Goal: Task Accomplishment & Management: Manage account settings

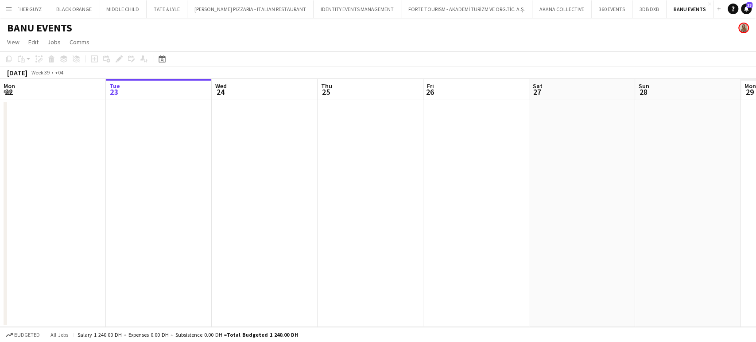
scroll to position [0, 3068]
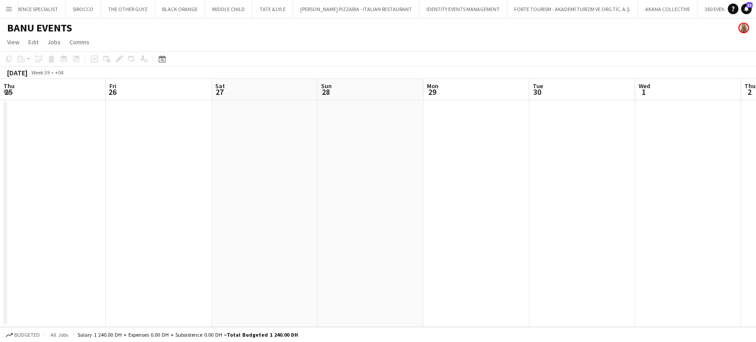
drag, startPoint x: 537, startPoint y: 179, endPoint x: 220, endPoint y: 143, distance: 319.7
click at [220, 143] on app-calendar-viewport "Mon 22 Tue 23 Wed 24 Thu 25 Fri 26 Sat 27 Sun 28 Mon 29 Tue 30 Wed 1 Thu 2 Fri …" at bounding box center [378, 203] width 756 height 248
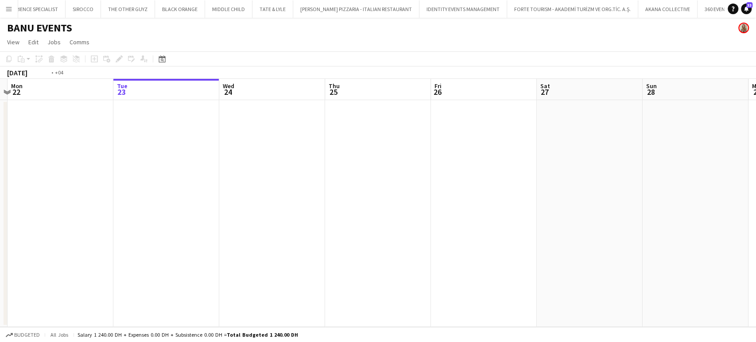
drag, startPoint x: 545, startPoint y: 156, endPoint x: 489, endPoint y: 158, distance: 56.3
click at [406, 157] on app-calendar-viewport "Sat 20 Sun 21 Mon 22 Tue 23 Wed 24 Thu 25 Fri 26 Sat 27 Sun 28 Mon 29 Tue 30 We…" at bounding box center [378, 203] width 756 height 248
click at [406, 159] on app-calendar-viewport "Sat 20 Sun 21 Mon 22 Tue 23 Wed 24 Thu 25 Fri 26 Sat 27 Sun 28 Mon 29 Tue 30 We…" at bounding box center [378, 203] width 756 height 248
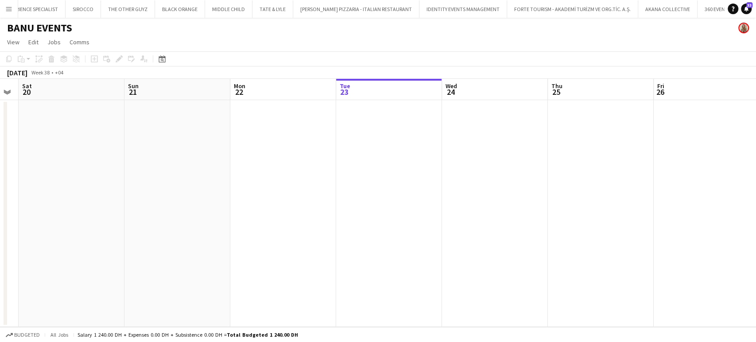
scroll to position [0, 183]
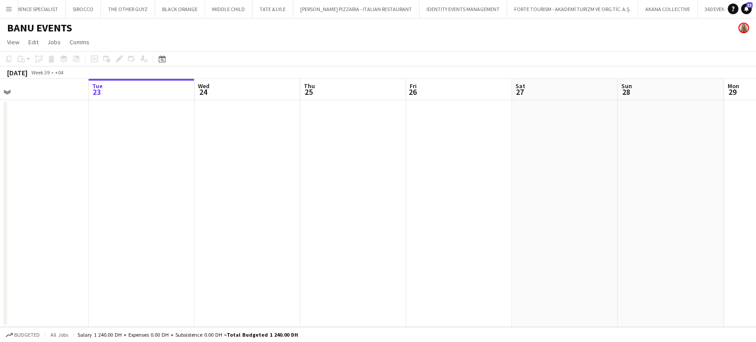
drag, startPoint x: 237, startPoint y: 137, endPoint x: 200, endPoint y: 134, distance: 37.8
click at [194, 132] on app-calendar-viewport "Thu 18 Fri 19 Sat 20 Sun 21 Mon 22 Tue 23 Wed 24 Thu 25 Fri 26 Sat 27 Sun 28 Mo…" at bounding box center [378, 203] width 756 height 248
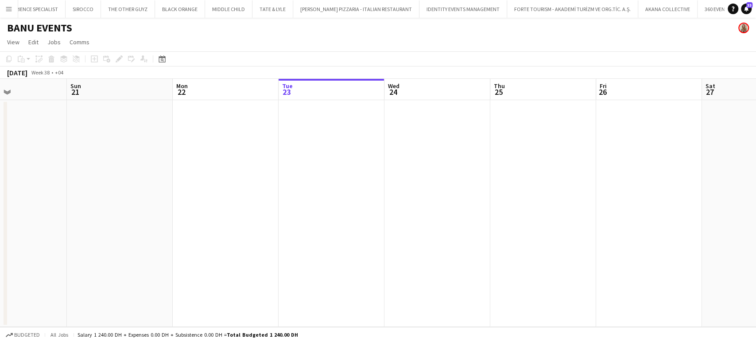
drag, startPoint x: 218, startPoint y: 146, endPoint x: 479, endPoint y: 165, distance: 261.7
click at [406, 165] on app-calendar-viewport "Thu 18 Fri 19 Sat 20 Sun 21 Mon 22 Tue 23 Wed 24 Thu 25 Fri 26 Sat 27 Sun 28 Mo…" at bounding box center [378, 203] width 756 height 248
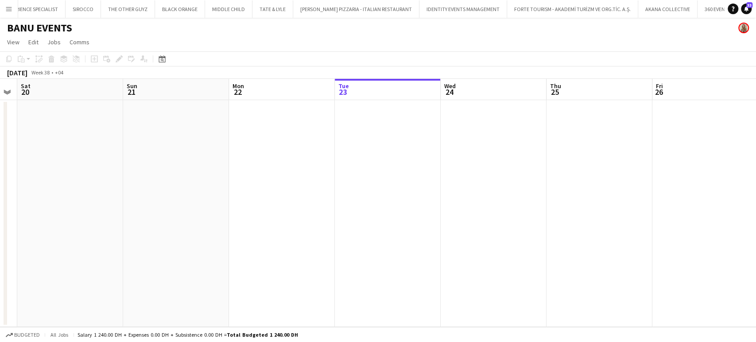
click at [7, 10] on app-icon "Menu" at bounding box center [8, 8] width 7 height 7
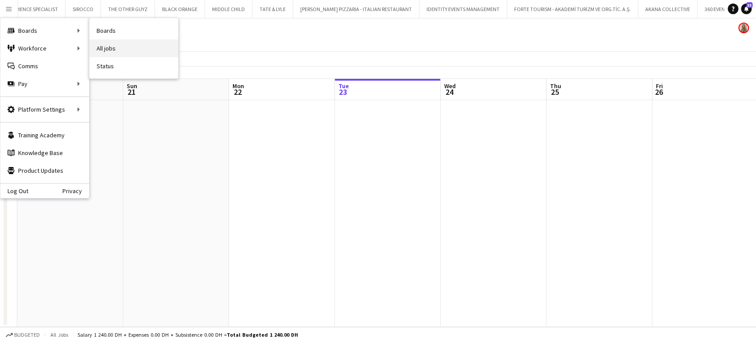
click at [111, 44] on link "All jobs" at bounding box center [133, 48] width 89 height 18
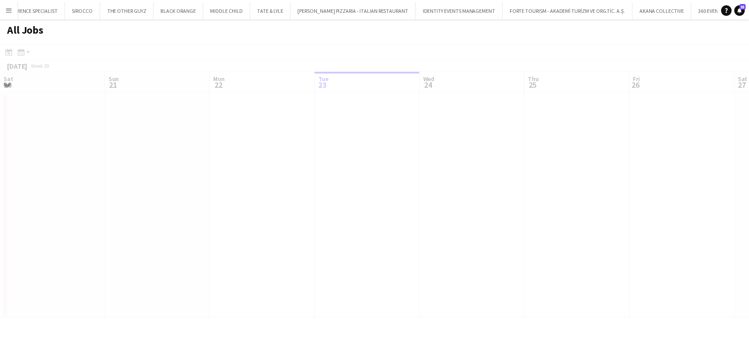
scroll to position [0, 212]
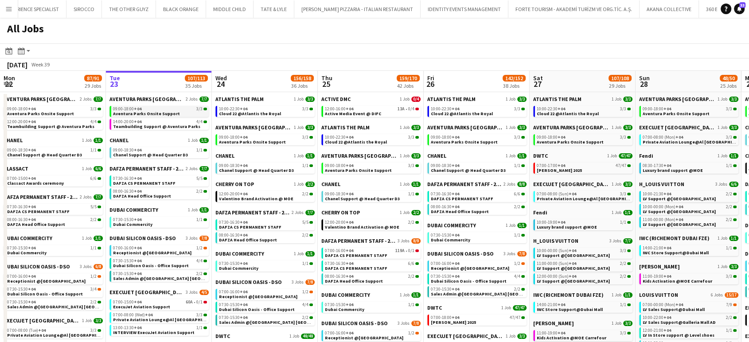
click at [177, 113] on link "09:00-18:00 +04 3/3 Aventura Parks Onsite Support" at bounding box center [160, 111] width 94 height 10
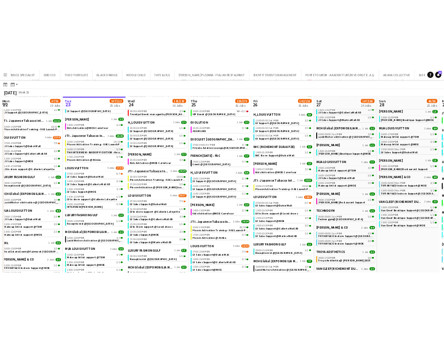
scroll to position [0, 211]
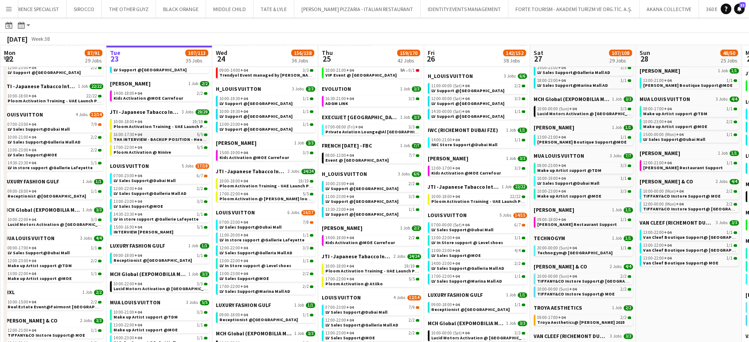
click at [144, 139] on span "THA INTERVIEW - BACKUP POSITION - Heated Tobacco" at bounding box center [171, 139] width 116 height 6
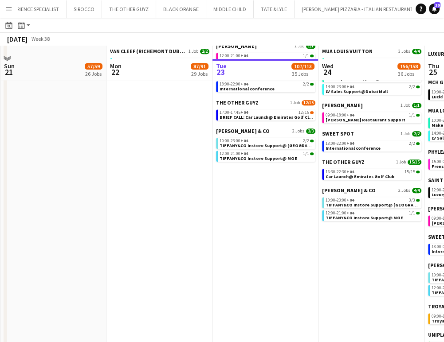
scroll to position [689, 0]
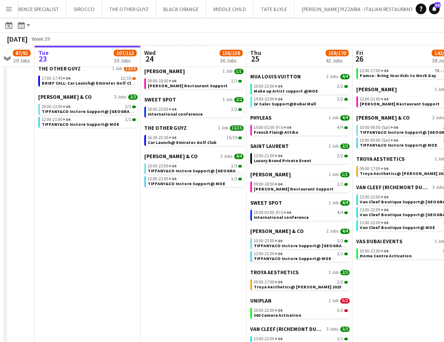
drag, startPoint x: 374, startPoint y: 264, endPoint x: 204, endPoint y: 247, distance: 170.1
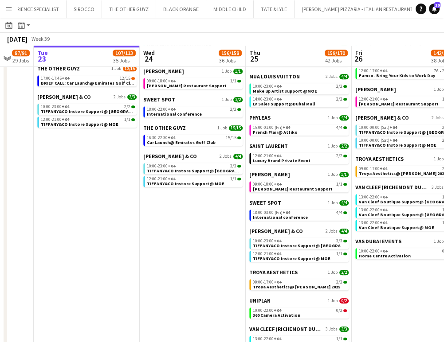
scroll to position [0, 381]
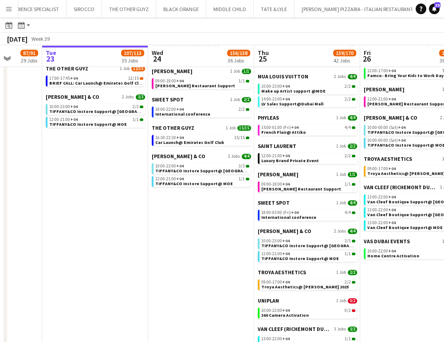
drag, startPoint x: 217, startPoint y: 251, endPoint x: 222, endPoint y: 254, distance: 6.5
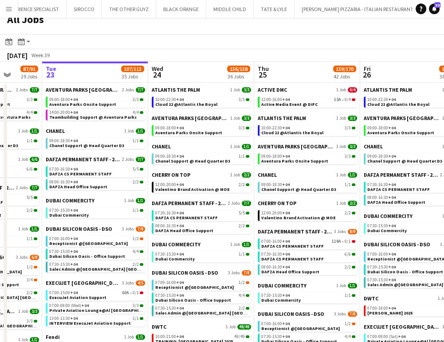
scroll to position [0, 0]
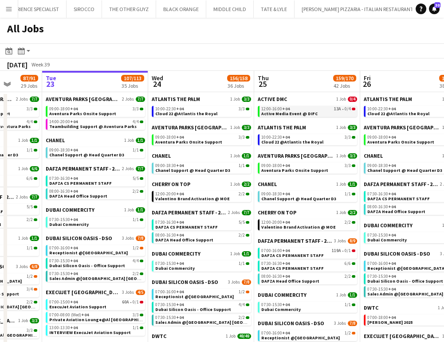
click at [315, 113] on link "12:00-16:00 +04 13A • 0/4 Active Media Event @ DIFC" at bounding box center [308, 111] width 94 height 10
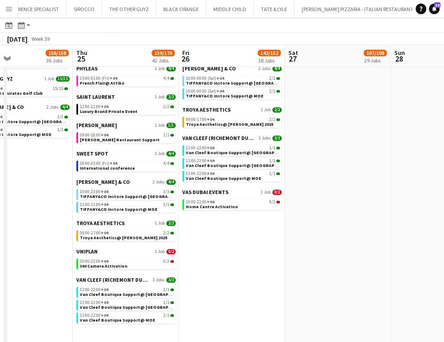
scroll to position [0, 353]
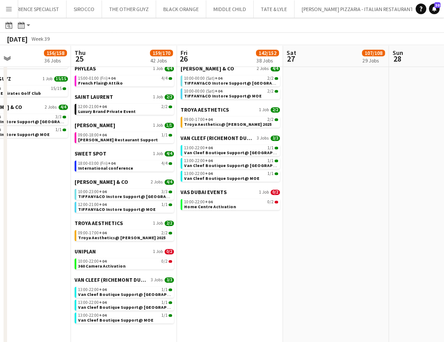
drag, startPoint x: 383, startPoint y: 258, endPoint x: 200, endPoint y: 241, distance: 183.8
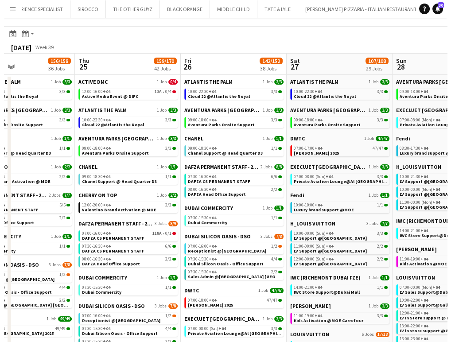
scroll to position [0, 0]
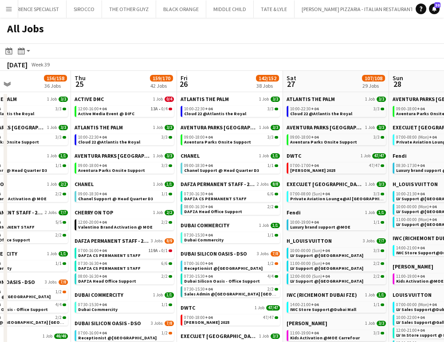
click at [4, 12] on button "Menu" at bounding box center [9, 9] width 18 height 18
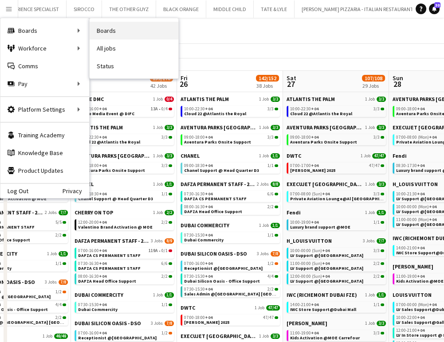
click at [104, 35] on link "Boards" at bounding box center [133, 31] width 89 height 18
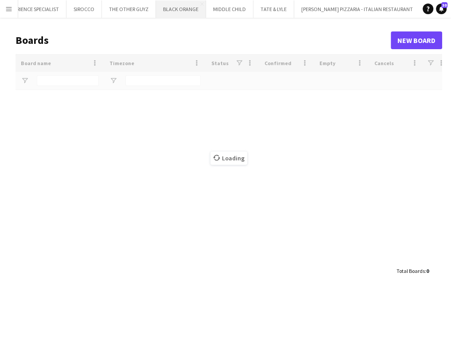
type input "****"
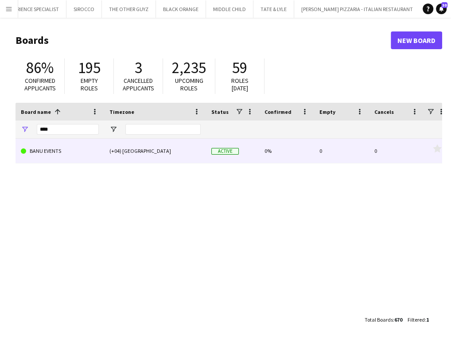
click at [95, 153] on link "BANU EVENTS" at bounding box center [60, 151] width 78 height 25
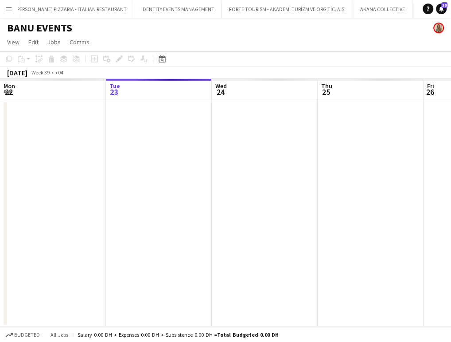
scroll to position [0, 3362]
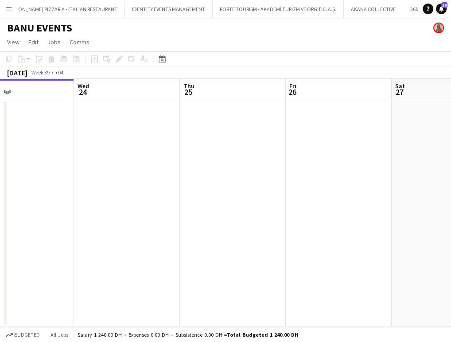
drag, startPoint x: 416, startPoint y: 169, endPoint x: 247, endPoint y: 162, distance: 169.0
click at [247, 162] on app-calendar-viewport "Sat 20 Sun 21 Mon 22 Tue 23 Wed 24 Thu 25 Fri 26 Sat 27 Sun 28 Mon 29" at bounding box center [225, 203] width 451 height 248
click at [163, 60] on icon "Date picker" at bounding box center [162, 58] width 7 height 7
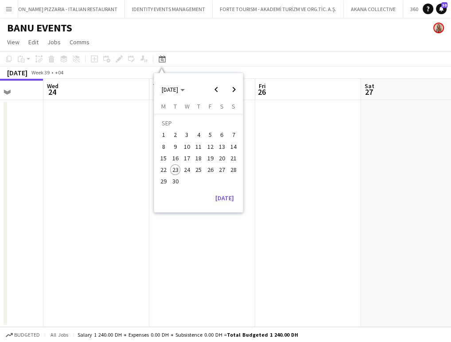
click at [224, 137] on span "6" at bounding box center [222, 135] width 11 height 11
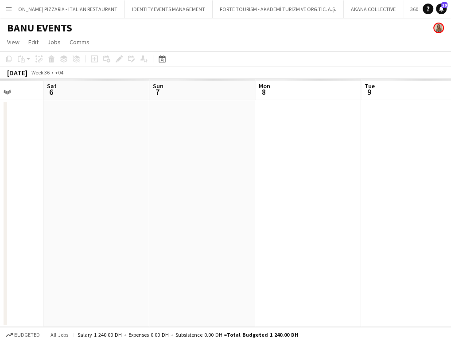
scroll to position [0, 305]
click at [183, 140] on app-date-cell at bounding box center [172, 213] width 106 height 227
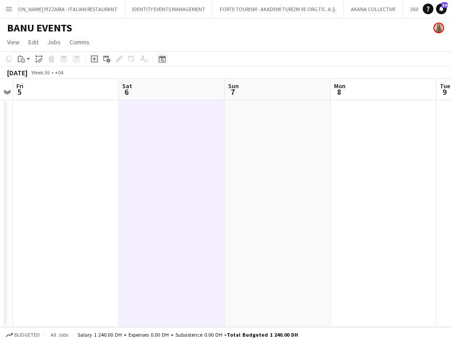
click at [161, 59] on icon "Date picker" at bounding box center [162, 58] width 7 height 7
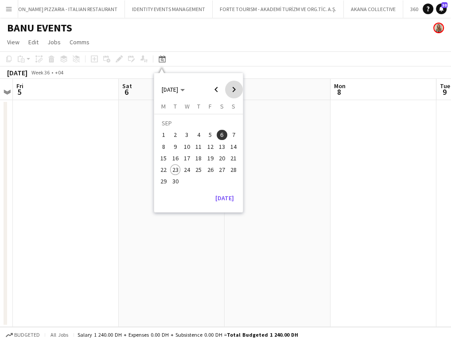
click at [234, 90] on span "Next month" at bounding box center [234, 90] width 18 height 18
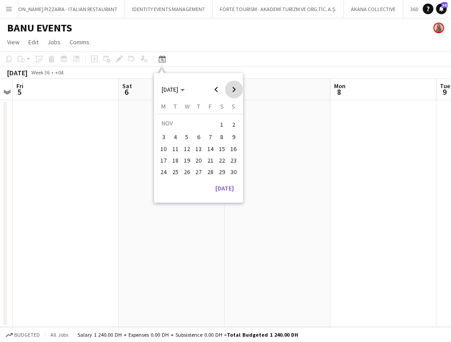
click at [234, 90] on span "Next month" at bounding box center [234, 90] width 18 height 18
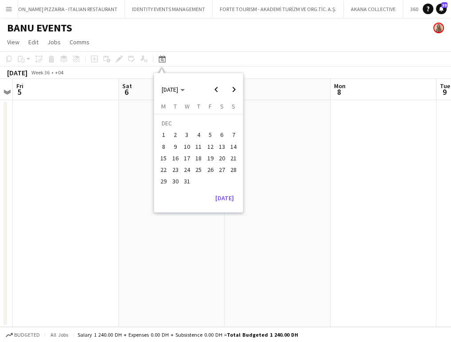
click at [222, 136] on span "6" at bounding box center [222, 135] width 11 height 11
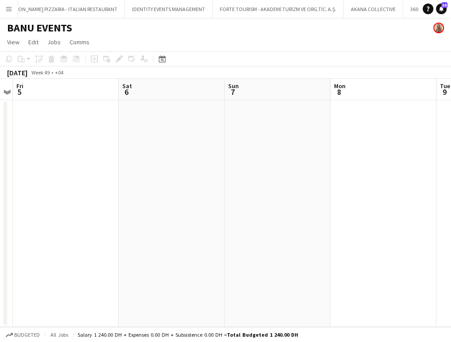
click at [182, 156] on app-date-cell at bounding box center [172, 213] width 106 height 227
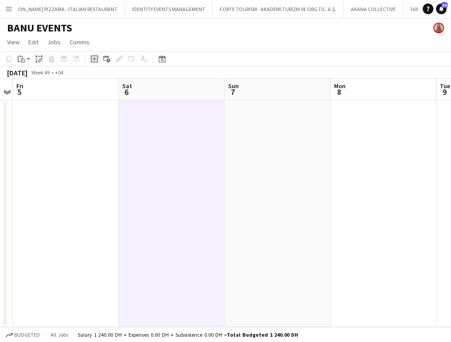
click at [92, 59] on icon "Add job" at bounding box center [94, 58] width 7 height 7
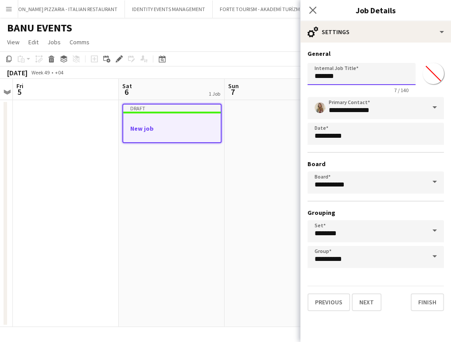
drag, startPoint x: 355, startPoint y: 76, endPoint x: 284, endPoint y: 76, distance: 71.8
click at [284, 76] on body "Menu Boards Boards Boards All jobs Status Workforce Workforce My Workforce Recr…" at bounding box center [225, 171] width 451 height 342
type input "**********"
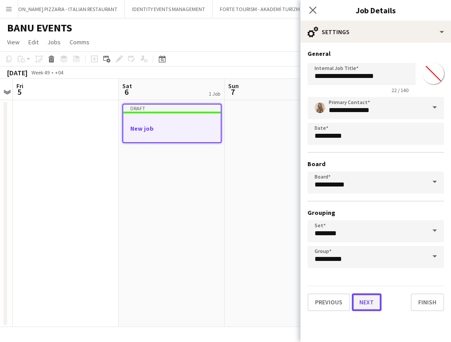
click at [372, 297] on button "Next" at bounding box center [367, 302] width 30 height 18
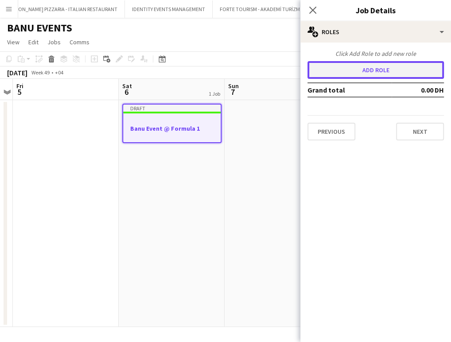
click at [361, 67] on button "Add role" at bounding box center [375, 70] width 136 height 18
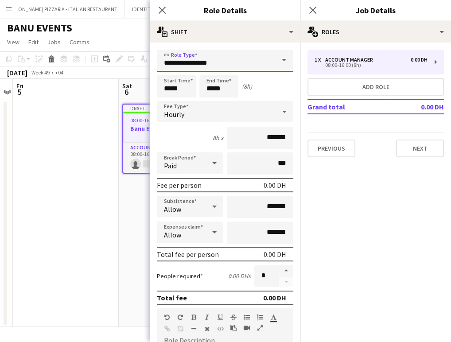
drag, startPoint x: 231, startPoint y: 61, endPoint x: 96, endPoint y: 55, distance: 134.8
click at [96, 56] on body "Menu Boards Boards Boards All jobs Status Workforce Workforce My Workforce Recr…" at bounding box center [225, 171] width 451 height 342
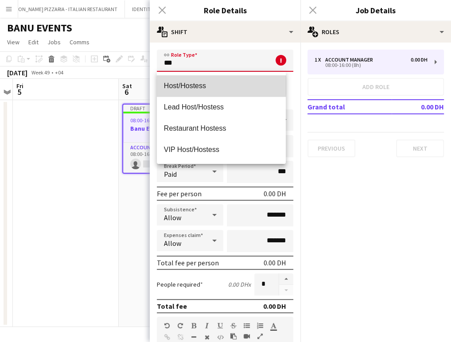
click at [180, 81] on mat-option "Host/Hostess" at bounding box center [221, 85] width 129 height 21
type input "**********"
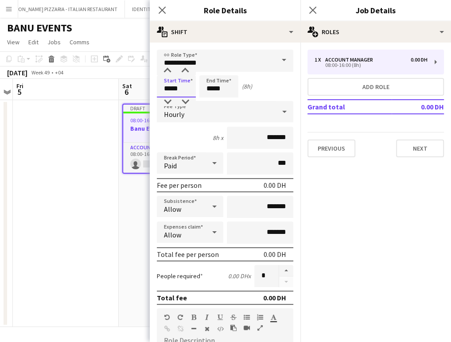
drag, startPoint x: 171, startPoint y: 87, endPoint x: 142, endPoint y: 85, distance: 29.4
click at [142, 85] on body "Menu Boards Boards Boards All jobs Status Workforce Workforce My Workforce Recr…" at bounding box center [225, 171] width 451 height 342
type input "*****"
drag, startPoint x: 213, startPoint y: 86, endPoint x: 203, endPoint y: 86, distance: 9.8
click at [203, 86] on input "*****" at bounding box center [218, 86] width 39 height 22
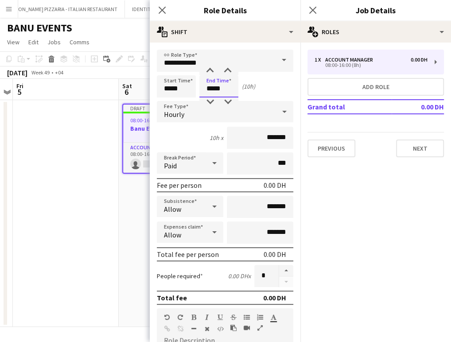
type input "*****"
click at [254, 136] on input "*******" at bounding box center [260, 138] width 66 height 22
type input "*********"
click at [279, 267] on button "button" at bounding box center [286, 271] width 14 height 12
type input "*"
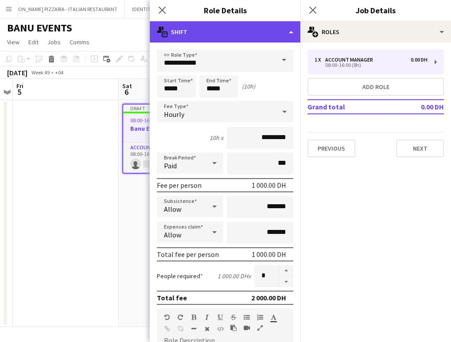
click at [256, 34] on div "multiple-actions-text Shift" at bounding box center [225, 31] width 151 height 21
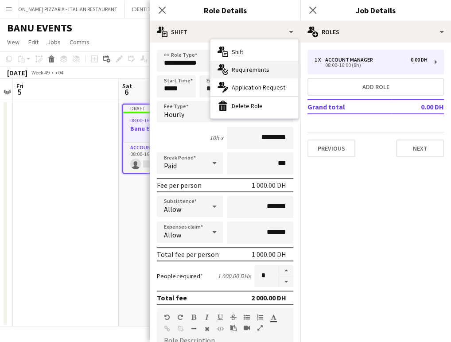
click at [248, 72] on span "Requirements" at bounding box center [251, 70] width 38 height 8
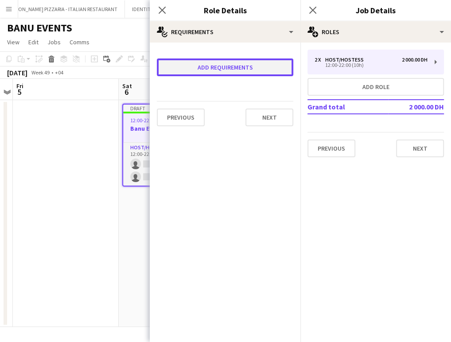
click at [209, 65] on button "Add requirements" at bounding box center [225, 67] width 136 height 18
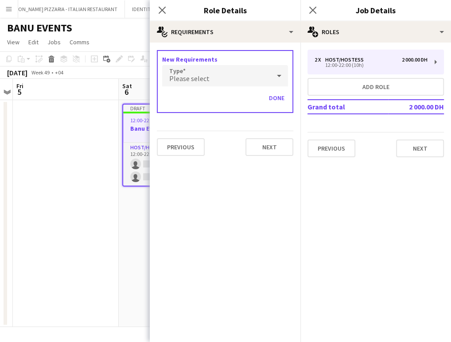
click at [220, 77] on div "Please select" at bounding box center [216, 75] width 108 height 21
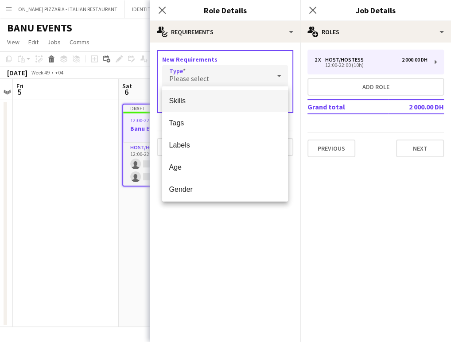
click at [198, 104] on span "Skills" at bounding box center [225, 101] width 112 height 8
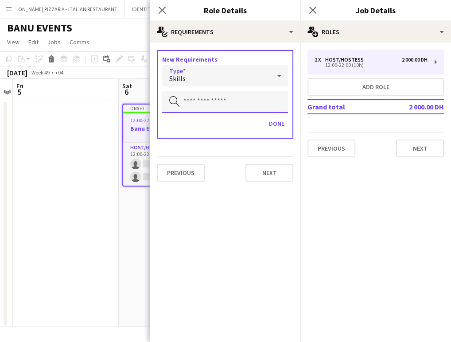
click at [206, 94] on input "text" at bounding box center [225, 102] width 126 height 22
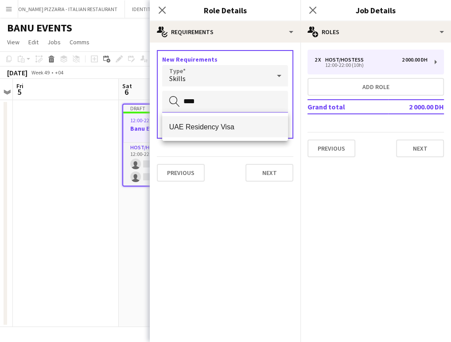
type input "****"
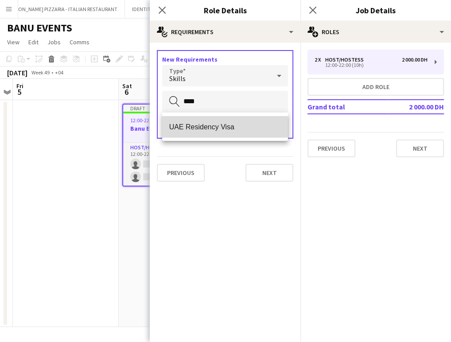
click at [212, 136] on mat-option "UAE Residency Visa" at bounding box center [225, 126] width 126 height 21
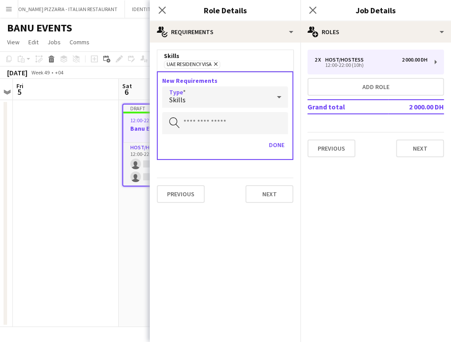
click at [177, 100] on span "Skills" at bounding box center [177, 99] width 16 height 9
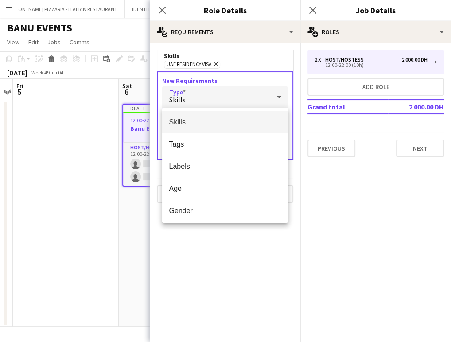
click at [194, 123] on span "Skills" at bounding box center [225, 122] width 112 height 8
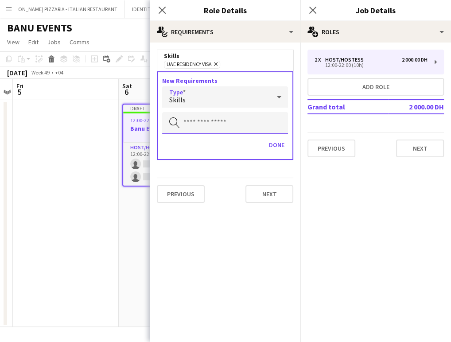
click at [195, 119] on input "text" at bounding box center [225, 123] width 126 height 22
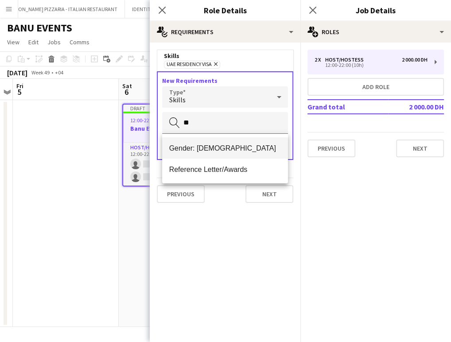
type input "**"
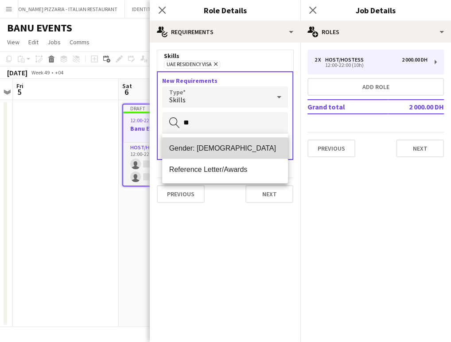
click at [195, 151] on span "Gender: [DEMOGRAPHIC_DATA]" at bounding box center [225, 148] width 112 height 8
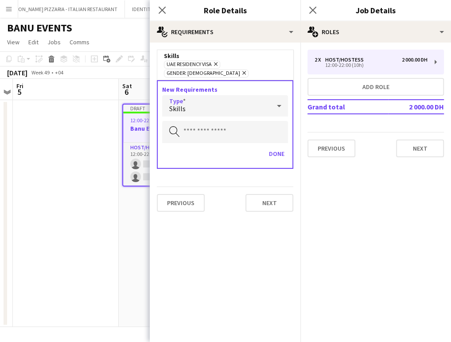
click at [209, 102] on div "Skills" at bounding box center [216, 105] width 108 height 21
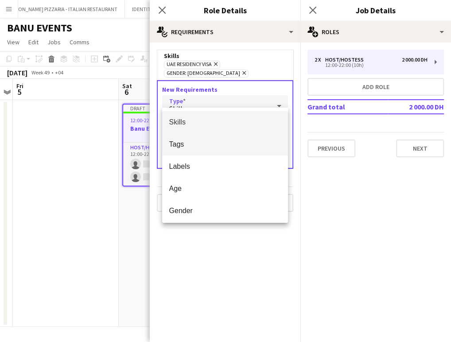
click at [200, 140] on mat-option "Tags" at bounding box center [225, 144] width 126 height 22
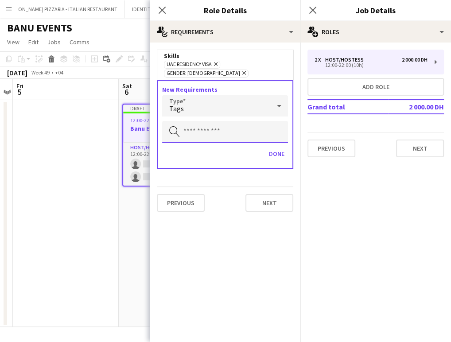
click at [205, 121] on input "text" at bounding box center [225, 132] width 126 height 22
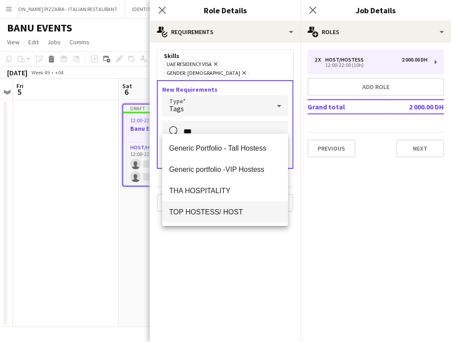
type input "***"
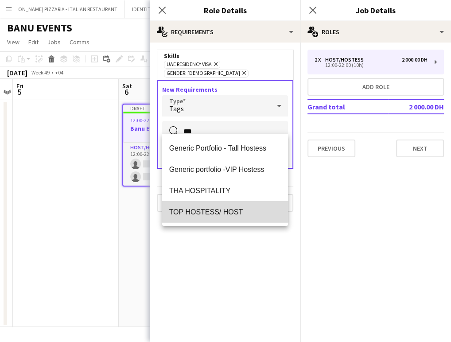
click at [202, 209] on span "TOP HOSTESS/ HOST" at bounding box center [225, 212] width 112 height 8
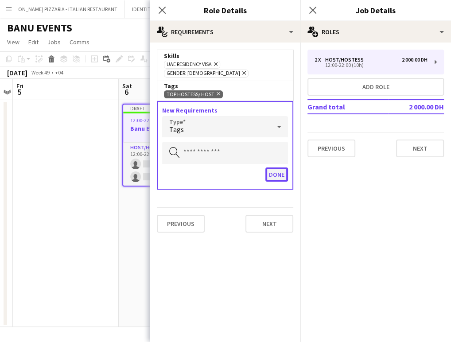
click at [281, 167] on button "Done" at bounding box center [276, 174] width 23 height 14
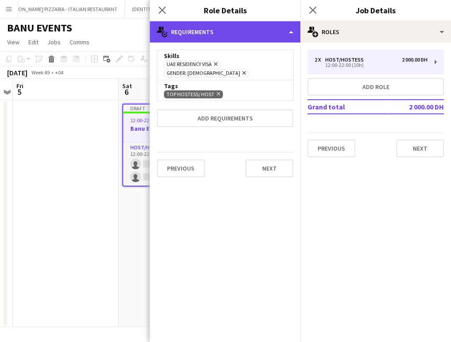
click at [276, 36] on div "multiple-actions-check-2 Requirements" at bounding box center [225, 31] width 151 height 21
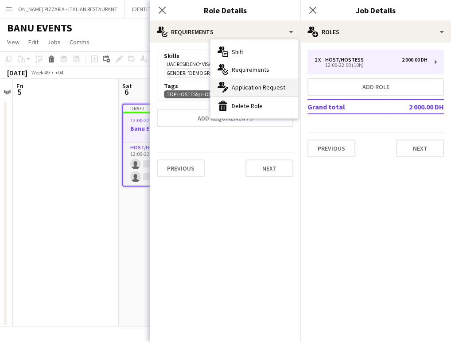
click at [263, 85] on span "Application Request" at bounding box center [259, 87] width 54 height 8
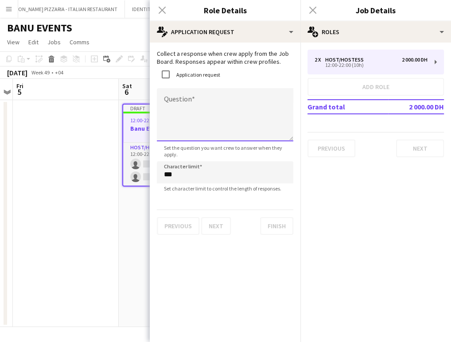
click at [208, 97] on textarea "Question" at bounding box center [225, 114] width 136 height 53
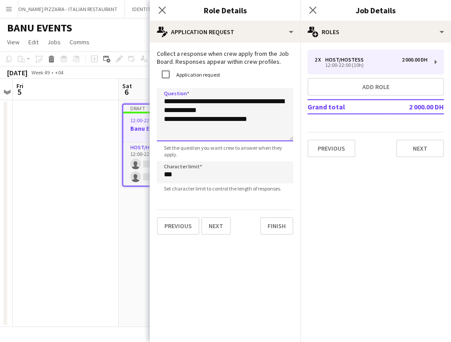
type textarea "**********"
click at [103, 230] on app-date-cell at bounding box center [66, 213] width 106 height 227
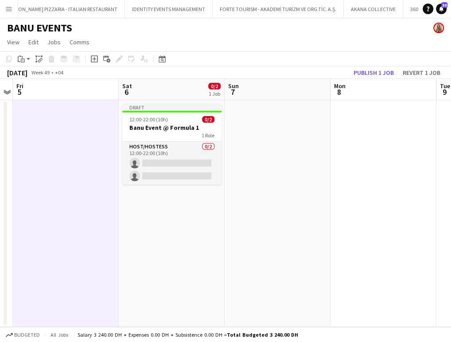
click at [295, 163] on app-date-cell at bounding box center [278, 213] width 106 height 227
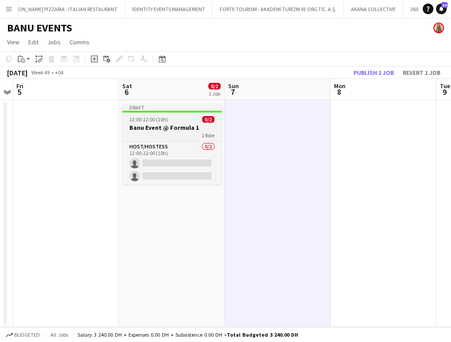
click at [148, 126] on h3 "Banu Event @ Formula 1" at bounding box center [171, 128] width 99 height 8
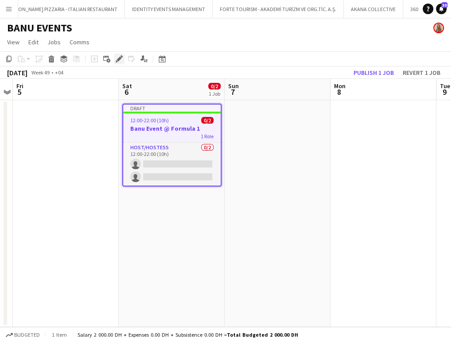
click at [114, 58] on div "Edit" at bounding box center [119, 59] width 11 height 11
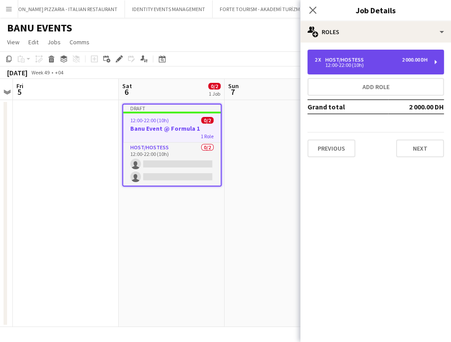
click at [345, 59] on div "Host/Hostess" at bounding box center [346, 60] width 42 height 6
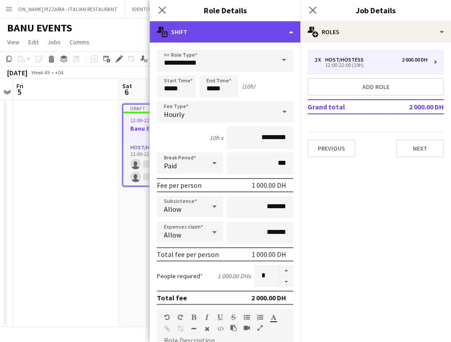
click at [268, 27] on div "multiple-actions-text Shift" at bounding box center [225, 31] width 151 height 21
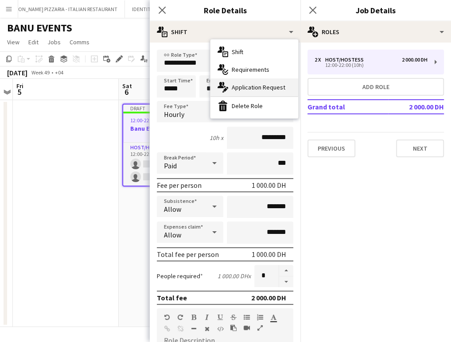
click at [252, 85] on span "Application Request" at bounding box center [259, 87] width 54 height 8
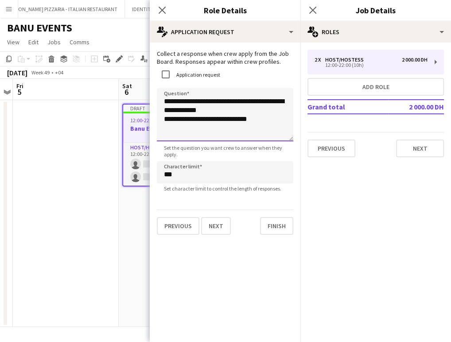
click at [257, 123] on textarea "**********" at bounding box center [225, 114] width 136 height 53
drag, startPoint x: 282, startPoint y: 129, endPoint x: 153, endPoint y: 129, distance: 128.9
click at [153, 129] on form "**********" at bounding box center [225, 142] width 151 height 185
type textarea "**********"
click at [167, 19] on div "Close pop-in" at bounding box center [162, 10] width 25 height 20
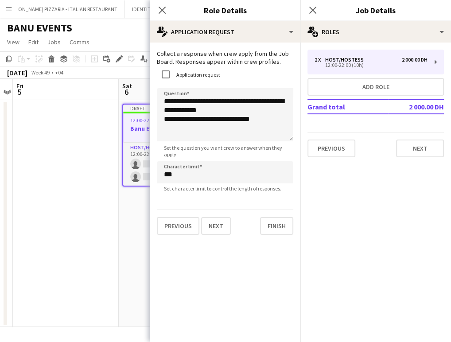
drag, startPoint x: 157, startPoint y: 10, endPoint x: 175, endPoint y: 8, distance: 17.8
click at [157, 10] on app-icon "Close pop-in" at bounding box center [162, 10] width 11 height 11
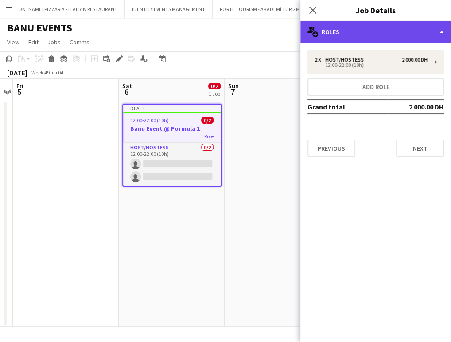
click at [406, 31] on div "multiple-users-add Roles" at bounding box center [375, 31] width 151 height 21
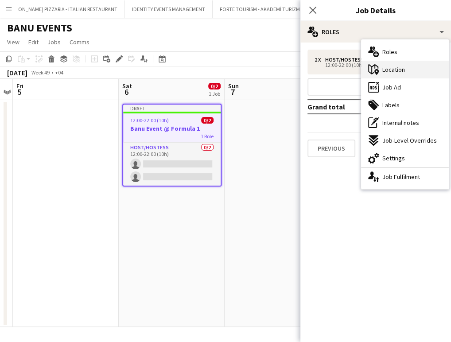
click at [389, 66] on span "Location" at bounding box center [393, 70] width 23 height 8
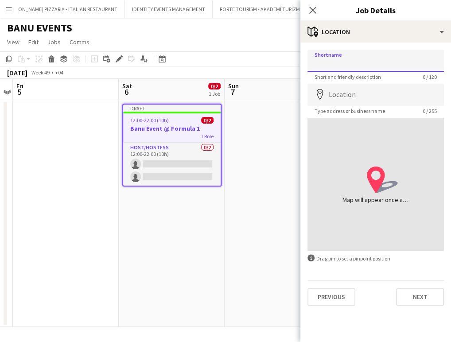
click at [350, 58] on input "Shortname" at bounding box center [375, 61] width 136 height 22
type input "**********"
click at [350, 101] on input "Location" at bounding box center [375, 95] width 136 height 22
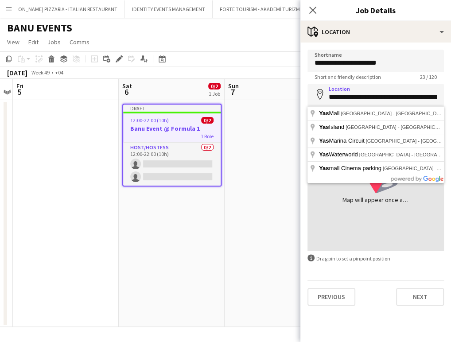
type input "**********"
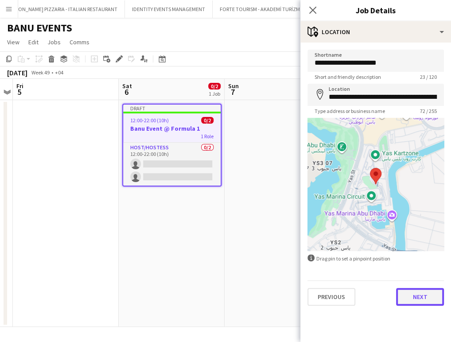
click at [406, 294] on button "Next" at bounding box center [420, 297] width 48 height 18
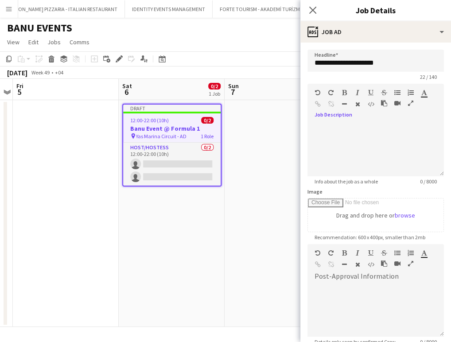
click at [406, 103] on icon "button" at bounding box center [410, 103] width 5 height 6
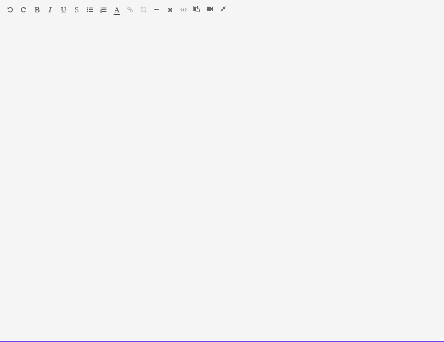
click at [291, 131] on div at bounding box center [222, 185] width 444 height 313
paste div
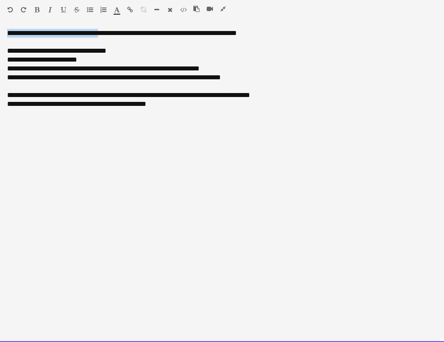
drag, startPoint x: 92, startPoint y: 32, endPoint x: 4, endPoint y: 34, distance: 88.2
click at [4, 34] on div "**********" at bounding box center [222, 185] width 444 height 313
click at [35, 11] on icon "button" at bounding box center [37, 10] width 5 height 6
click at [105, 53] on div "**********" at bounding box center [221, 51] width 429 height 9
click at [96, 35] on b "**********" at bounding box center [52, 33] width 91 height 7
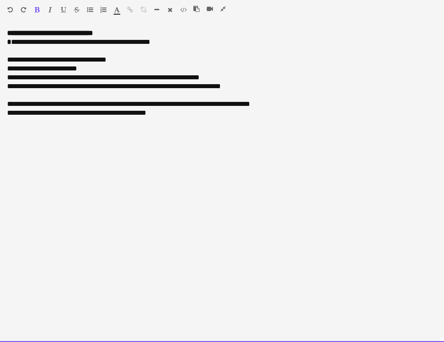
click at [117, 41] on div "**********" at bounding box center [221, 42] width 429 height 9
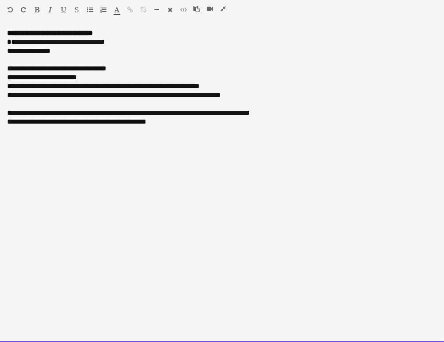
click at [125, 39] on div "**********" at bounding box center [221, 42] width 429 height 9
click at [81, 61] on div at bounding box center [221, 59] width 429 height 9
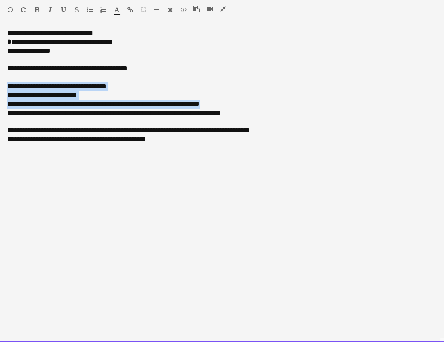
drag, startPoint x: 218, startPoint y: 103, endPoint x: -8, endPoint y: 88, distance: 226.9
click at [0, 88] on html "Menu Boards Boards Boards All jobs Status Workforce Workforce My Workforce Recr…" at bounding box center [222, 337] width 444 height 675
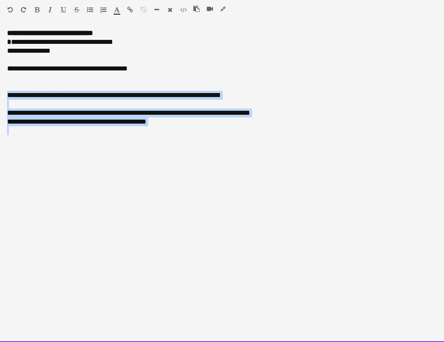
drag, startPoint x: 135, startPoint y: 123, endPoint x: -8, endPoint y: 93, distance: 145.8
click at [0, 93] on html "Menu Boards Boards Boards All jobs Status Workforce Workforce My Workforce Recr…" at bounding box center [222, 337] width 444 height 675
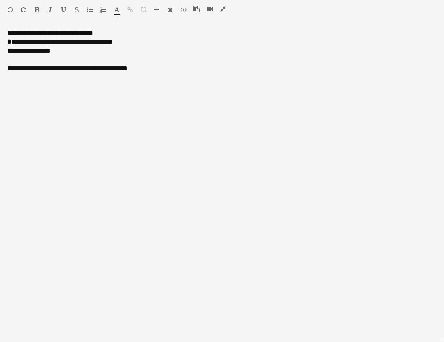
click at [224, 9] on icon "button" at bounding box center [222, 9] width 5 height 6
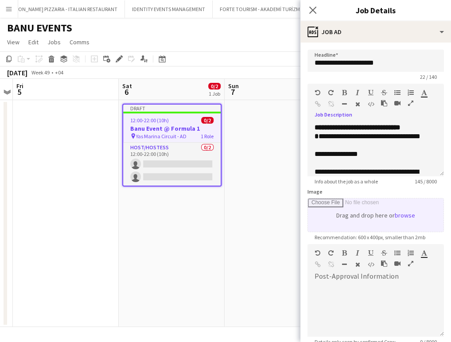
click at [383, 221] on input "Image" at bounding box center [376, 214] width 136 height 33
type input "**********"
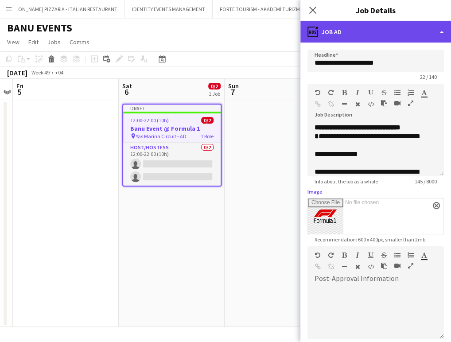
click at [406, 31] on div "ads-window Job Ad" at bounding box center [375, 31] width 151 height 21
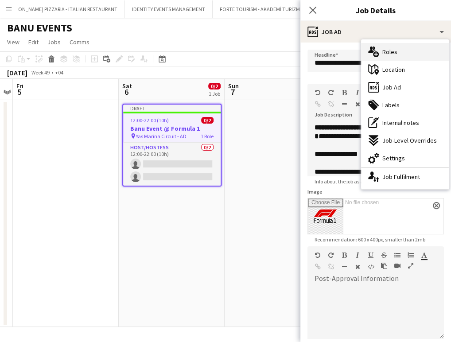
click at [385, 52] on span "Roles" at bounding box center [389, 52] width 15 height 8
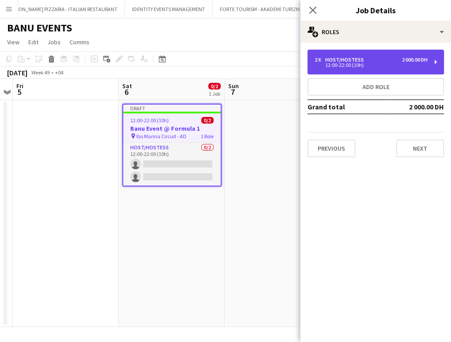
click at [362, 67] on div "12:00-22:00 (10h)" at bounding box center [371, 65] width 113 height 4
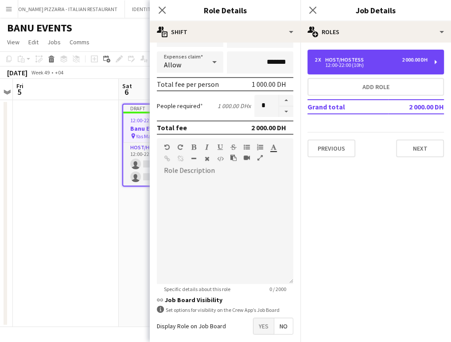
scroll to position [197, 0]
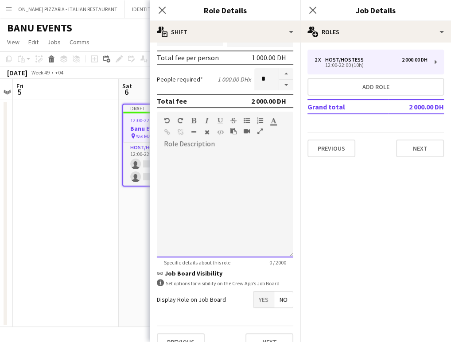
click at [190, 179] on div at bounding box center [225, 204] width 136 height 106
paste div
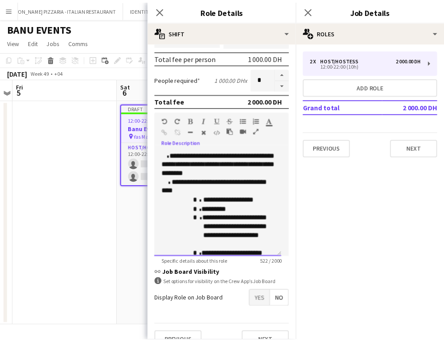
scroll to position [75, 0]
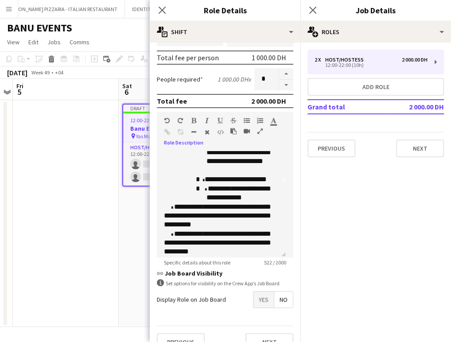
click at [259, 128] on icon "button" at bounding box center [259, 131] width 5 height 6
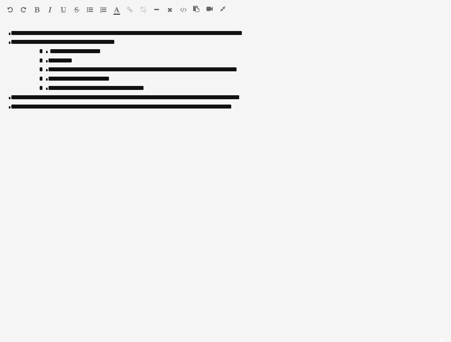
scroll to position [0, 0]
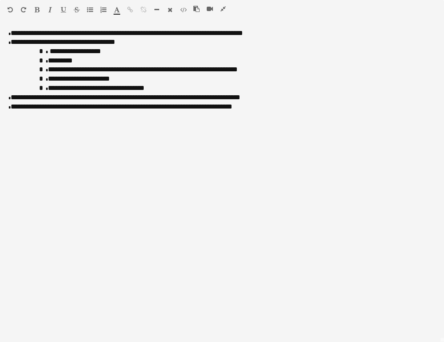
click at [9, 8] on icon "button" at bounding box center [10, 10] width 5 height 6
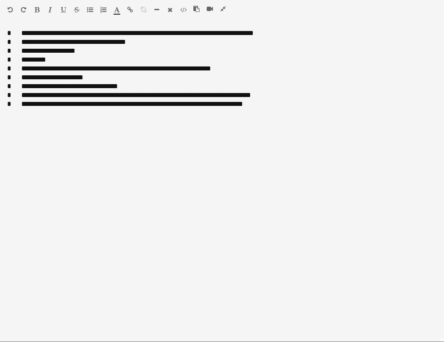
drag, startPoint x: 144, startPoint y: 43, endPoint x: -8, endPoint y: 47, distance: 152.0
click at [67, 66] on div "**********" at bounding box center [221, 68] width 429 height 9
drag, startPoint x: 89, startPoint y: 40, endPoint x: 5, endPoint y: 41, distance: 83.3
click at [5, 41] on div "**********" at bounding box center [222, 186] width 444 height 314
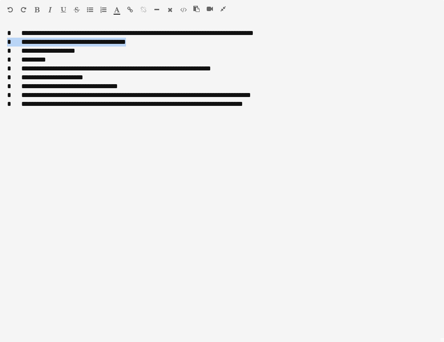
click at [38, 8] on icon "button" at bounding box center [37, 10] width 5 height 6
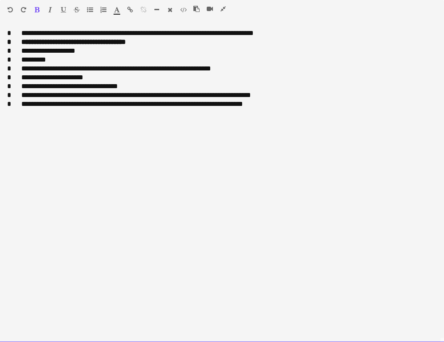
click at [214, 55] on div "* *********" at bounding box center [221, 59] width 429 height 9
click at [223, 8] on icon "button" at bounding box center [222, 9] width 5 height 6
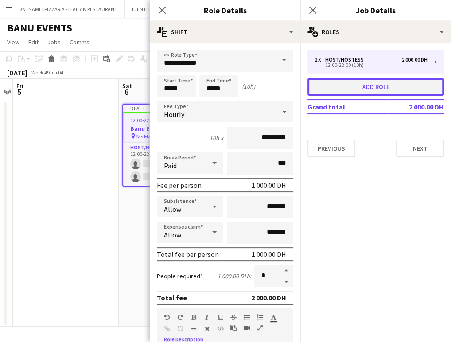
click at [351, 91] on button "Add role" at bounding box center [375, 87] width 136 height 18
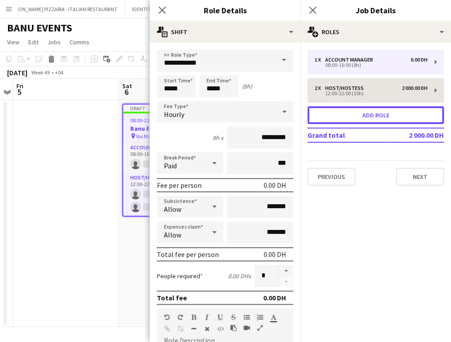
type input "**********"
type input "*****"
type input "*******"
type input "*"
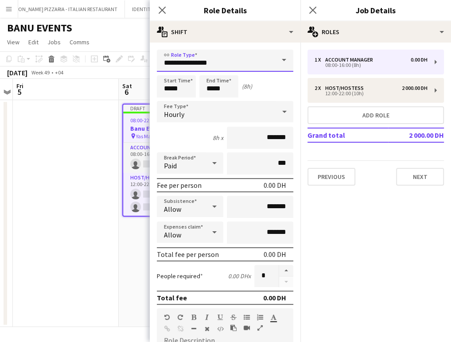
drag, startPoint x: 155, startPoint y: 63, endPoint x: 105, endPoint y: 64, distance: 49.6
click at [105, 64] on body "Menu Boards Boards Boards All jobs Status Workforce Workforce My Workforce Recr…" at bounding box center [225, 171] width 451 height 342
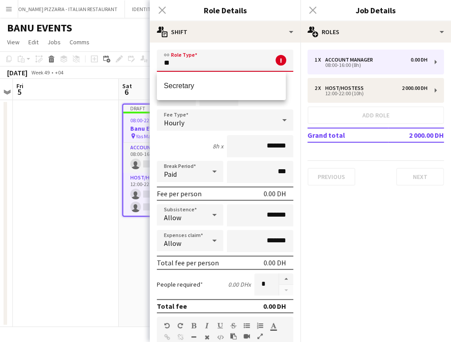
type input "*"
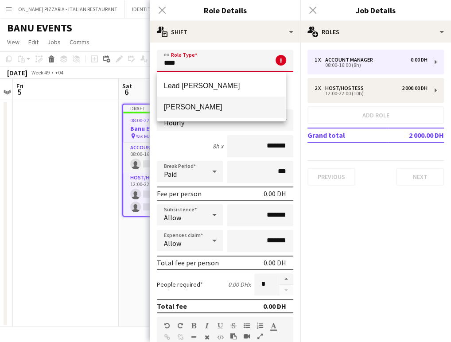
click at [180, 108] on span "[PERSON_NAME]" at bounding box center [221, 107] width 115 height 8
type input "*****"
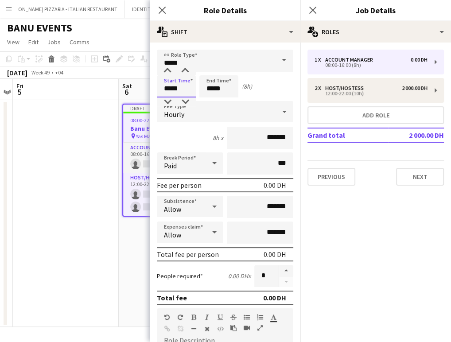
drag, startPoint x: 171, startPoint y: 89, endPoint x: 140, endPoint y: 82, distance: 31.8
click at [140, 82] on body "Menu Boards Boards Boards All jobs Status Workforce Workforce My Workforce Recr…" at bounding box center [225, 171] width 451 height 342
type input "*****"
drag, startPoint x: 212, startPoint y: 86, endPoint x: 185, endPoint y: 86, distance: 27.5
click at [185, 86] on div "Start Time ***** End Time ***** (4h)" at bounding box center [225, 86] width 136 height 22
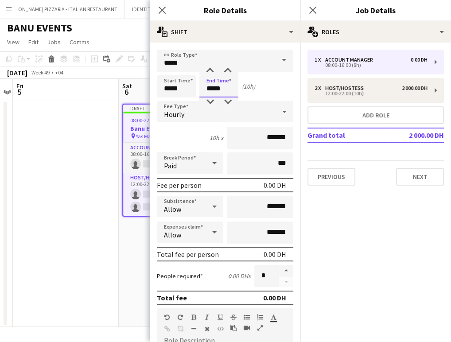
type input "*****"
click at [243, 133] on input "*******" at bounding box center [260, 138] width 66 height 22
type input "********"
click at [281, 267] on button "button" at bounding box center [286, 271] width 14 height 12
type input "*"
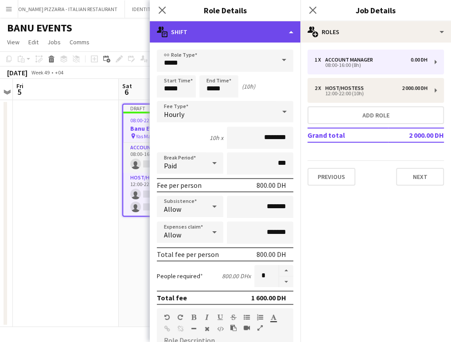
click at [277, 26] on div "multiple-actions-text Shift" at bounding box center [225, 31] width 151 height 21
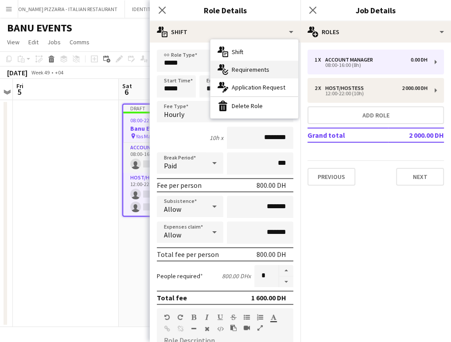
click at [246, 68] on span "Requirements" at bounding box center [251, 70] width 38 height 8
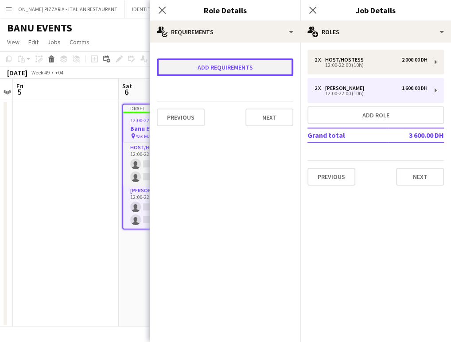
click at [219, 68] on button "Add requirements" at bounding box center [225, 67] width 136 height 18
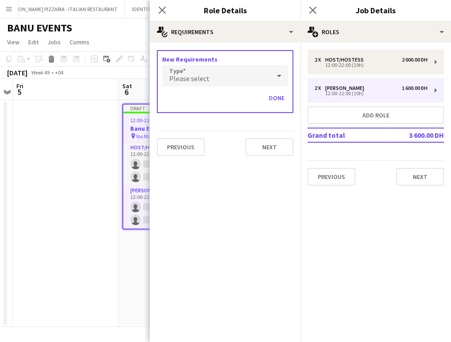
click at [218, 85] on div "Please select" at bounding box center [216, 75] width 108 height 21
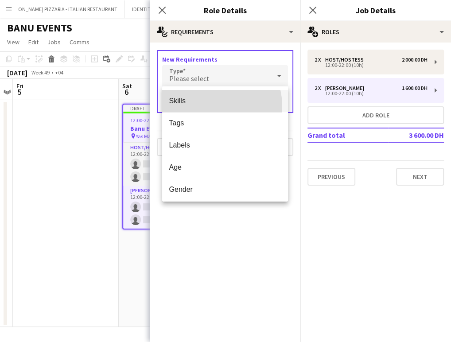
click at [214, 105] on mat-option "Skills" at bounding box center [225, 101] width 126 height 22
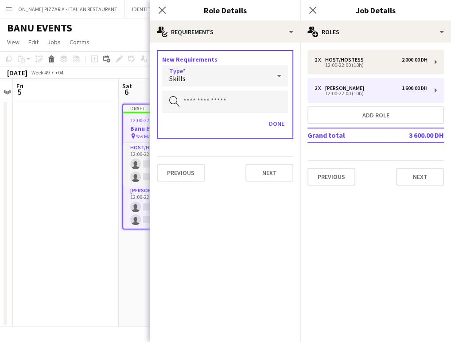
click at [198, 79] on div "Skills" at bounding box center [216, 75] width 108 height 21
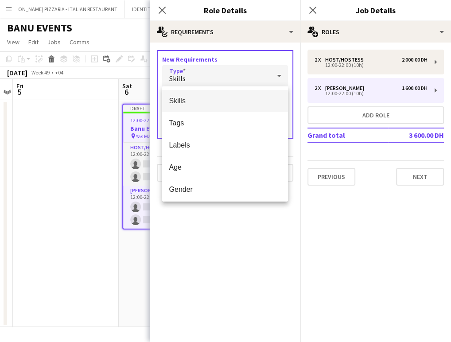
click at [191, 101] on span "Skills" at bounding box center [225, 101] width 112 height 8
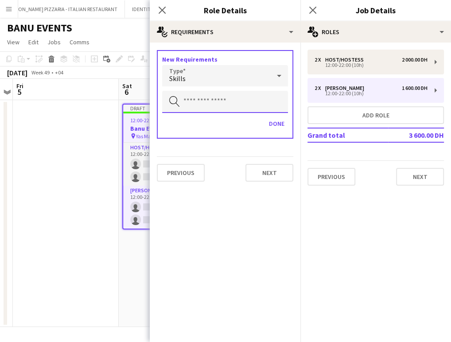
click at [200, 92] on input "text" at bounding box center [225, 102] width 126 height 22
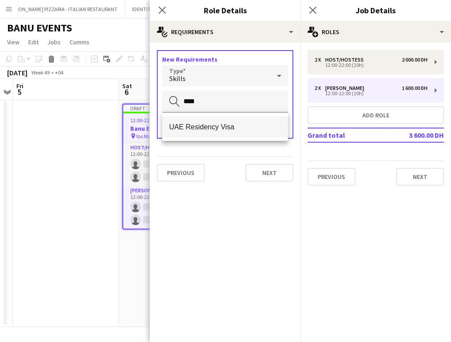
type input "****"
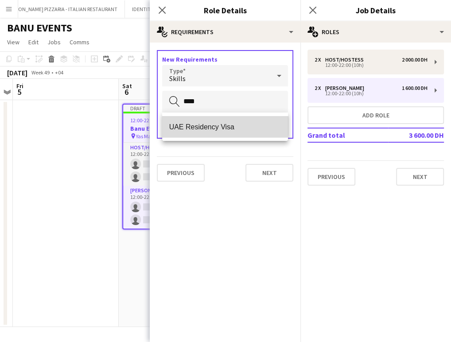
click at [207, 123] on span "UAE Residency Visa" at bounding box center [225, 127] width 112 height 8
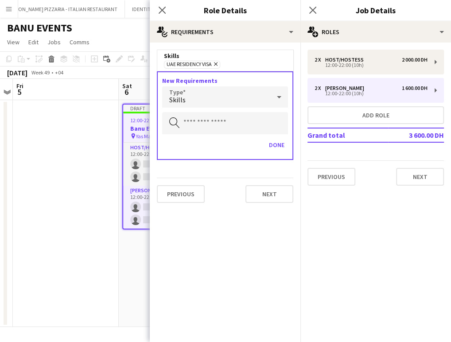
click at [198, 97] on div "Skills" at bounding box center [216, 96] width 108 height 21
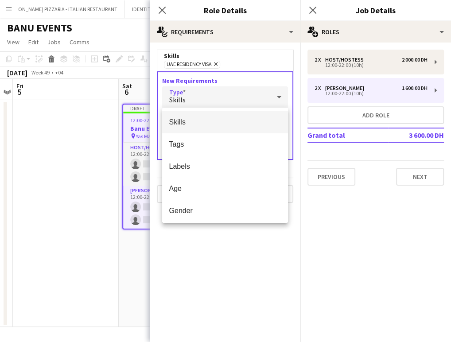
click at [185, 121] on span "Skills" at bounding box center [225, 122] width 112 height 8
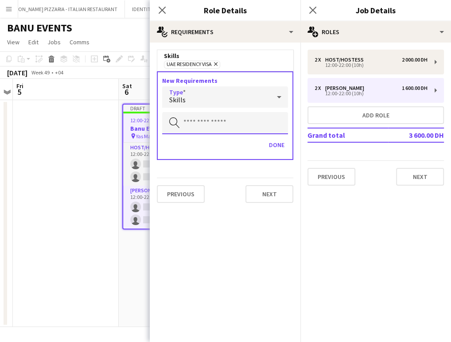
click at [198, 117] on input "text" at bounding box center [225, 123] width 126 height 22
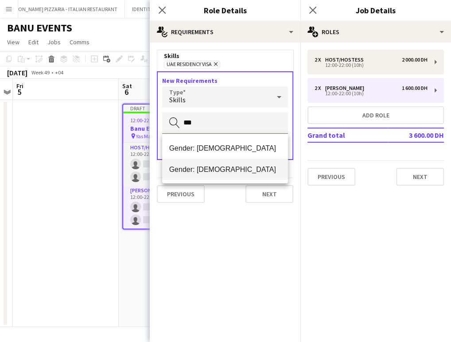
type input "***"
click at [229, 167] on span "Gender: Male" at bounding box center [225, 169] width 112 height 8
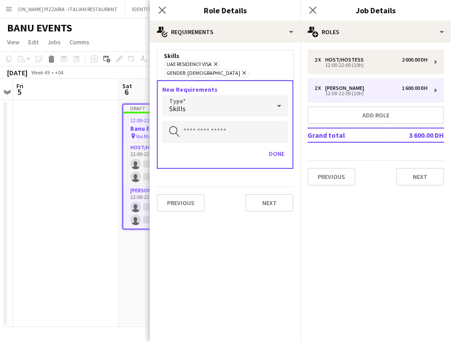
click at [220, 96] on div "Skills" at bounding box center [216, 105] width 108 height 21
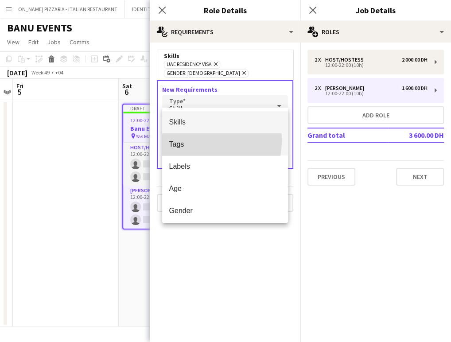
drag, startPoint x: 195, startPoint y: 140, endPoint x: 198, endPoint y: 136, distance: 4.8
click at [194, 140] on span "Tags" at bounding box center [225, 144] width 112 height 8
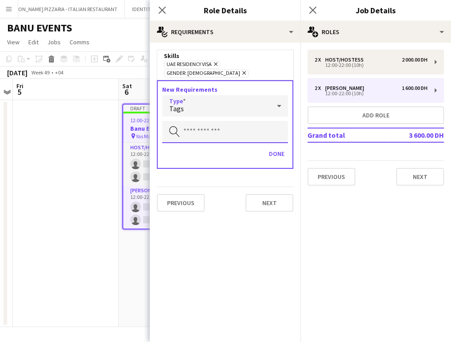
click at [205, 128] on input "text" at bounding box center [225, 132] width 126 height 22
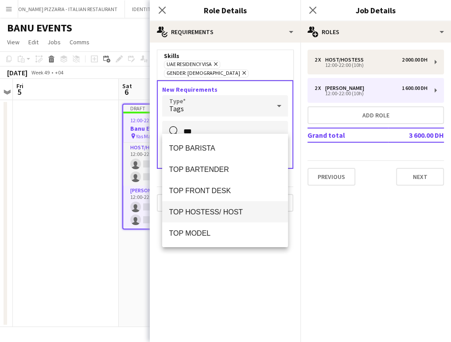
type input "***"
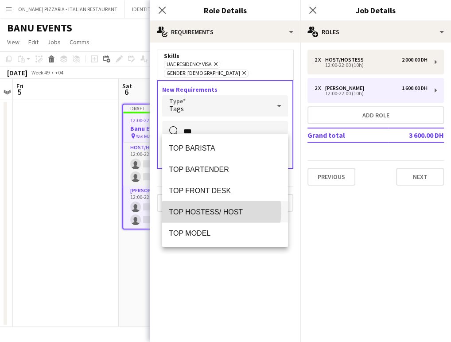
click at [209, 211] on span "TOP HOSTESS/ HOST" at bounding box center [225, 212] width 112 height 8
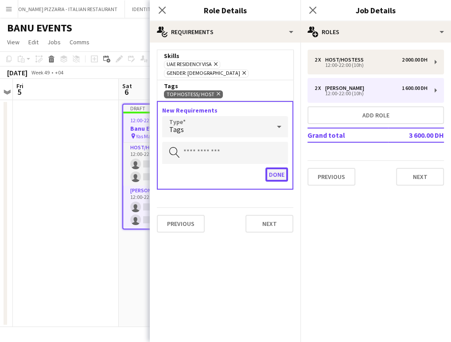
click at [273, 169] on button "Done" at bounding box center [276, 174] width 23 height 14
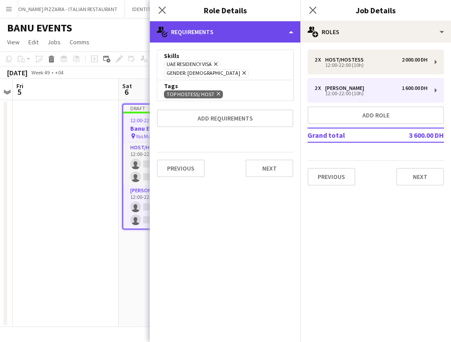
click at [280, 29] on div "multiple-actions-check-2 Requirements" at bounding box center [225, 31] width 151 height 21
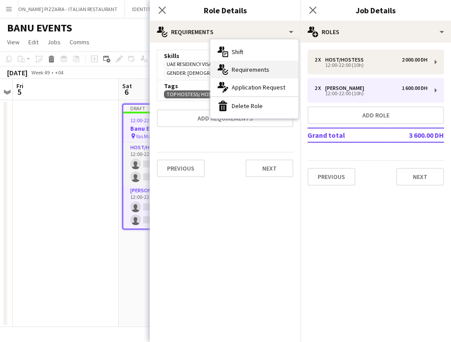
click at [255, 74] on div "multiple-actions-check-2 Requirements" at bounding box center [254, 70] width 88 height 18
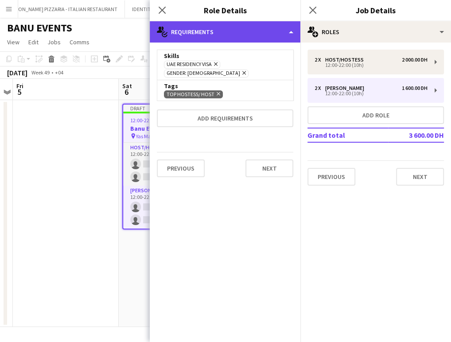
click at [279, 29] on div "multiple-actions-check-2 Requirements" at bounding box center [225, 31] width 151 height 21
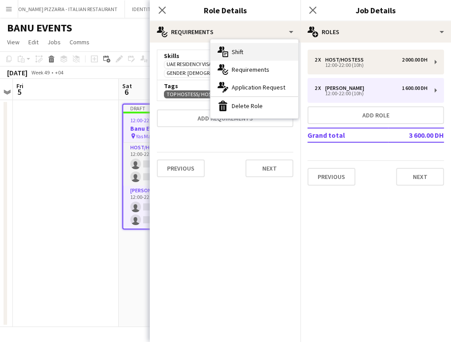
click at [249, 54] on div "multiple-actions-text Shift" at bounding box center [254, 52] width 88 height 18
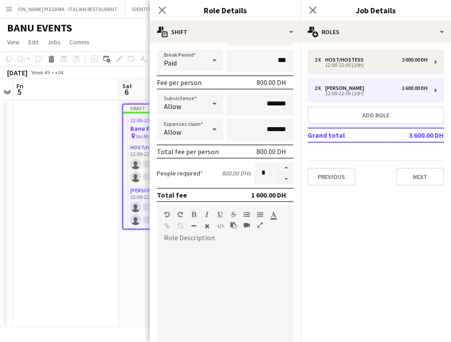
scroll to position [148, 0]
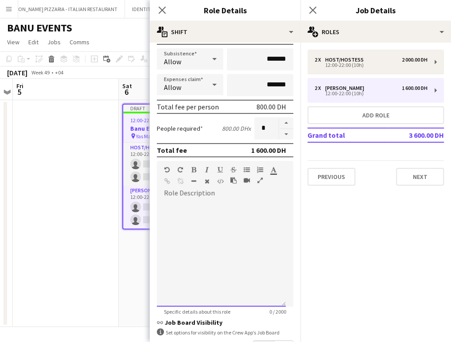
click at [182, 208] on div at bounding box center [221, 253] width 129 height 106
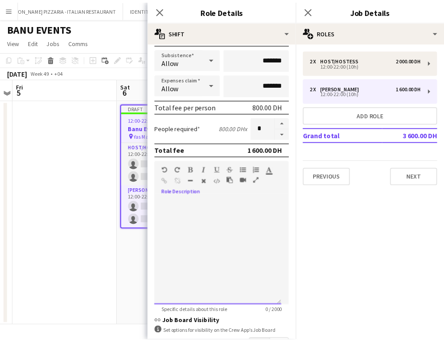
scroll to position [71, 0]
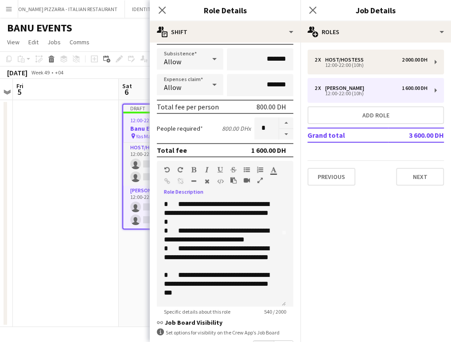
click at [262, 179] on icon "button" at bounding box center [259, 180] width 5 height 6
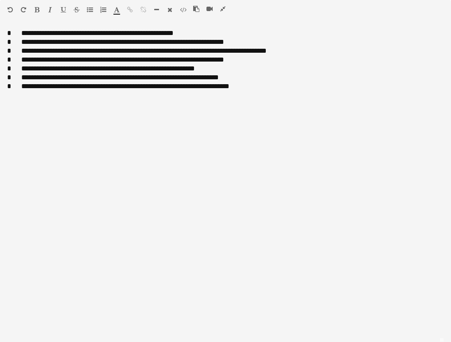
scroll to position [0, 0]
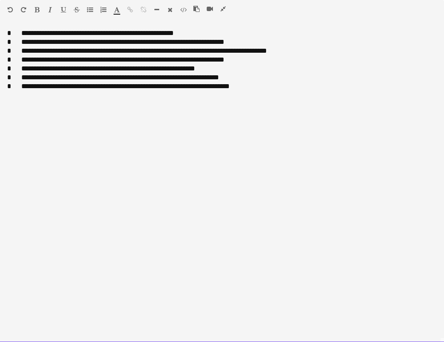
click at [17, 25] on div "**********" at bounding box center [222, 183] width 444 height 320
click at [8, 23] on div "**********" at bounding box center [222, 183] width 444 height 320
click at [7, 32] on div "**********" at bounding box center [221, 33] width 429 height 9
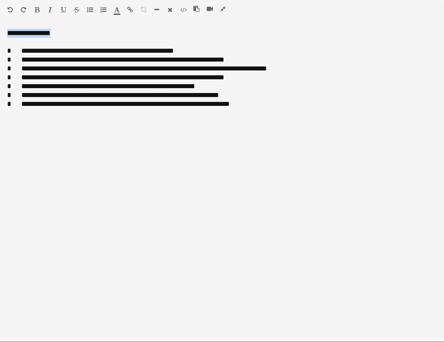
drag, startPoint x: 81, startPoint y: 36, endPoint x: -8, endPoint y: 27, distance: 89.5
click at [38, 7] on icon "button" at bounding box center [37, 10] width 5 height 6
click at [77, 109] on div at bounding box center [221, 113] width 429 height 9
drag, startPoint x: 239, startPoint y: 59, endPoint x: 179, endPoint y: 59, distance: 60.3
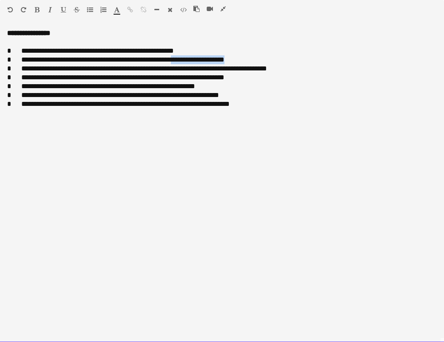
click at [179, 59] on div "**********" at bounding box center [221, 59] width 429 height 9
click at [183, 65] on div "**********" at bounding box center [221, 68] width 429 height 9
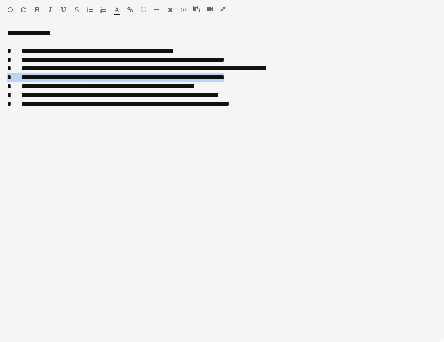
drag, startPoint x: 258, startPoint y: 77, endPoint x: -1, endPoint y: 81, distance: 259.7
click at [39, 9] on icon "button" at bounding box center [37, 10] width 5 height 6
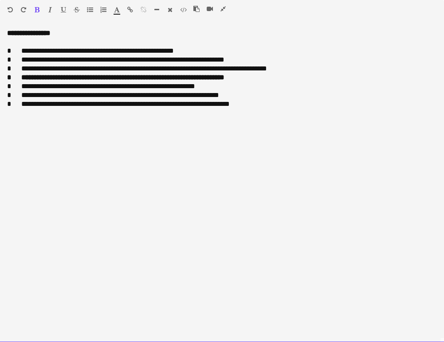
click at [67, 89] on div "**********" at bounding box center [221, 86] width 429 height 9
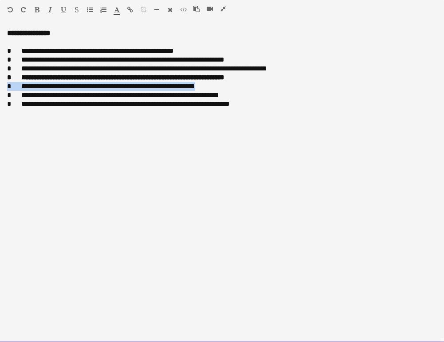
drag, startPoint x: 224, startPoint y: 87, endPoint x: 5, endPoint y: 90, distance: 218.5
click at [5, 90] on div "**********" at bounding box center [222, 186] width 444 height 314
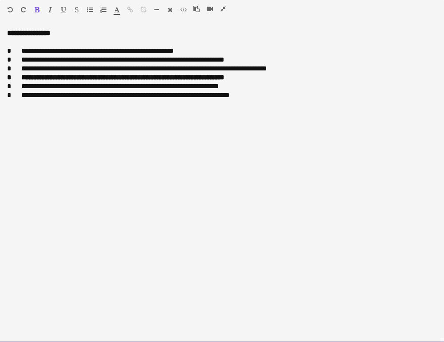
click at [298, 123] on div "**********" at bounding box center [222, 186] width 444 height 314
drag, startPoint x: 54, startPoint y: 112, endPoint x: -8, endPoint y: 108, distance: 61.7
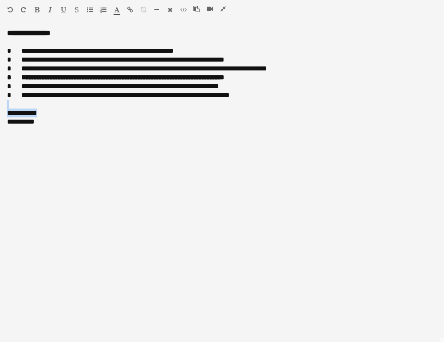
click at [37, 9] on icon "button" at bounding box center [37, 10] width 5 height 6
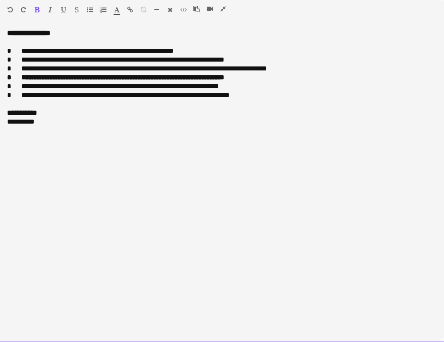
click at [54, 80] on b "**********" at bounding box center [115, 77] width 217 height 7
click at [52, 114] on div "**********" at bounding box center [221, 113] width 429 height 9
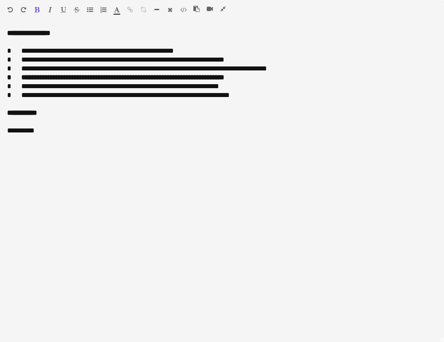
click at [224, 10] on icon "button" at bounding box center [222, 9] width 5 height 6
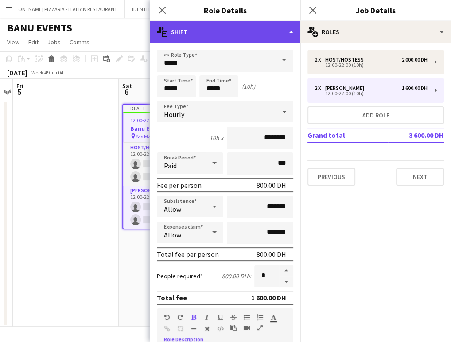
click at [265, 30] on div "multiple-actions-text Shift" at bounding box center [225, 31] width 151 height 21
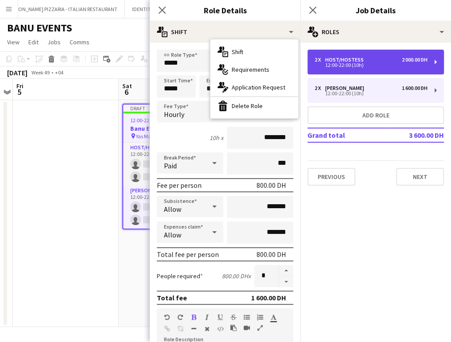
click at [330, 63] on div "12:00-22:00 (10h)" at bounding box center [371, 65] width 113 height 4
type input "**********"
type input "*********"
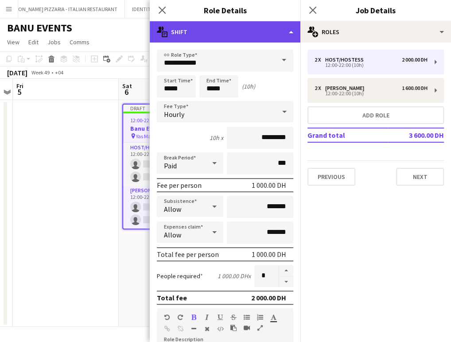
click at [256, 36] on div "multiple-actions-text Shift" at bounding box center [225, 31] width 151 height 21
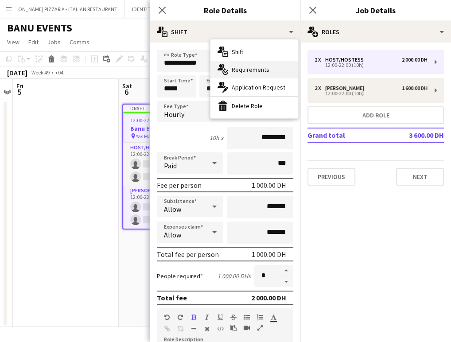
click at [250, 66] on span "Requirements" at bounding box center [251, 70] width 38 height 8
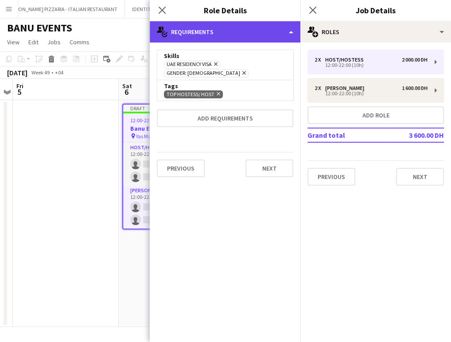
click at [278, 24] on div "multiple-actions-check-2 Requirements" at bounding box center [225, 31] width 151 height 21
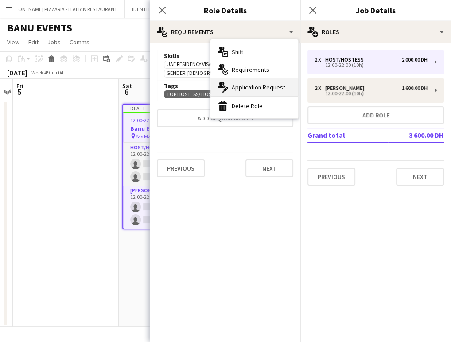
click at [261, 88] on span "Application Request" at bounding box center [259, 87] width 54 height 8
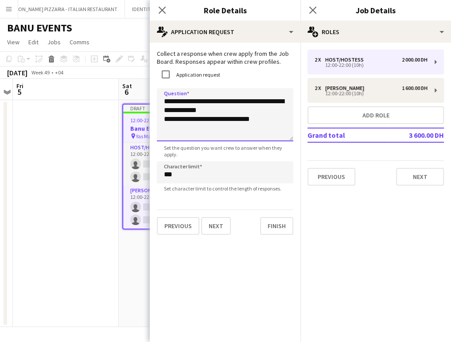
drag, startPoint x: 264, startPoint y: 120, endPoint x: 156, endPoint y: 97, distance: 109.9
click at [157, 97] on textarea "**********" at bounding box center [225, 114] width 136 height 53
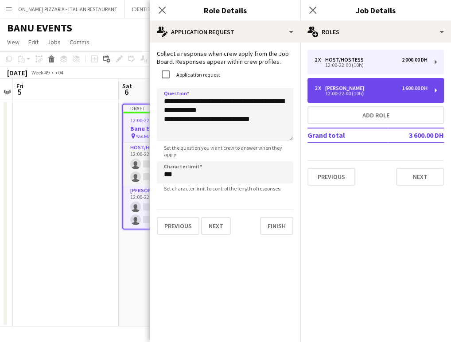
click at [340, 87] on div "[PERSON_NAME]" at bounding box center [346, 88] width 43 height 6
type input "*****"
type input "********"
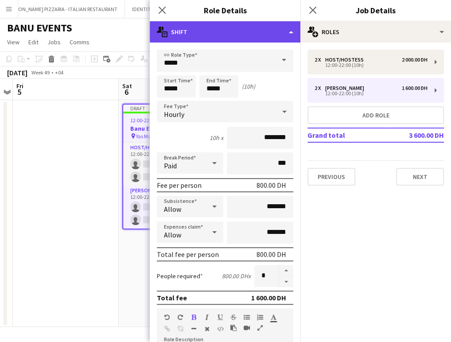
click at [286, 27] on div "multiple-actions-text Shift" at bounding box center [225, 31] width 151 height 21
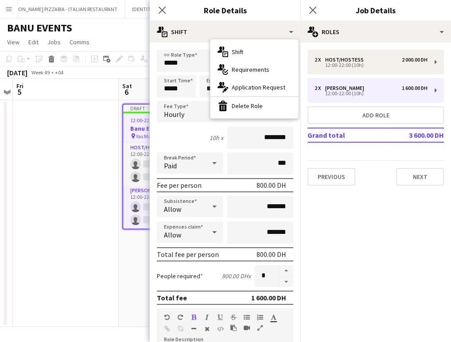
drag, startPoint x: 273, startPoint y: 84, endPoint x: 246, endPoint y: 91, distance: 28.1
click at [272, 84] on span "Application Request" at bounding box center [259, 87] width 54 height 8
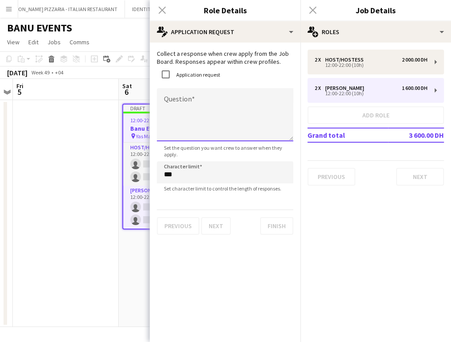
click at [173, 102] on textarea "Question" at bounding box center [225, 114] width 136 height 53
paste textarea "**********"
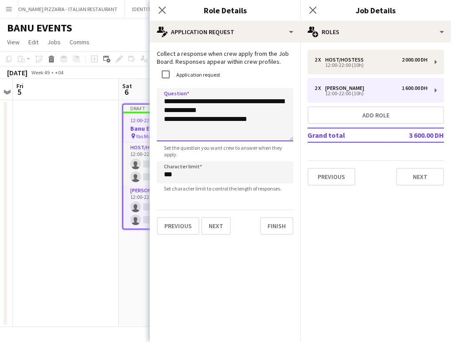
type textarea "**********"
click at [101, 140] on app-date-cell at bounding box center [66, 213] width 106 height 227
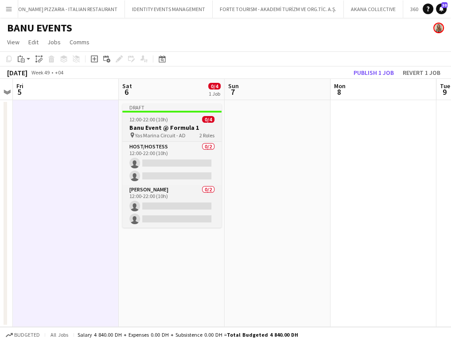
click at [168, 124] on h3 "Banu Event @ Formula 1" at bounding box center [171, 128] width 99 height 8
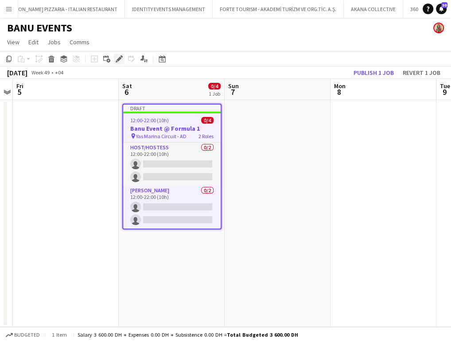
click at [118, 58] on icon at bounding box center [119, 59] width 5 height 5
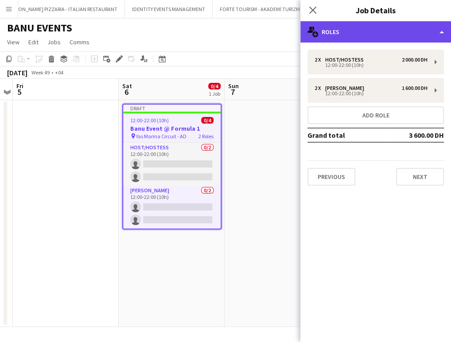
click at [406, 31] on div "multiple-users-add Roles" at bounding box center [375, 31] width 151 height 21
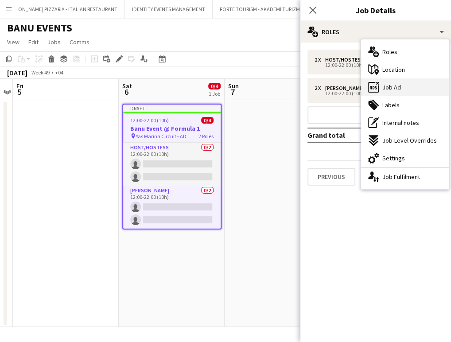
click at [400, 88] on span "Job Ad" at bounding box center [391, 87] width 19 height 8
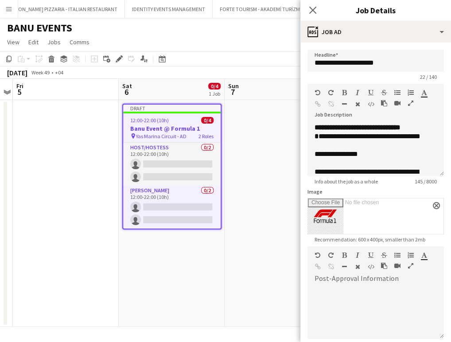
click at [406, 102] on icon "button" at bounding box center [410, 103] width 5 height 6
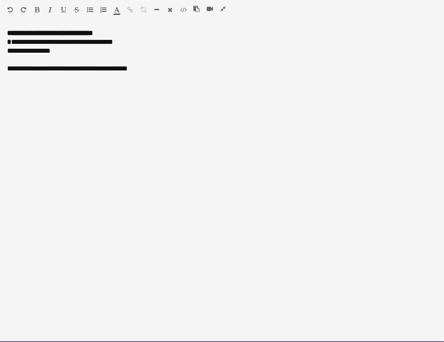
click at [215, 65] on div "**********" at bounding box center [221, 68] width 429 height 9
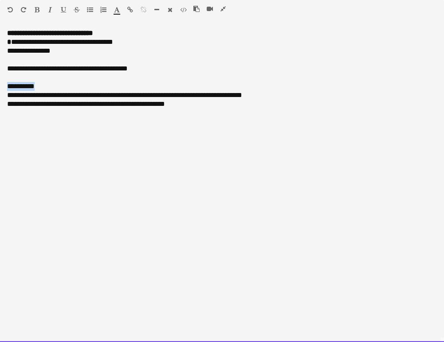
drag, startPoint x: 58, startPoint y: 86, endPoint x: -8, endPoint y: 86, distance: 66.0
click at [0, 86] on html "Menu Boards Boards Boards All jobs Status Workforce Workforce My Workforce Recr…" at bounding box center [222, 338] width 444 height 677
click at [37, 7] on icon "button" at bounding box center [37, 10] width 5 height 6
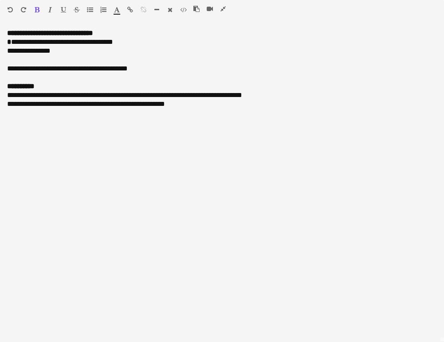
click at [117, 10] on icon "button" at bounding box center [117, 10] width 6 height 6
type input "*******"
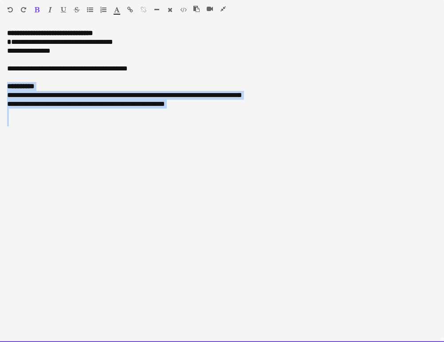
click at [174, 120] on div at bounding box center [221, 121] width 429 height 9
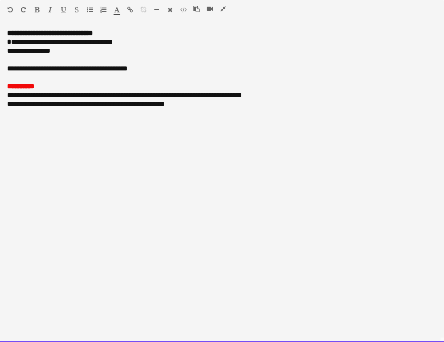
click at [162, 140] on div "**********" at bounding box center [222, 185] width 444 height 313
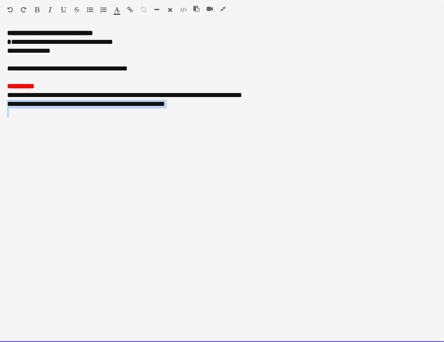
drag, startPoint x: 206, startPoint y: 109, endPoint x: -4, endPoint y: 103, distance: 210.1
click at [0, 103] on html "Menu Boards Boards Boards All jobs Status Workforce Workforce My Workforce Recr…" at bounding box center [222, 338] width 444 height 677
click at [47, 7] on button "button" at bounding box center [50, 9] width 6 height 7
click at [49, 9] on icon "button" at bounding box center [50, 10] width 4 height 6
click at [116, 10] on icon "button" at bounding box center [117, 10] width 6 height 6
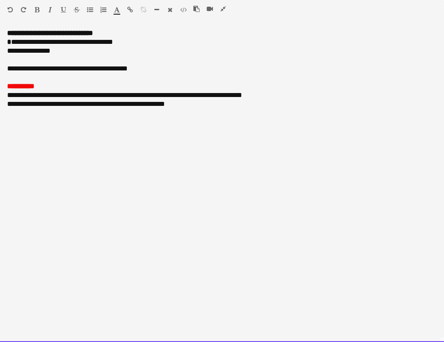
click at [128, 179] on div "**********" at bounding box center [222, 185] width 444 height 313
click at [6, 96] on div "**********" at bounding box center [222, 185] width 444 height 313
click at [6, 86] on div "**********" at bounding box center [222, 185] width 444 height 313
drag, startPoint x: 171, startPoint y: 92, endPoint x: 58, endPoint y: 94, distance: 112.6
click at [58, 94] on div "**********" at bounding box center [221, 95] width 429 height 9
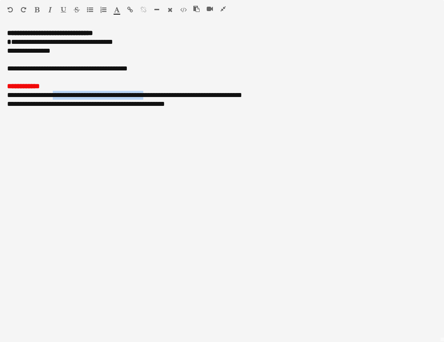
click at [39, 8] on icon "button" at bounding box center [37, 10] width 5 height 6
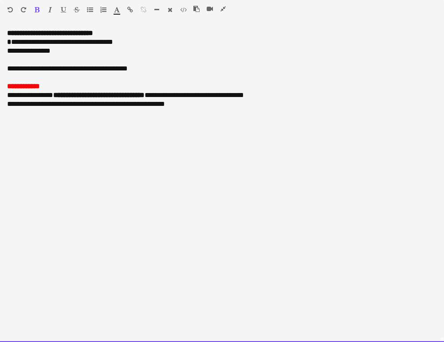
click at [88, 158] on div "**********" at bounding box center [222, 185] width 444 height 313
click at [222, 8] on icon "button" at bounding box center [222, 9] width 5 height 6
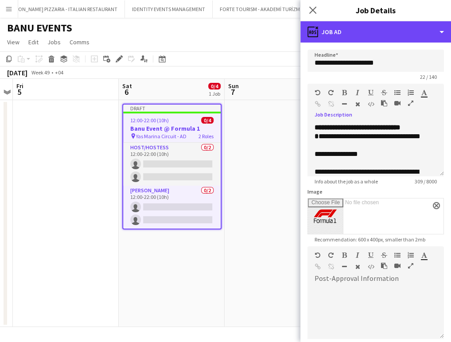
drag, startPoint x: 422, startPoint y: 21, endPoint x: 426, endPoint y: 20, distance: 4.6
click at [406, 21] on div "ads-window Job Ad" at bounding box center [375, 31] width 151 height 21
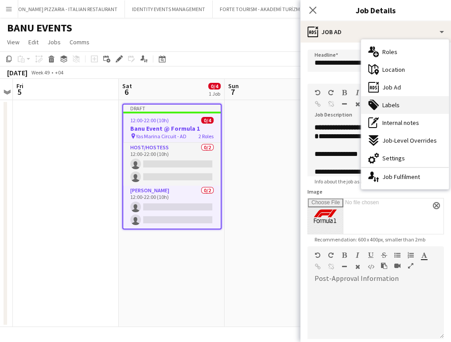
click at [399, 100] on div "tags-double Labels" at bounding box center [405, 105] width 88 height 18
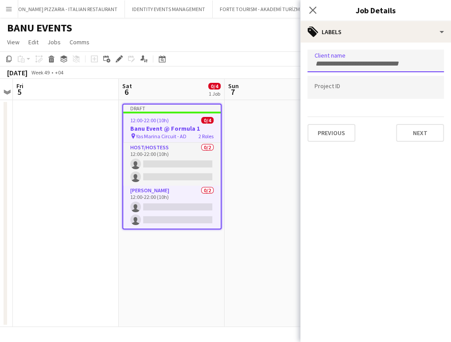
click at [362, 60] on input "Type to search client labels..." at bounding box center [376, 64] width 122 height 8
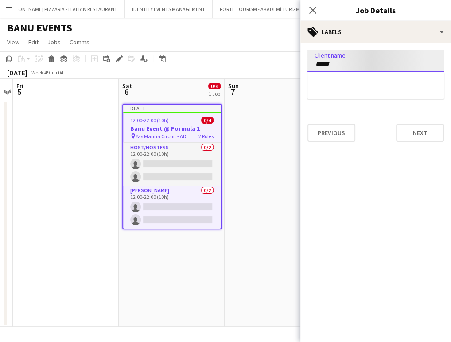
type input "****"
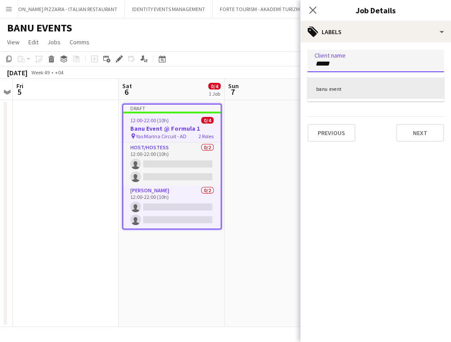
click at [346, 92] on div "banu event" at bounding box center [375, 88] width 136 height 21
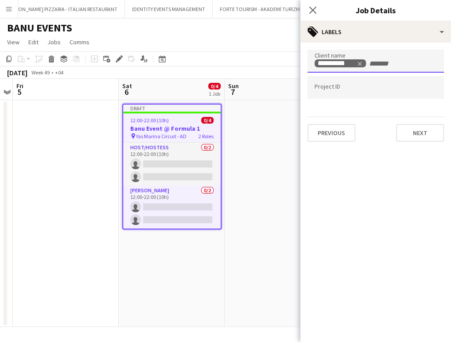
click at [406, 84] on div at bounding box center [375, 87] width 136 height 23
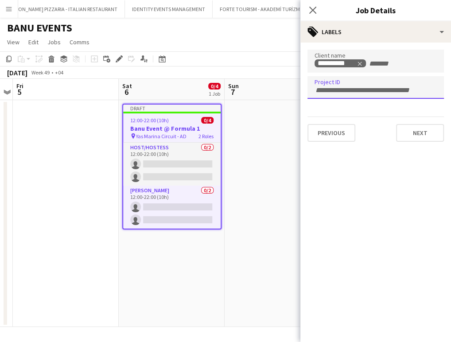
paste input "**********"
type input "**********"
click at [253, 196] on app-date-cell at bounding box center [278, 213] width 106 height 227
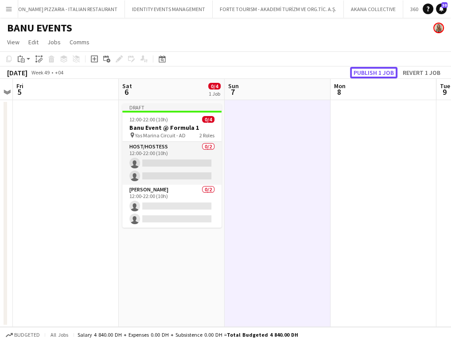
click at [381, 76] on button "Publish 1 job" at bounding box center [373, 73] width 47 height 12
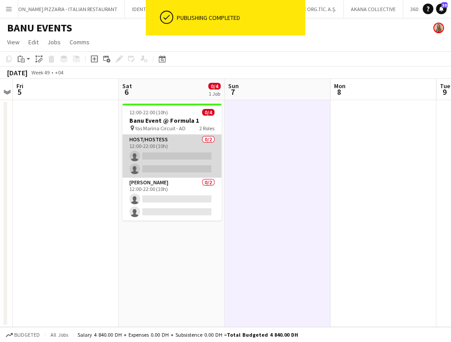
click at [193, 153] on app-card-role "Host/Hostess 0/2 12:00-22:00 (10h) single-neutral-actions single-neutral-actions" at bounding box center [171, 156] width 99 height 43
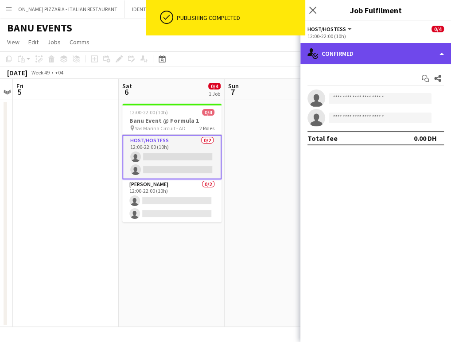
click at [406, 52] on div "single-neutral-actions-check-2 Confirmed" at bounding box center [375, 53] width 151 height 21
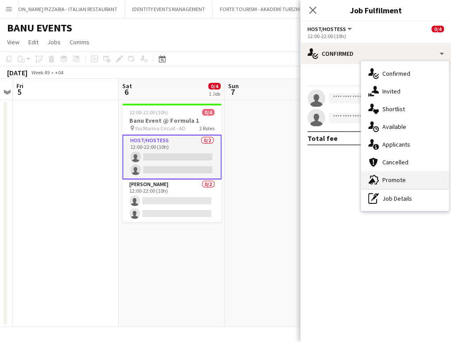
click at [406, 180] on div "advertising-megaphone Promote" at bounding box center [405, 180] width 88 height 18
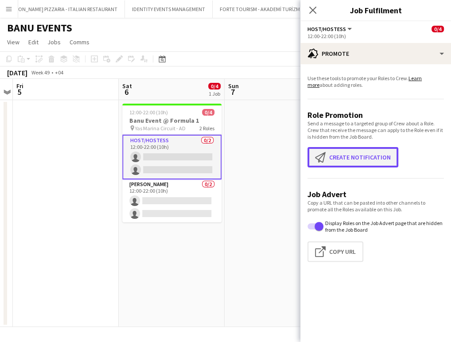
click at [353, 156] on button "Create notification Create notification" at bounding box center [352, 157] width 91 height 20
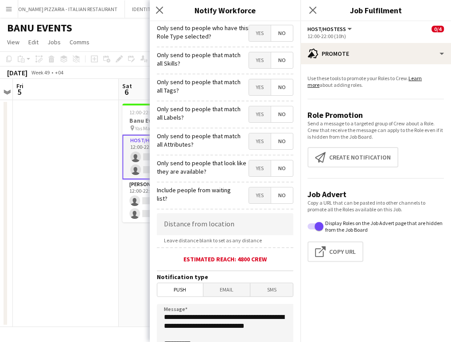
click at [253, 59] on span "Yes" at bounding box center [260, 60] width 22 height 16
click at [249, 84] on span "Yes" at bounding box center [260, 87] width 22 height 16
click at [251, 111] on span "Yes" at bounding box center [260, 114] width 22 height 16
click at [251, 140] on span "Yes" at bounding box center [260, 141] width 22 height 16
click at [250, 172] on span "Yes" at bounding box center [260, 168] width 22 height 16
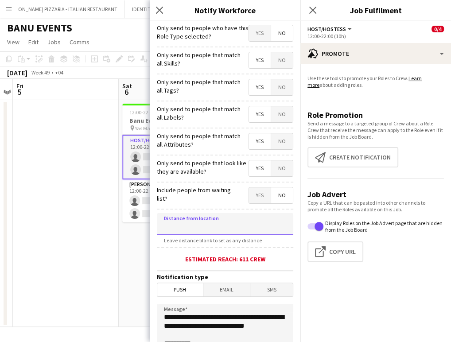
click at [217, 223] on input at bounding box center [225, 224] width 136 height 22
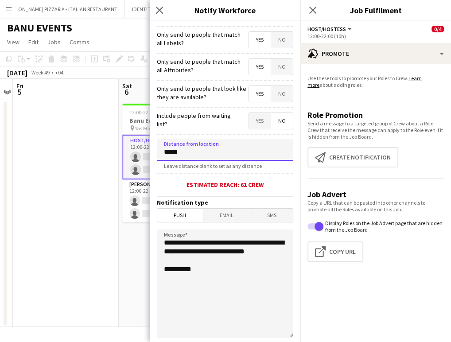
scroll to position [148, 0]
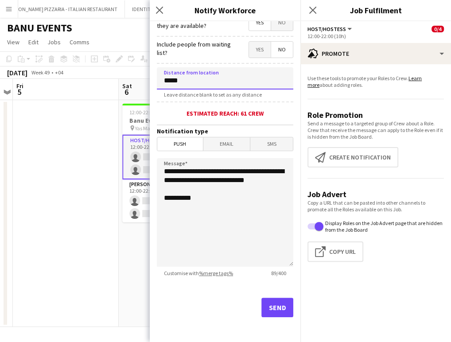
type input "*****"
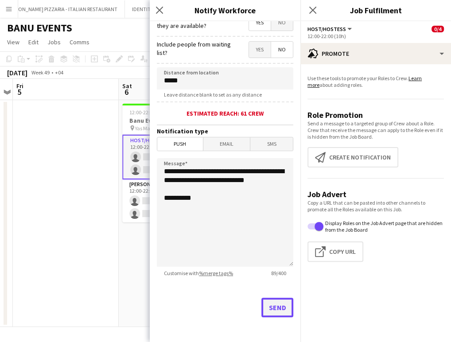
click at [270, 305] on button "Send" at bounding box center [277, 307] width 32 height 19
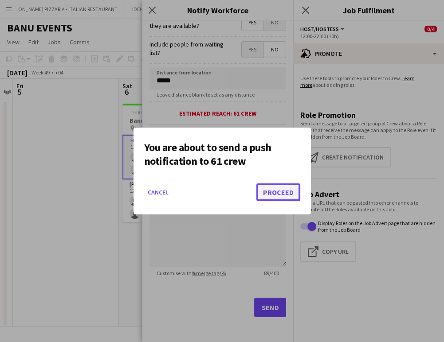
click at [280, 191] on button "Proceed" at bounding box center [278, 192] width 44 height 18
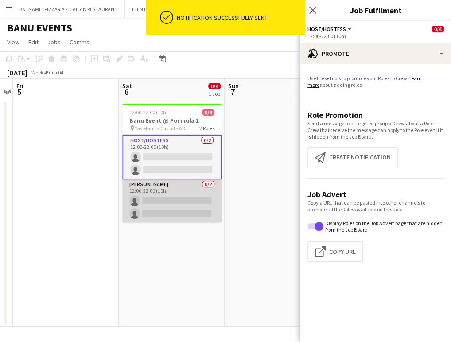
click at [192, 200] on app-card-role "Usher 0/2 12:00-22:00 (10h) single-neutral-actions single-neutral-actions" at bounding box center [171, 200] width 99 height 43
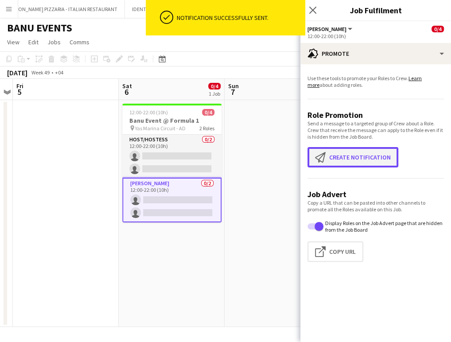
click at [355, 155] on button "Create notification Create notification" at bounding box center [352, 157] width 91 height 20
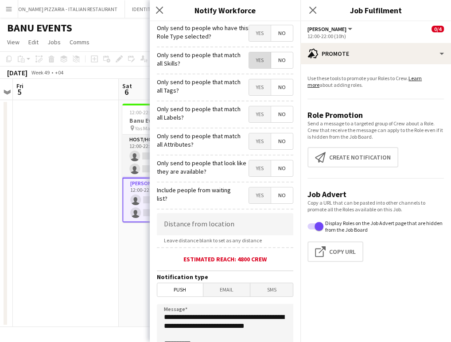
click at [256, 63] on span "Yes" at bounding box center [260, 60] width 22 height 16
click at [257, 91] on span "Yes" at bounding box center [260, 87] width 22 height 16
drag, startPoint x: 254, startPoint y: 113, endPoint x: 248, endPoint y: 137, distance: 25.3
click at [254, 113] on span "Yes" at bounding box center [260, 114] width 22 height 16
click at [249, 142] on span "Yes" at bounding box center [260, 141] width 22 height 16
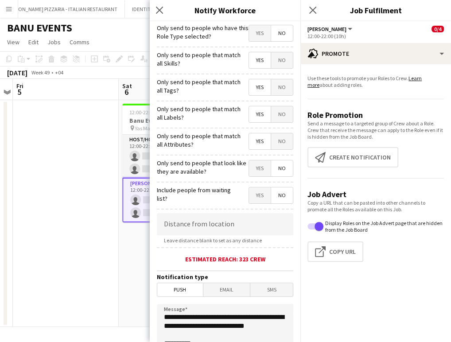
click at [251, 168] on span "Yes" at bounding box center [260, 168] width 22 height 16
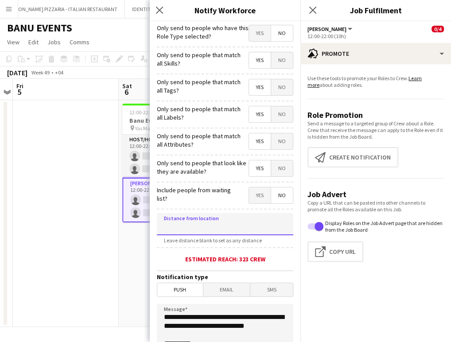
click at [211, 225] on input at bounding box center [225, 224] width 136 height 22
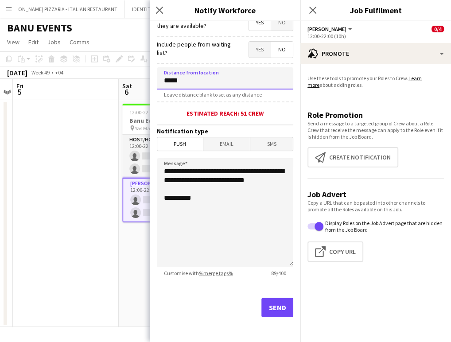
type input "*****"
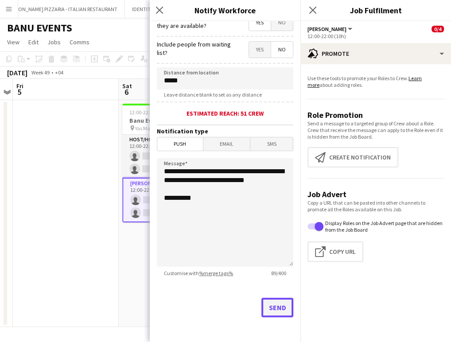
click at [273, 305] on button "Send" at bounding box center [277, 307] width 32 height 19
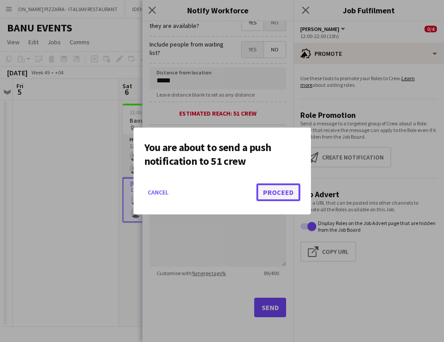
click at [277, 186] on button "Proceed" at bounding box center [278, 192] width 44 height 18
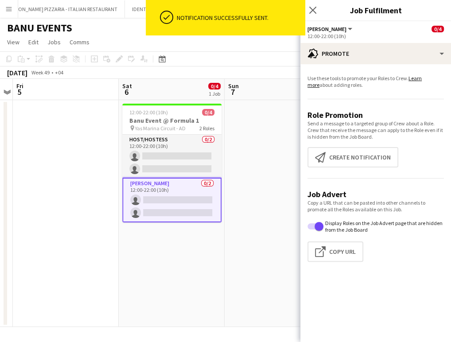
click at [284, 222] on app-date-cell at bounding box center [278, 213] width 106 height 227
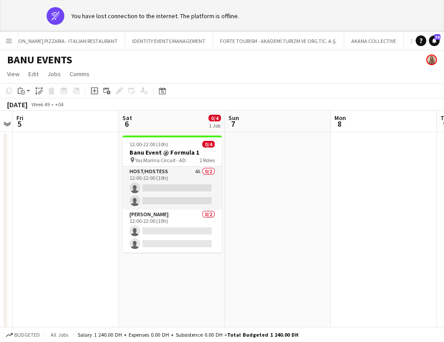
click at [294, 205] on app-date-cell at bounding box center [278, 245] width 106 height 227
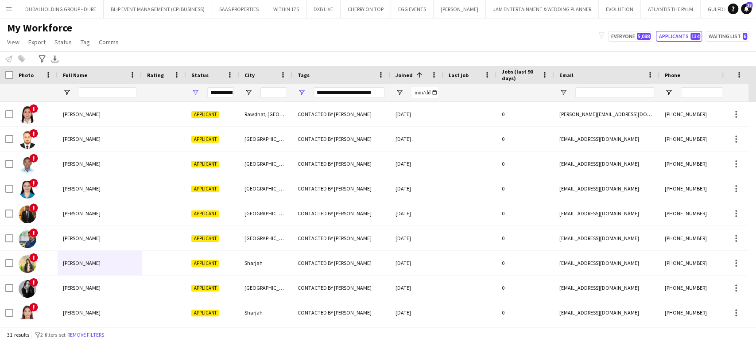
scroll to position [0, 2947]
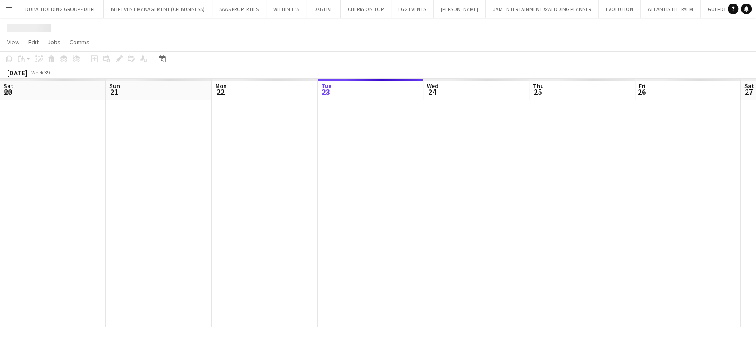
scroll to position [0, 3137]
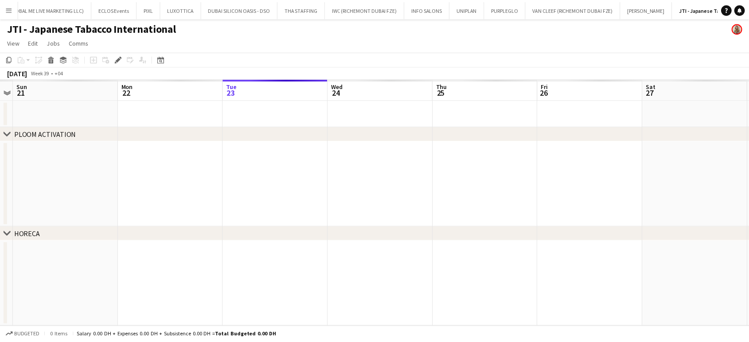
scroll to position [0, 953]
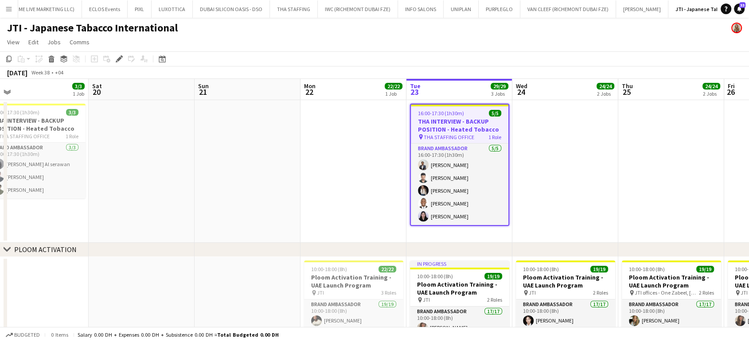
drag, startPoint x: 349, startPoint y: 192, endPoint x: 525, endPoint y: 193, distance: 176.3
click at [525, 193] on app-calendar-viewport "Wed 17 Thu 18 22/22 1 Job Fri 19 3/3 1 Job Sat 20 Sun 21 Mon 22 22/22 1 Job Tue…" at bounding box center [374, 327] width 749 height 497
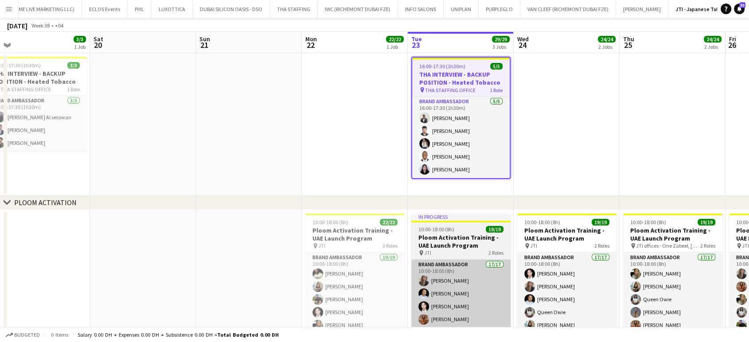
scroll to position [0, 0]
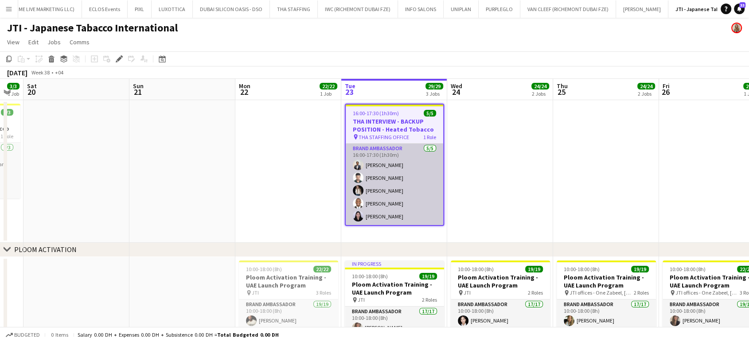
drag, startPoint x: 457, startPoint y: 170, endPoint x: 385, endPoint y: 170, distance: 72.7
click at [385, 170] on app-calendar-viewport "Wed 17 22/22 1 Job Thu 18 22/22 1 Job Fri 19 3/3 1 Job Sat 20 Sun 21 Mon 22 22/…" at bounding box center [374, 327] width 749 height 497
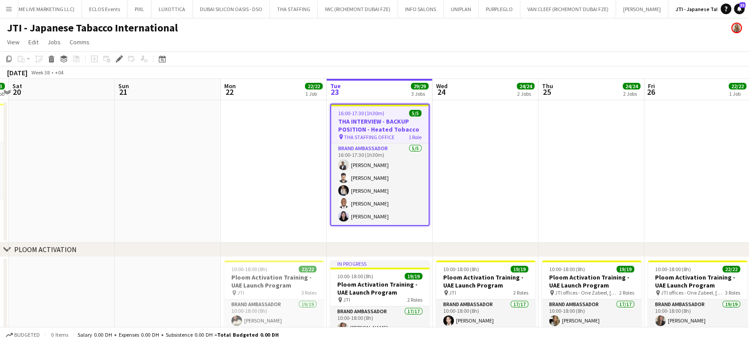
scroll to position [0, 372]
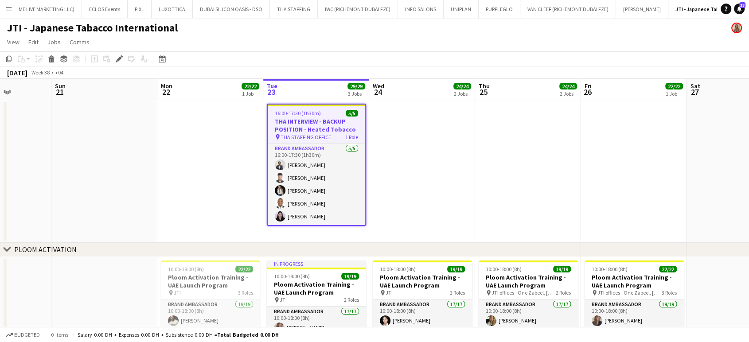
drag, startPoint x: 531, startPoint y: 169, endPoint x: 468, endPoint y: 167, distance: 63.4
click at [468, 167] on app-calendar-viewport "Wed 17 22/22 1 Job Thu 18 22/22 1 Job Fri 19 3/3 1 Job Sat 20 Sun 21 Mon 22 22/…" at bounding box center [374, 327] width 749 height 497
click at [326, 121] on h3 "THA INTERVIEW - BACKUP POSITION - Heated Tobacco" at bounding box center [316, 125] width 97 height 16
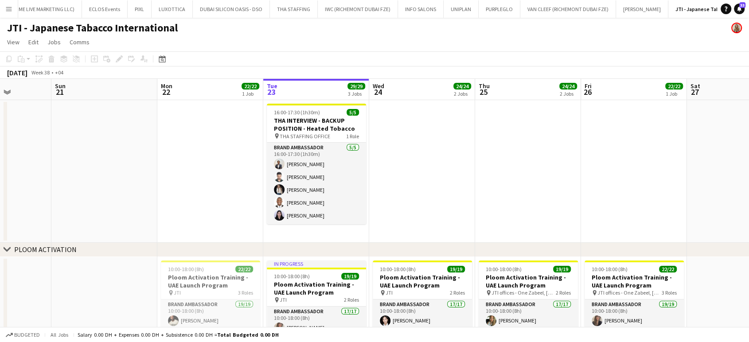
click at [439, 153] on app-date-cell at bounding box center [422, 171] width 106 height 143
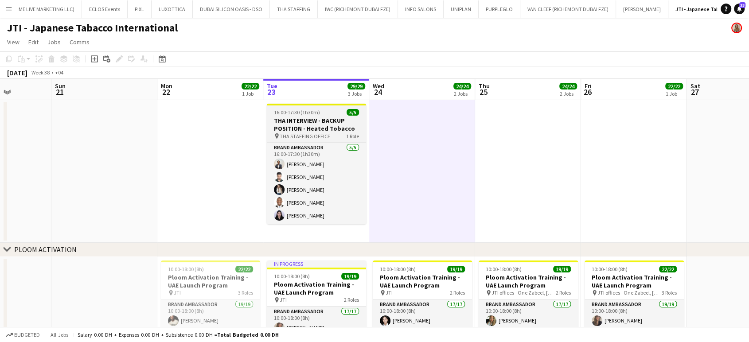
click at [306, 121] on h3 "THA INTERVIEW - BACKUP POSITION - Heated Tobacco" at bounding box center [316, 125] width 99 height 16
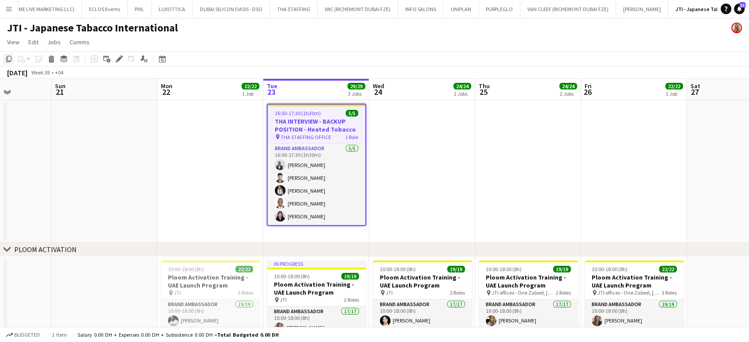
click at [9, 58] on icon "Copy" at bounding box center [8, 58] width 7 height 7
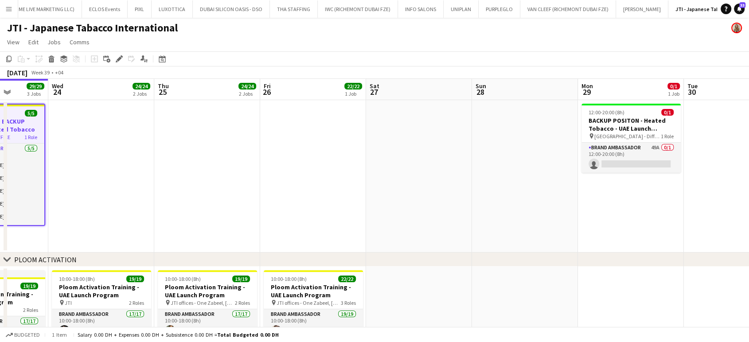
drag, startPoint x: 584, startPoint y: 137, endPoint x: 340, endPoint y: 129, distance: 243.8
click at [340, 129] on app-calendar-viewport "Sun 21 Mon 22 22/22 1 Job Tue 23 29/29 3 Jobs Wed 24 24/24 2 Jobs Thu 25 24/24 …" at bounding box center [374, 332] width 749 height 507
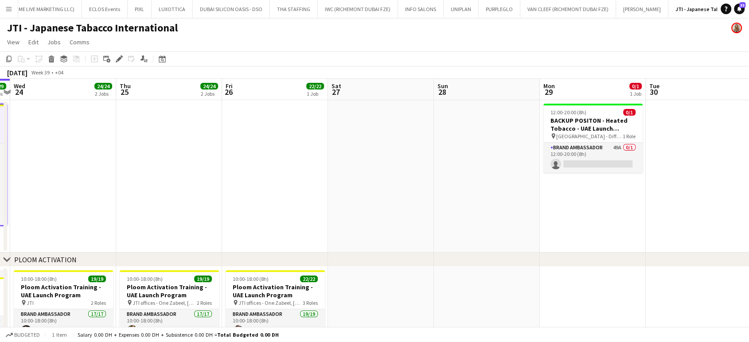
drag, startPoint x: 491, startPoint y: 161, endPoint x: 241, endPoint y: 108, distance: 255.6
click at [241, 108] on app-calendar-viewport "Sun 21 Mon 22 22/22 1 Job Tue 23 29/29 3 Jobs Wed 24 24/24 2 Jobs Thu 25 24/24 …" at bounding box center [374, 332] width 749 height 507
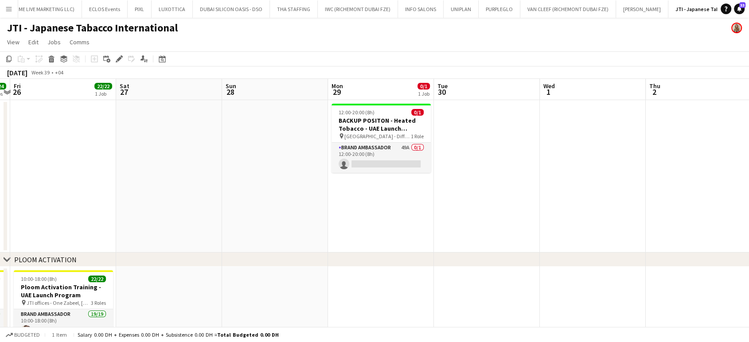
scroll to position [0, 308]
click at [494, 113] on app-date-cell at bounding box center [486, 176] width 106 height 152
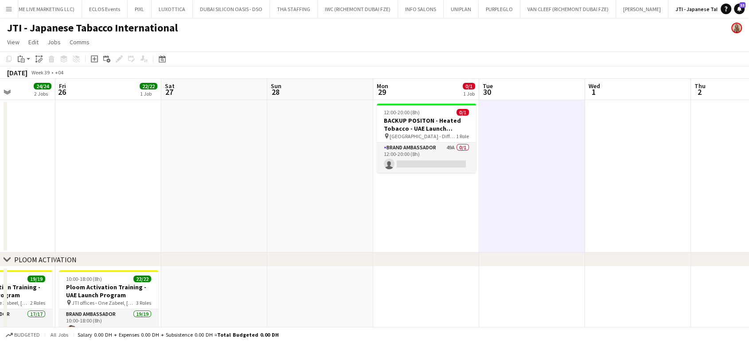
drag, startPoint x: 339, startPoint y: 145, endPoint x: 437, endPoint y: 156, distance: 98.5
click at [434, 156] on app-calendar-viewport "Tue 23 29/29 3 Jobs Wed 24 24/24 2 Jobs Thu 25 24/24 2 Jobs Fri 26 22/22 1 Job …" at bounding box center [374, 332] width 749 height 507
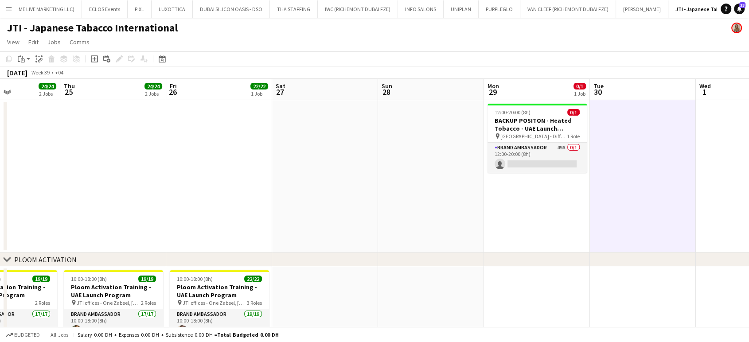
drag, startPoint x: 329, startPoint y: 144, endPoint x: 525, endPoint y: 160, distance: 196.5
click at [525, 160] on app-calendar-viewport "Mon 22 22/22 1 Job Tue 23 29/29 3 Jobs Wed 24 24/24 2 Jobs Thu 25 24/24 2 Jobs …" at bounding box center [374, 332] width 749 height 507
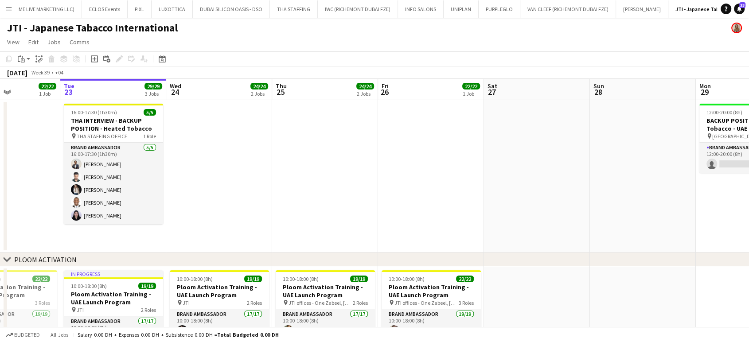
scroll to position [0, 233]
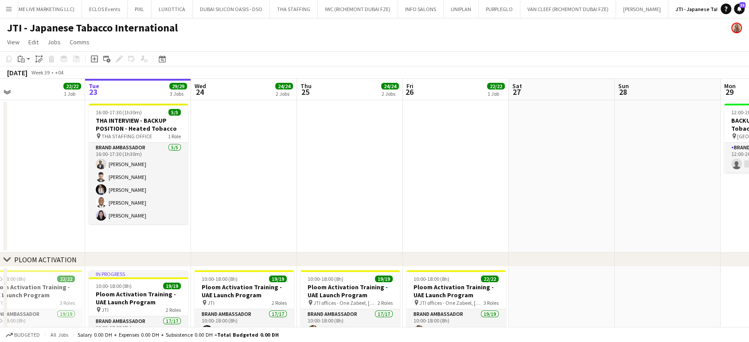
click at [443, 132] on app-date-cell at bounding box center [456, 176] width 106 height 152
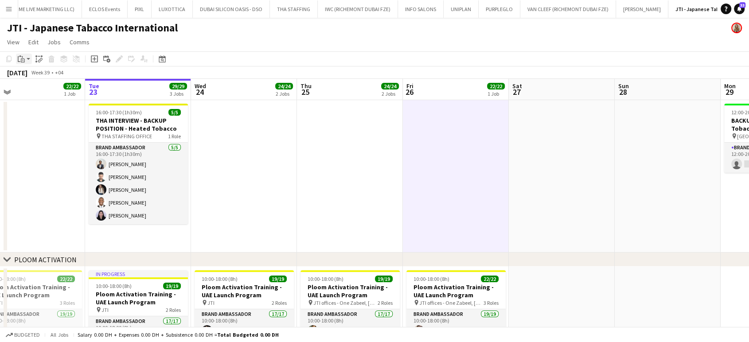
click at [20, 57] on icon "Paste" at bounding box center [21, 58] width 7 height 7
click at [31, 76] on link "Paste Ctrl+V" at bounding box center [64, 76] width 83 height 8
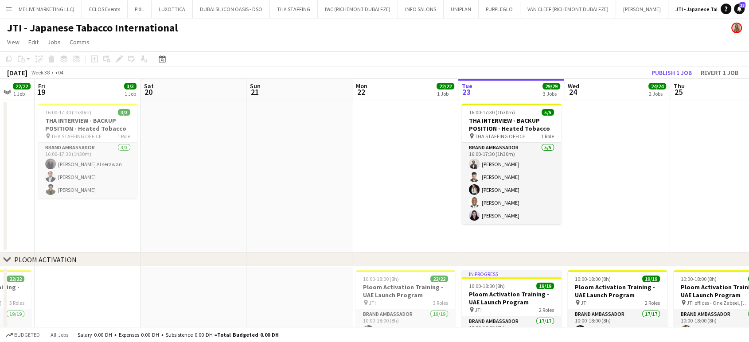
drag, startPoint x: 257, startPoint y: 136, endPoint x: 531, endPoint y: 140, distance: 274.7
click at [546, 136] on app-calendar-viewport "Wed 17 22/22 1 Job Thu 18 22/22 1 Job Fri 19 3/3 1 Job Sat 20 Sun 21 Mon 22 22/…" at bounding box center [374, 332] width 749 height 507
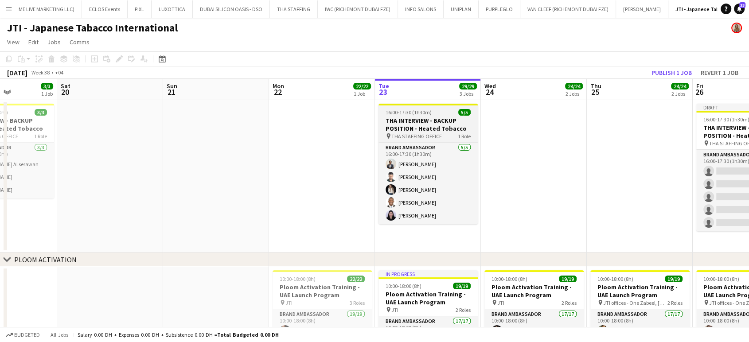
click at [423, 121] on h3 "THA INTERVIEW - BACKUP POSITION - Heated Tobacco" at bounding box center [427, 125] width 99 height 16
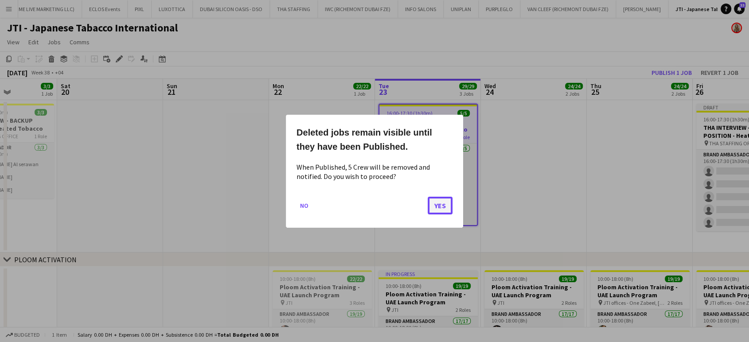
click at [443, 203] on button "Yes" at bounding box center [440, 205] width 25 height 18
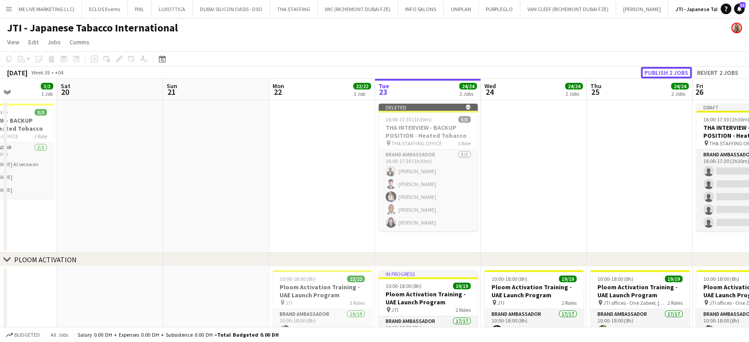
click at [653, 70] on button "Publish 2 jobs" at bounding box center [666, 73] width 51 height 12
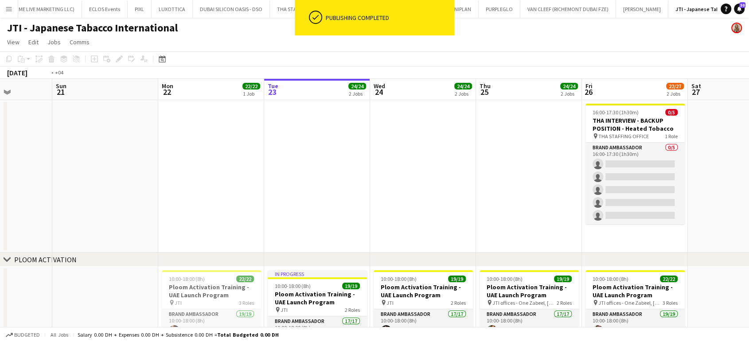
drag, startPoint x: 624, startPoint y: 140, endPoint x: 303, endPoint y: 102, distance: 322.6
click at [304, 102] on app-calendar-viewport "Wed 17 22/22 1 Job Thu 18 22/22 1 Job Fri 19 3/3 1 Job Sat 20 Sun 21 Mon 22 22/…" at bounding box center [374, 332] width 749 height 507
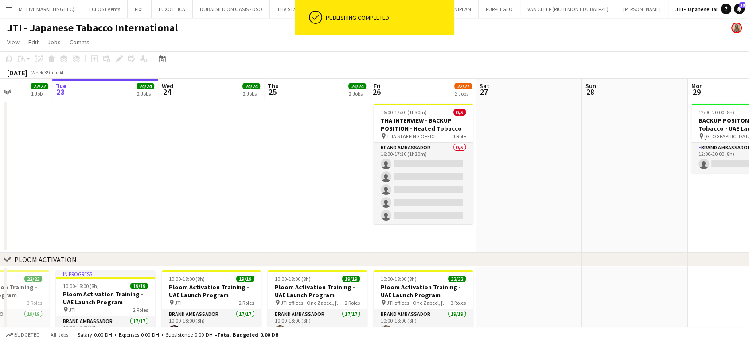
scroll to position [0, 372]
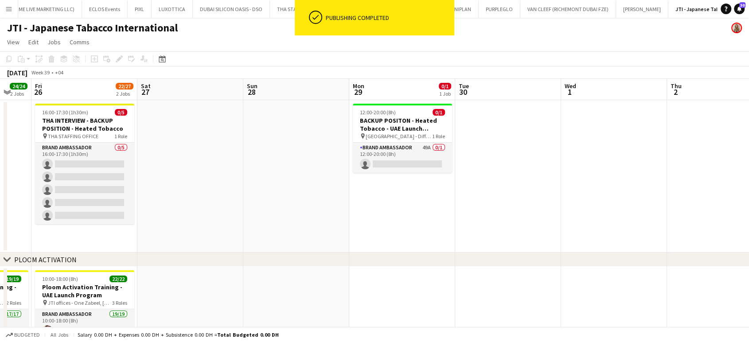
drag, startPoint x: 684, startPoint y: 185, endPoint x: 346, endPoint y: 106, distance: 347.1
click at [346, 106] on app-calendar-viewport "Tue 23 24/24 2 Jobs Wed 24 24/24 2 Jobs Thu 25 24/24 2 Jobs Fri 26 22/27 2 Jobs…" at bounding box center [374, 332] width 749 height 507
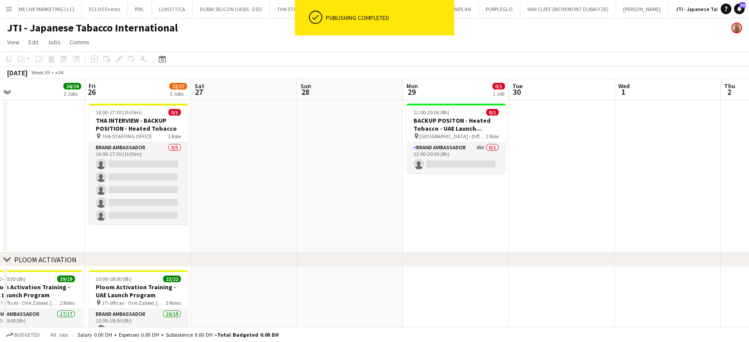
drag, startPoint x: 577, startPoint y: 113, endPoint x: 166, endPoint y: 48, distance: 416.2
click at [166, 48] on app-board "JTI - Japanese Tabacco International View Day view expanded Day view collapsed …" at bounding box center [374, 309] width 749 height 583
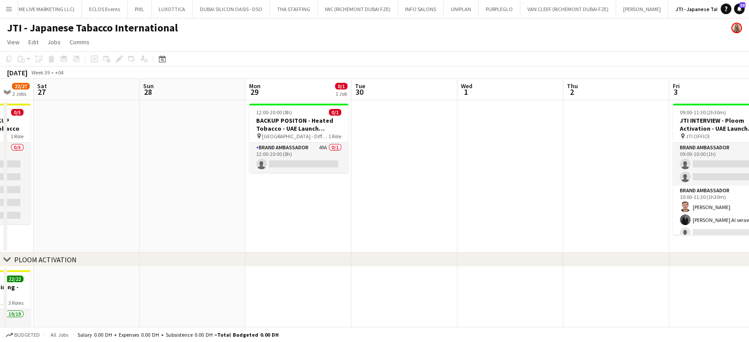
drag, startPoint x: 288, startPoint y: 111, endPoint x: 567, endPoint y: 146, distance: 280.9
click at [567, 146] on app-calendar-viewport "Thu 25 24/24 2 Jobs Fri 26 22/27 2 Jobs Sat 27 Sun 28 Mon 29 0/1 1 Job Tue 30 W…" at bounding box center [374, 332] width 749 height 507
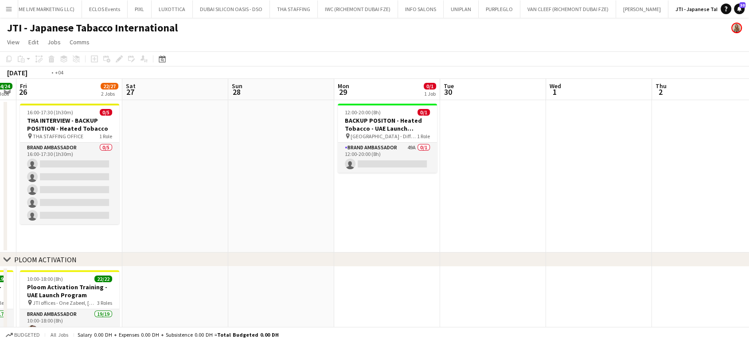
drag, startPoint x: 642, startPoint y: 158, endPoint x: 213, endPoint y: 102, distance: 433.0
click at [217, 102] on app-calendar-viewport "Tue 23 24/24 2 Jobs Wed 24 24/24 2 Jobs Thu 25 24/24 2 Jobs Fri 26 22/27 2 Jobs…" at bounding box center [374, 332] width 749 height 507
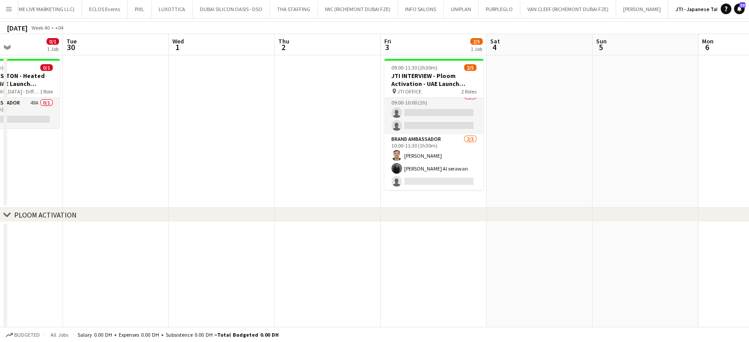
scroll to position [148, 0]
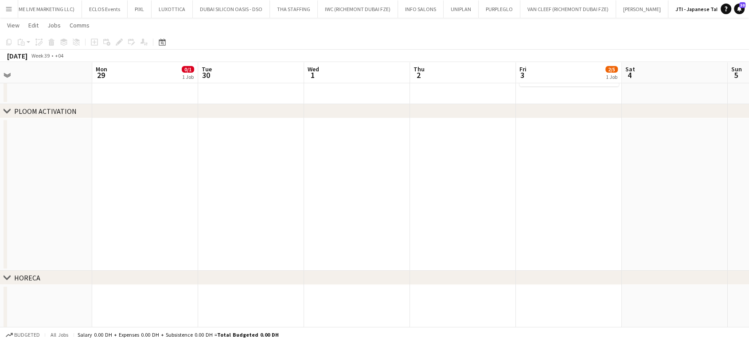
drag, startPoint x: 389, startPoint y: 174, endPoint x: 444, endPoint y: 183, distance: 54.8
click at [444, 183] on app-calendar-viewport "Fri 26 22/27 2 Jobs Sat 27 Sun 28 Mon 29 0/1 1 Job Tue 30 Wed 1 Thu 2 Fri 3 2/5…" at bounding box center [374, 162] width 749 height 550
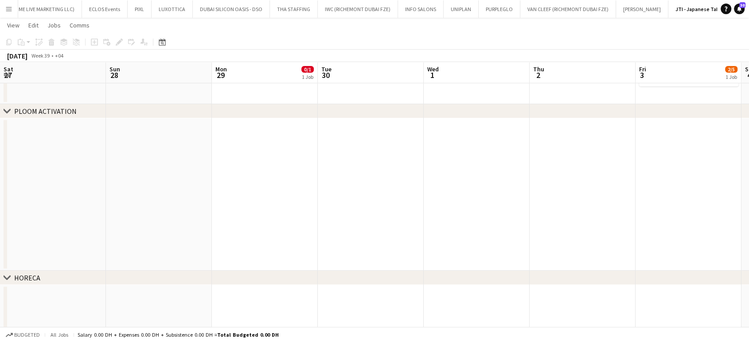
drag, startPoint x: 498, startPoint y: 179, endPoint x: 542, endPoint y: 184, distance: 45.0
click at [542, 184] on app-calendar-viewport "Thu 25 24/24 2 Jobs Fri 26 22/27 2 Jobs Sat 27 Sun 28 Mon 29 0/1 1 Job Tue 30 W…" at bounding box center [374, 162] width 749 height 550
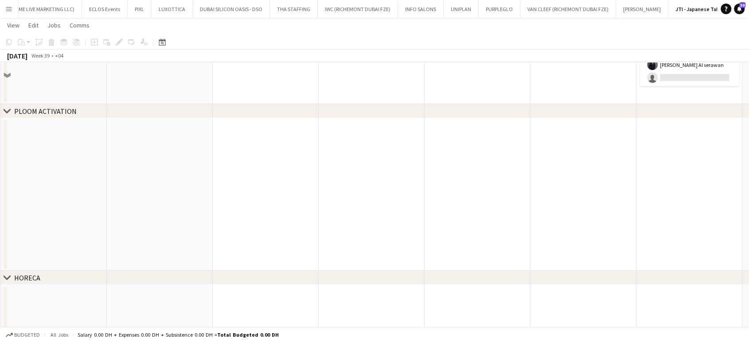
scroll to position [0, 0]
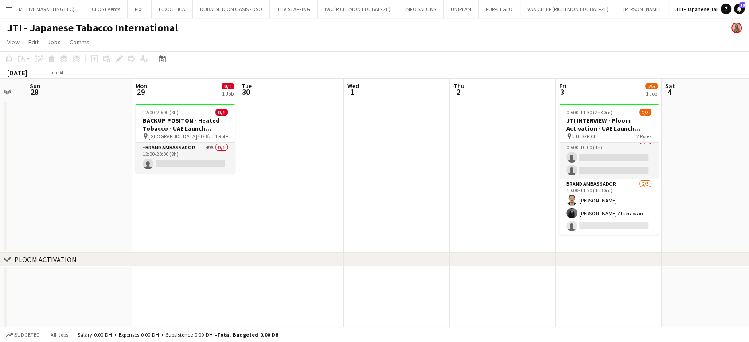
drag, startPoint x: 652, startPoint y: 175, endPoint x: 362, endPoint y: 133, distance: 292.7
click at [362, 133] on app-calendar-viewport "Thu 25 24/24 2 Jobs Fri 26 22/27 2 Jobs Sat 27 Sun 28 Mon 29 0/1 1 Job Tue 30 W…" at bounding box center [374, 332] width 749 height 507
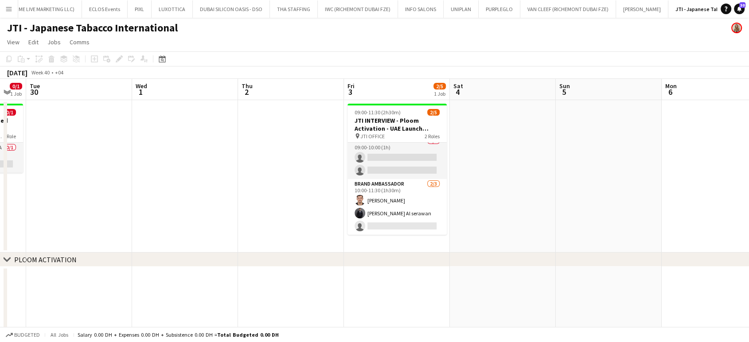
scroll to position [0, 296]
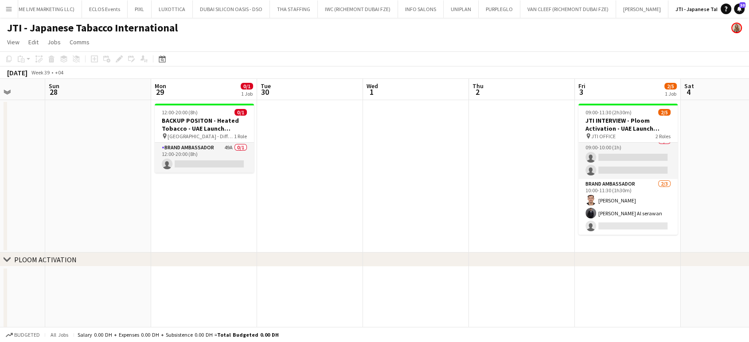
drag, startPoint x: 311, startPoint y: 155, endPoint x: 510, endPoint y: 196, distance: 202.7
click at [510, 196] on app-calendar-viewport "Thu 25 24/24 2 Jobs Fri 26 22/27 2 Jobs Sat 27 Sun 28 Mon 29 0/1 1 Job Tue 30 W…" at bounding box center [374, 332] width 749 height 507
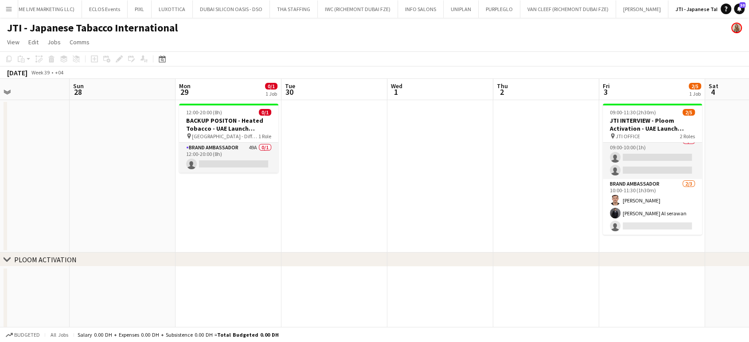
drag, startPoint x: 356, startPoint y: 165, endPoint x: 554, endPoint y: 193, distance: 200.0
click at [554, 193] on app-calendar-viewport "Thu 25 24/24 2 Jobs Fri 26 22/27 2 Jobs Sat 27 Sun 28 Mon 29 0/1 1 Job Tue 30 W…" at bounding box center [374, 332] width 749 height 507
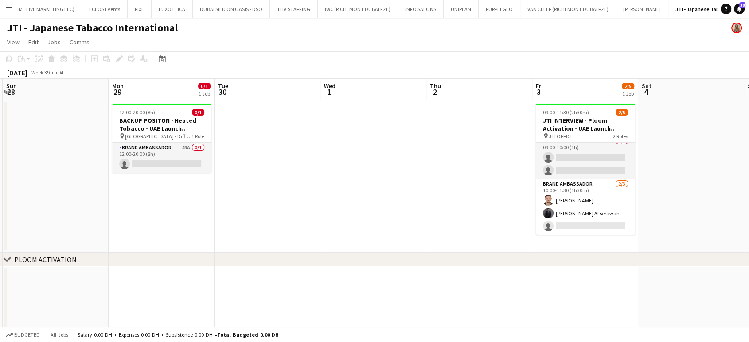
drag, startPoint x: 607, startPoint y: 178, endPoint x: 331, endPoint y: 146, distance: 277.4
click at [326, 150] on app-calendar-viewport "Thu 25 24/24 2 Jobs Fri 26 22/27 2 Jobs Sat 27 Sun 28 Mon 29 0/1 1 Job Tue 30 W…" at bounding box center [374, 332] width 749 height 507
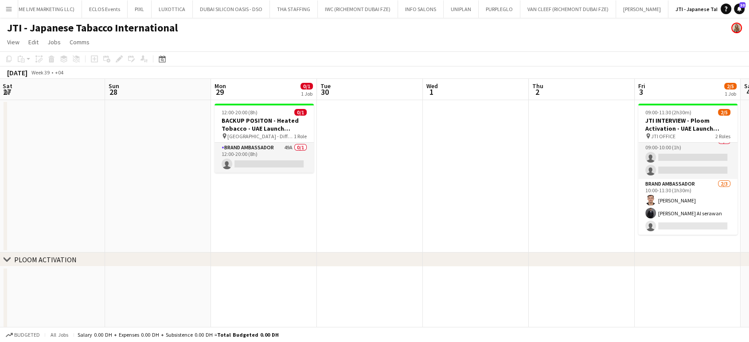
drag, startPoint x: 449, startPoint y: 131, endPoint x: 496, endPoint y: 139, distance: 47.6
click at [495, 139] on app-calendar-viewport "Thu 25 24/24 2 Jobs Fri 26 22/27 2 Jobs Sat 27 Sun 28 Mon 29 0/1 1 Job Tue 30 W…" at bounding box center [374, 332] width 749 height 507
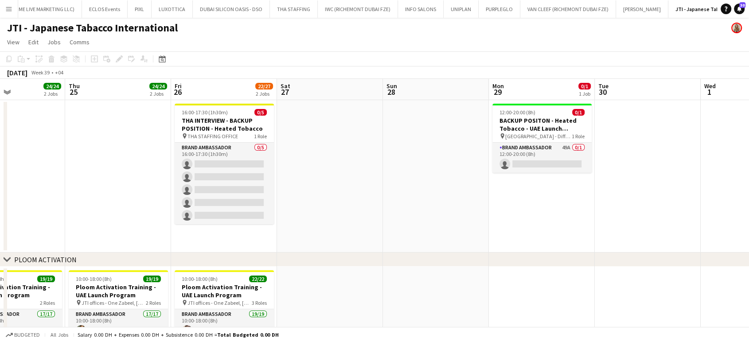
drag, startPoint x: 480, startPoint y: 134, endPoint x: 593, endPoint y: 145, distance: 113.1
click at [593, 145] on app-calendar-viewport "Mon 22 22/22 1 Job Tue 23 24/24 2 Jobs Wed 24 24/24 2 Jobs Thu 25 24/24 2 Jobs …" at bounding box center [374, 332] width 749 height 507
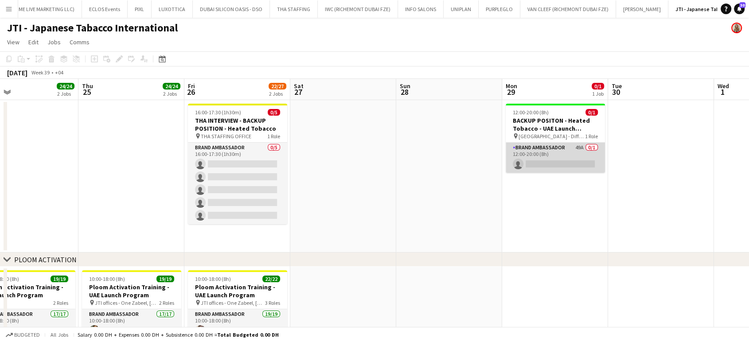
click at [544, 156] on app-card-role "Brand Ambassador 49A 0/1 12:00-20:00 (8h) single-neutral-actions" at bounding box center [555, 158] width 99 height 30
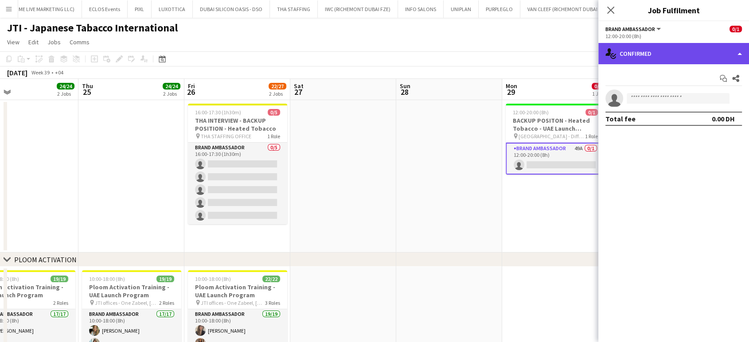
click at [719, 54] on div "single-neutral-actions-check-2 Confirmed" at bounding box center [673, 53] width 151 height 21
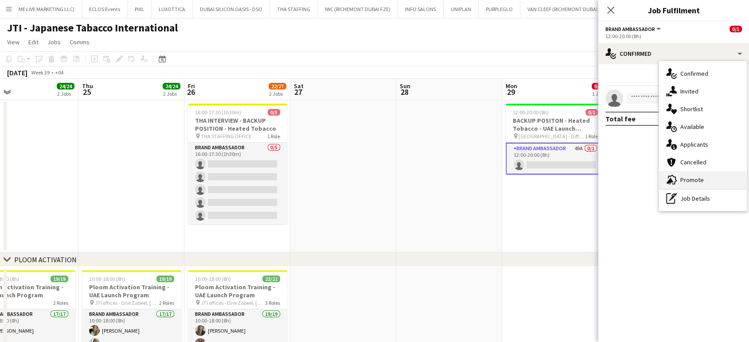
click at [690, 183] on span "Promote" at bounding box center [691, 180] width 23 height 8
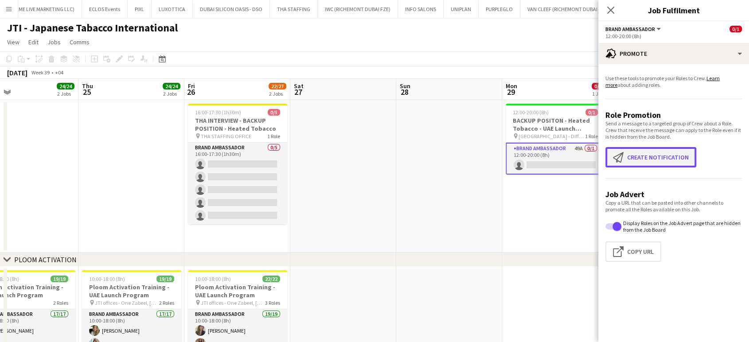
click at [663, 160] on button "Create notification Create notification" at bounding box center [650, 157] width 91 height 20
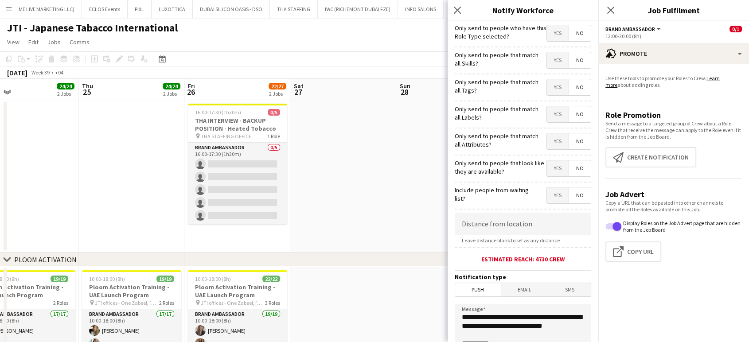
drag, startPoint x: 556, startPoint y: 55, endPoint x: 554, endPoint y: 61, distance: 6.7
click at [556, 55] on span "Yes" at bounding box center [558, 60] width 22 height 16
click at [549, 89] on span "Yes" at bounding box center [558, 87] width 22 height 16
click at [549, 117] on span "Yes" at bounding box center [558, 114] width 22 height 16
click at [547, 145] on span "Yes" at bounding box center [558, 141] width 22 height 16
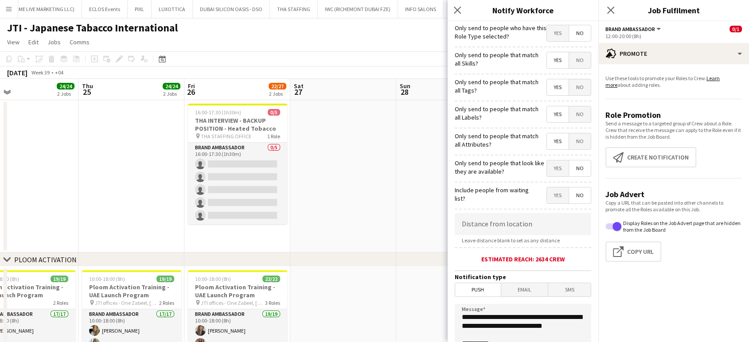
click at [547, 167] on span "Yes" at bounding box center [558, 168] width 22 height 16
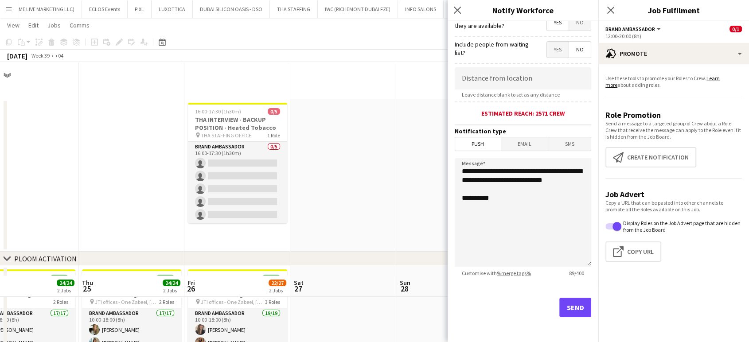
scroll to position [246, 0]
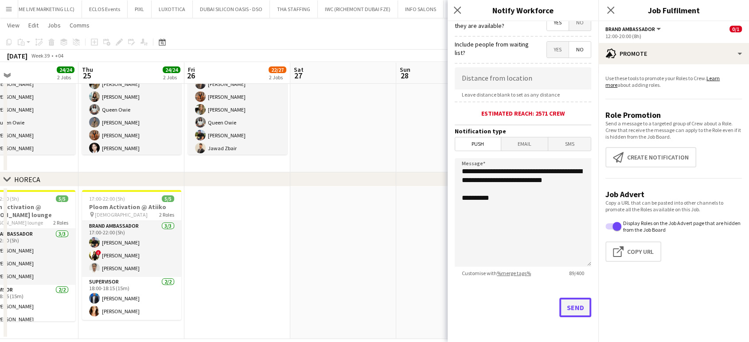
click at [572, 306] on button "Send" at bounding box center [575, 307] width 32 height 19
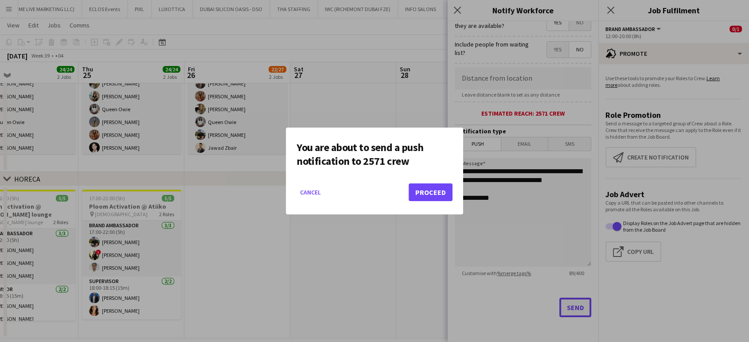
scroll to position [0, 0]
click at [436, 191] on button "Proceed" at bounding box center [431, 192] width 44 height 18
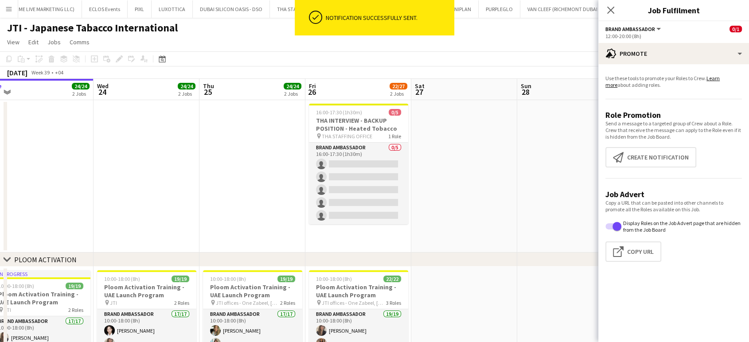
drag, startPoint x: 473, startPoint y: 183, endPoint x: 591, endPoint y: 206, distance: 119.6
click at [591, 206] on app-calendar-viewport "Sun 21 Mon 22 22/22 1 Job Tue 23 24/24 2 Jobs Wed 24 24/24 2 Jobs Thu 25 24/24 …" at bounding box center [374, 332] width 749 height 507
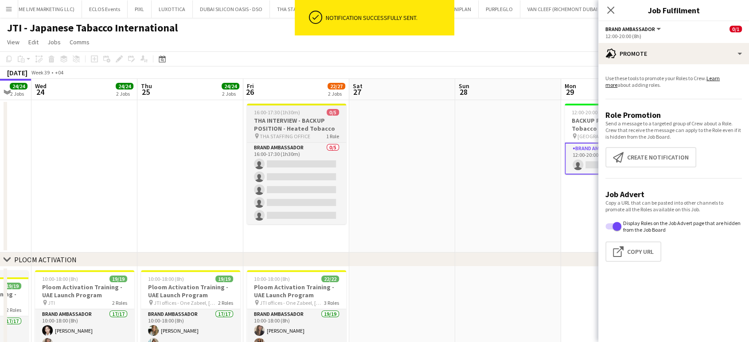
drag, startPoint x: 355, startPoint y: 127, endPoint x: 296, endPoint y: 127, distance: 58.9
click at [312, 126] on app-calendar-viewport "Sat 20 Sun 21 Mon 22 22/22 1 Job Tue 23 24/24 2 Jobs Wed 24 24/24 2 Jobs Thu 25…" at bounding box center [374, 332] width 749 height 507
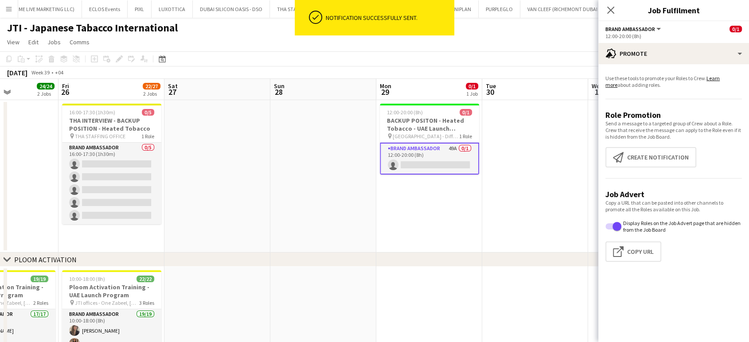
drag, startPoint x: 341, startPoint y: 137, endPoint x: 244, endPoint y: 119, distance: 98.2
click at [235, 112] on app-calendar-viewport "Mon 22 22/22 1 Job Tue 23 24/24 2 Jobs Wed 24 24/24 2 Jobs Thu 25 24/24 2 Jobs …" at bounding box center [374, 332] width 749 height 507
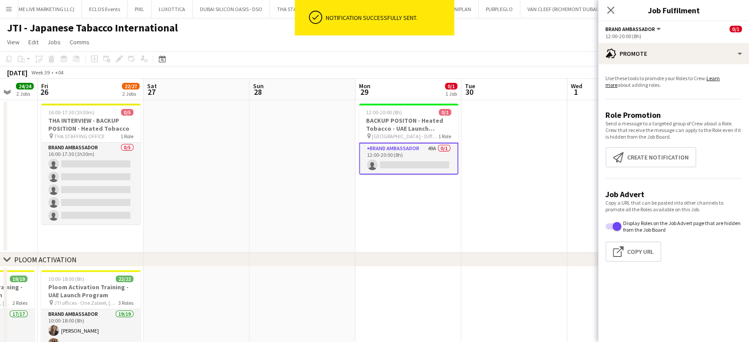
click at [422, 153] on app-card-role "Brand Ambassador 49A 0/1 12:00-20:00 (8h) single-neutral-actions" at bounding box center [408, 159] width 99 height 32
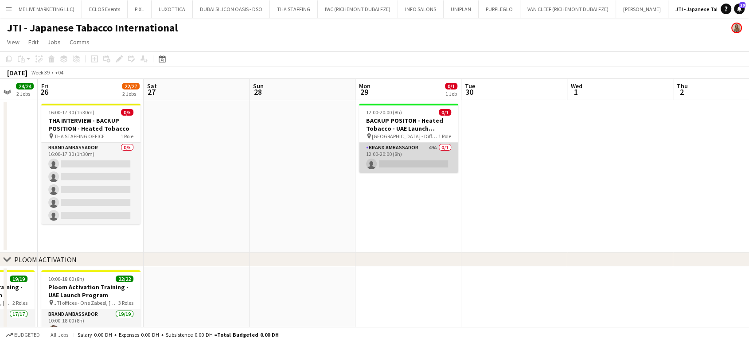
click at [423, 169] on app-card-role "Brand Ambassador 49A 0/1 12:00-20:00 (8h) single-neutral-actions" at bounding box center [408, 158] width 99 height 30
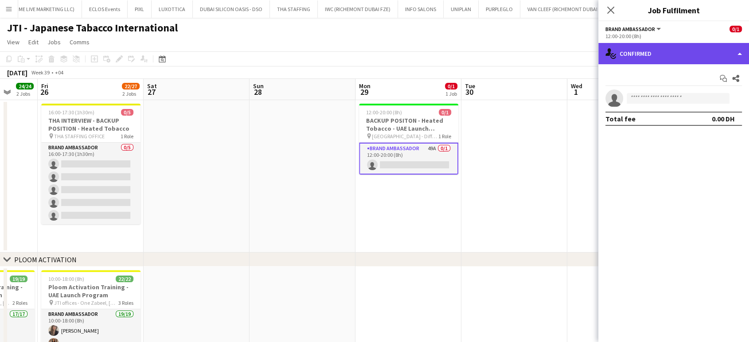
click at [741, 51] on div "single-neutral-actions-check-2 Confirmed" at bounding box center [673, 53] width 151 height 21
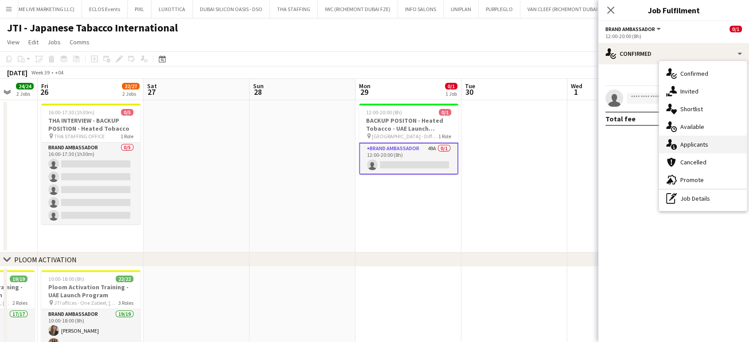
click at [704, 141] on span "Applicants" at bounding box center [694, 144] width 28 height 8
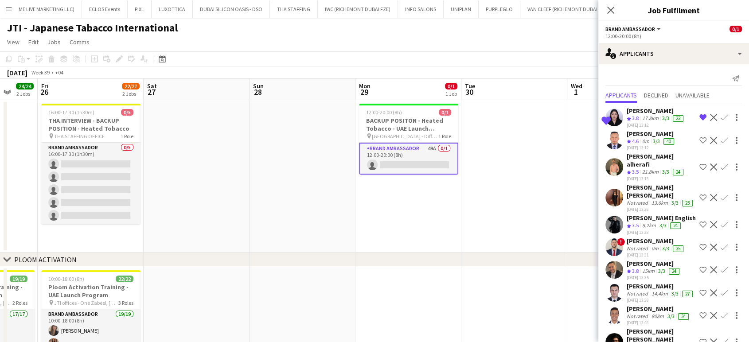
click at [710, 114] on app-icon "Decline" at bounding box center [713, 117] width 7 height 7
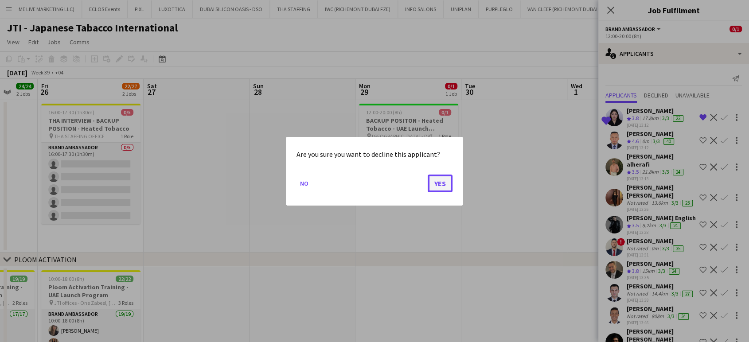
click at [447, 184] on button "Yes" at bounding box center [440, 183] width 25 height 18
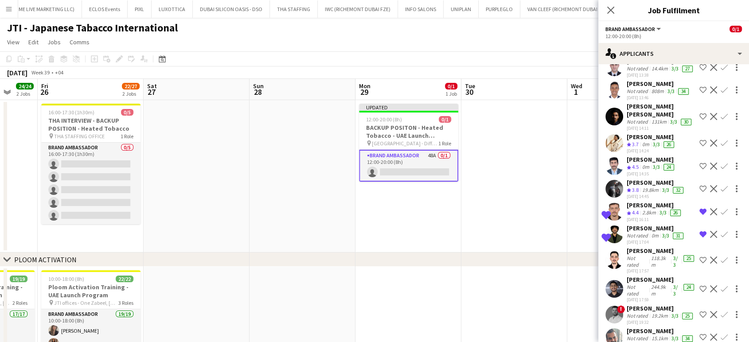
scroll to position [156, 0]
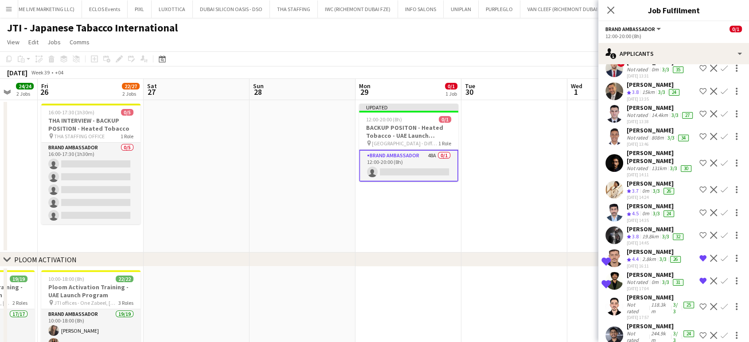
click at [699, 284] on app-icon "Remove crew from shortlist" at bounding box center [702, 280] width 7 height 7
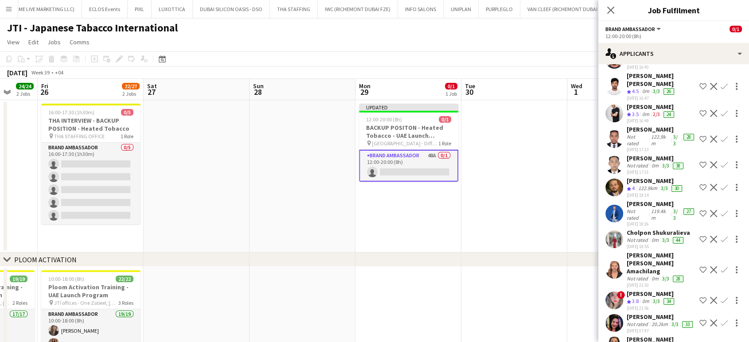
scroll to position [992, 0]
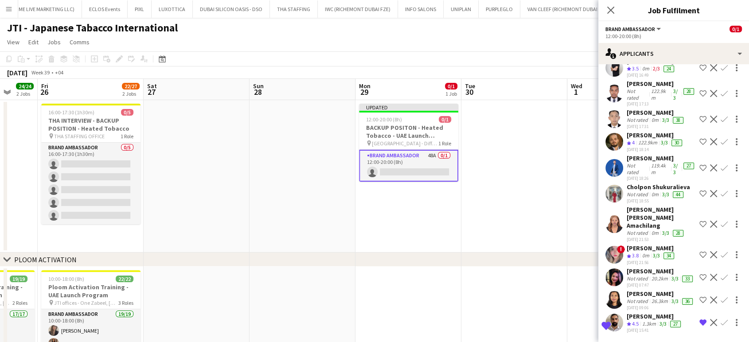
click at [642, 191] on div "Not rated" at bounding box center [637, 194] width 23 height 7
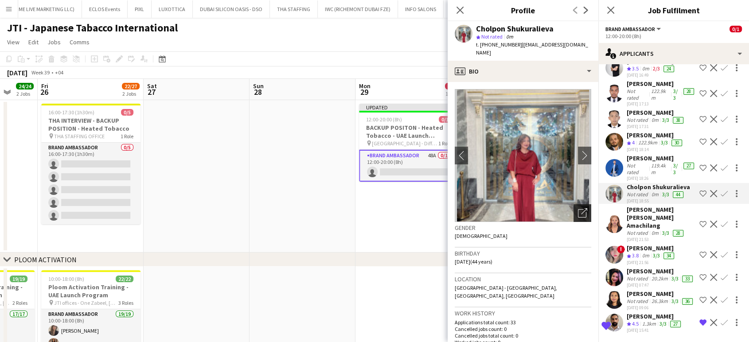
click at [578, 208] on icon "Open photos pop-in" at bounding box center [582, 212] width 9 height 9
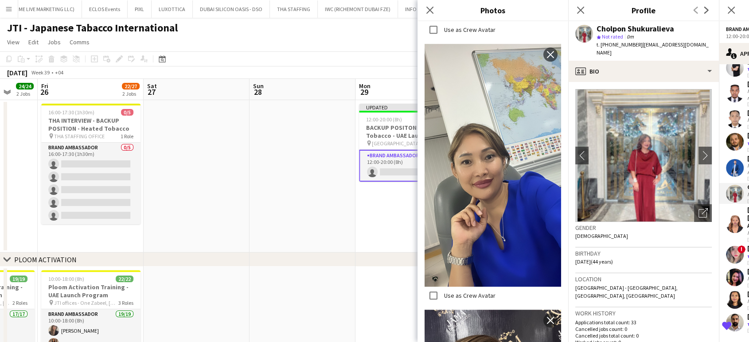
scroll to position [640, 0]
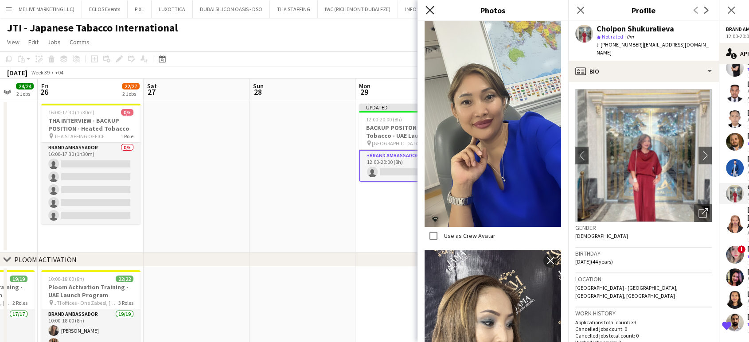
click at [429, 12] on icon "Close pop-in" at bounding box center [429, 10] width 8 height 8
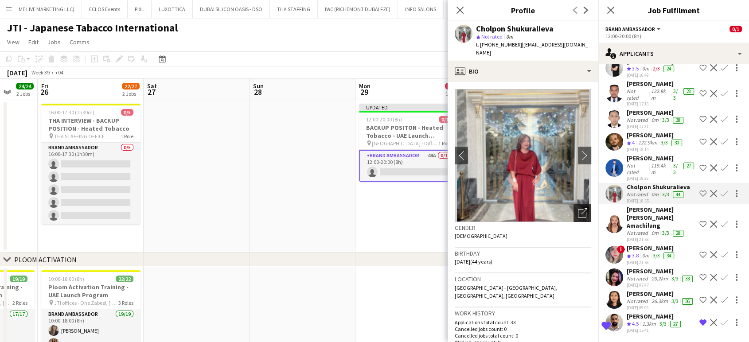
click at [578, 208] on icon "Open photos pop-in" at bounding box center [582, 212] width 9 height 9
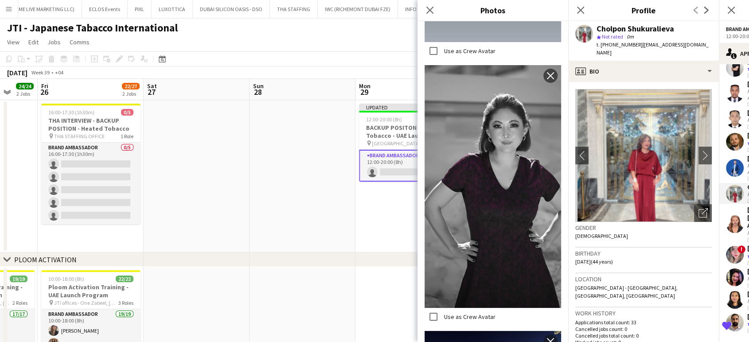
scroll to position [2456, 0]
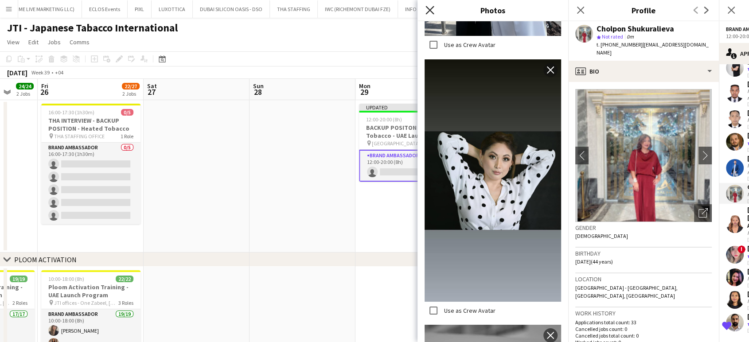
click at [427, 11] on icon "Close pop-in" at bounding box center [429, 10] width 8 height 8
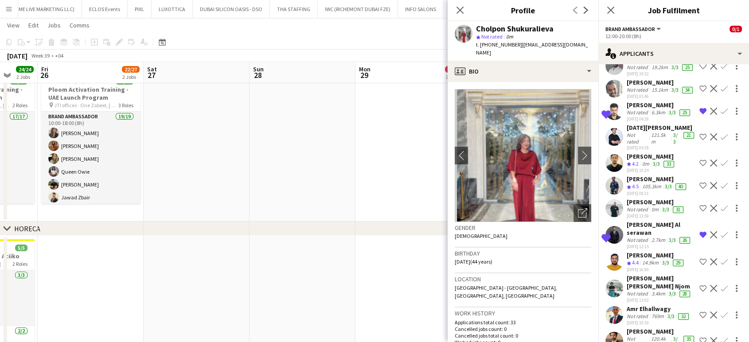
scroll to position [402, 0]
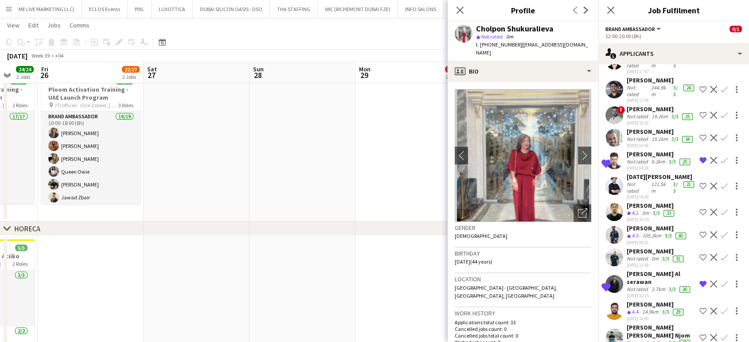
click at [699, 119] on app-icon "Shortlist crew" at bounding box center [702, 115] width 7 height 7
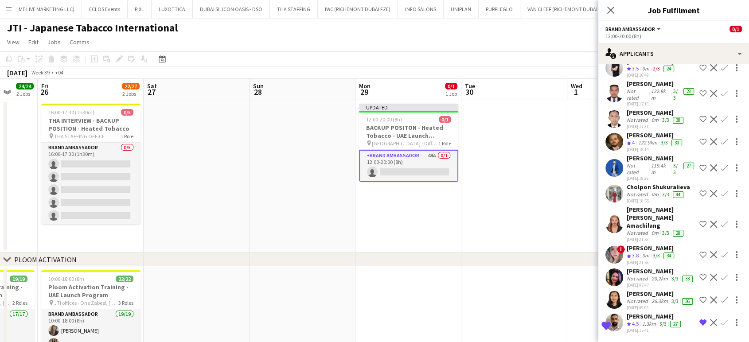
scroll to position [0, 280]
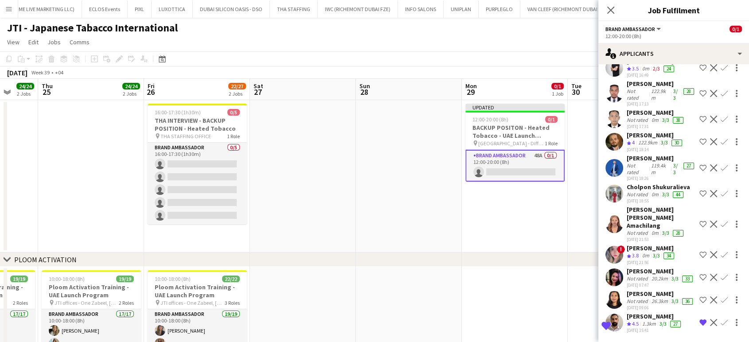
click at [500, 208] on app-calendar-viewport "Mon 22 22/22 1 Job Tue 23 24/24 2 Jobs Wed 24 24/24 2 Jobs Thu 25 24/24 2 Jobs …" at bounding box center [374, 332] width 749 height 507
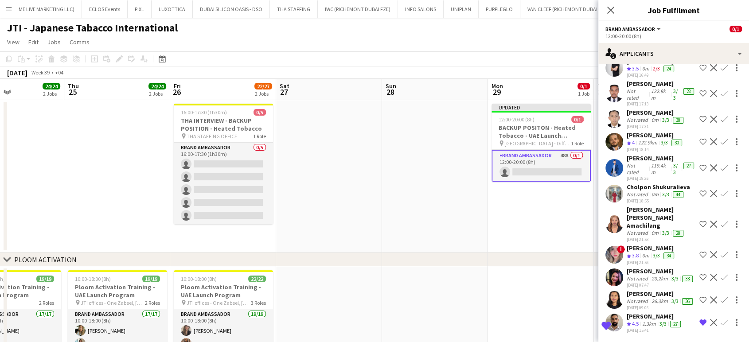
scroll to position [0, 223]
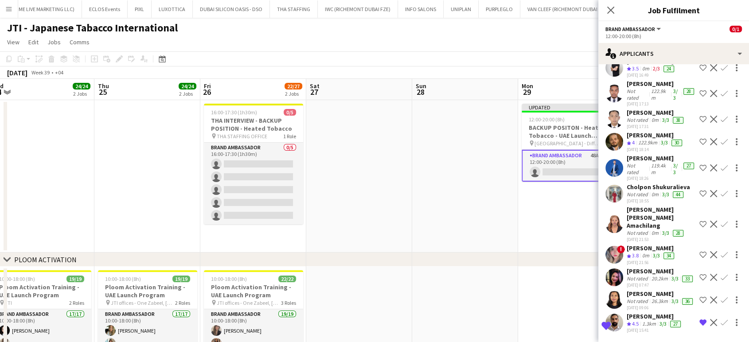
drag, startPoint x: 291, startPoint y: 162, endPoint x: 420, endPoint y: 186, distance: 131.6
click at [420, 186] on app-calendar-viewport "Mon 22 22/22 1 Job Tue 23 24/24 2 Jobs Wed 24 24/24 2 Jobs Thu 25 24/24 2 Jobs …" at bounding box center [374, 332] width 749 height 507
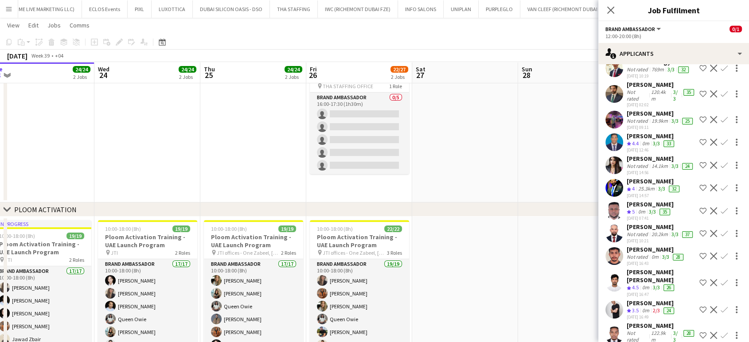
scroll to position [697, 0]
click at [699, 192] on app-icon "Shortlist crew" at bounding box center [702, 188] width 7 height 7
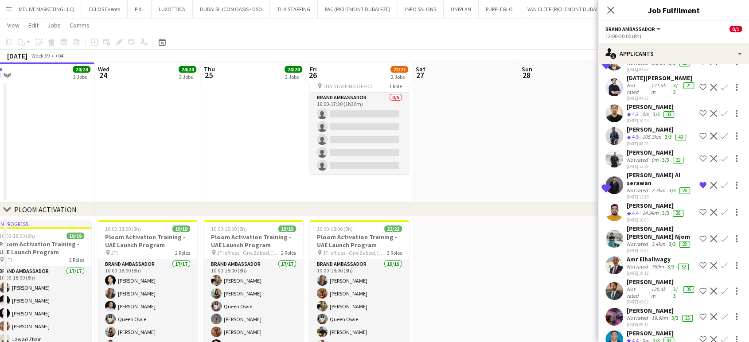
scroll to position [500, 0]
click at [642, 264] on div "Amr Elhallwagy" at bounding box center [658, 260] width 64 height 8
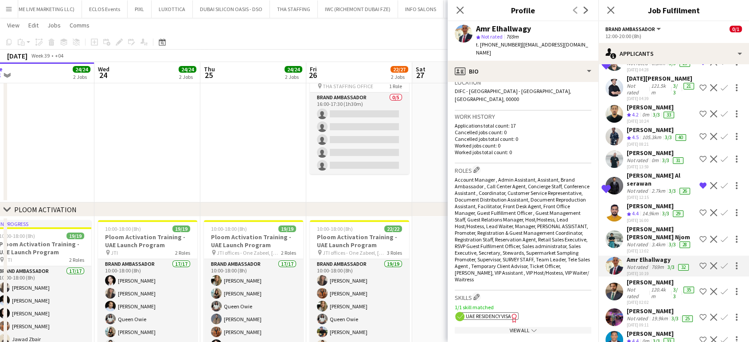
scroll to position [393, 0]
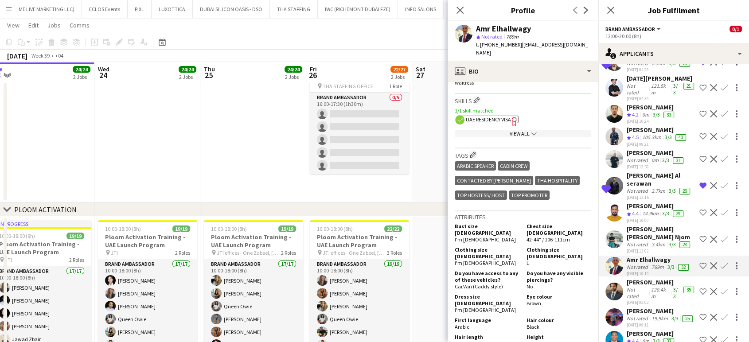
click at [699, 269] on app-icon "Shortlist crew" at bounding box center [702, 265] width 7 height 7
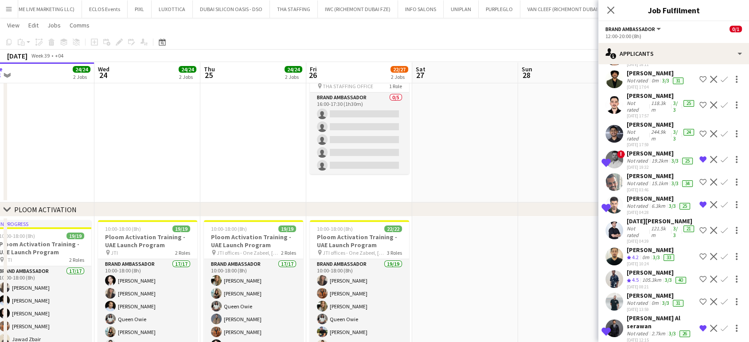
scroll to position [353, 0]
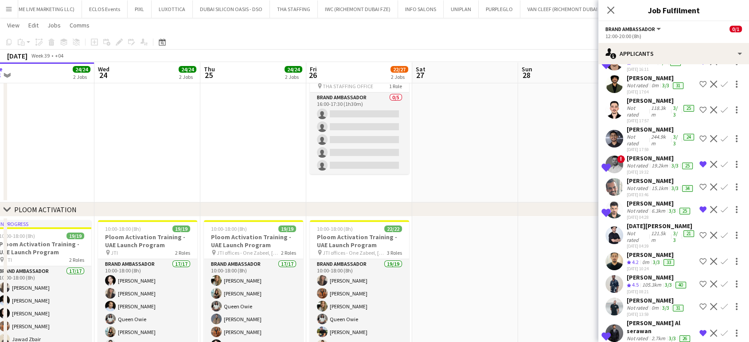
click at [710, 213] on app-icon "Decline" at bounding box center [713, 209] width 7 height 7
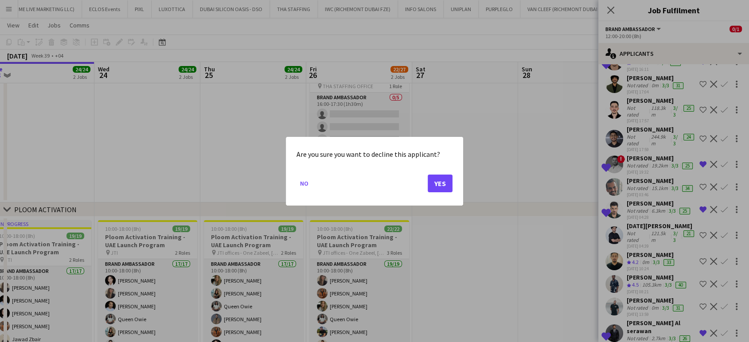
scroll to position [0, 0]
click at [440, 184] on button "Yes" at bounding box center [440, 183] width 25 height 18
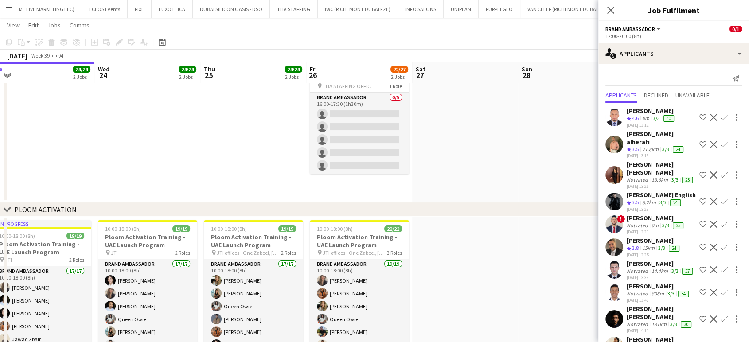
click at [549, 154] on app-date-cell at bounding box center [571, 126] width 106 height 152
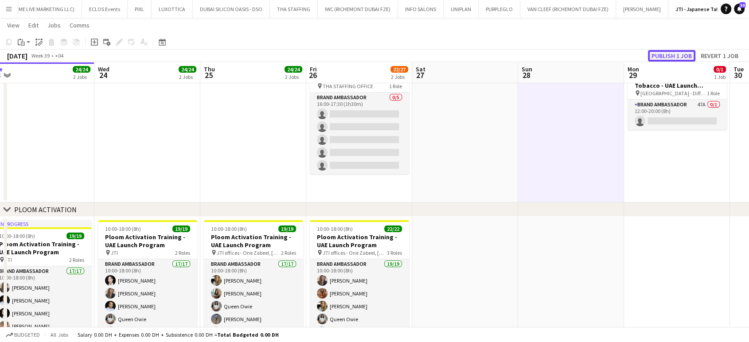
click at [675, 56] on button "Publish 1 job" at bounding box center [671, 56] width 47 height 12
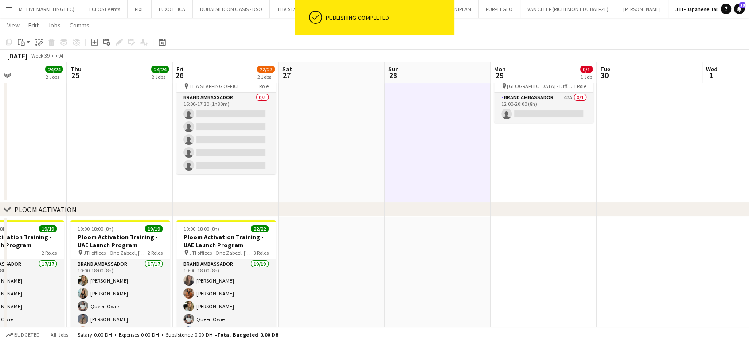
drag, startPoint x: 597, startPoint y: 142, endPoint x: 464, endPoint y: 128, distance: 134.1
click at [464, 128] on app-calendar-viewport "Sun 21 Mon 22 22/22 1 Job Tue 23 24/24 2 Jobs Wed 24 24/24 2 Jobs Thu 25 24/24 …" at bounding box center [374, 260] width 749 height 550
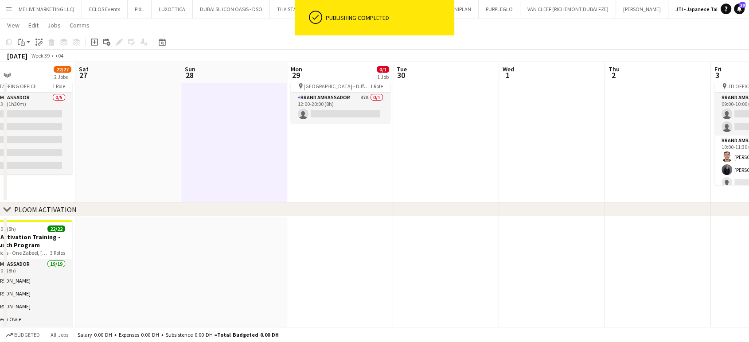
drag, startPoint x: 593, startPoint y: 135, endPoint x: 378, endPoint y: 128, distance: 215.0
click at [385, 128] on app-calendar-viewport "Tue 23 24/24 2 Jobs Wed 24 24/24 2 Jobs Thu 25 24/24 2 Jobs Fri 26 22/27 2 Jobs…" at bounding box center [374, 260] width 749 height 550
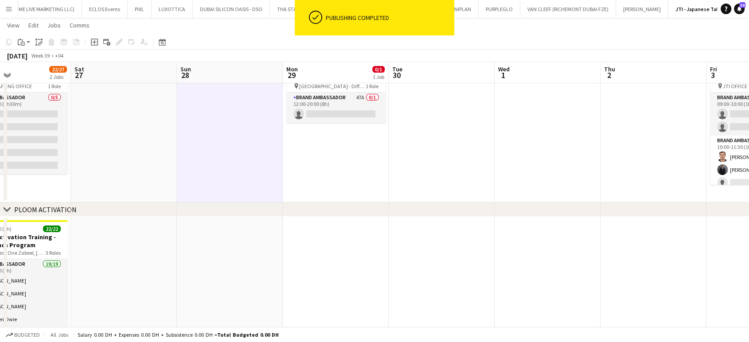
scroll to position [0, 266]
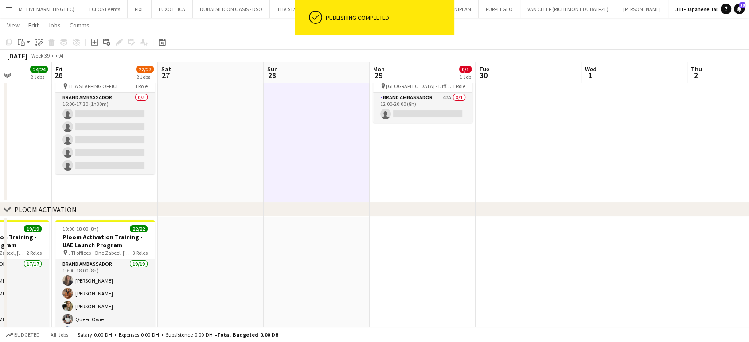
click at [414, 115] on app-calendar-viewport "Tue 23 24/24 2 Jobs Wed 24 24/24 2 Jobs Thu 25 24/24 2 Jobs Fri 26 22/27 2 Jobs…" at bounding box center [374, 260] width 749 height 550
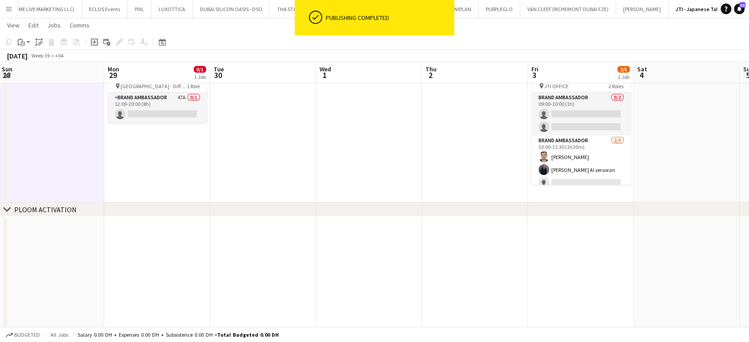
drag, startPoint x: 428, startPoint y: 126, endPoint x: 370, endPoint y: 127, distance: 58.5
click at [371, 127] on app-calendar-viewport "Thu 25 24/24 2 Jobs Fri 26 22/27 2 Jobs Sat 27 Sun 28 Mon 29 0/1 1 Job Tue 30 W…" at bounding box center [374, 260] width 749 height 550
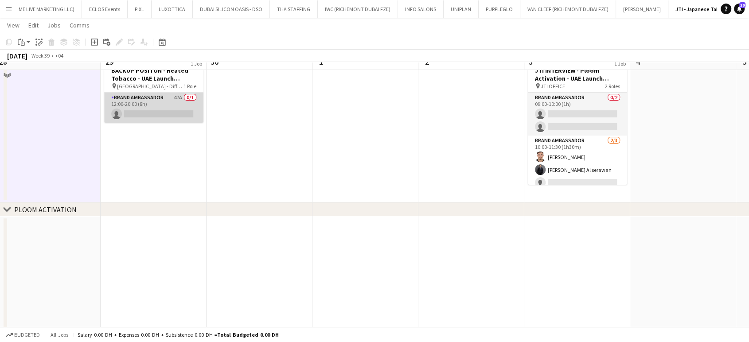
scroll to position [0, 0]
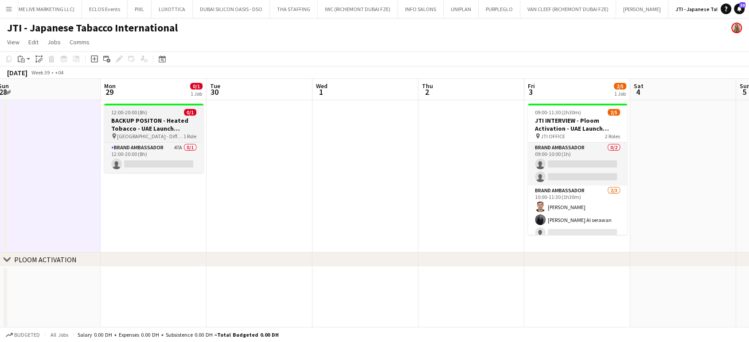
click at [155, 118] on h3 "BACKUP POSITON - Heated Tobacco - UAE Launch Program" at bounding box center [153, 125] width 99 height 16
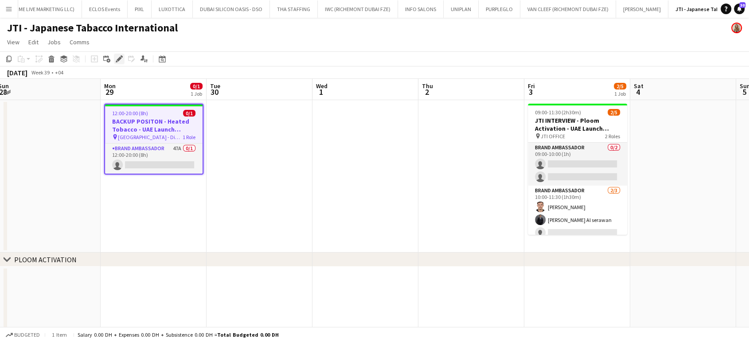
click at [116, 58] on icon "Edit" at bounding box center [119, 58] width 7 height 7
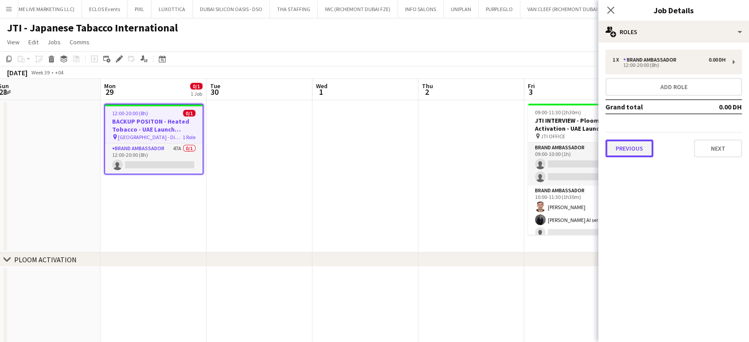
click at [635, 148] on button "Previous" at bounding box center [629, 149] width 48 height 18
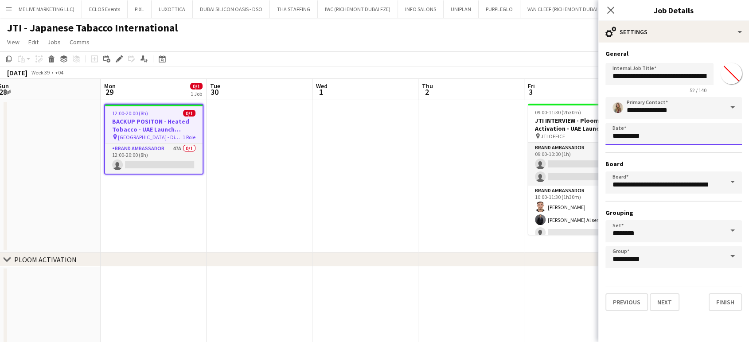
click at [673, 137] on body "Menu Boards Boards Boards All jobs Status Workforce Workforce My Workforce Recr…" at bounding box center [374, 300] width 749 height 601
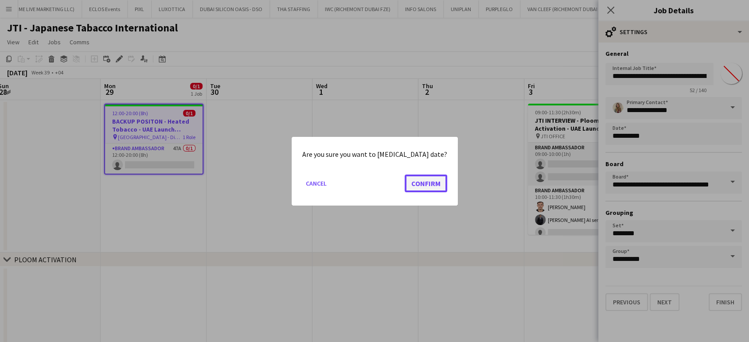
click at [433, 184] on button "Confirm" at bounding box center [426, 183] width 43 height 18
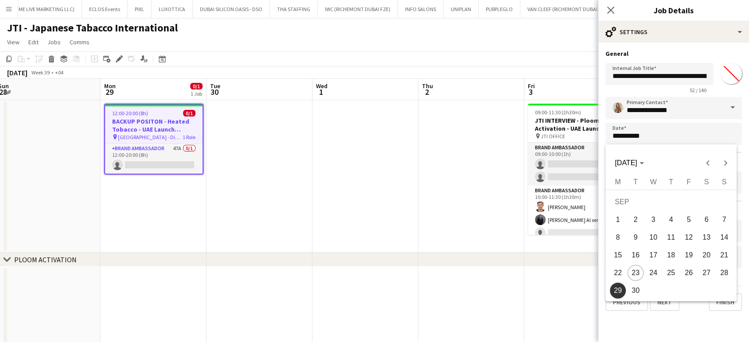
drag, startPoint x: 510, startPoint y: 186, endPoint x: 295, endPoint y: 134, distance: 221.4
click at [295, 134] on div at bounding box center [374, 171] width 749 height 342
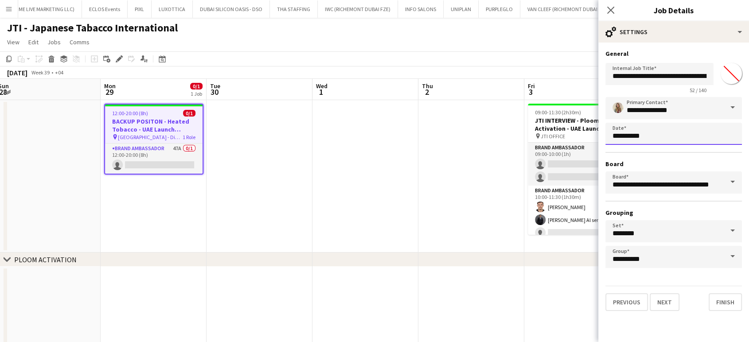
click at [623, 133] on body "Menu Boards Boards Boards All jobs Status Workforce Workforce My Workforce Recr…" at bounding box center [374, 300] width 749 height 601
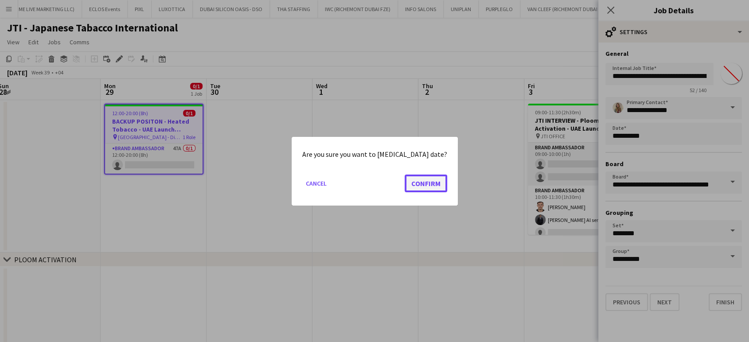
click at [413, 177] on button "Confirm" at bounding box center [426, 183] width 43 height 18
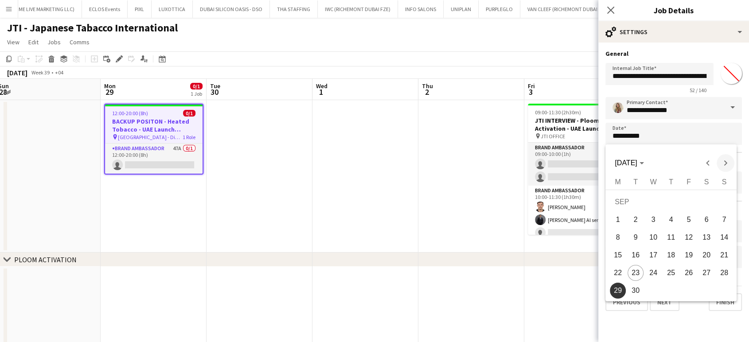
click at [722, 165] on span "Next month" at bounding box center [725, 163] width 18 height 18
click at [620, 234] on span "6" at bounding box center [618, 238] width 16 height 16
type input "**********"
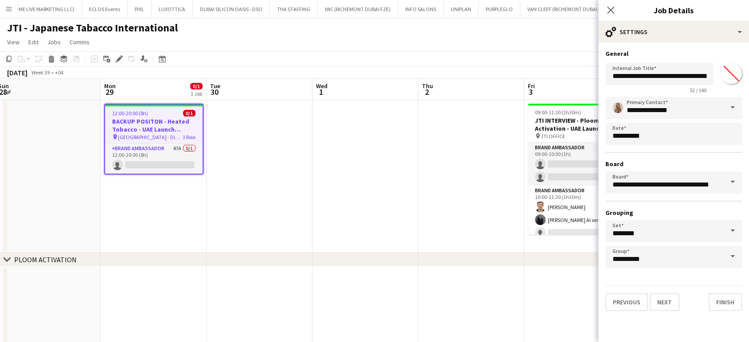
click at [482, 187] on app-date-cell at bounding box center [471, 176] width 106 height 152
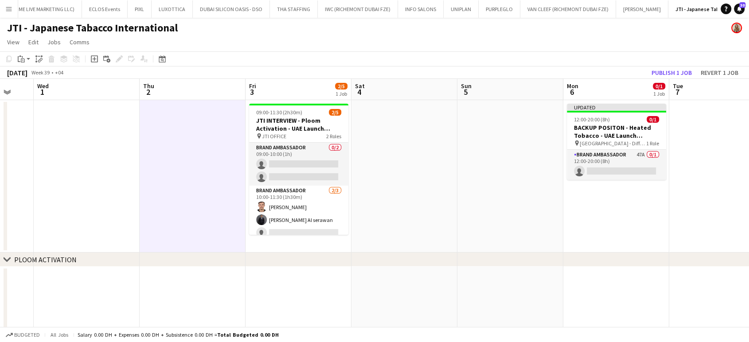
drag, startPoint x: 659, startPoint y: 183, endPoint x: 195, endPoint y: 139, distance: 466.8
click at [195, 139] on app-calendar-viewport "Sat 27 Sun 28 Mon 29 Tue 30 Wed 1 Thu 2 Fri 3 2/5 1 Job Sat 4 Sun 5 Mon 6 0/1 1…" at bounding box center [374, 332] width 749 height 507
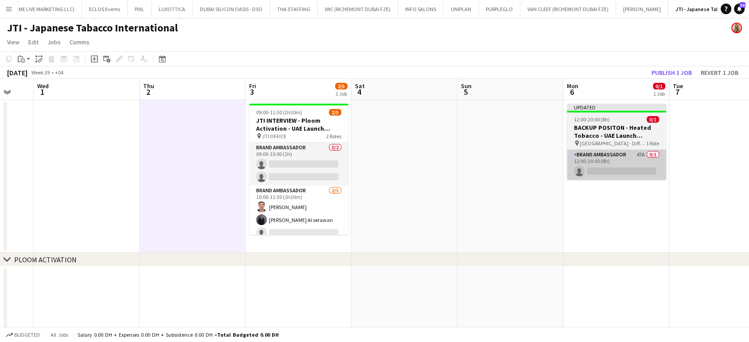
scroll to position [0, 374]
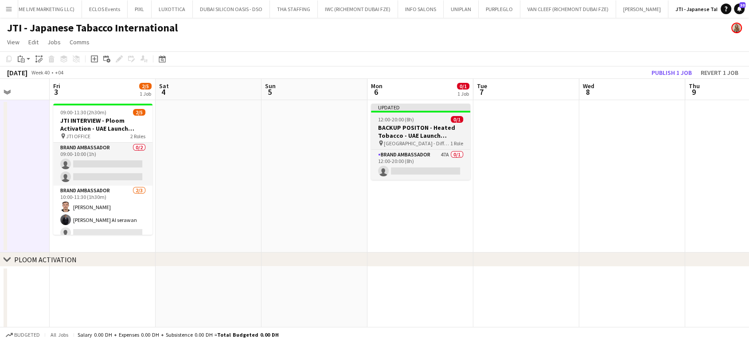
click at [421, 125] on h3 "BACKUP POSITON - Heated Tobacco - UAE Launch Program" at bounding box center [420, 132] width 99 height 16
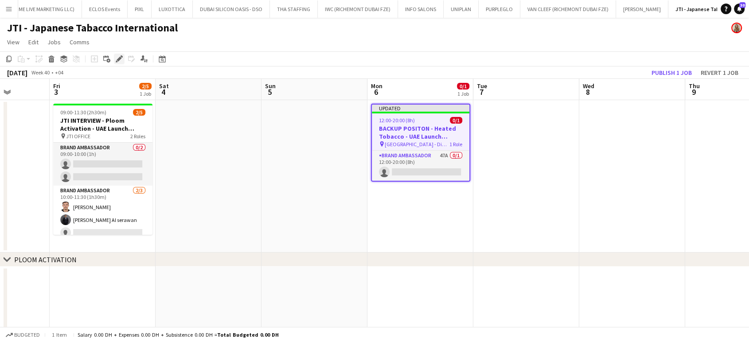
click at [118, 59] on icon at bounding box center [119, 59] width 5 height 5
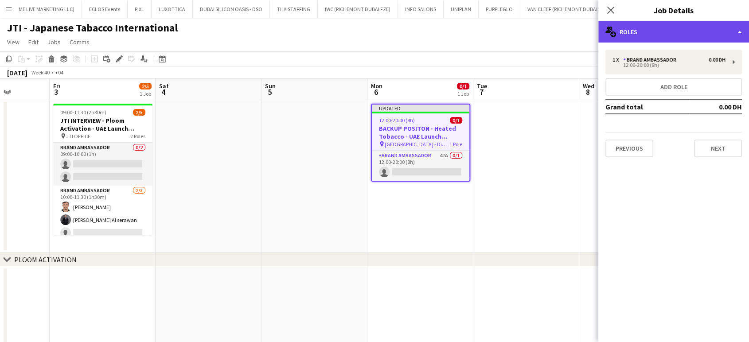
click at [732, 35] on div "multiple-users-add Roles" at bounding box center [673, 31] width 151 height 21
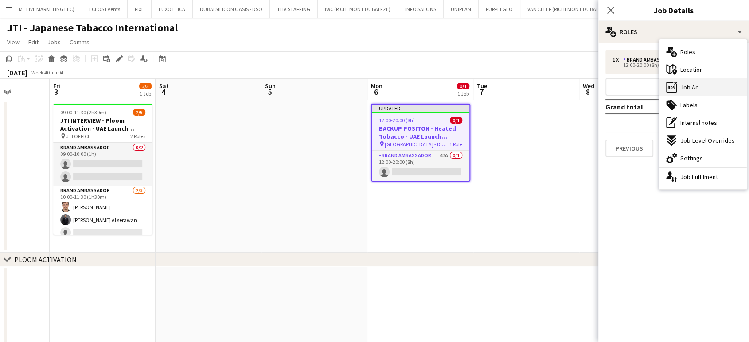
click at [701, 87] on div "ads-window Job Ad" at bounding box center [703, 87] width 88 height 18
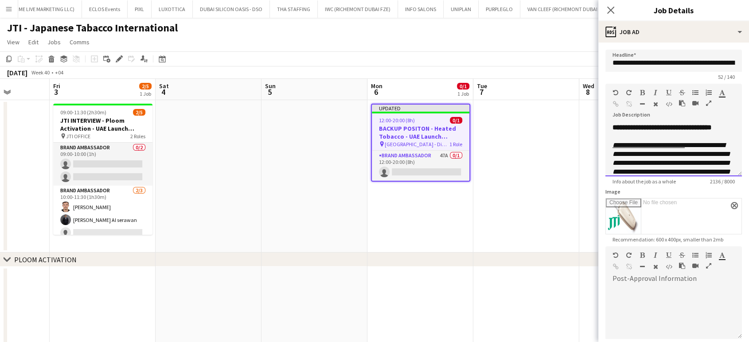
click at [704, 102] on div at bounding box center [699, 105] width 40 height 11
click at [709, 102] on icon "button" at bounding box center [708, 103] width 5 height 6
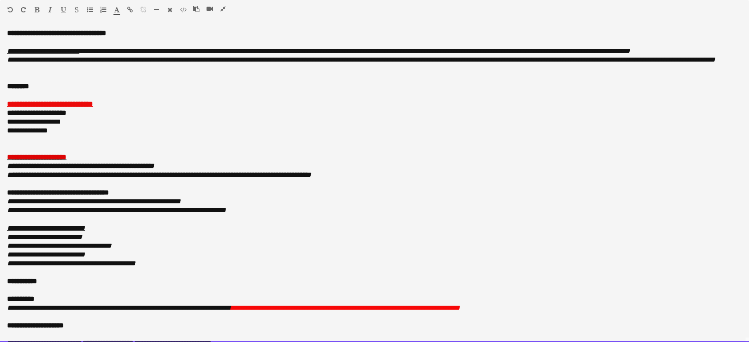
drag, startPoint x: 55, startPoint y: 138, endPoint x: 0, endPoint y: 87, distance: 75.3
click at [0, 87] on div "**********" at bounding box center [374, 185] width 749 height 313
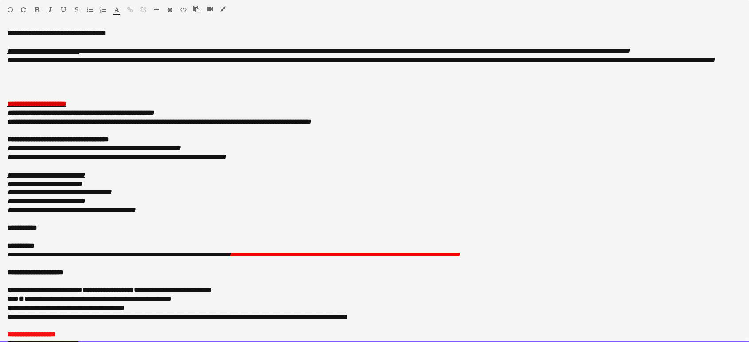
click at [14, 91] on div at bounding box center [374, 86] width 735 height 9
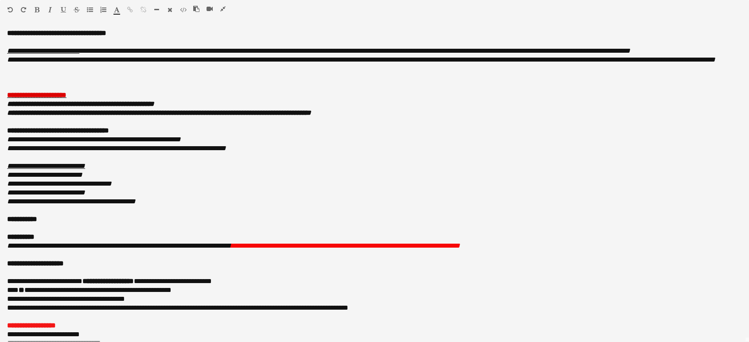
click at [223, 7] on icon "button" at bounding box center [222, 9] width 5 height 6
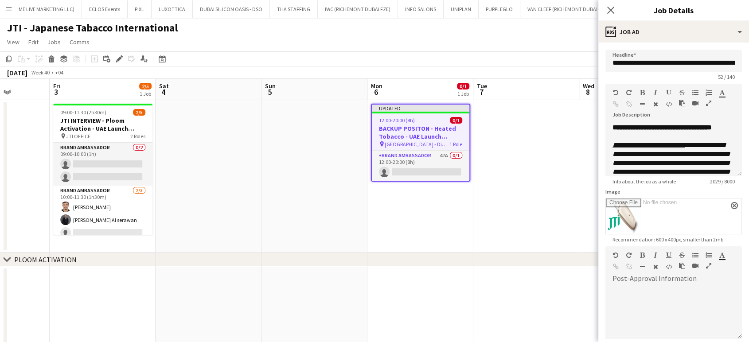
click at [541, 152] on app-date-cell at bounding box center [526, 176] width 106 height 152
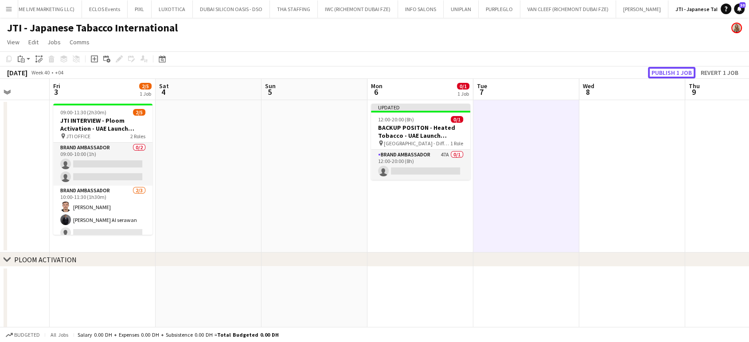
click at [662, 72] on button "Publish 1 job" at bounding box center [671, 73] width 47 height 12
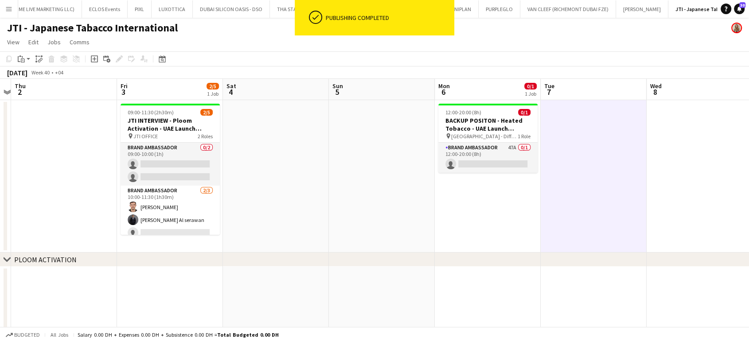
scroll to position [0, 208]
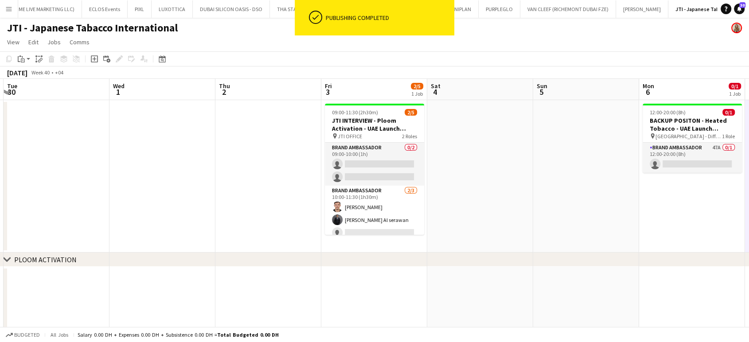
drag, startPoint x: 273, startPoint y: 156, endPoint x: 529, endPoint y: 183, distance: 258.0
click at [529, 183] on app-calendar-viewport "Sun 28 Mon 29 Tue 30 Wed 1 Thu 2 Fri 3 2/5 1 Job Sat 4 Sun 5 Mon 6 0/1 1 Job Tu…" at bounding box center [374, 332] width 749 height 507
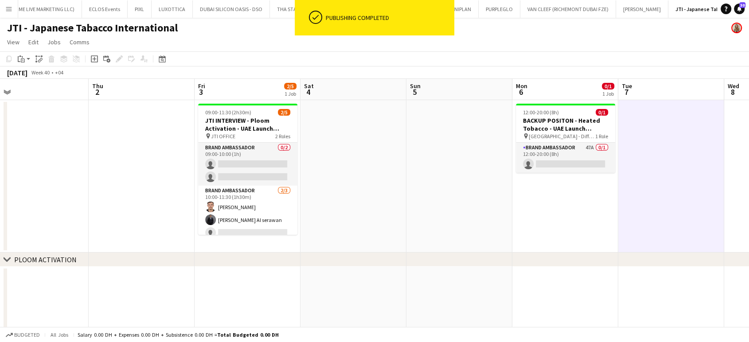
drag, startPoint x: 431, startPoint y: 154, endPoint x: 424, endPoint y: 153, distance: 6.3
click at [425, 153] on app-calendar-viewport "Sun 28 Mon 29 Tue 30 Wed 1 Thu 2 Fri 3 2/5 1 Job Sat 4 Sun 5 Mon 6 0/1 1 Job Tu…" at bounding box center [374, 332] width 749 height 507
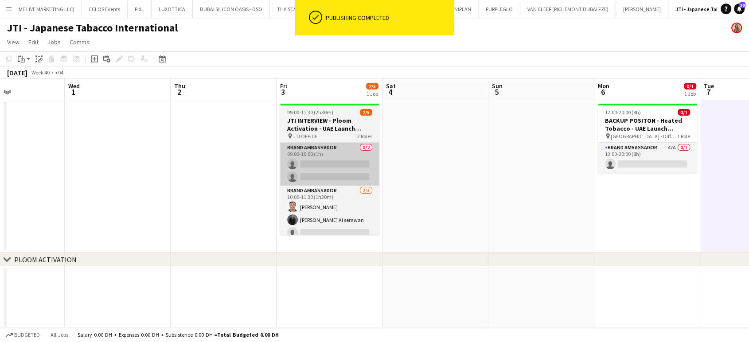
drag, startPoint x: 266, startPoint y: 150, endPoint x: 533, endPoint y: 156, distance: 267.2
click at [545, 150] on app-calendar-viewport "Sun 28 Mon 29 Tue 30 Wed 1 Thu 2 Fri 3 2/5 1 Job Sat 4 Sun 5 Mon 6 0/1 1 Job Tu…" at bounding box center [374, 332] width 749 height 507
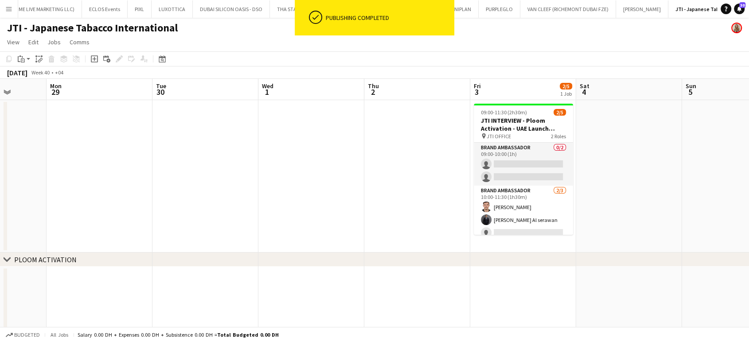
drag, startPoint x: 296, startPoint y: 157, endPoint x: 634, endPoint y: 159, distance: 337.2
click at [634, 157] on app-calendar-viewport "Fri 26 22/27 2 Jobs Sat 27 Sun 28 Mon 29 Tue 30 Wed 1 Thu 2 Fri 3 2/5 1 Job Sat…" at bounding box center [374, 332] width 749 height 507
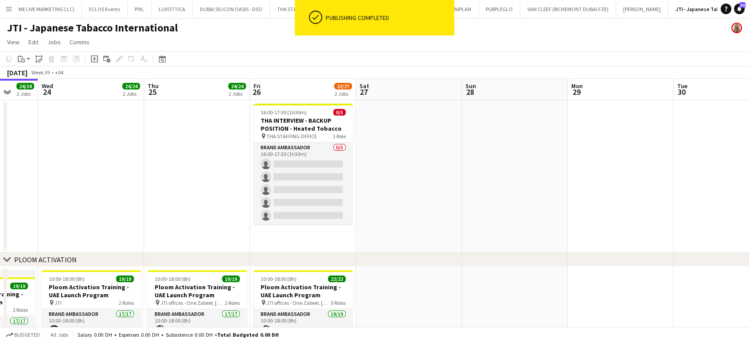
drag, startPoint x: 278, startPoint y: 163, endPoint x: 545, endPoint y: 163, distance: 267.2
click at [545, 163] on app-calendar-viewport "Sun 21 Mon 22 22/22 1 Job Tue 23 24/24 2 Jobs Wed 24 24/24 2 Jobs Thu 25 24/24 …" at bounding box center [374, 332] width 749 height 507
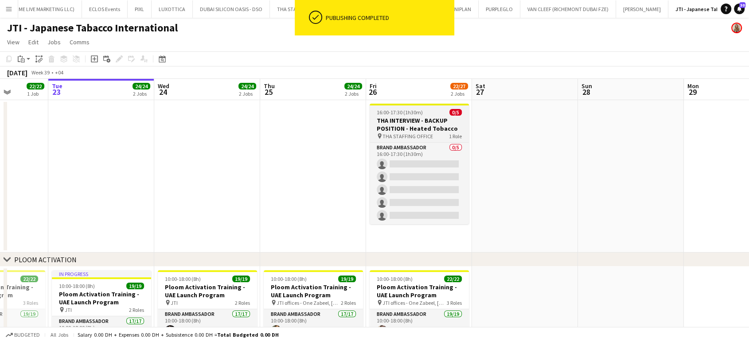
click at [406, 115] on span "16:00-17:30 (1h30m)" at bounding box center [400, 112] width 46 height 7
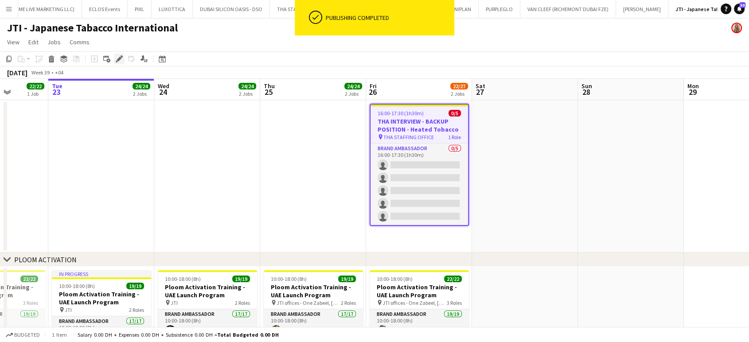
click at [119, 56] on icon "Edit" at bounding box center [119, 58] width 7 height 7
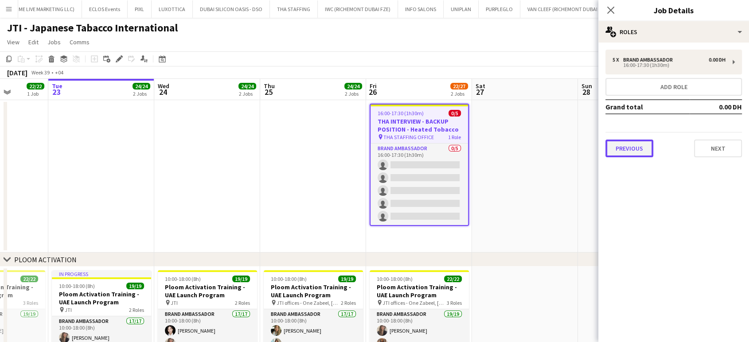
click at [622, 153] on button "Previous" at bounding box center [629, 149] width 48 height 18
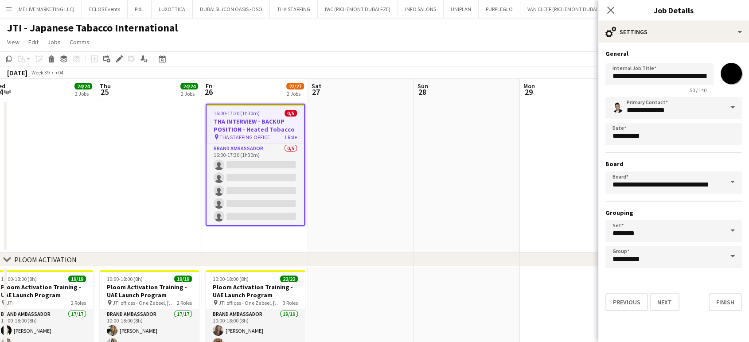
drag, startPoint x: 551, startPoint y: 142, endPoint x: 308, endPoint y: 92, distance: 247.5
click at [308, 92] on app-calendar-viewport "Sat 20 Sun 21 Mon 22 22/22 1 Job Tue 23 24/24 2 Jobs Wed 24 24/24 2 Jobs Thu 25…" at bounding box center [374, 332] width 749 height 507
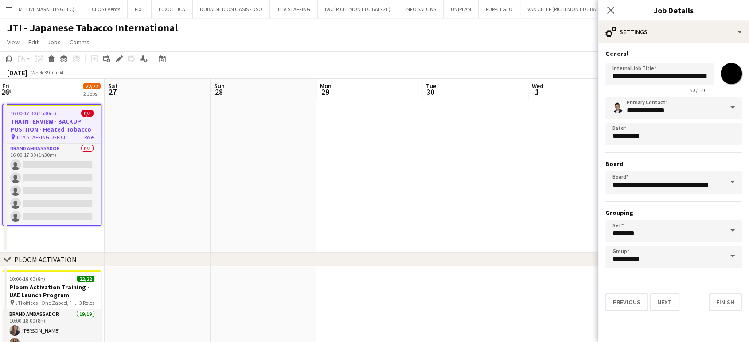
drag, startPoint x: 481, startPoint y: 132, endPoint x: 286, endPoint y: 102, distance: 197.7
click at [287, 102] on app-calendar-viewport "Mon 22 22/22 1 Job Tue 23 24/24 2 Jobs Wed 24 24/24 2 Jobs Thu 25 24/24 2 Jobs …" at bounding box center [374, 332] width 749 height 507
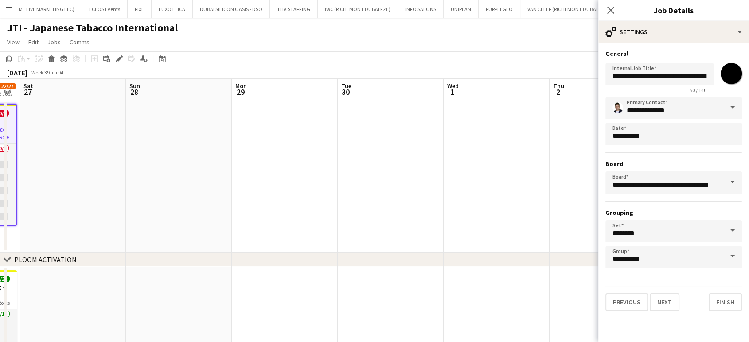
scroll to position [0, 348]
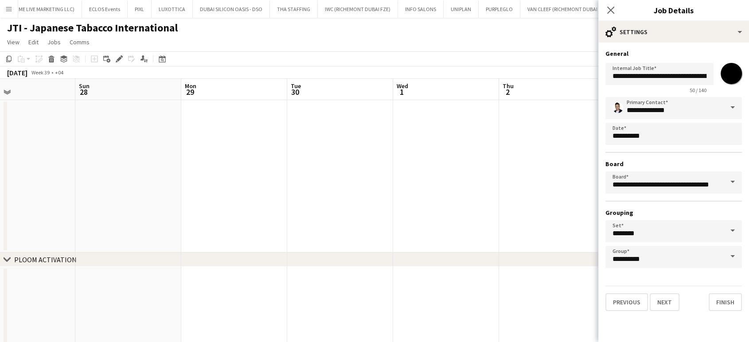
click at [360, 136] on app-calendar-viewport "Wed 24 24/24 2 Jobs Thu 25 24/24 2 Jobs Fri 26 22/27 2 Jobs Sat 27 Sun 28 Mon 2…" at bounding box center [374, 332] width 749 height 507
click at [661, 135] on body "Menu Boards Boards Boards All jobs Status Workforce Workforce My Workforce Recr…" at bounding box center [374, 300] width 749 height 601
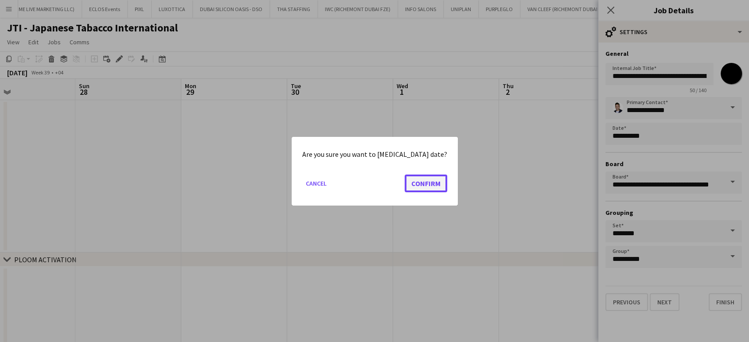
click at [416, 185] on button "Confirm" at bounding box center [426, 183] width 43 height 18
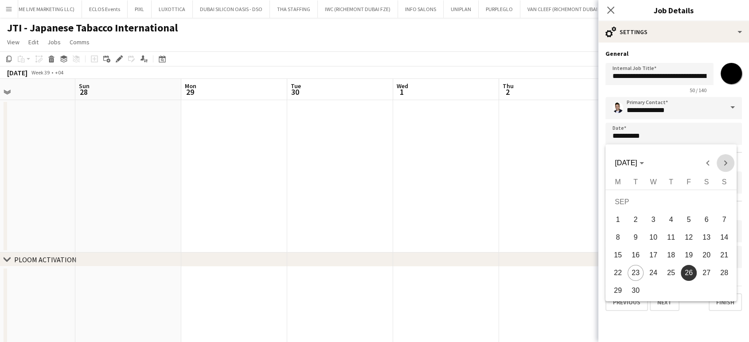
click at [720, 158] on span "Next month" at bounding box center [725, 163] width 18 height 18
click at [654, 224] on span "1" at bounding box center [653, 220] width 16 height 16
type input "**********"
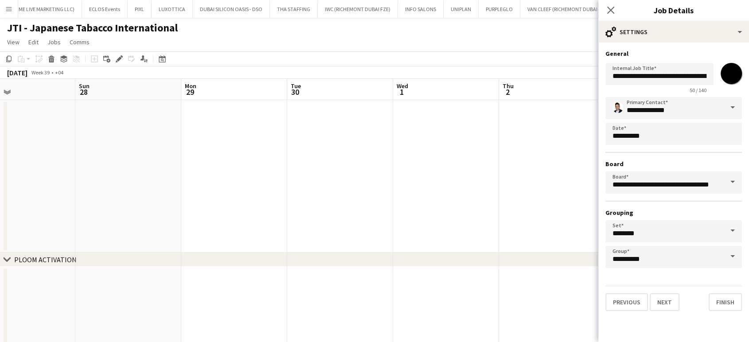
click at [530, 191] on app-date-cell at bounding box center [552, 176] width 106 height 152
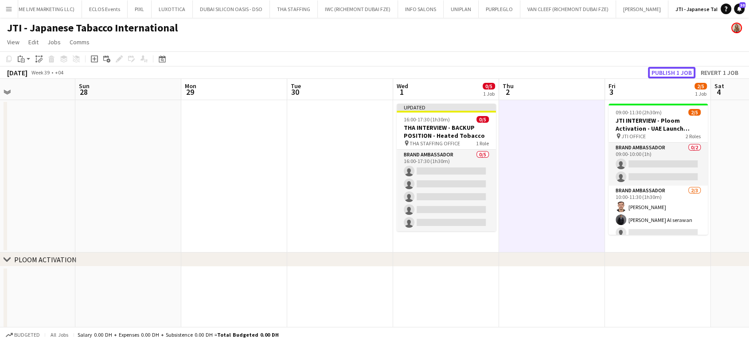
click at [678, 72] on button "Publish 1 job" at bounding box center [671, 73] width 47 height 12
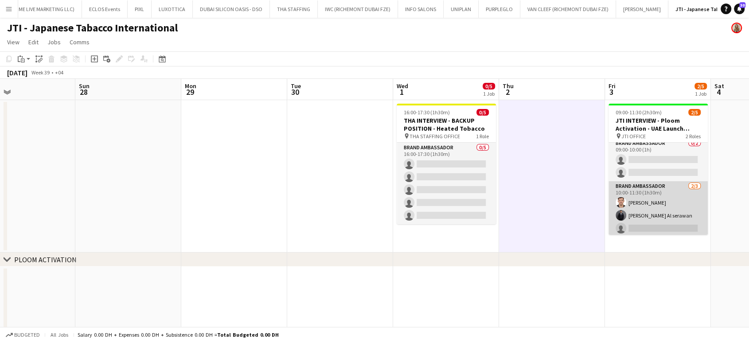
scroll to position [7, 0]
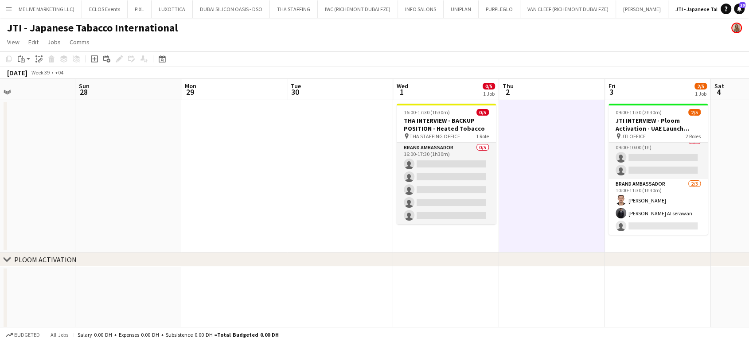
drag, startPoint x: 647, startPoint y: 164, endPoint x: 755, endPoint y: 154, distance: 109.0
click at [648, 164] on app-card-role "Brand Ambassador 0/2 09:00-10:00 (1h) single-neutral-actions single-neutral-act…" at bounding box center [657, 157] width 99 height 43
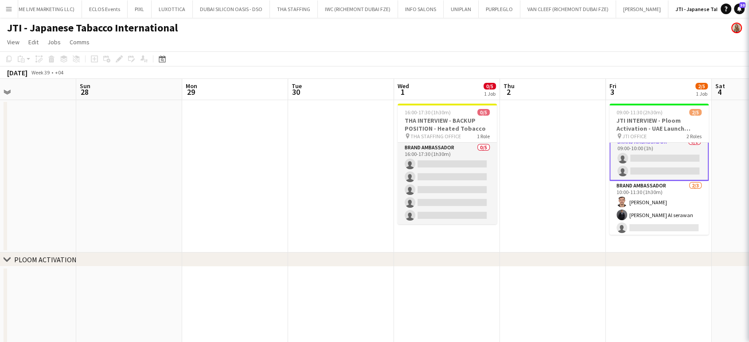
scroll to position [7, 0]
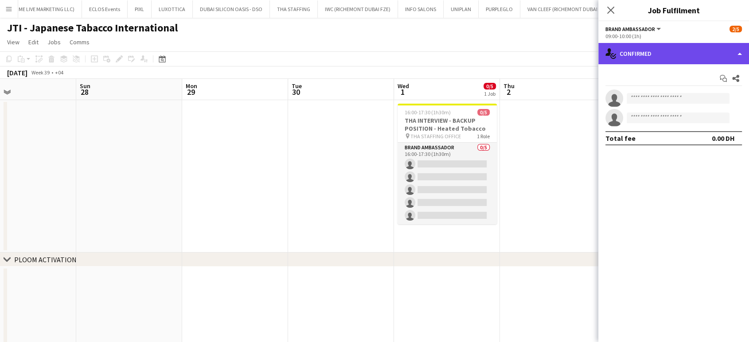
click at [733, 48] on div "single-neutral-actions-check-2 Confirmed" at bounding box center [673, 53] width 151 height 21
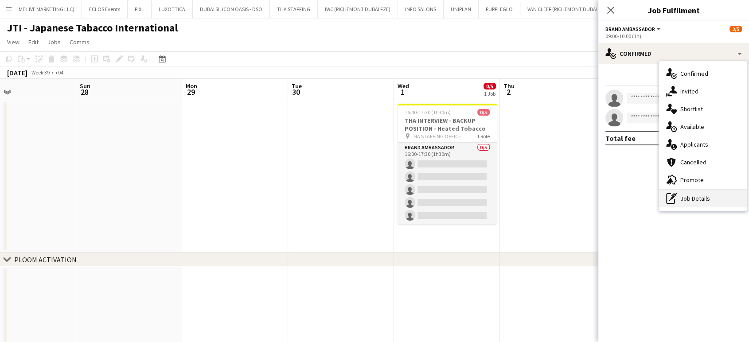
click at [702, 203] on div "pen-write Job Details" at bounding box center [703, 199] width 88 height 18
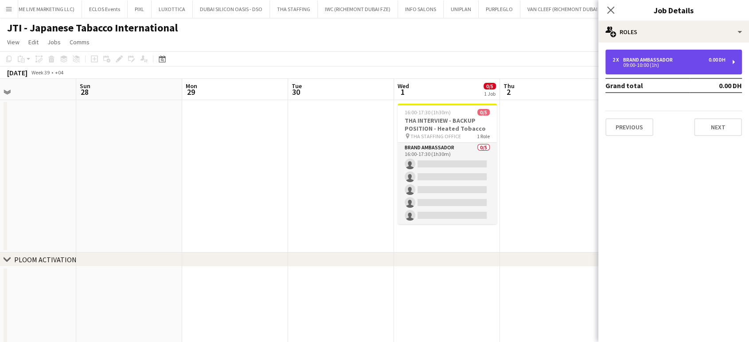
click at [665, 66] on div "09:00-10:00 (1h)" at bounding box center [668, 65] width 113 height 4
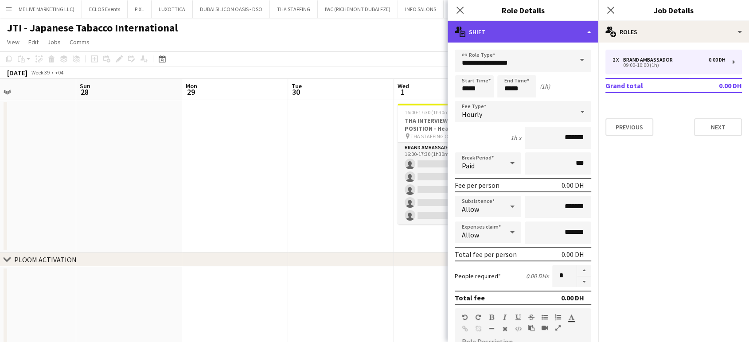
click at [569, 30] on div "multiple-actions-text Shift" at bounding box center [522, 31] width 151 height 21
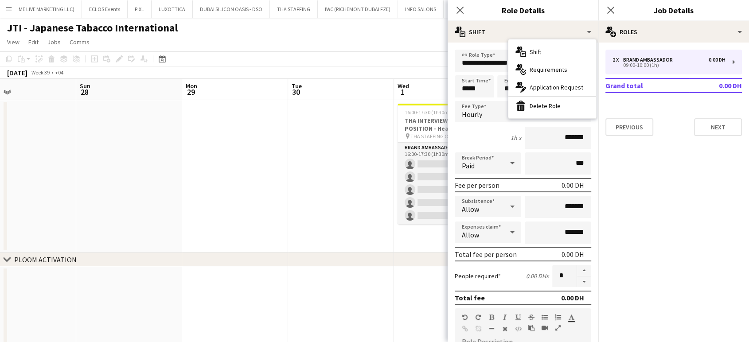
click at [553, 108] on div "bin-2 Delete Role" at bounding box center [552, 106] width 88 height 18
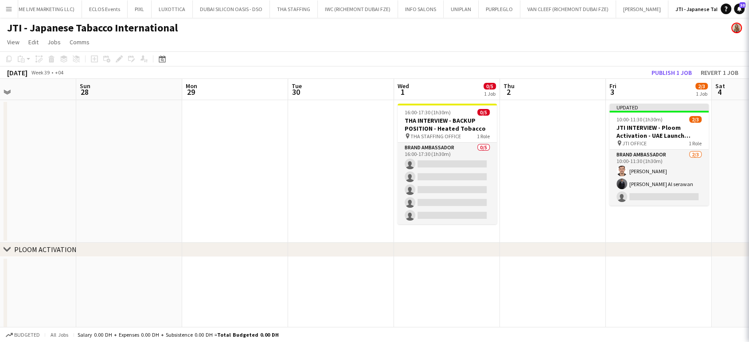
scroll to position [0, 0]
click at [362, 180] on app-date-cell at bounding box center [341, 171] width 106 height 143
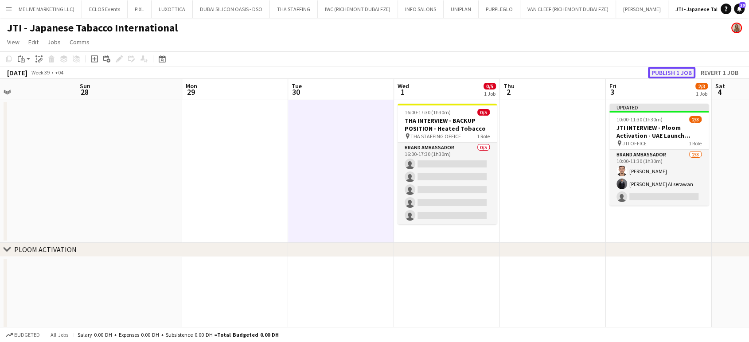
click at [688, 69] on button "Publish 1 job" at bounding box center [671, 73] width 47 height 12
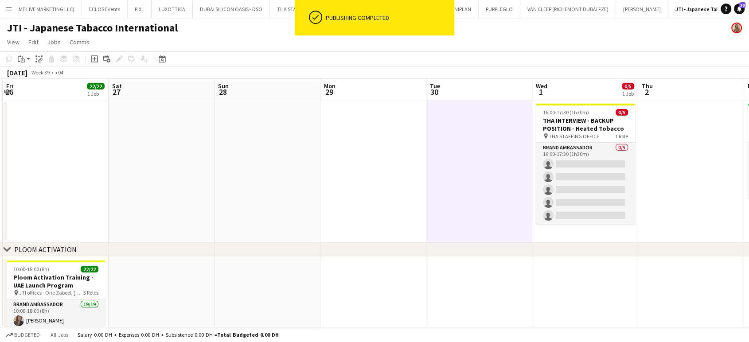
drag, startPoint x: 282, startPoint y: 146, endPoint x: 467, endPoint y: 159, distance: 185.2
click at [585, 146] on app-calendar-viewport "Wed 24 24/24 2 Jobs Thu 25 24/24 2 Jobs Fri 26 22/22 1 Job Sat 27 Sun 28 Mon 29…" at bounding box center [374, 327] width 749 height 497
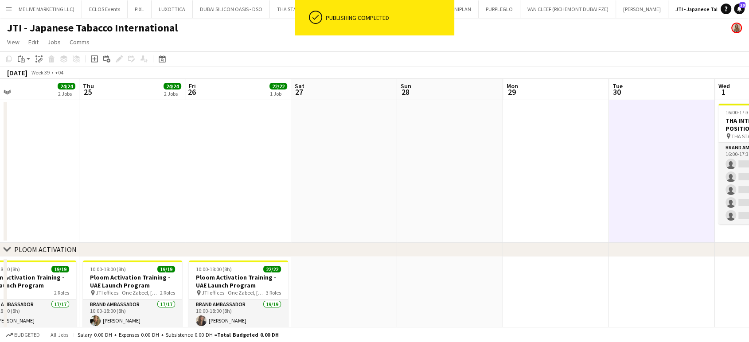
drag, startPoint x: 498, startPoint y: 154, endPoint x: 629, endPoint y: 157, distance: 130.7
click at [629, 157] on app-calendar-viewport "Mon 22 22/22 1 Job Tue 23 24/24 2 Jobs Wed 24 24/24 2 Jobs Thu 25 24/24 2 Jobs …" at bounding box center [374, 327] width 749 height 497
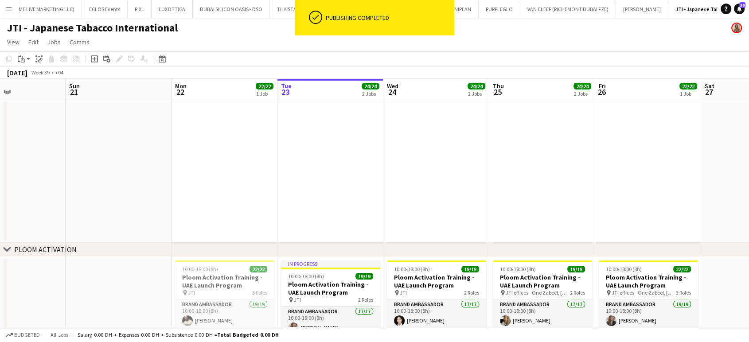
drag, startPoint x: 553, startPoint y: 160, endPoint x: 545, endPoint y: 167, distance: 11.0
click at [660, 167] on app-calendar-viewport "Thu 18 22/22 1 Job Fri 19 3/3 1 Job Sat 20 Sun 21 Mon 22 22/22 1 Job Tue 23 24/…" at bounding box center [374, 327] width 749 height 497
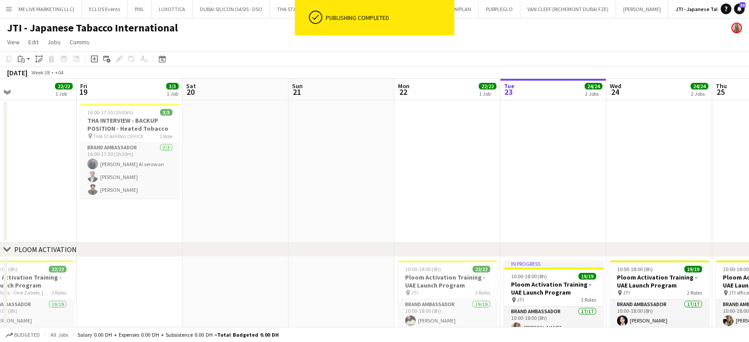
scroll to position [0, 195]
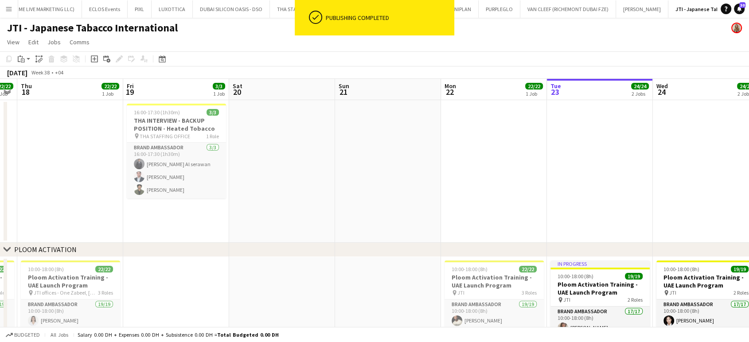
click at [533, 158] on app-calendar-viewport "Tue 16 22/22 1 Job Wed 17 22/22 1 Job Thu 18 22/22 1 Job Fri 19 3/3 1 Job Sat 2…" at bounding box center [374, 327] width 749 height 497
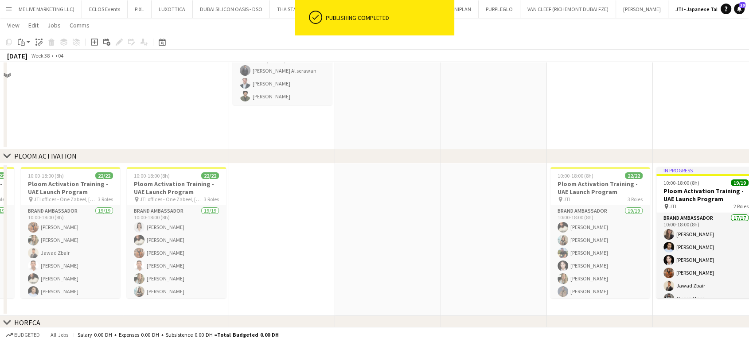
scroll to position [98, 0]
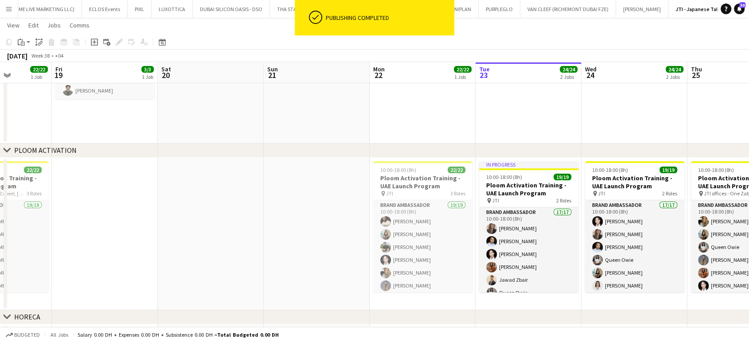
drag, startPoint x: 556, startPoint y: 225, endPoint x: 298, endPoint y: 191, distance: 260.9
click at [298, 191] on app-calendar-viewport "Mon 15 22/22 1 Job Tue 16 22/22 1 Job Wed 17 22/22 1 Job Thu 18 22/22 1 Job Fri…" at bounding box center [374, 206] width 749 height 541
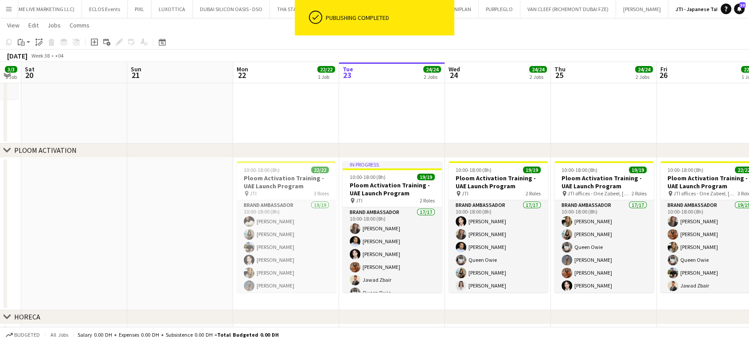
drag, startPoint x: 578, startPoint y: 197, endPoint x: 303, endPoint y: 175, distance: 275.6
click at [304, 175] on app-calendar-viewport "Wed 17 22/22 1 Job Thu 18 22/22 1 Job Fri 19 3/3 1 Job Sat 20 Sun 21 Mon 22 22/…" at bounding box center [374, 206] width 749 height 541
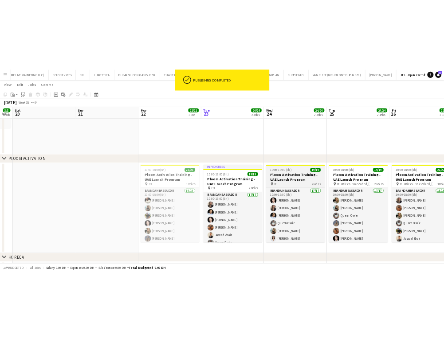
scroll to position [0, 309]
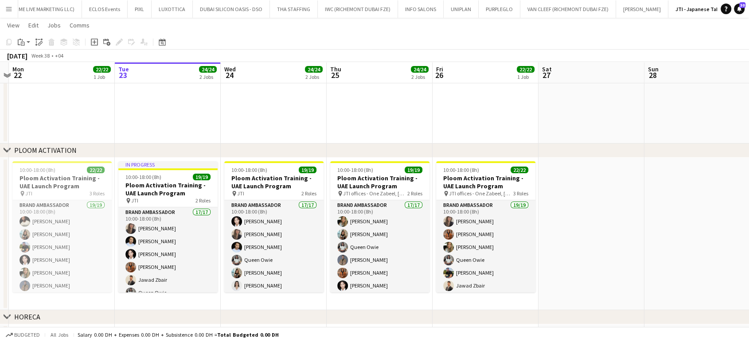
click at [421, 113] on app-date-cell at bounding box center [380, 72] width 106 height 143
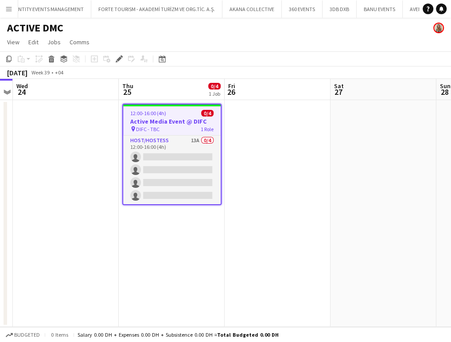
click at [175, 123] on h3 "Active Media Event @ DIFC" at bounding box center [171, 121] width 97 height 8
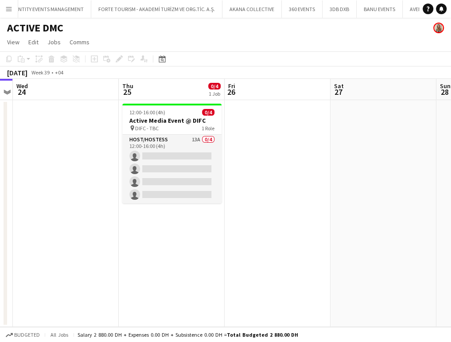
click at [284, 145] on app-date-cell at bounding box center [278, 213] width 106 height 227
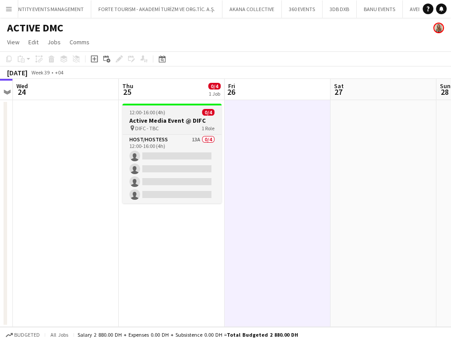
click at [154, 117] on h3 "Active Media Event @ DIFC" at bounding box center [171, 121] width 99 height 8
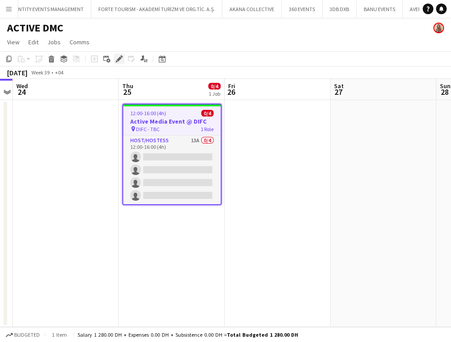
click at [118, 59] on icon at bounding box center [119, 59] width 5 height 5
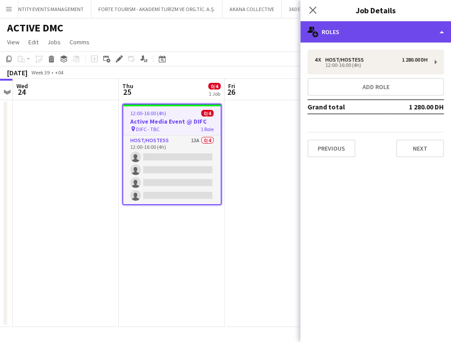
click at [425, 29] on div "multiple-users-add Roles" at bounding box center [375, 31] width 151 height 21
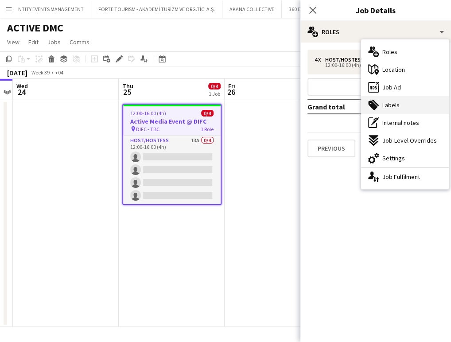
click at [401, 103] on div "tags-double Labels" at bounding box center [405, 105] width 88 height 18
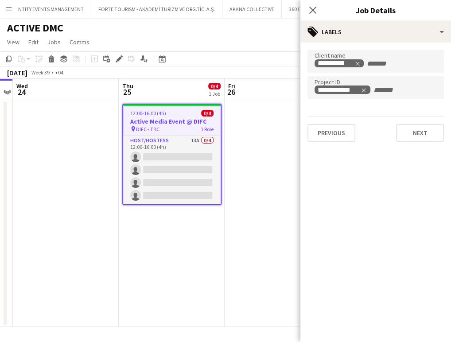
click at [298, 130] on app-date-cell at bounding box center [278, 213] width 106 height 227
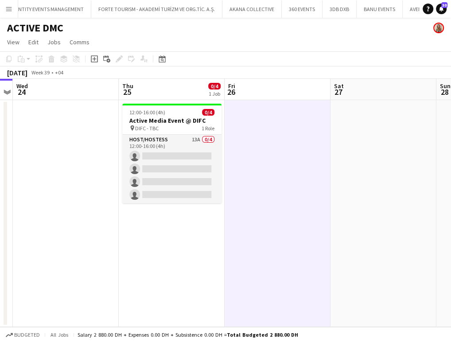
scroll to position [0, 266]
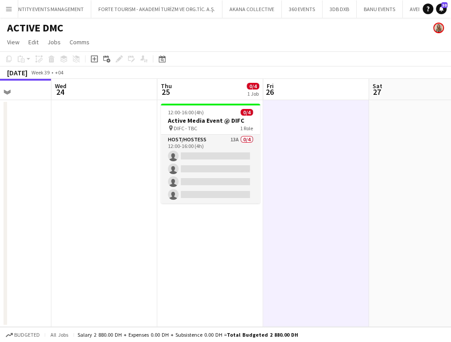
drag, startPoint x: 72, startPoint y: 148, endPoint x: 108, endPoint y: 147, distance: 36.4
click at [108, 147] on app-calendar-viewport "Sun 21 Mon 22 Tue 23 Wed 24 Thu 25 0/4 1 Job Fri 26 Sat 27 Sun 28 Mon 29 Tue 30…" at bounding box center [225, 203] width 451 height 248
click at [10, 4] on button "Menu" at bounding box center [9, 9] width 18 height 18
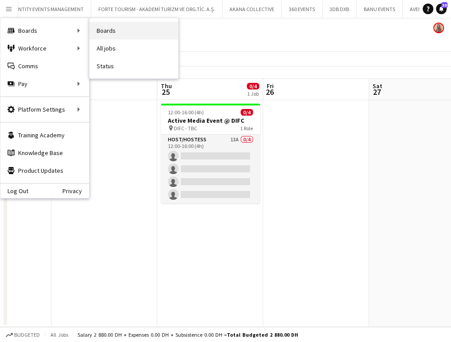
click at [112, 27] on link "Boards" at bounding box center [133, 31] width 89 height 18
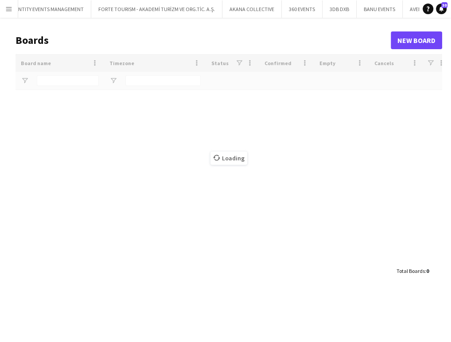
scroll to position [0, 3483]
type input "****"
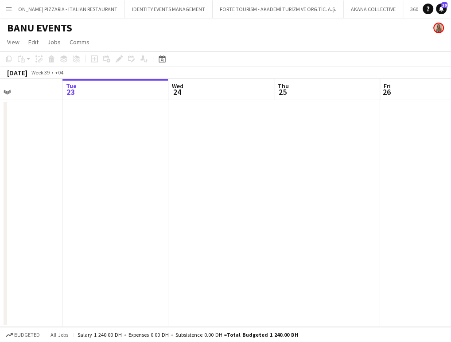
drag, startPoint x: 302, startPoint y: 126, endPoint x: 39, endPoint y: 128, distance: 262.3
click at [34, 128] on app-calendar-viewport "Sat 20 Sun 21 Mon 22 Tue 23 Wed 24 Thu 25 Fri 26 Sat 27 Sun 28 Mon 29" at bounding box center [225, 203] width 451 height 248
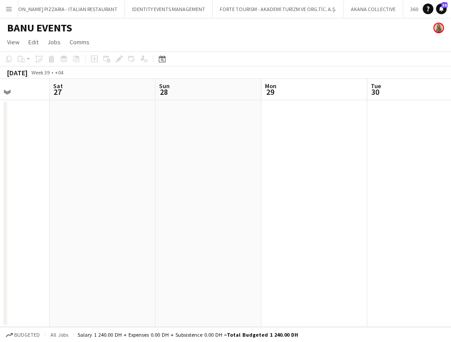
click at [54, 131] on app-calendar-viewport "Wed 24 Thu 25 Fri 26 Sat 27 Sun 28 Mon 29 Tue 30 Wed 1 Thu 2 Fri 3" at bounding box center [225, 203] width 451 height 248
drag, startPoint x: 323, startPoint y: 122, endPoint x: 79, endPoint y: 122, distance: 244.1
click at [68, 122] on app-calendar-viewport "Wed 24 Thu 25 Fri 26 Sat 27 Sun 28 Mon 29 Tue 30 Wed 1 Thu 2 Fri 3" at bounding box center [225, 203] width 451 height 248
drag, startPoint x: 139, startPoint y: 137, endPoint x: 97, endPoint y: 142, distance: 41.9
click at [35, 140] on app-calendar-viewport "Fri 26 Sat 27 Sun 28 Mon 29 Tue 30 Wed 1 Thu 2 Fri 3 Sat 4 Sun 5" at bounding box center [225, 203] width 451 height 248
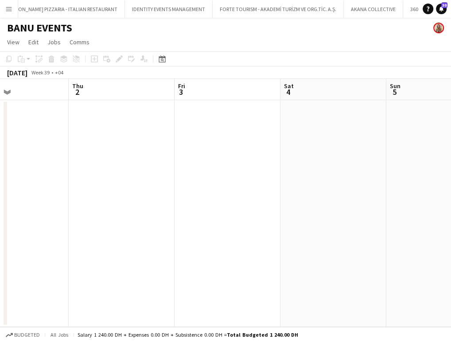
drag, startPoint x: 67, startPoint y: 147, endPoint x: 281, endPoint y: 142, distance: 213.6
click at [8, 148] on app-calendar-viewport "Sun 28 Mon 29 Tue 30 Wed 1 Thu 2 Fri 3 Sat 4 Sun 5 Mon 6 Tue 7" at bounding box center [225, 203] width 451 height 248
click at [40, 151] on app-calendar-viewport "Tue 30 Wed 1 Thu 2 Fri 3 Sat 4 Sun 5 Mon 6 Tue 7 Wed 8 Thu 9" at bounding box center [225, 203] width 451 height 248
click at [86, 151] on app-calendar-viewport "Thu 2 Fri 3 Sat 4 Sun 5 Mon 6 Tue 7 Wed 8 Thu 9 Fri 10 Sat 11" at bounding box center [225, 203] width 451 height 248
drag, startPoint x: 135, startPoint y: 157, endPoint x: 66, endPoint y: 154, distance: 68.3
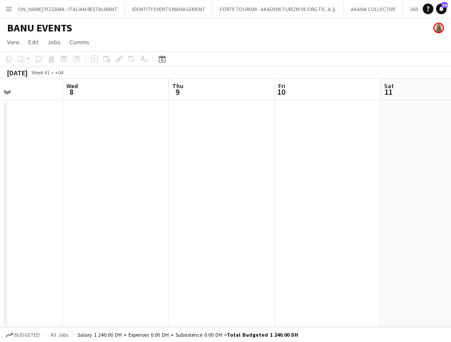
click at [37, 159] on app-calendar-viewport "Sat 4 Sun 5 Mon 6 Tue 7 Wed 8 Thu 9 Fri 10 Sat 11 Sun 12 Mon 13" at bounding box center [225, 203] width 451 height 248
click at [47, 156] on app-calendar-viewport "Mon 6 Tue 7 Wed 8 Thu 9 Fri 10 Sat 11 Sun 12 Mon 13 Tue 14 Wed 15" at bounding box center [225, 203] width 451 height 248
drag, startPoint x: 199, startPoint y: 166, endPoint x: 130, endPoint y: 169, distance: 69.2
click at [116, 170] on app-calendar-viewport "Wed 8 Thu 9 Fri 10 Sat 11 Sun 12 Mon 13 Tue 14 Wed 15 Thu 16 Fri 17" at bounding box center [225, 203] width 451 height 248
click at [88, 166] on app-calendar-viewport "Fri 10 Sat 11 Sun 12 Mon 13 Tue 14 Wed 15 Thu 16 Fri 17 Sat 18 Sun 19" at bounding box center [225, 203] width 451 height 248
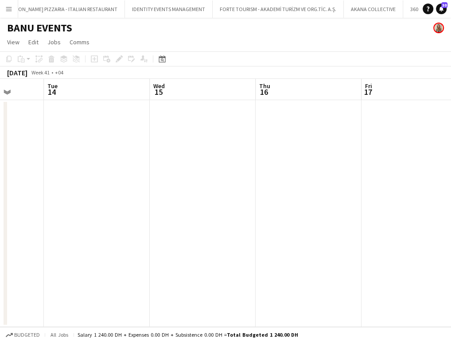
drag, startPoint x: 261, startPoint y: 166, endPoint x: 43, endPoint y: 166, distance: 218.0
click at [42, 167] on app-calendar-viewport "Fri 10 Sat 11 Sun 12 Mon 13 Tue 14 Wed 15 Thu 16 Fri 17 Sat 18 Sun 19" at bounding box center [225, 203] width 451 height 248
drag, startPoint x: 194, startPoint y: 161, endPoint x: 151, endPoint y: 162, distance: 43.0
click at [151, 162] on app-calendar-viewport "Tue 14 Wed 15 Thu 16 Fri 17 Sat 18 Sun 19 Mon 20 Tue 21 Wed 22 Thu 23" at bounding box center [225, 203] width 451 height 248
drag, startPoint x: 209, startPoint y: 155, endPoint x: 190, endPoint y: 156, distance: 19.5
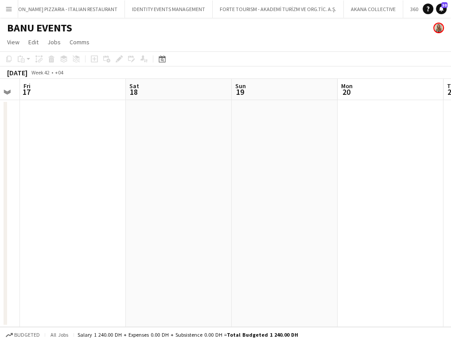
click at [190, 156] on app-calendar-viewport "Tue 14 Wed 15 Thu 16 Fri 17 Sat 18 Sun 19 Mon 20 Tue 21 Wed 22 Thu 23" at bounding box center [225, 203] width 451 height 248
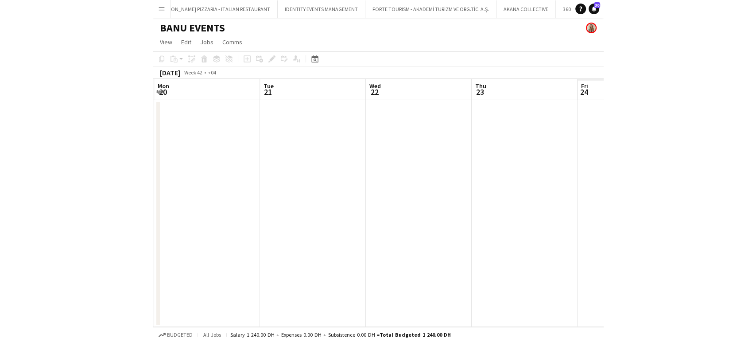
scroll to position [0, 319]
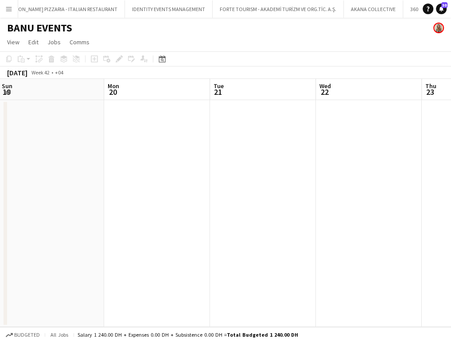
drag, startPoint x: 213, startPoint y: 151, endPoint x: 172, endPoint y: 150, distance: 40.8
click at [172, 151] on app-calendar-viewport "Thu 16 Fri 17 Sat 18 Sun 19 Mon 20 Tue 21 Wed 22 Thu 23 Fri 24 Sat 25" at bounding box center [225, 203] width 451 height 248
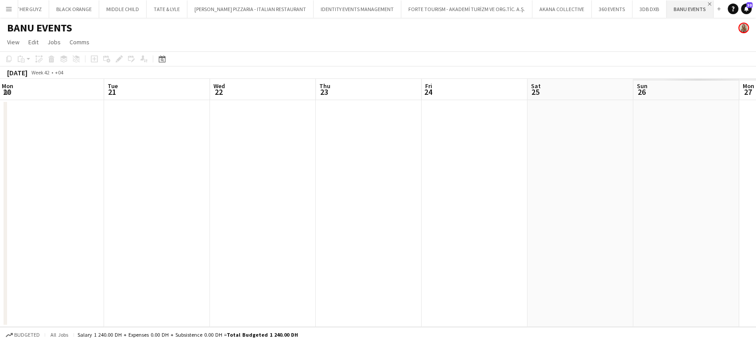
scroll to position [0, 3068]
click at [408, 148] on app-date-cell at bounding box center [369, 213] width 106 height 227
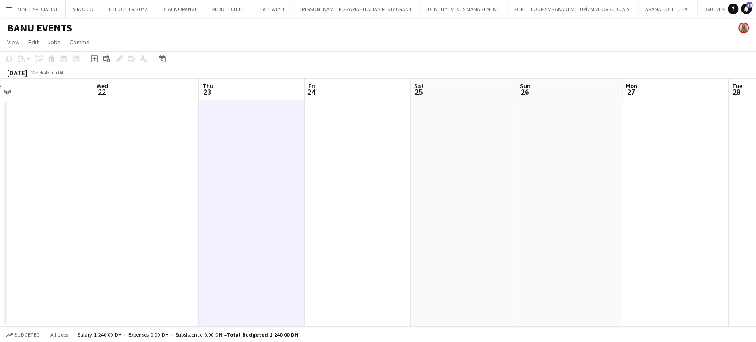
drag, startPoint x: 632, startPoint y: 172, endPoint x: 198, endPoint y: 128, distance: 436.5
click at [244, 144] on app-calendar-viewport "Fri 17 Sat 18 Sun 19 Mon 20 Tue 21 Wed 22 Thu 23 Fri 24 Sat 25 Sun 26 Mon 27 Tu…" at bounding box center [378, 203] width 756 height 248
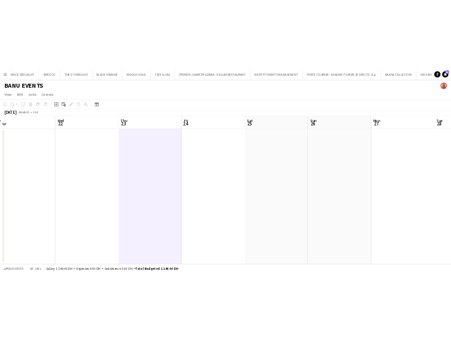
scroll to position [0, 284]
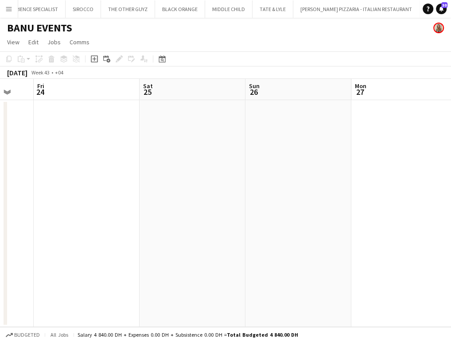
click at [7, 9] on app-icon "Menu" at bounding box center [8, 8] width 7 height 7
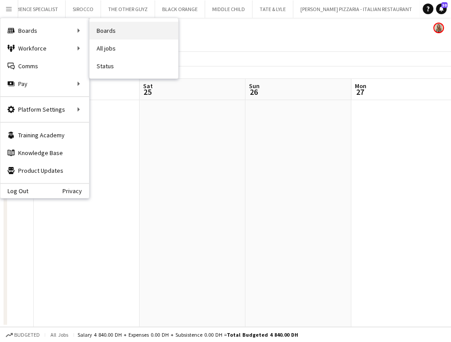
click at [106, 34] on link "Boards" at bounding box center [133, 31] width 89 height 18
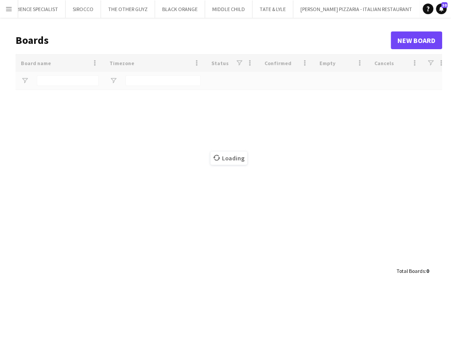
type input "*****"
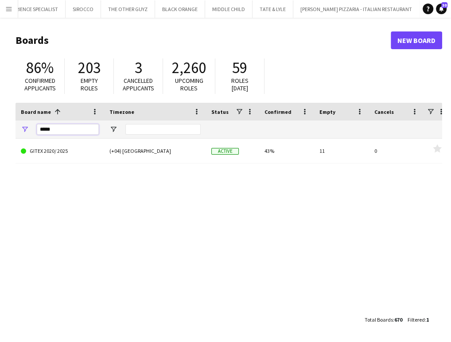
drag, startPoint x: 57, startPoint y: 129, endPoint x: -8, endPoint y: 128, distance: 64.7
click at [0, 128] on html "Menu Boards Boards Boards All jobs Status Workforce Workforce My Workforce Recr…" at bounding box center [225, 171] width 451 height 342
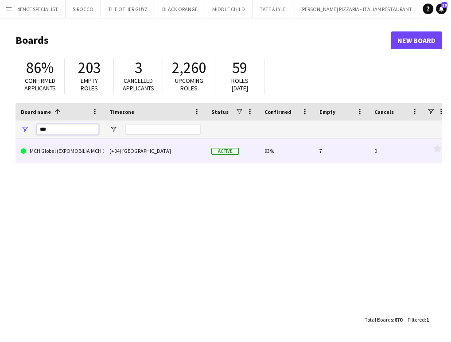
type input "***"
click at [57, 155] on link "MCH Global (EXPOMOBILIA MCH GLOBAL ME LIVE MARKETING LLC)" at bounding box center [60, 151] width 78 height 25
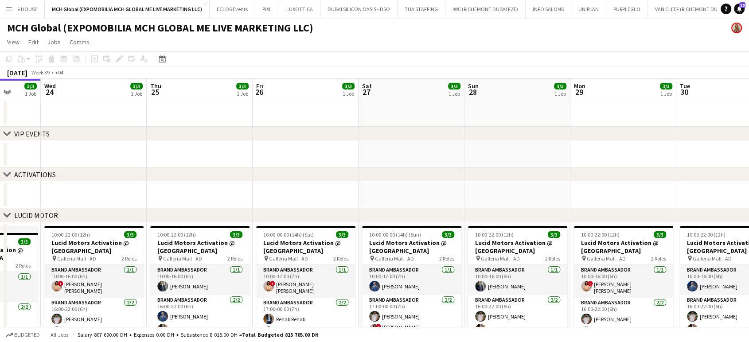
click at [451, 148] on app-calendar-viewport "Sat 20 3/3 1 Job Sun 21 3/3 1 Job Mon 22 3/3 1 Job Tue 23 3/3 1 Job Wed 24 3/3 …" at bounding box center [374, 303] width 749 height 448
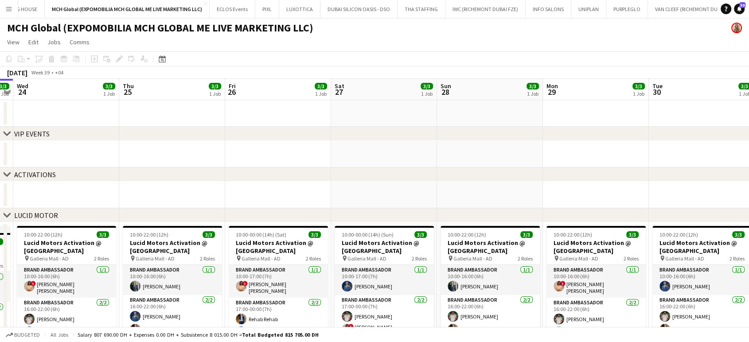
drag, startPoint x: 414, startPoint y: 130, endPoint x: 496, endPoint y: 129, distance: 82.4
click at [377, 129] on div "chevron-right VIP EVENTS chevron-right ACTIVATIONS chevron-right LUCID MOTOR ch…" at bounding box center [374, 303] width 749 height 448
drag, startPoint x: 535, startPoint y: 130, endPoint x: 521, endPoint y: 130, distance: 14.2
click at [326, 130] on div "chevron-right VIP EVENTS" at bounding box center [374, 134] width 749 height 14
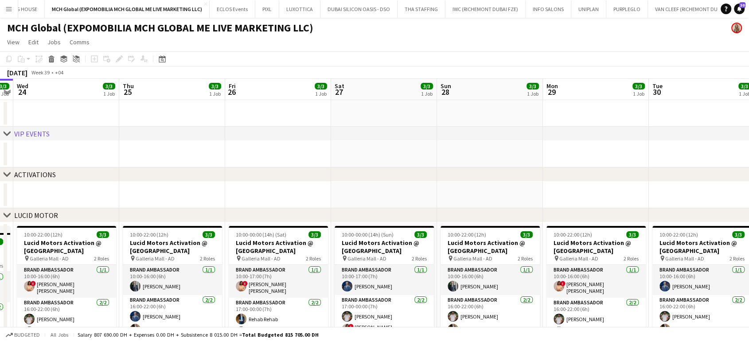
drag, startPoint x: 395, startPoint y: 129, endPoint x: 372, endPoint y: 132, distance: 23.2
click at [363, 132] on div "chevron-right VIP EVENTS" at bounding box center [374, 134] width 749 height 14
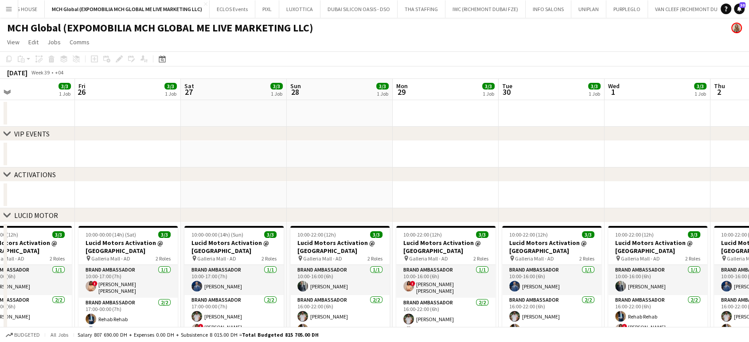
drag, startPoint x: 546, startPoint y: 160, endPoint x: 381, endPoint y: 155, distance: 164.4
click at [381, 155] on app-calendar-viewport "Mon 22 3/3 1 Job Tue 23 3/3 1 Job Wed 24 3/3 1 Job Thu 25 3/3 1 Job Fri 26 3/3 …" at bounding box center [374, 303] width 749 height 448
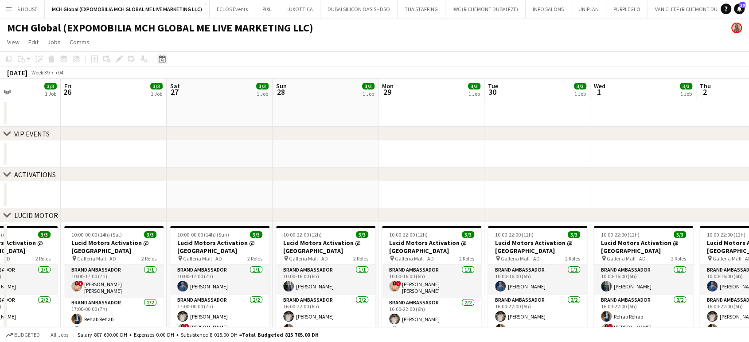
click at [164, 59] on icon "Date picker" at bounding box center [162, 58] width 7 height 7
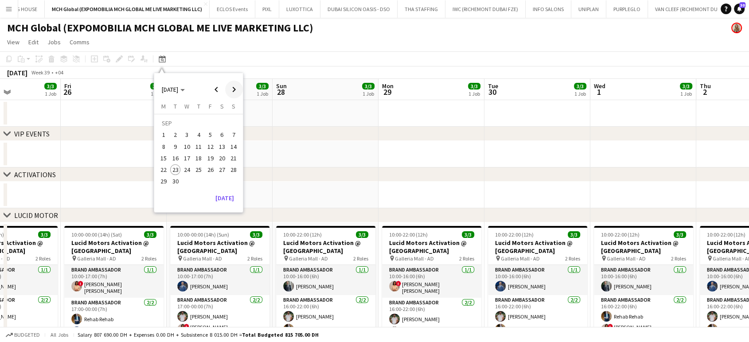
click at [230, 93] on span "Next month" at bounding box center [234, 90] width 18 height 18
click at [160, 160] on span "17" at bounding box center [164, 160] width 11 height 11
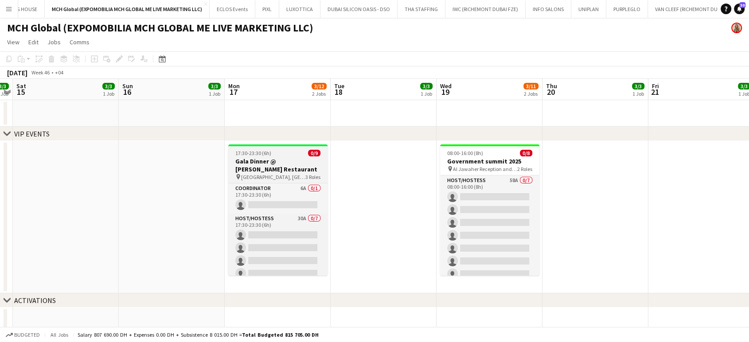
click at [287, 174] on span "St Regis Gardens, Palm Jumeirah" at bounding box center [273, 177] width 64 height 7
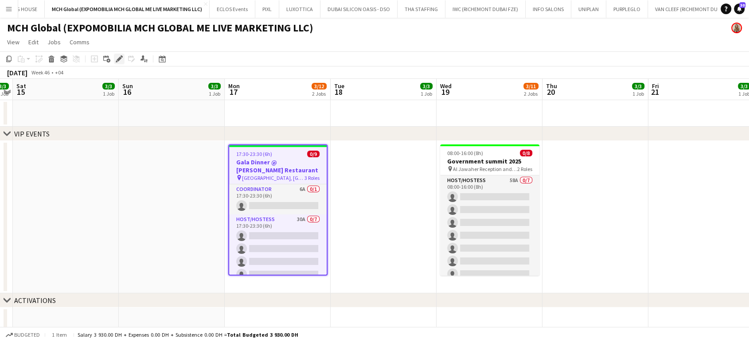
click at [117, 59] on icon at bounding box center [119, 59] width 5 height 5
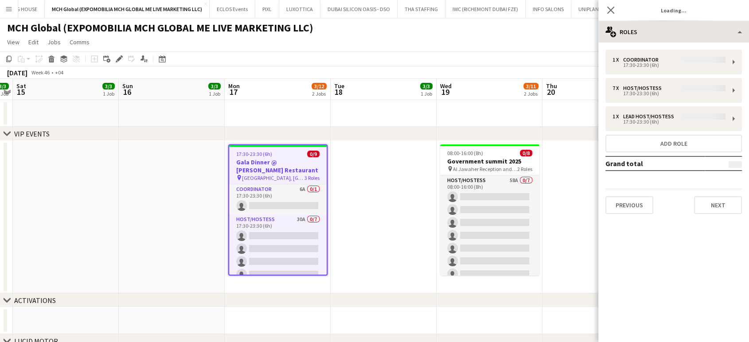
type input "**********"
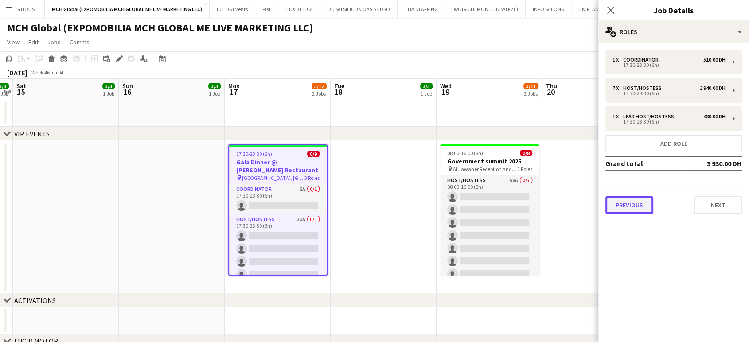
click at [451, 203] on button "Previous" at bounding box center [629, 205] width 48 height 18
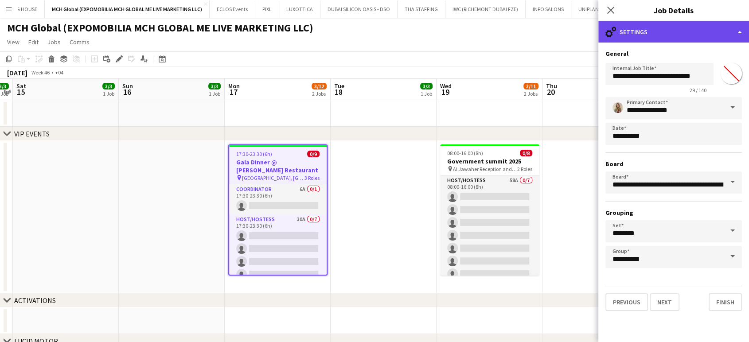
click at [451, 36] on div "cog-double-3 Settings" at bounding box center [673, 31] width 151 height 21
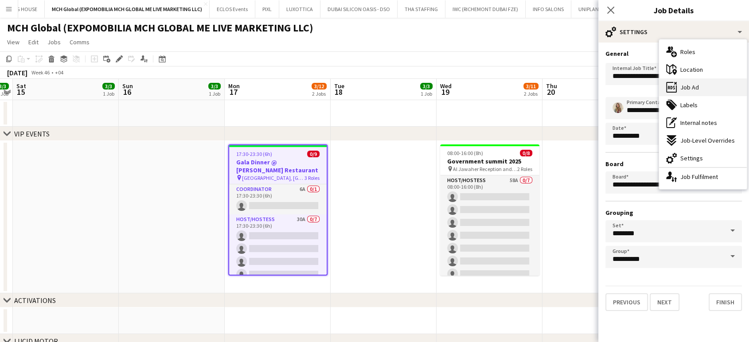
click at [451, 86] on div "ads-window Job Ad" at bounding box center [703, 87] width 88 height 18
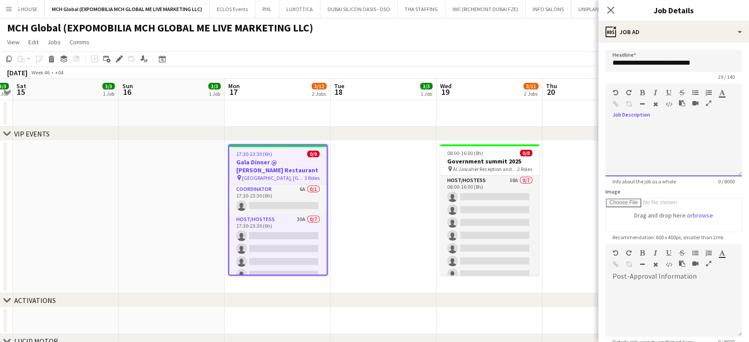
click at [451, 112] on ae-toolbar-set at bounding box center [699, 108] width 40 height 8
click at [451, 106] on icon "button" at bounding box center [708, 103] width 5 height 6
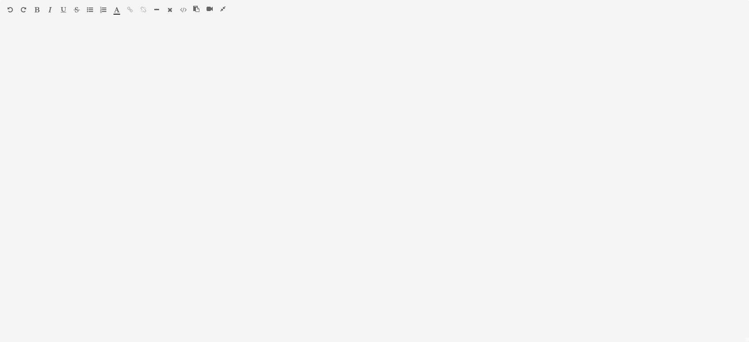
click at [221, 8] on icon "button" at bounding box center [222, 9] width 5 height 6
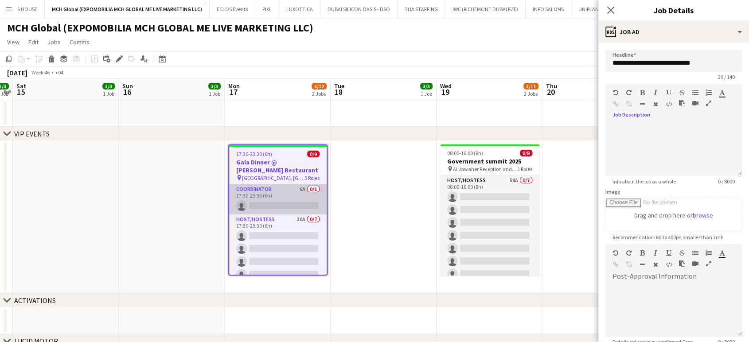
click at [293, 191] on app-card-role "Coordinator 6A 0/1 17:30-23:30 (6h) single-neutral-actions" at bounding box center [277, 199] width 97 height 30
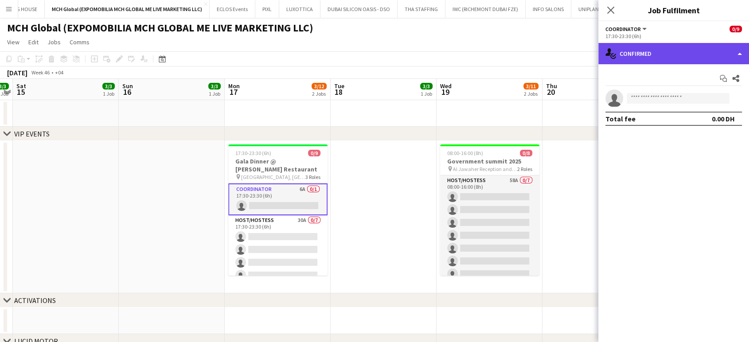
click at [451, 48] on div "single-neutral-actions-check-2 Confirmed" at bounding box center [673, 53] width 151 height 21
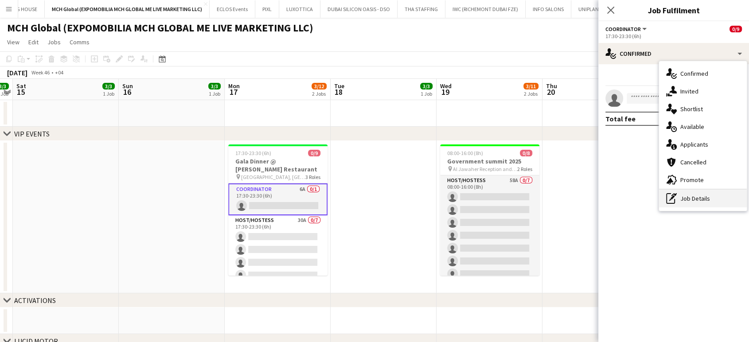
click at [451, 203] on div "pen-write Job Details" at bounding box center [703, 199] width 88 height 18
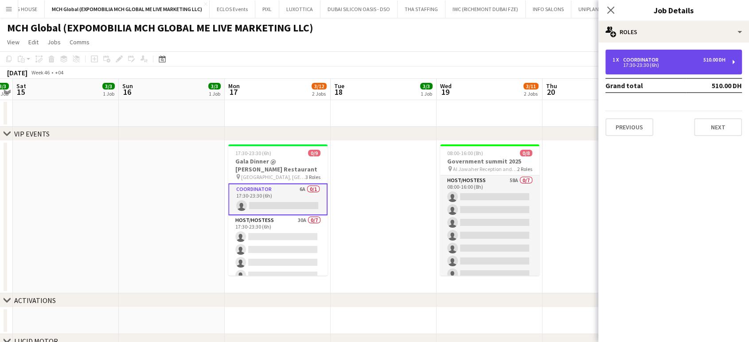
click at [451, 71] on div "1 x Coordinator 510.00 DH 17:30-23:30 (6h)" at bounding box center [673, 62] width 136 height 25
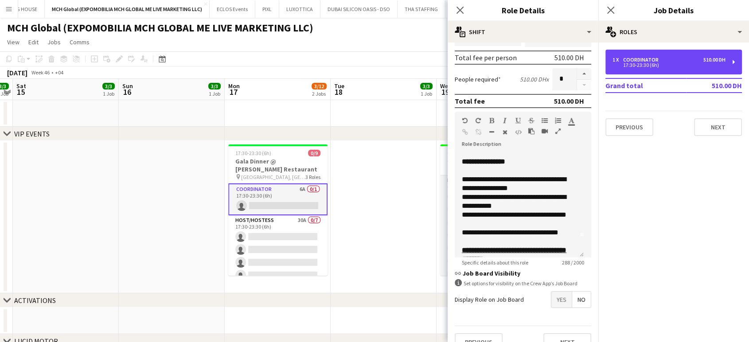
scroll to position [0, 0]
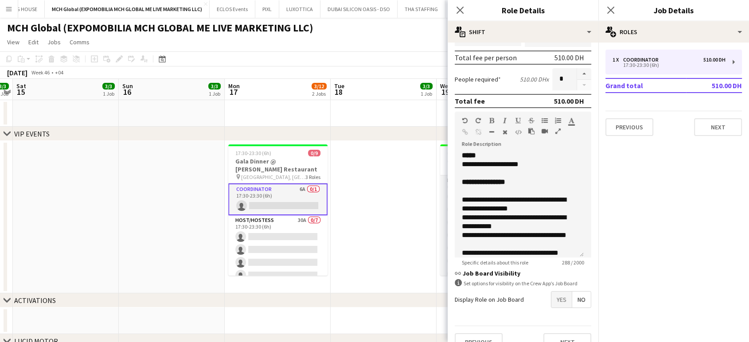
click at [379, 179] on app-date-cell at bounding box center [384, 217] width 106 height 152
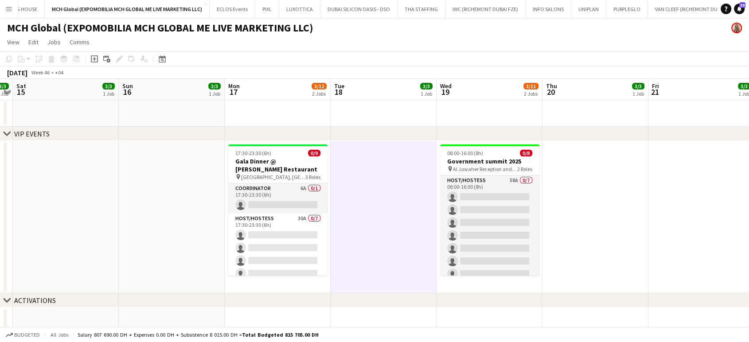
click at [358, 183] on app-date-cell at bounding box center [384, 217] width 106 height 152
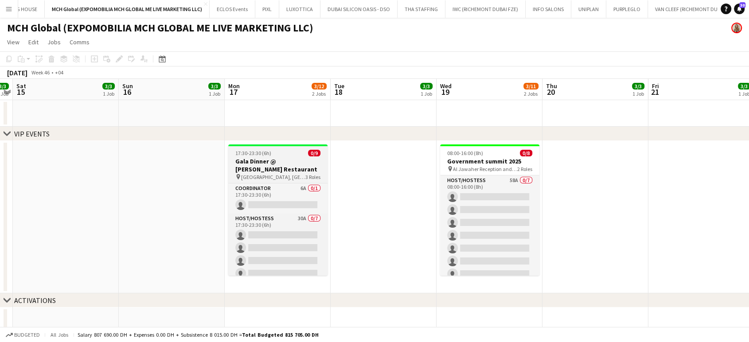
click at [264, 161] on h3 "Gala Dinner @ Lena Restaurant" at bounding box center [277, 165] width 99 height 16
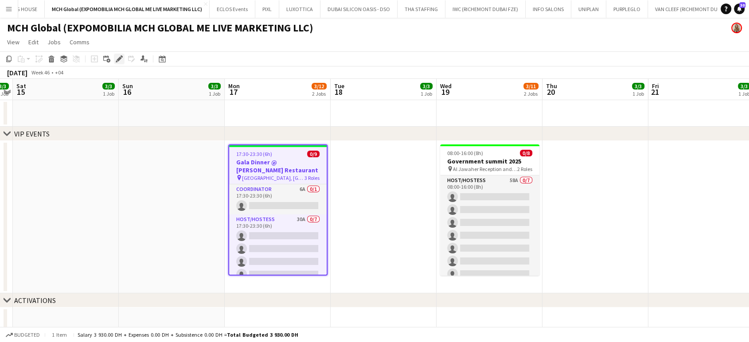
click at [121, 58] on icon "Edit" at bounding box center [119, 58] width 7 height 7
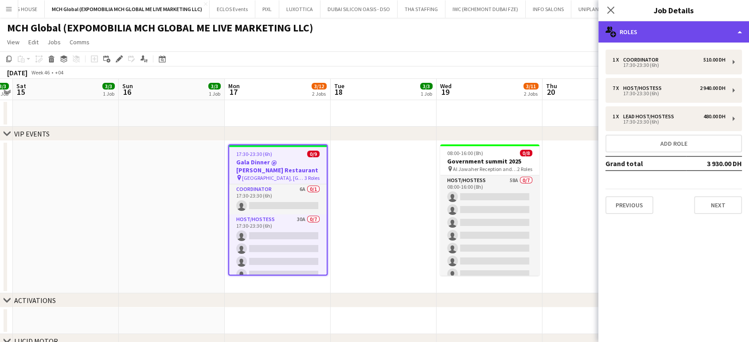
click at [451, 26] on div "multiple-users-add Roles" at bounding box center [673, 31] width 151 height 21
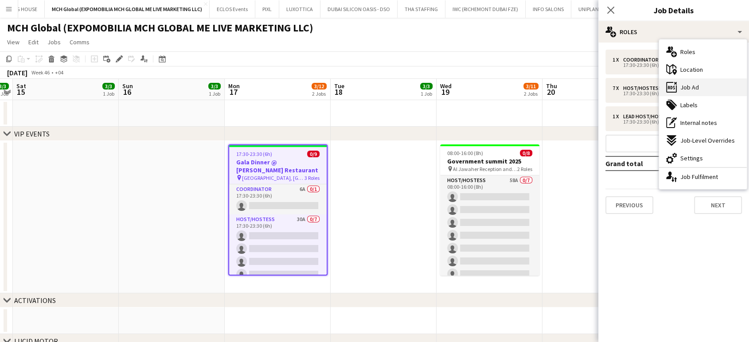
click at [451, 85] on div "ads-window Job Ad" at bounding box center [703, 87] width 88 height 18
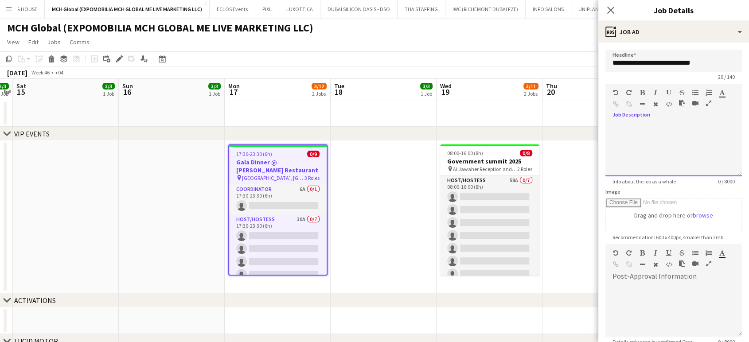
click at [451, 121] on div at bounding box center [673, 146] width 136 height 59
click at [451, 138] on div at bounding box center [669, 136] width 115 height 9
click at [451, 144] on div "**********" at bounding box center [669, 145] width 115 height 9
click at [451, 153] on div "**********" at bounding box center [669, 154] width 115 height 9
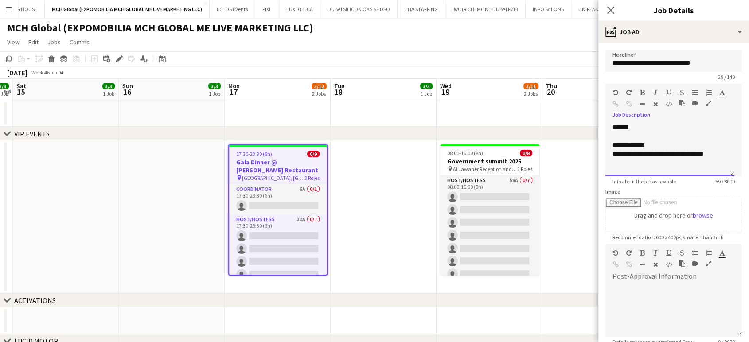
scroll to position [10, 0]
click at [451, 134] on div "**********" at bounding box center [665, 135] width 107 height 9
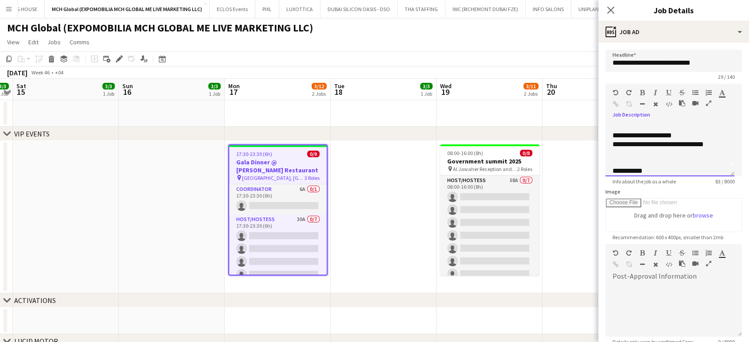
click at [451, 171] on div "**********" at bounding box center [665, 171] width 107 height 9
click at [451, 135] on div "**********" at bounding box center [665, 135] width 107 height 9
click at [451, 162] on div "**********" at bounding box center [665, 165] width 107 height 9
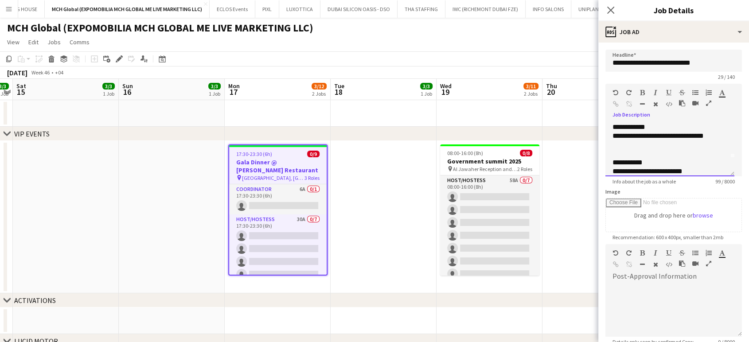
scroll to position [0, 0]
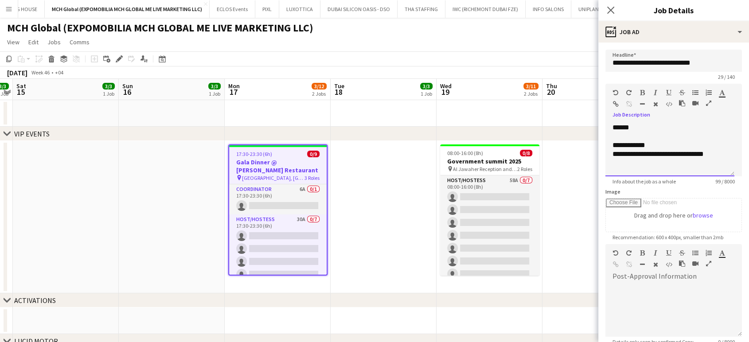
drag, startPoint x: 659, startPoint y: 126, endPoint x: 603, endPoint y: 128, distance: 56.8
click at [451, 128] on form "**********" at bounding box center [673, 240] width 151 height 381
drag, startPoint x: 641, startPoint y: 91, endPoint x: 660, endPoint y: 114, distance: 29.9
click at [451, 91] on icon "button" at bounding box center [642, 92] width 5 height 6
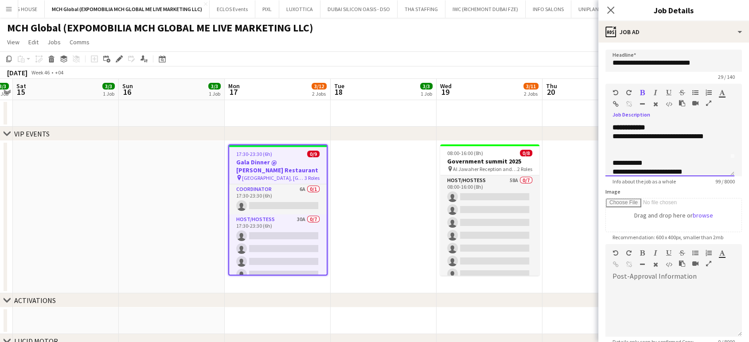
scroll to position [25, 0]
drag, startPoint x: 658, startPoint y: 152, endPoint x: 602, endPoint y: 156, distance: 56.0
click at [451, 156] on form "**********" at bounding box center [673, 240] width 151 height 381
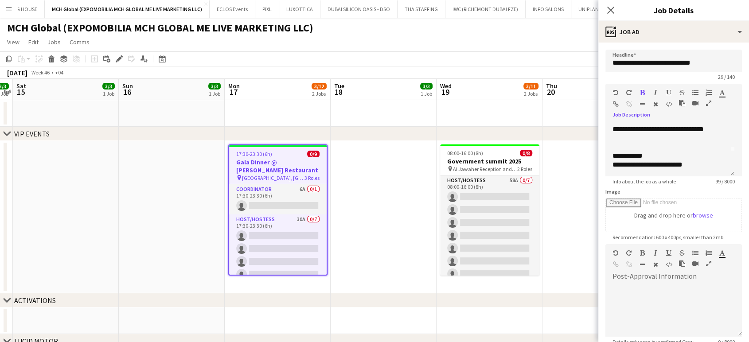
click at [451, 93] on icon "button" at bounding box center [642, 92] width 5 height 6
click at [451, 137] on div "**********" at bounding box center [665, 134] width 107 height 18
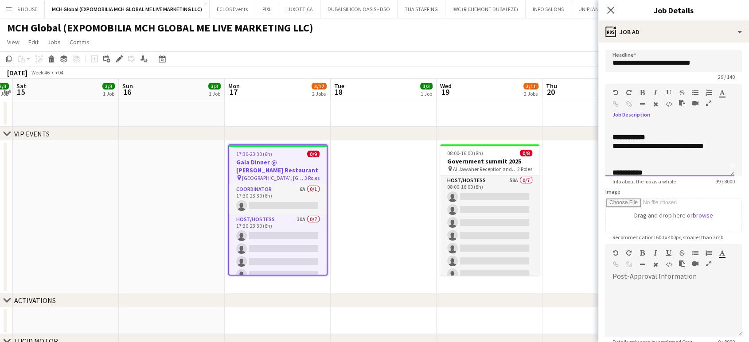
scroll to position [0, 0]
click at [451, 127] on div "**********" at bounding box center [669, 149] width 129 height 53
drag, startPoint x: 649, startPoint y: 134, endPoint x: 606, endPoint y: 130, distance: 43.1
click at [451, 130] on div "**********" at bounding box center [669, 149] width 129 height 53
click at [451, 129] on div at bounding box center [669, 127] width 115 height 9
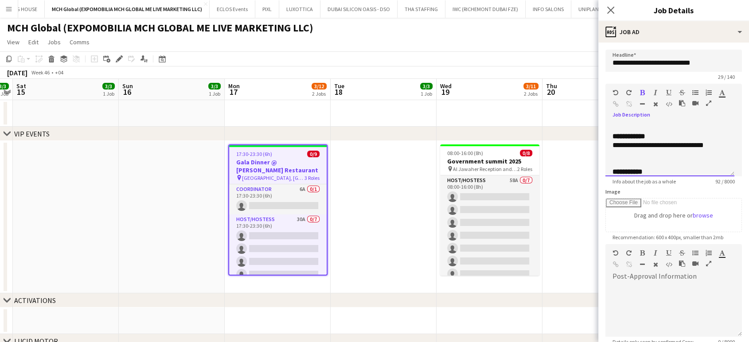
scroll to position [16, 0]
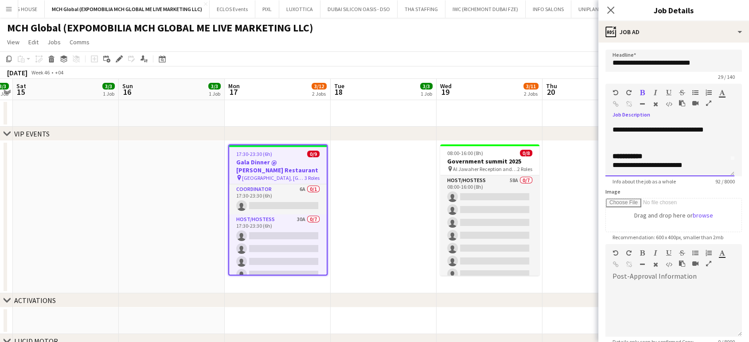
click at [451, 167] on div "**********" at bounding box center [665, 165] width 107 height 9
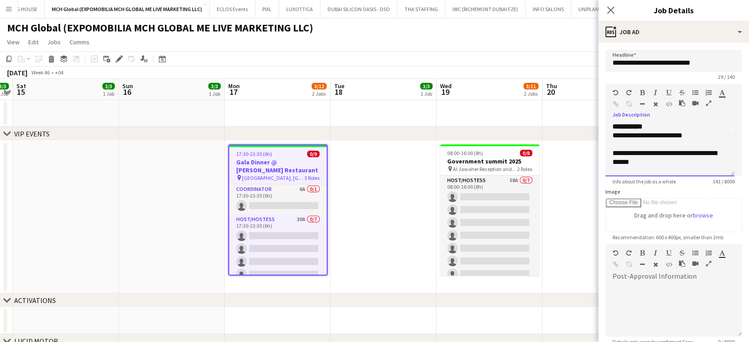
scroll to position [54, 0]
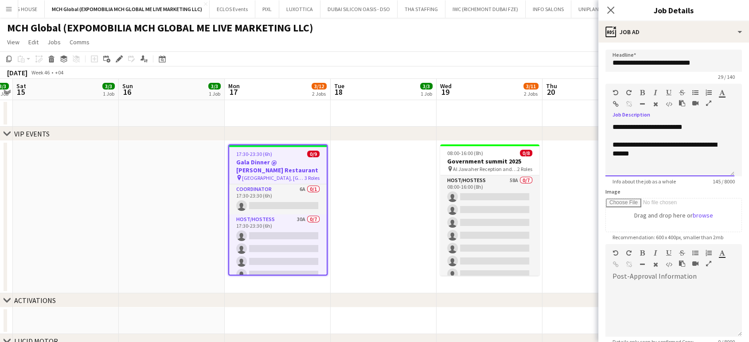
drag, startPoint x: 681, startPoint y: 152, endPoint x: 610, endPoint y: 144, distance: 70.9
click at [451, 144] on div "**********" at bounding box center [669, 149] width 129 height 53
click at [451, 91] on icon "button" at bounding box center [642, 92] width 5 height 6
click at [451, 89] on icon "button" at bounding box center [668, 92] width 5 height 6
click at [451, 163] on div at bounding box center [669, 162] width 115 height 9
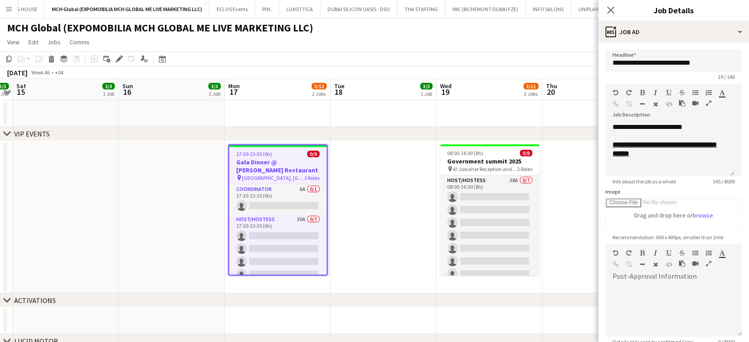
click at [451, 182] on app-date-cell at bounding box center [595, 217] width 106 height 152
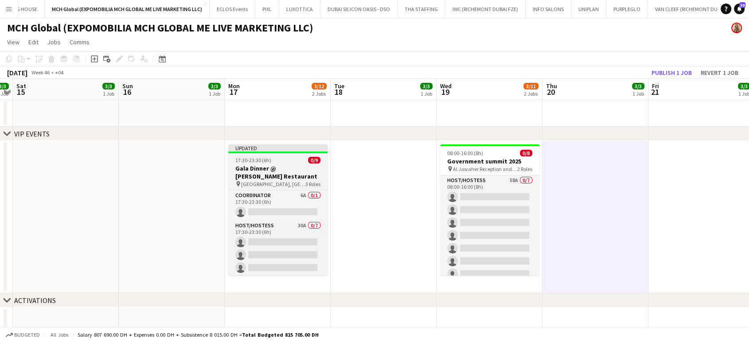
click at [276, 169] on h3 "Gala Dinner @ Lena Restaurant" at bounding box center [277, 172] width 99 height 16
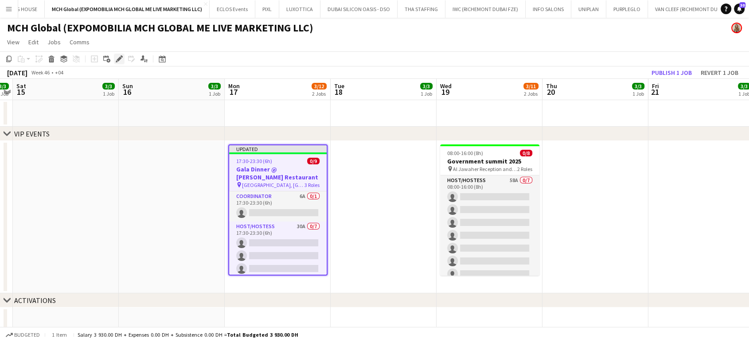
click at [114, 58] on div "Edit" at bounding box center [119, 59] width 11 height 11
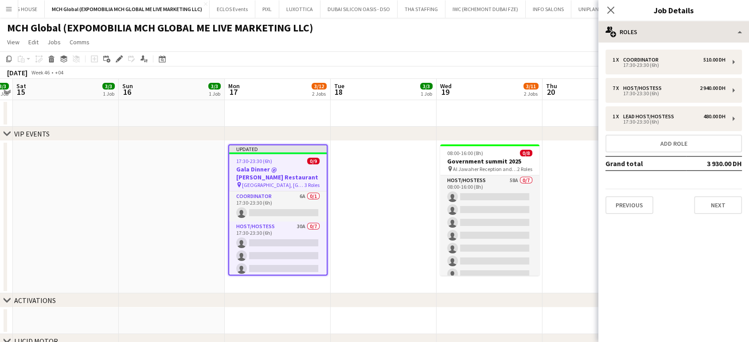
click at [451, 20] on div "Close pop-in Job Details" at bounding box center [673, 10] width 151 height 21
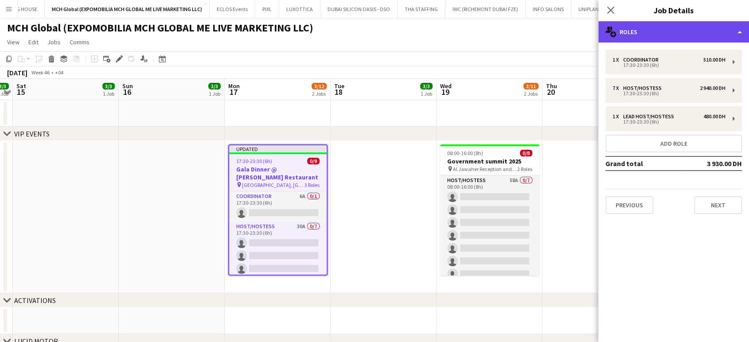
click at [451, 30] on div "multiple-users-add Roles" at bounding box center [673, 31] width 151 height 21
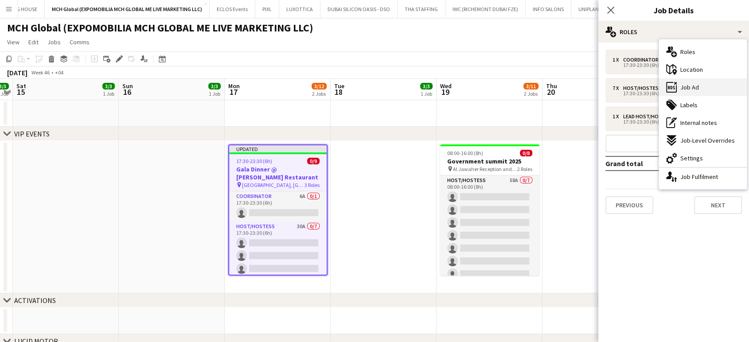
click at [451, 85] on span "Job Ad" at bounding box center [689, 87] width 19 height 8
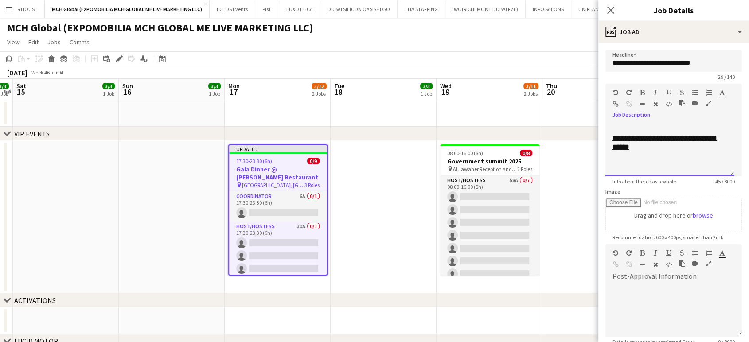
scroll to position [0, 0]
drag, startPoint x: 690, startPoint y: 148, endPoint x: 591, endPoint y: 107, distance: 106.5
click at [451, 107] on body "Menu Boards Boards Boards All jobs Status Workforce Workforce My Workforce Recr…" at bounding box center [374, 334] width 749 height 668
copy div "**********"
click at [386, 186] on app-date-cell at bounding box center [384, 217] width 106 height 152
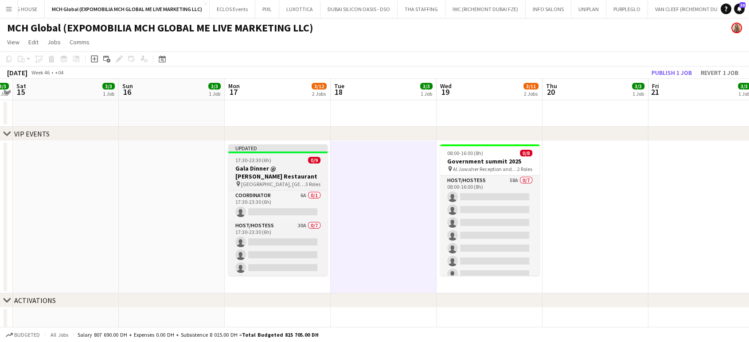
click at [258, 162] on span "17:30-23:30 (6h)" at bounding box center [253, 160] width 36 height 7
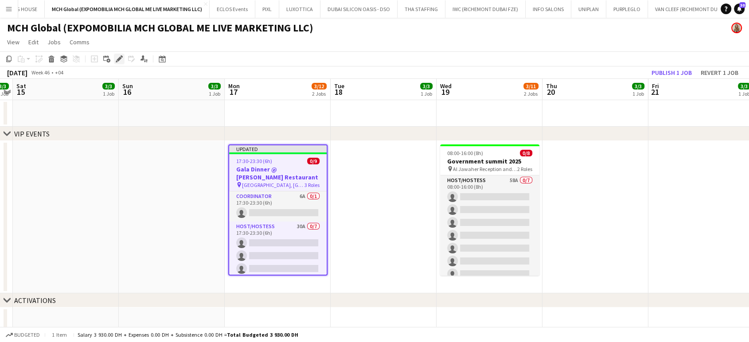
click at [119, 59] on icon at bounding box center [119, 59] width 5 height 5
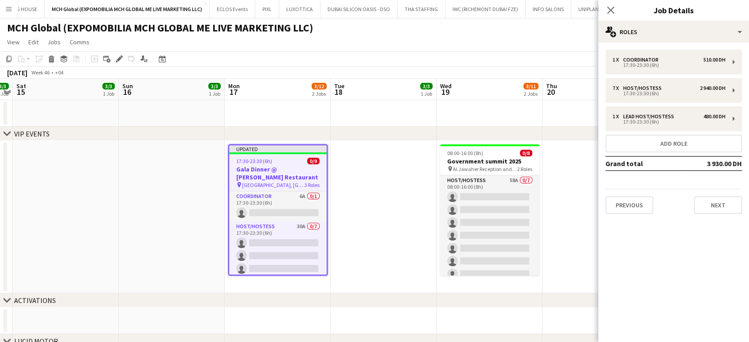
click at [374, 212] on app-date-cell at bounding box center [384, 217] width 106 height 152
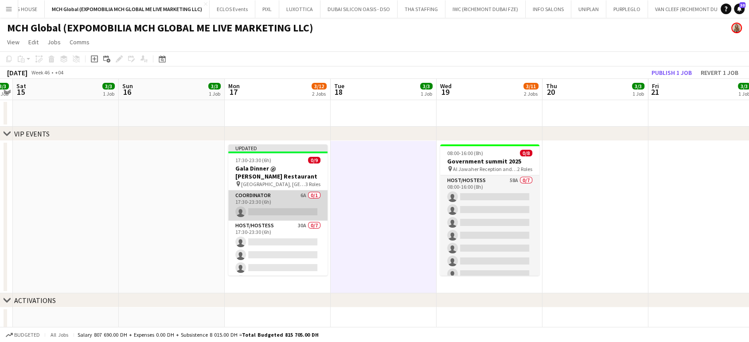
click at [272, 195] on app-card-role "Coordinator 6A 0/1 17:30-23:30 (6h) single-neutral-actions" at bounding box center [277, 206] width 99 height 30
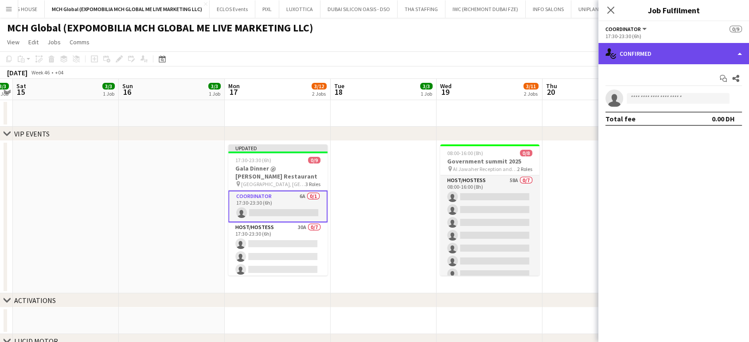
click at [451, 51] on div "single-neutral-actions-check-2 Confirmed" at bounding box center [673, 53] width 151 height 21
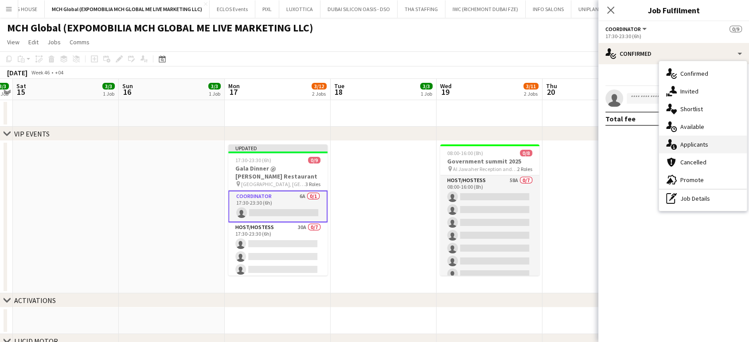
click at [451, 149] on div "single-neutral-actions-information Applicants" at bounding box center [703, 145] width 88 height 18
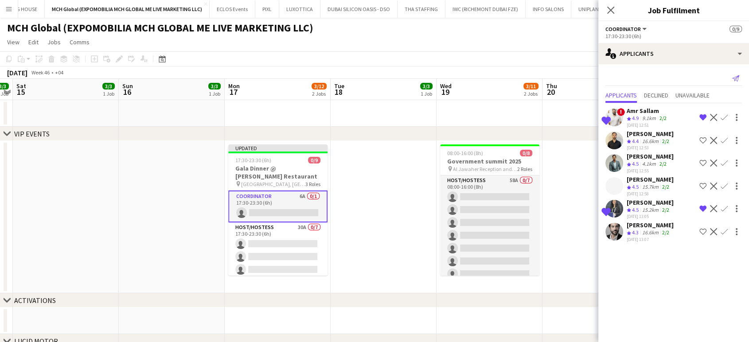
click at [451, 75] on icon "Send notification" at bounding box center [735, 78] width 7 height 7
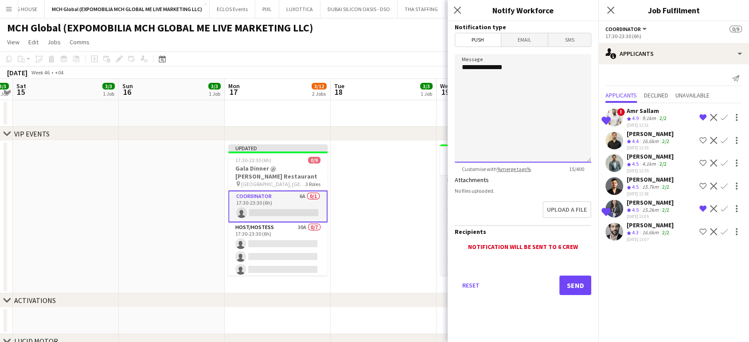
click at [451, 81] on textarea "**********" at bounding box center [523, 108] width 136 height 109
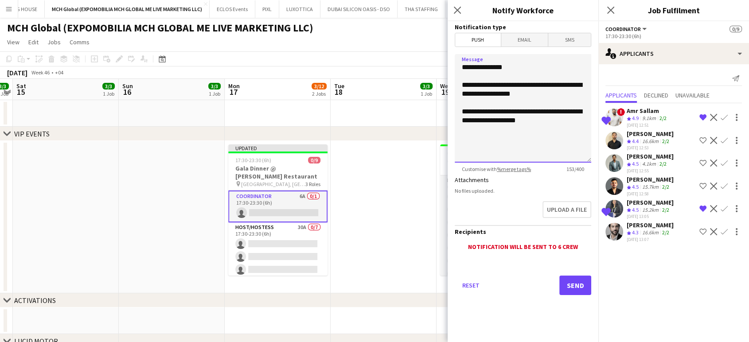
paste textarea "**********"
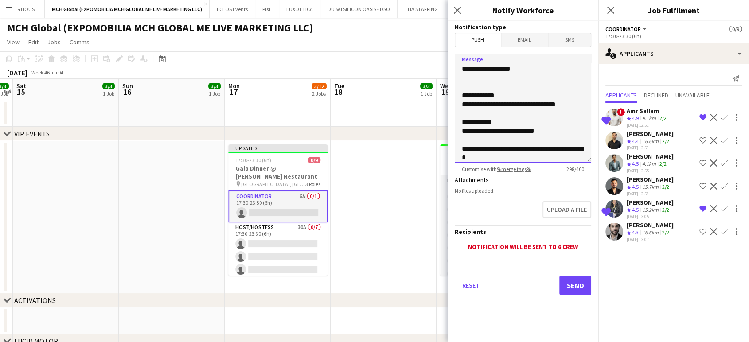
click at [451, 69] on textarea "**********" at bounding box center [523, 108] width 136 height 109
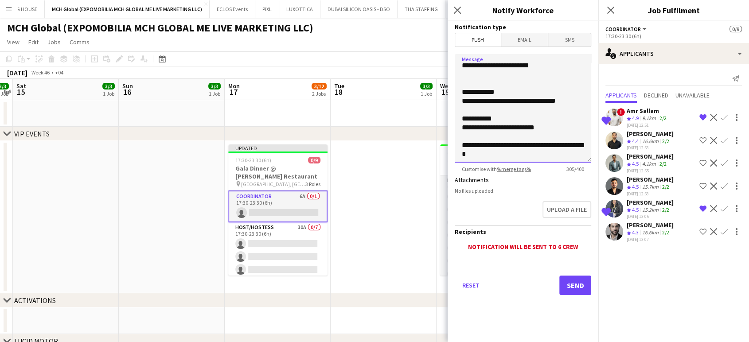
drag, startPoint x: 513, startPoint y: 154, endPoint x: 458, endPoint y: 145, distance: 55.2
click at [451, 145] on textarea "**********" at bounding box center [523, 108] width 136 height 109
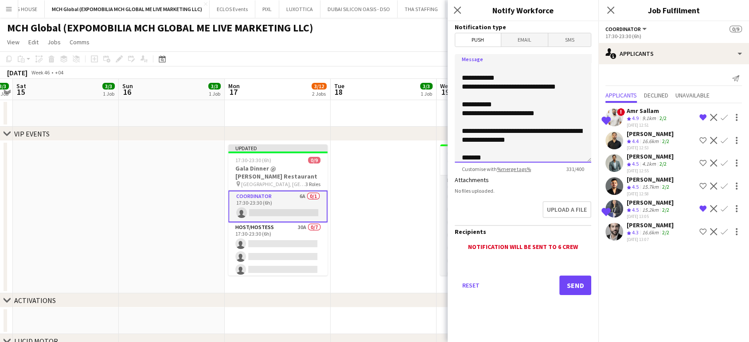
click at [451, 81] on textarea "**********" at bounding box center [523, 108] width 136 height 109
click at [451, 105] on textarea "**********" at bounding box center [523, 108] width 136 height 109
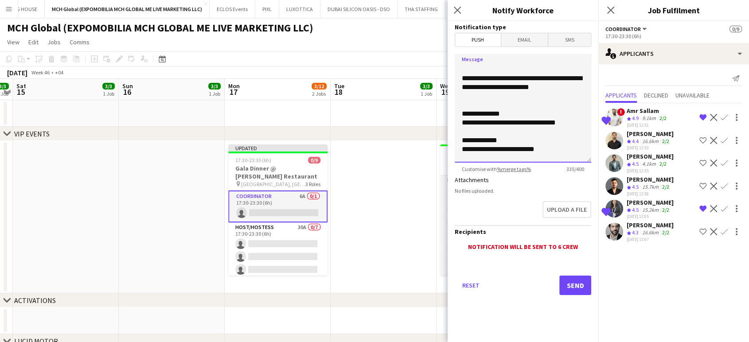
scroll to position [0, 0]
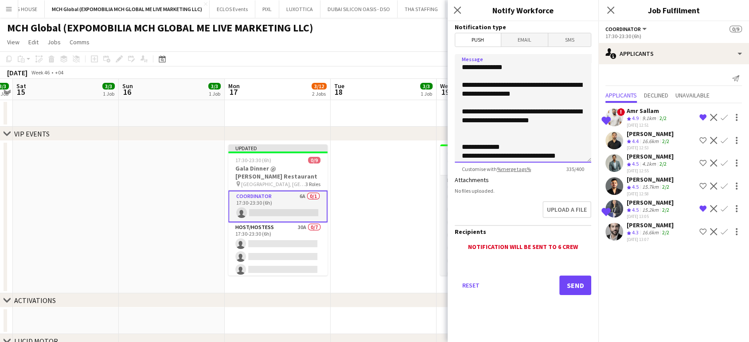
click at [451, 110] on textarea "**********" at bounding box center [523, 108] width 136 height 109
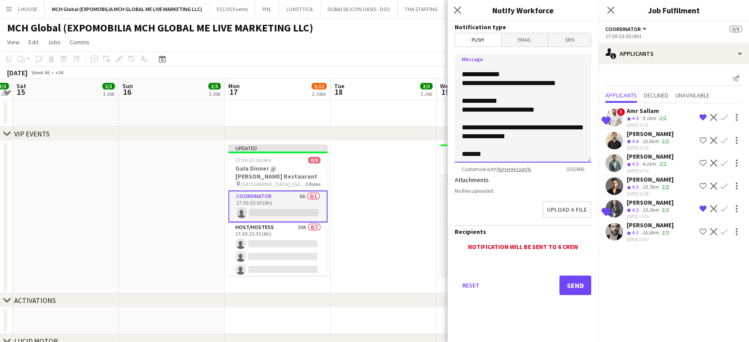
type textarea "**********"
click at [451, 283] on button "Send" at bounding box center [575, 285] width 32 height 19
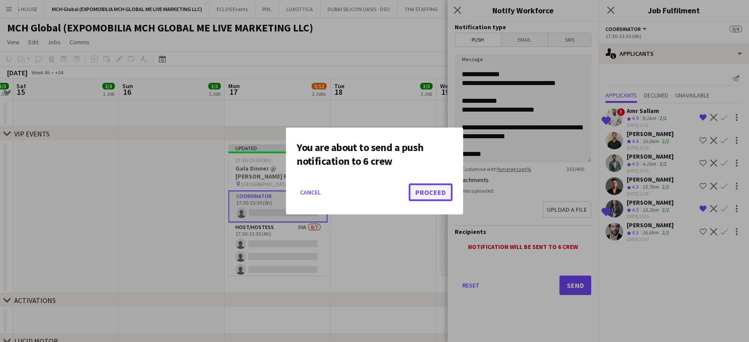
click at [428, 190] on button "Proceed" at bounding box center [431, 192] width 44 height 18
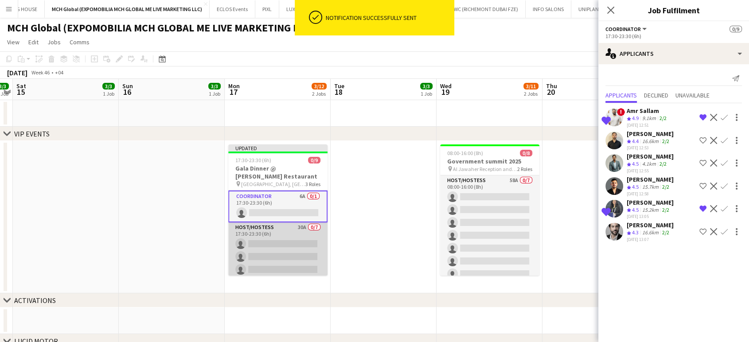
click at [284, 231] on app-card-role "Host/Hostess 30A 0/7 17:30-23:30 (6h) single-neutral-actions single-neutral-act…" at bounding box center [277, 275] width 99 height 107
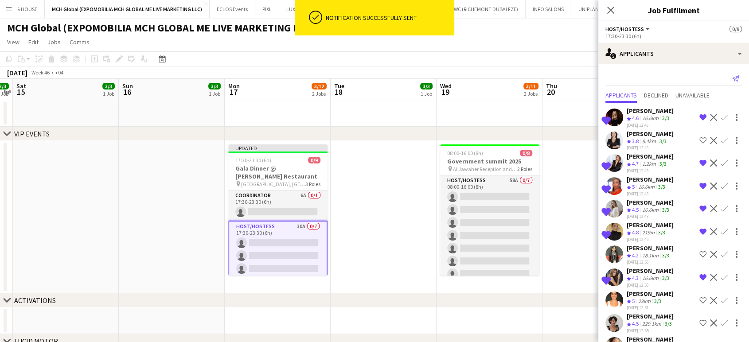
click at [451, 78] on icon "Send notification" at bounding box center [735, 78] width 7 height 7
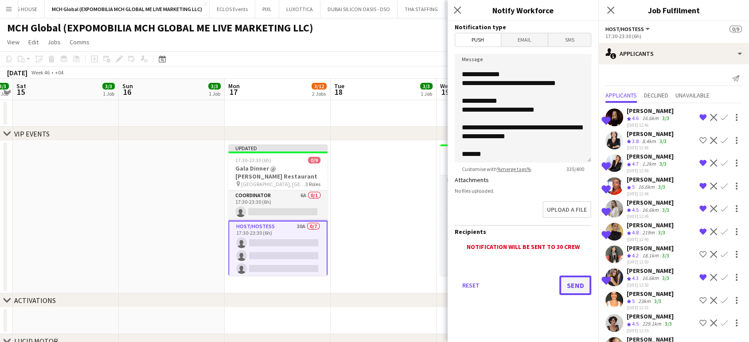
click at [451, 292] on button "Send" at bounding box center [575, 285] width 32 height 19
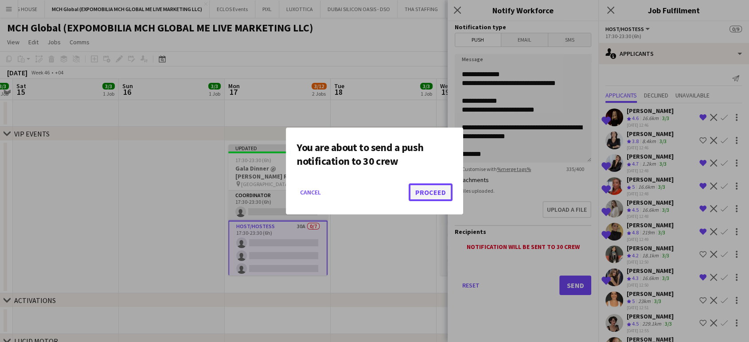
click at [422, 189] on button "Proceed" at bounding box center [431, 192] width 44 height 18
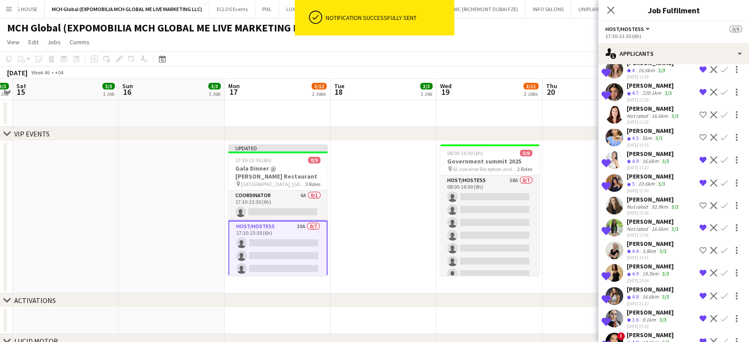
scroll to position [447, 0]
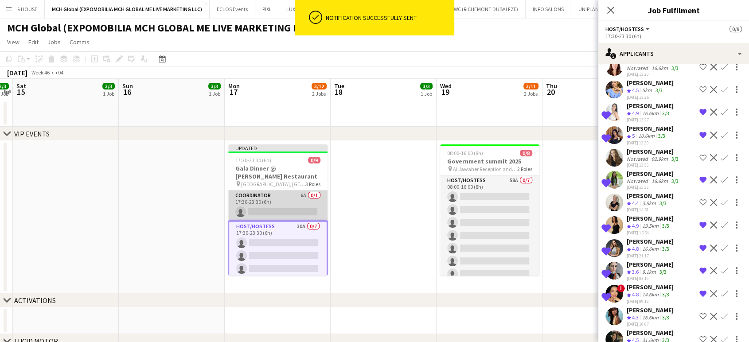
click at [295, 191] on app-card-role "Coordinator 6A 0/1 17:30-23:30 (6h) single-neutral-actions" at bounding box center [277, 206] width 99 height 30
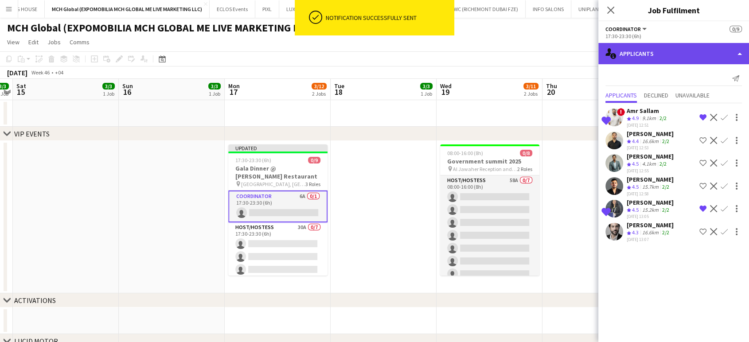
drag, startPoint x: 738, startPoint y: 51, endPoint x: 741, endPoint y: 97, distance: 45.7
click at [451, 51] on div "single-neutral-actions-information Applicants" at bounding box center [673, 53] width 151 height 21
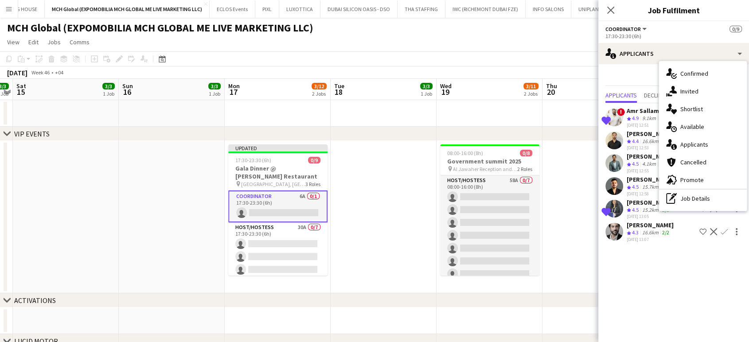
drag, startPoint x: 699, startPoint y: 195, endPoint x: 688, endPoint y: 169, distance: 27.8
click at [451, 195] on div "pen-write Job Details" at bounding box center [703, 199] width 88 height 18
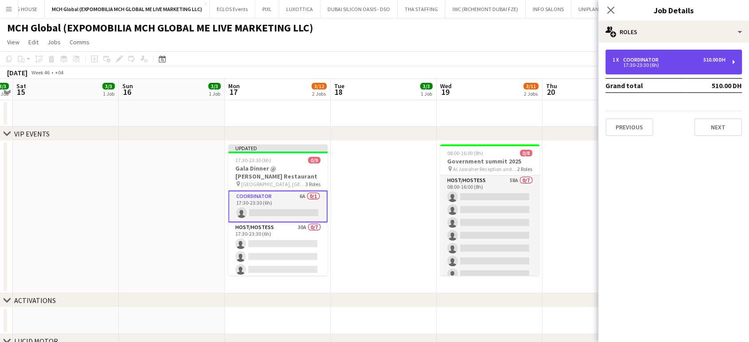
click at [451, 63] on div "17:30-23:30 (6h)" at bounding box center [668, 65] width 113 height 4
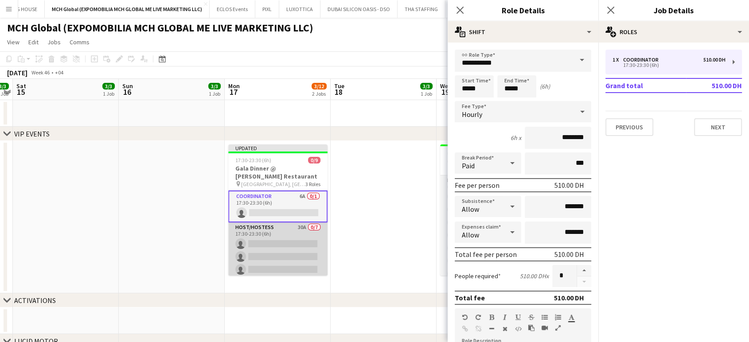
click at [280, 239] on app-card-role "Host/Hostess 30A 0/7 17:30-23:30 (6h) single-neutral-actions single-neutral-act…" at bounding box center [277, 275] width 99 height 107
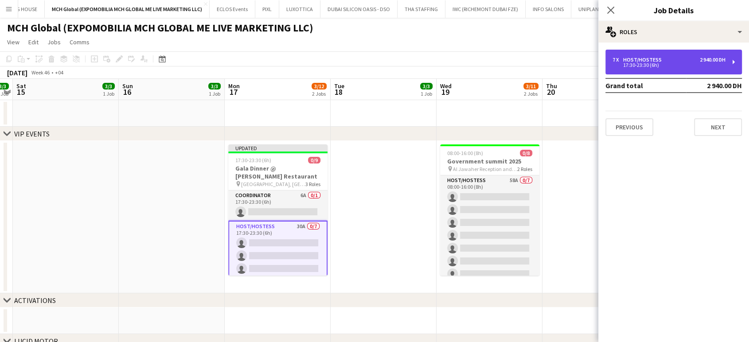
click at [451, 70] on div "7 x Host/Hostess 2 940.00 DH 17:30-23:30 (6h)" at bounding box center [673, 62] width 136 height 25
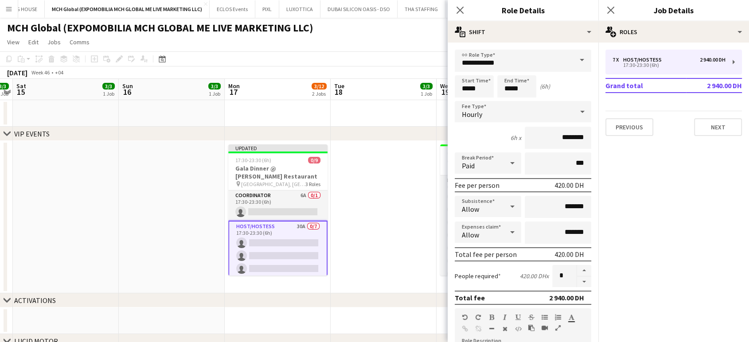
click at [408, 211] on app-date-cell at bounding box center [384, 217] width 106 height 152
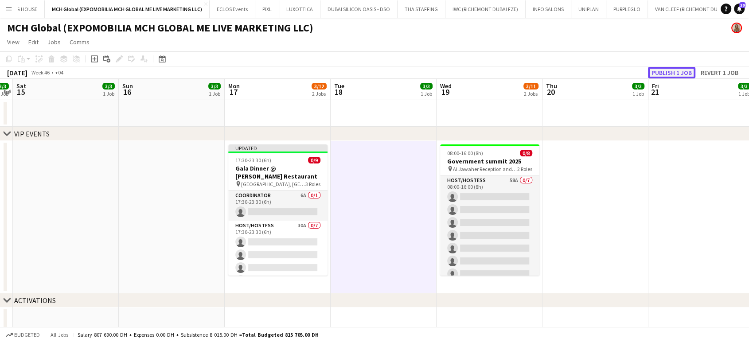
click at [451, 74] on button "Publish 1 job" at bounding box center [671, 73] width 47 height 12
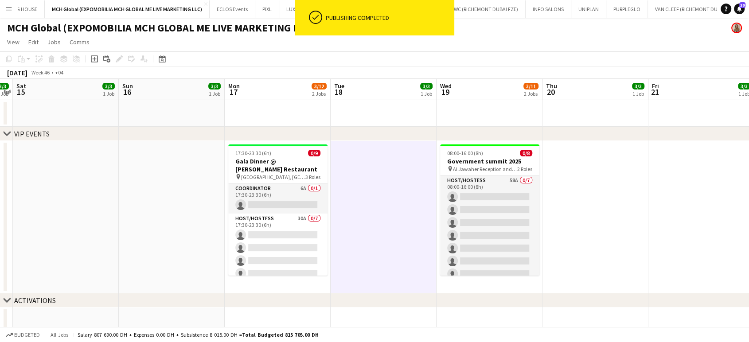
scroll to position [0, 248]
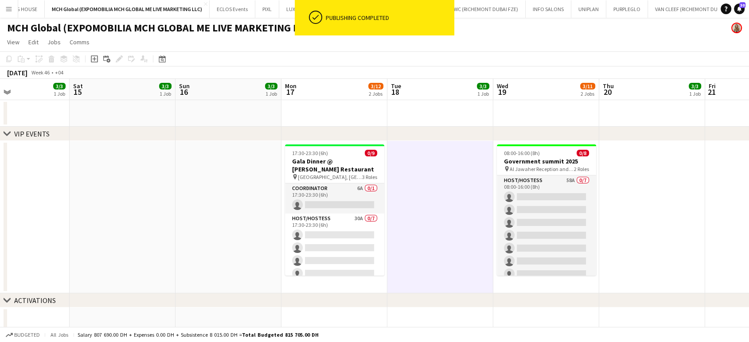
drag, startPoint x: 400, startPoint y: 210, endPoint x: 456, endPoint y: 212, distance: 56.7
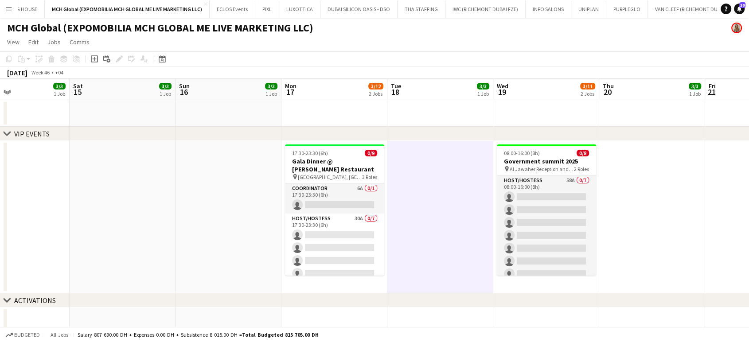
click at [447, 185] on app-date-cell at bounding box center [440, 217] width 106 height 152
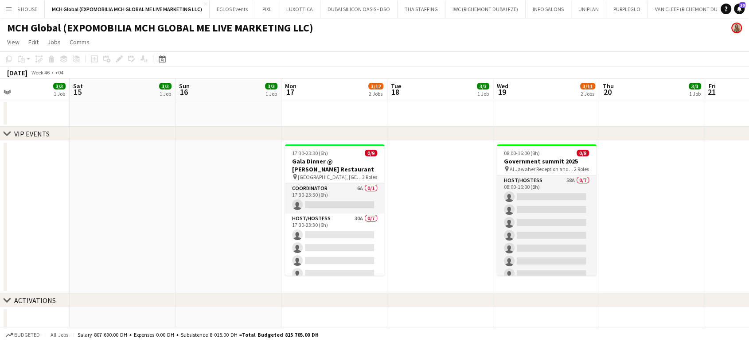
click at [421, 160] on app-date-cell at bounding box center [440, 217] width 106 height 152
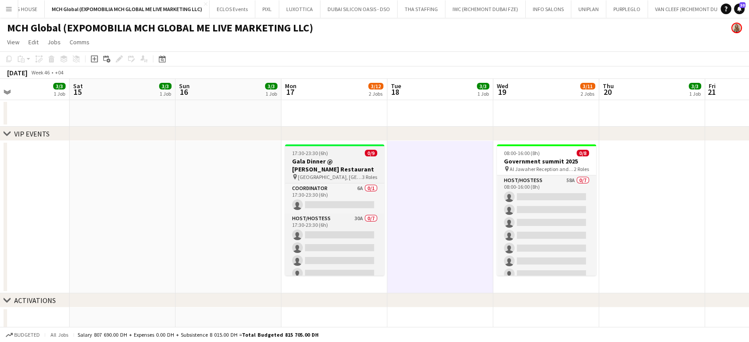
click at [335, 157] on h3 "Gala Dinner @ Lena Restaurant" at bounding box center [334, 165] width 99 height 16
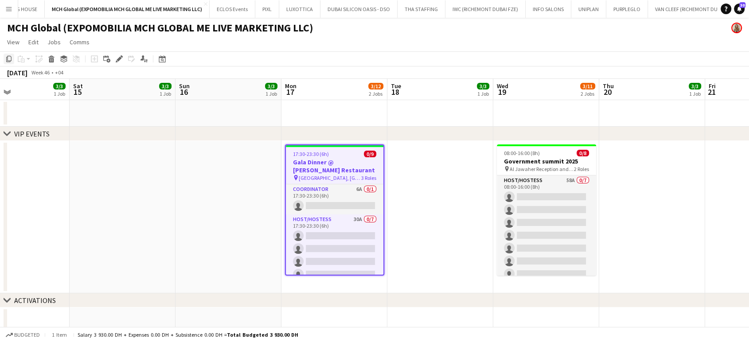
click at [8, 58] on icon "Copy" at bounding box center [8, 58] width 7 height 7
click at [436, 162] on app-date-cell at bounding box center [440, 217] width 106 height 152
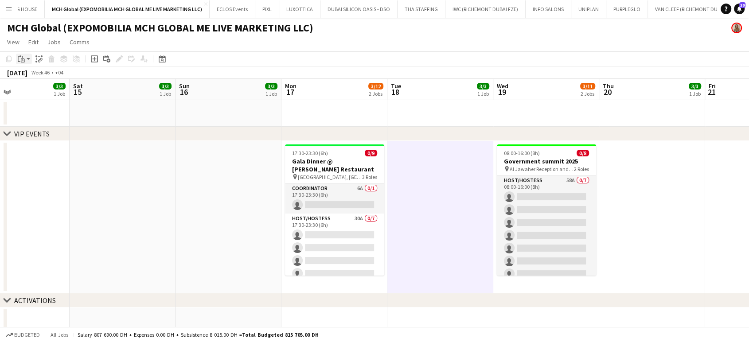
click at [22, 61] on icon at bounding box center [23, 61] width 2 height 0
click at [31, 73] on link "Paste Ctrl+V" at bounding box center [64, 76] width 83 height 8
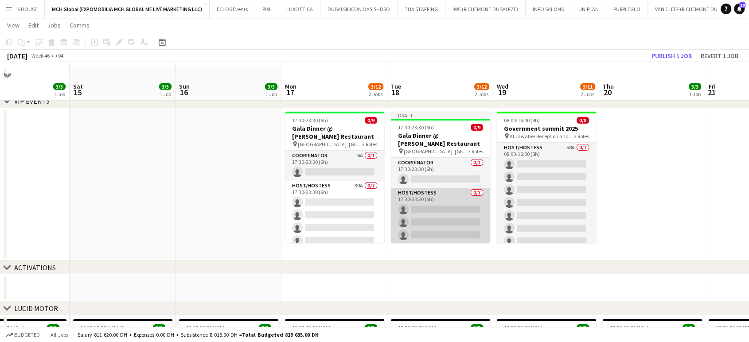
scroll to position [49, 0]
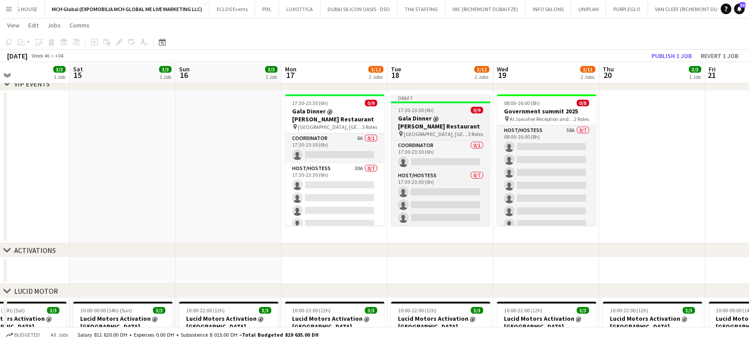
click at [435, 113] on div "17:30-23:30 (6h) 0/9" at bounding box center [440, 110] width 99 height 7
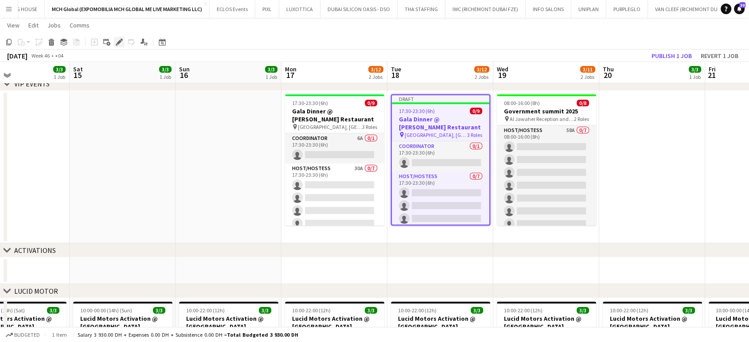
click at [124, 41] on div "Edit" at bounding box center [119, 42] width 11 height 11
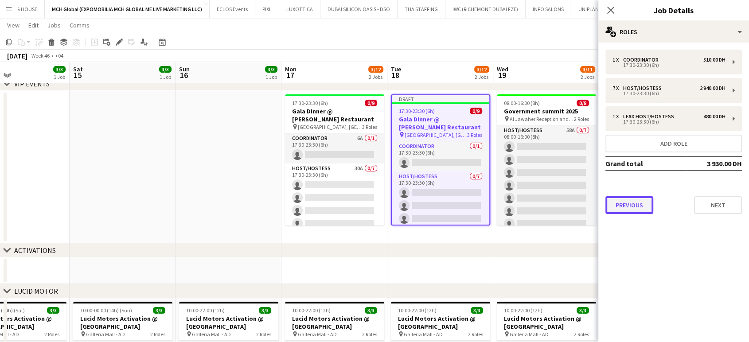
click at [451, 212] on button "Previous" at bounding box center [629, 205] width 48 height 18
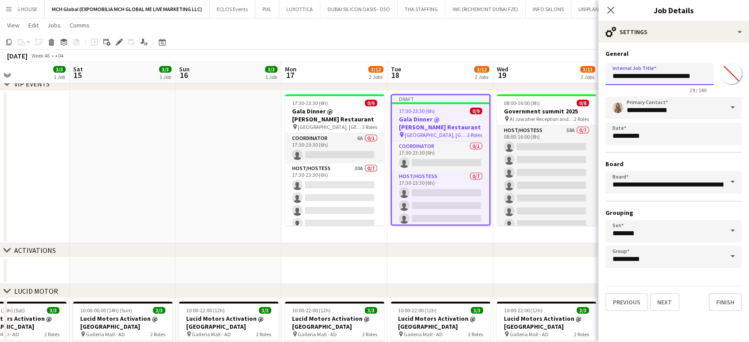
drag, startPoint x: 645, startPoint y: 75, endPoint x: 572, endPoint y: 71, distance: 73.7
click at [451, 71] on body "Menu Boards Boards Boards All jobs Status Workforce Workforce My Workforce Recr…" at bounding box center [374, 284] width 749 height 667
drag, startPoint x: 707, startPoint y: 72, endPoint x: 655, endPoint y: 74, distance: 51.9
click at [451, 74] on input "**********" at bounding box center [659, 74] width 108 height 22
type input "**********"
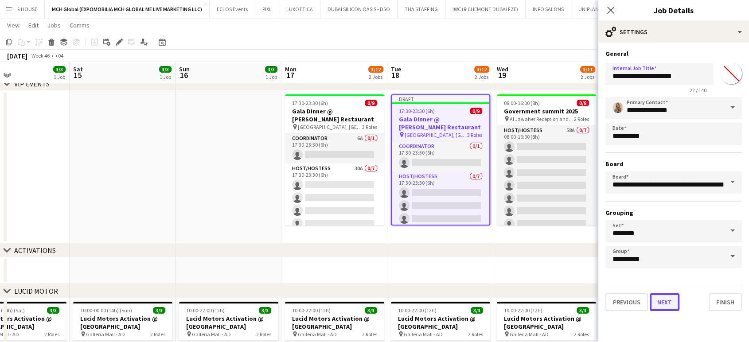
click at [451, 304] on button "Next" at bounding box center [665, 302] width 30 height 18
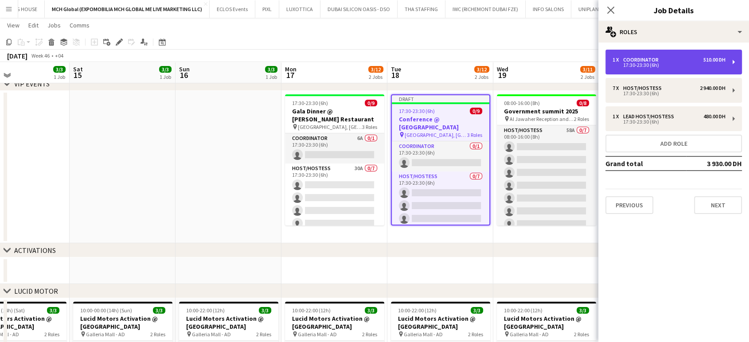
click at [451, 60] on div "Coordinator" at bounding box center [642, 60] width 39 height 6
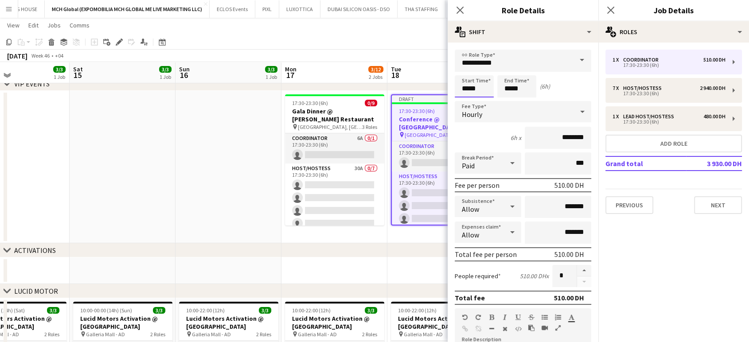
drag, startPoint x: 453, startPoint y: 87, endPoint x: 429, endPoint y: 84, distance: 24.5
click at [429, 84] on body "Menu Boards Boards Boards All jobs Status Workforce Workforce My Workforce Recr…" at bounding box center [374, 284] width 749 height 667
type input "*****"
drag, startPoint x: 529, startPoint y: 88, endPoint x: 454, endPoint y: 83, distance: 75.5
click at [451, 83] on form "**********" at bounding box center [522, 302] width 151 height 505
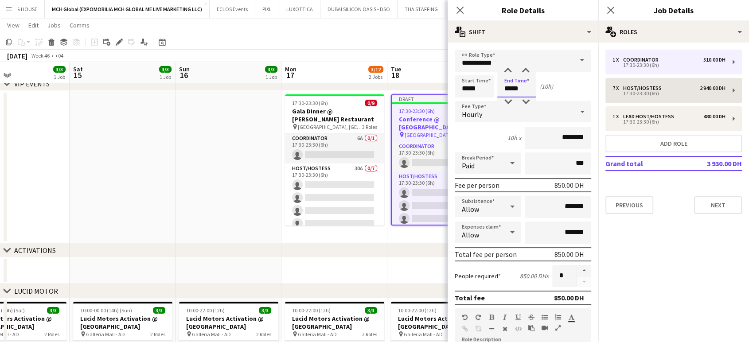
type input "*****"
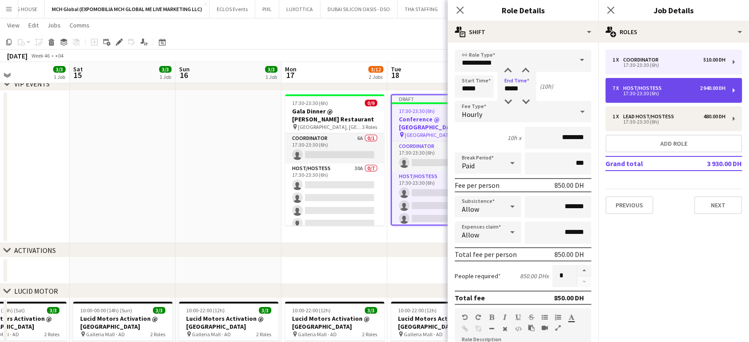
click at [451, 92] on div "17:30-23:30 (6h)" at bounding box center [668, 93] width 113 height 4
type input "**********"
type input "*****"
type input "********"
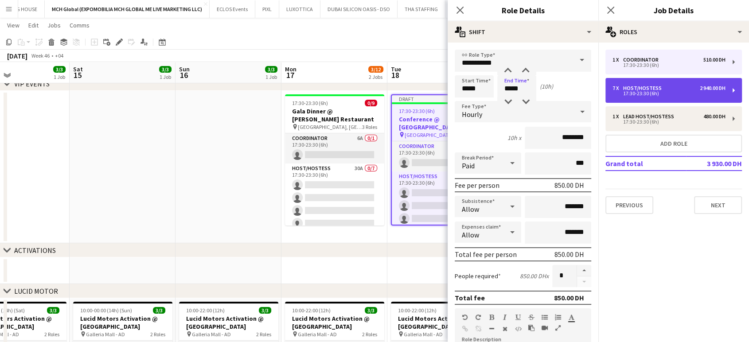
type input "*"
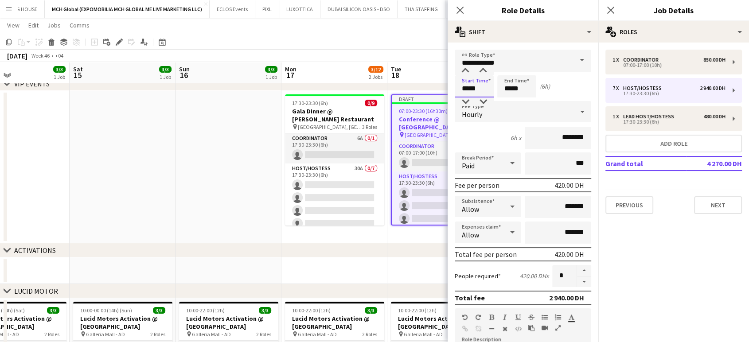
drag, startPoint x: 479, startPoint y: 87, endPoint x: 427, endPoint y: 87, distance: 52.7
click at [427, 87] on body "Menu Boards Boards Boards All jobs Status Workforce Workforce My Workforce Recr…" at bounding box center [374, 284] width 749 height 667
type input "*****"
drag, startPoint x: 526, startPoint y: 90, endPoint x: 490, endPoint y: 84, distance: 36.4
click at [451, 84] on div "Start Time ***** End Time ***** (16h 30m)" at bounding box center [523, 86] width 136 height 22
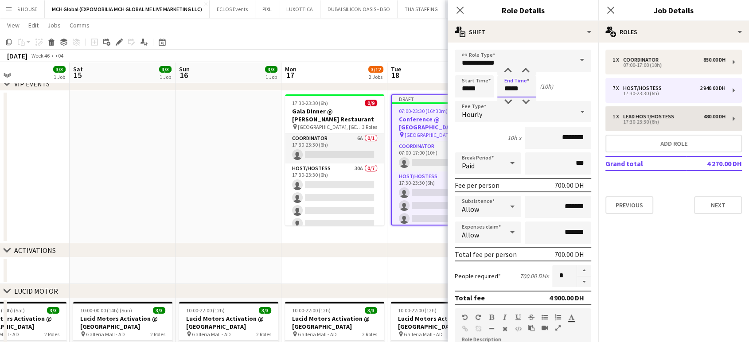
type input "*****"
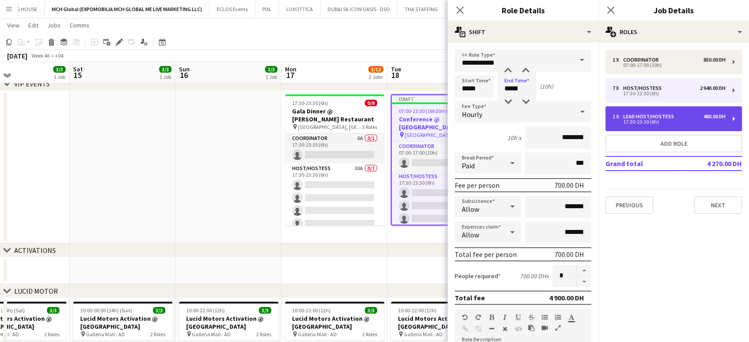
click at [451, 117] on div "1 x Lead Host/Hostess 480.00 DH" at bounding box center [668, 116] width 113 height 6
type input "**********"
type input "*****"
type input "********"
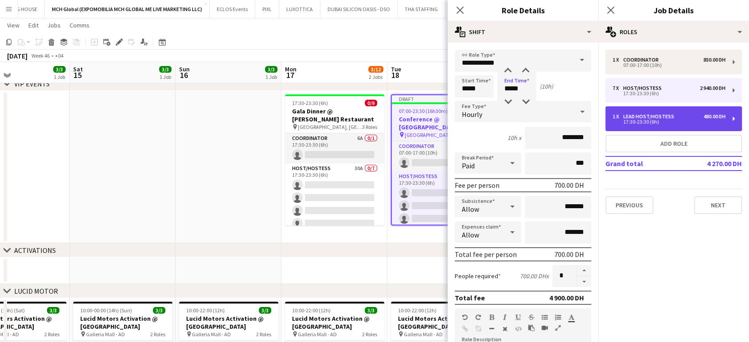
type input "*"
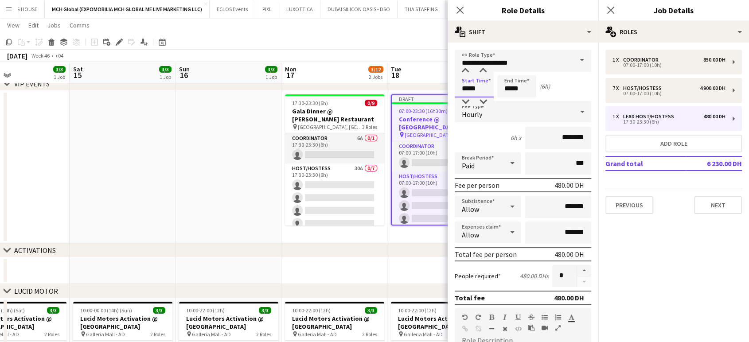
drag, startPoint x: 485, startPoint y: 87, endPoint x: 441, endPoint y: 85, distance: 44.4
click at [441, 85] on body "Menu Boards Boards Boards All jobs Status Workforce Workforce My Workforce Recr…" at bounding box center [374, 284] width 749 height 667
type input "*****"
drag, startPoint x: 523, startPoint y: 88, endPoint x: 475, endPoint y: 84, distance: 48.0
click at [451, 84] on div "Start Time ***** End Time ***** (16h 30m)" at bounding box center [523, 86] width 136 height 22
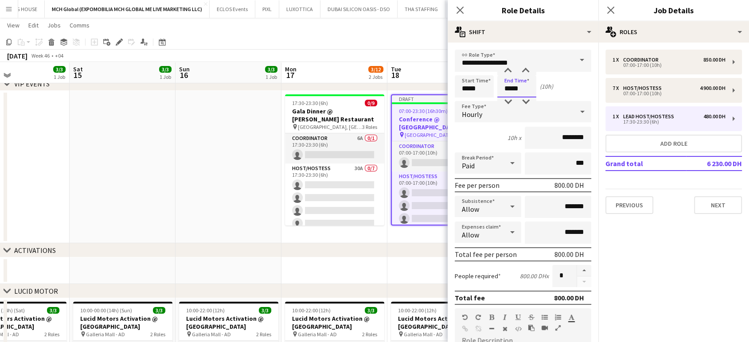
type input "*****"
click at [264, 166] on app-date-cell at bounding box center [228, 167] width 106 height 152
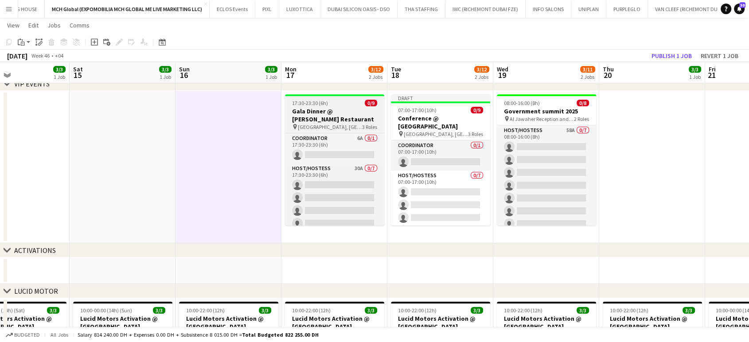
click at [349, 111] on h3 "Gala Dinner @ Lena Restaurant" at bounding box center [334, 115] width 99 height 16
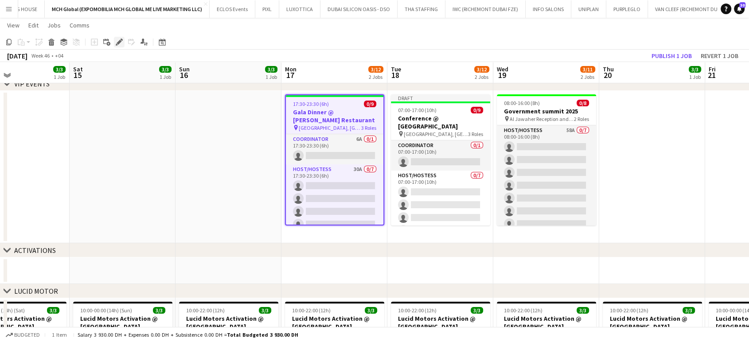
click at [121, 42] on icon "Edit" at bounding box center [119, 42] width 7 height 7
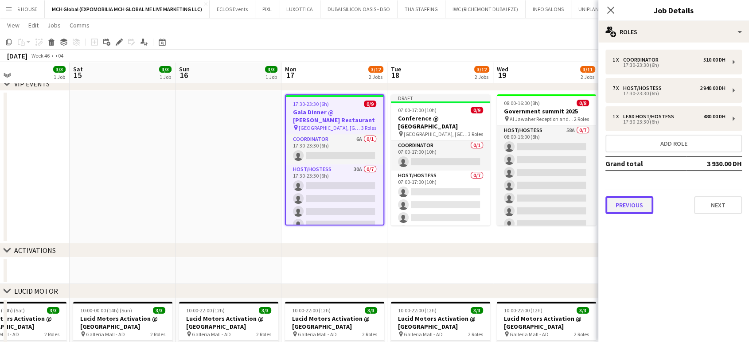
click at [451, 210] on button "Previous" at bounding box center [629, 205] width 48 height 18
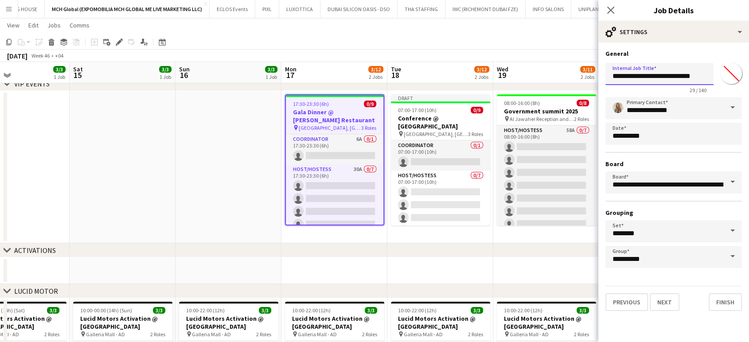
drag, startPoint x: 656, startPoint y: 78, endPoint x: 748, endPoint y: 78, distance: 92.2
click at [451, 78] on form "**********" at bounding box center [673, 180] width 151 height 261
type input "**********"
click at [276, 165] on app-date-cell at bounding box center [228, 167] width 106 height 152
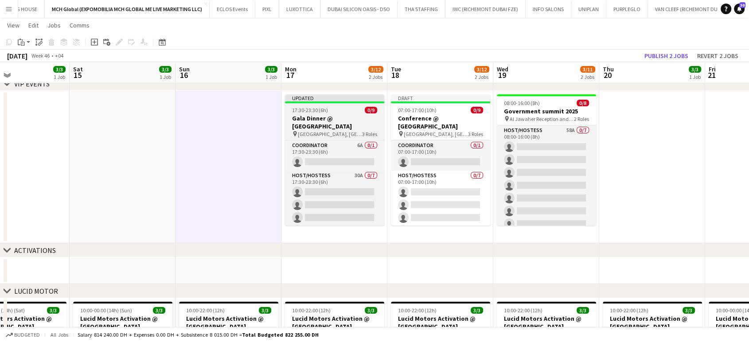
click at [336, 131] on span "St Regis Gardens, Palm Jumeirah" at bounding box center [330, 134] width 64 height 7
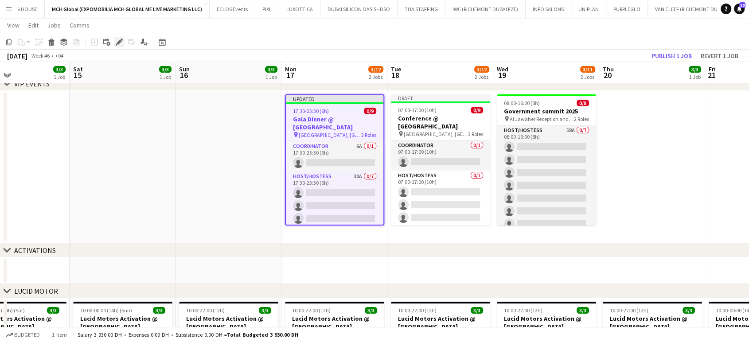
click at [119, 42] on icon at bounding box center [119, 42] width 5 height 5
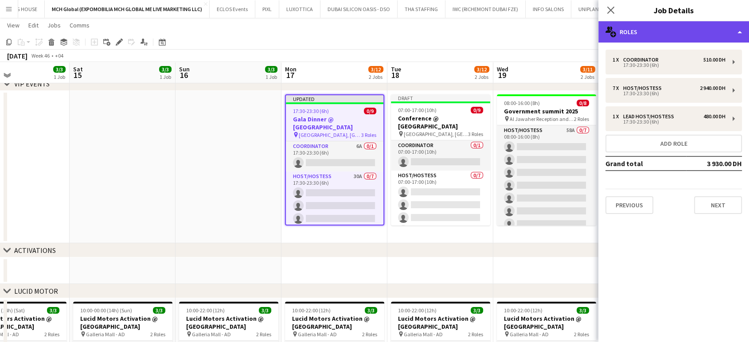
click at [451, 31] on div "multiple-users-add Roles" at bounding box center [673, 31] width 151 height 21
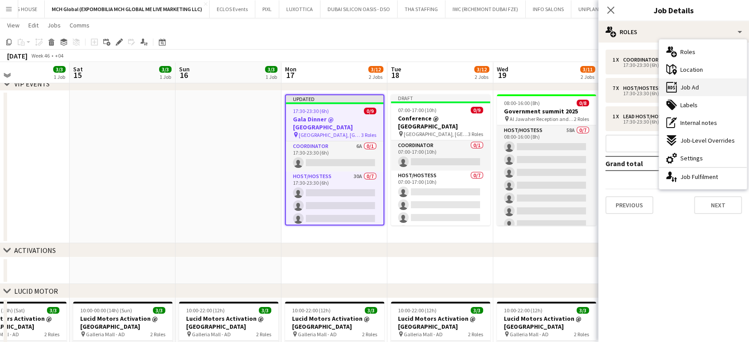
click at [451, 88] on div "ads-window Job Ad" at bounding box center [703, 87] width 88 height 18
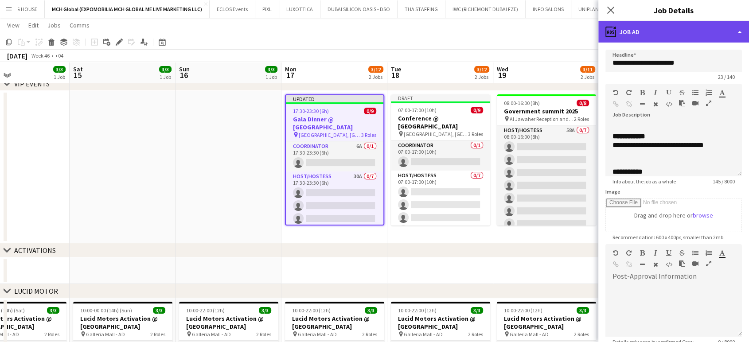
click at [451, 30] on div "ads-window Job Ad" at bounding box center [673, 31] width 151 height 21
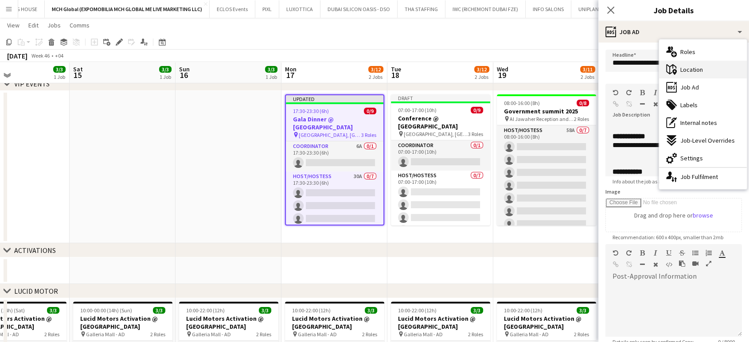
click at [451, 70] on span "Location" at bounding box center [691, 70] width 23 height 8
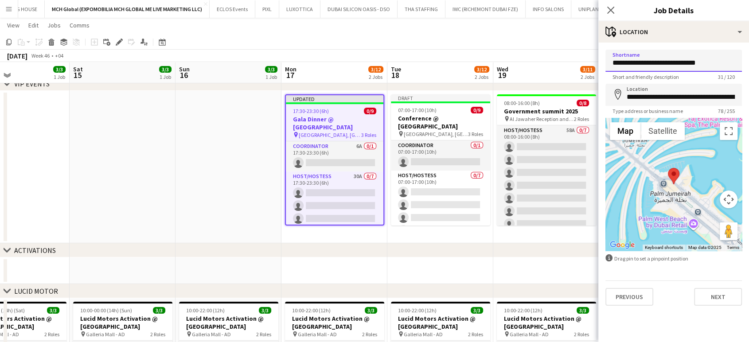
drag, startPoint x: 724, startPoint y: 64, endPoint x: 672, endPoint y: 64, distance: 51.8
click at [451, 64] on input "**********" at bounding box center [673, 61] width 136 height 22
click at [451, 65] on input "**********" at bounding box center [673, 61] width 136 height 22
type input "**********"
click at [274, 130] on app-date-cell at bounding box center [228, 167] width 106 height 152
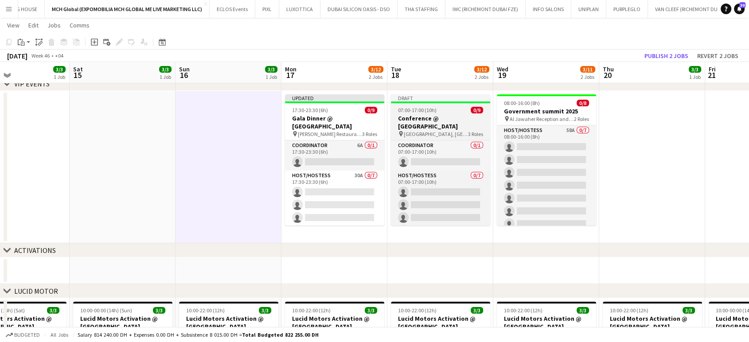
click at [435, 119] on h3 "Conference @ St Regis" at bounding box center [440, 122] width 99 height 16
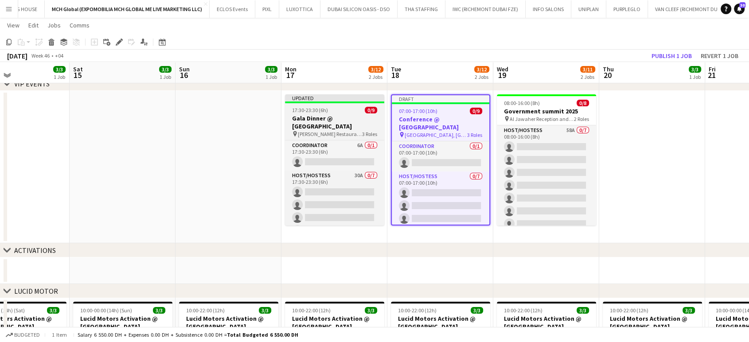
click at [321, 120] on h3 "Gala Dinner @ St Regis" at bounding box center [334, 122] width 99 height 16
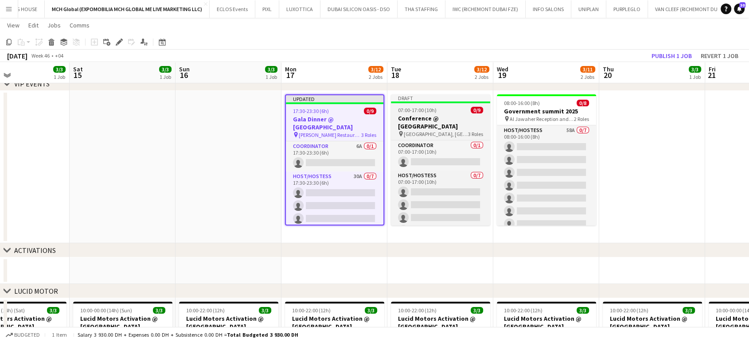
click at [432, 114] on h3 "Conference @ St Regis" at bounding box center [440, 122] width 99 height 16
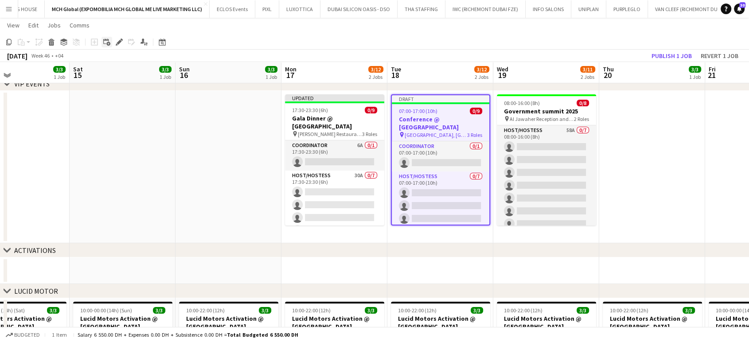
click at [111, 42] on div "Add job Add linked Job Edit Edit linked Job Applicants" at bounding box center [116, 42] width 68 height 11
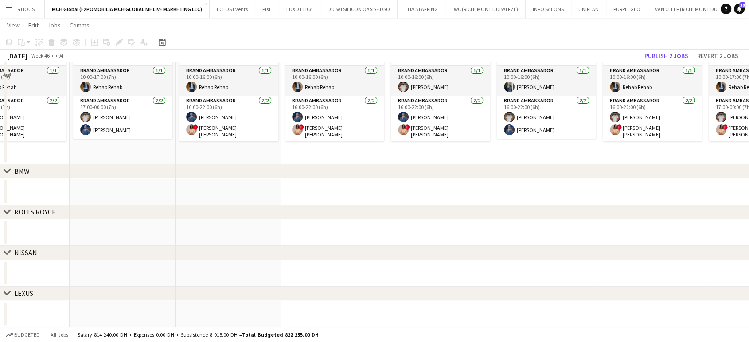
scroll to position [29, 0]
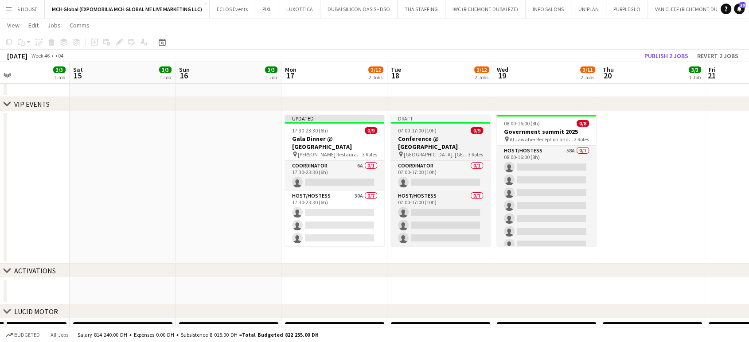
click at [438, 137] on h3 "Conference @ St Regis" at bounding box center [440, 143] width 99 height 16
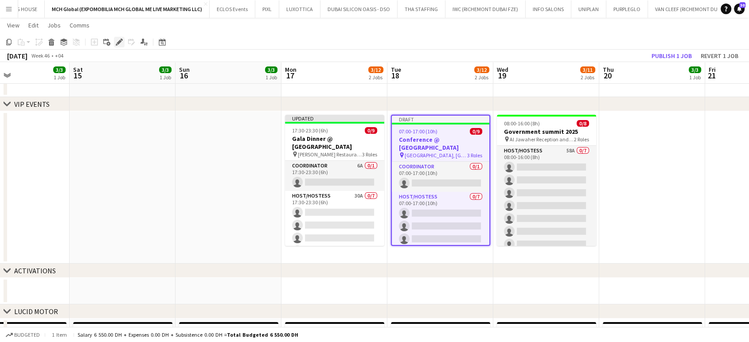
click at [119, 43] on icon "Edit" at bounding box center [119, 42] width 7 height 7
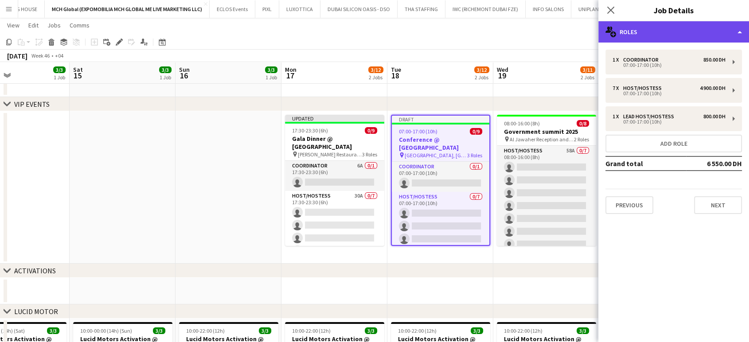
click at [451, 30] on div "multiple-users-add Roles" at bounding box center [673, 31] width 151 height 21
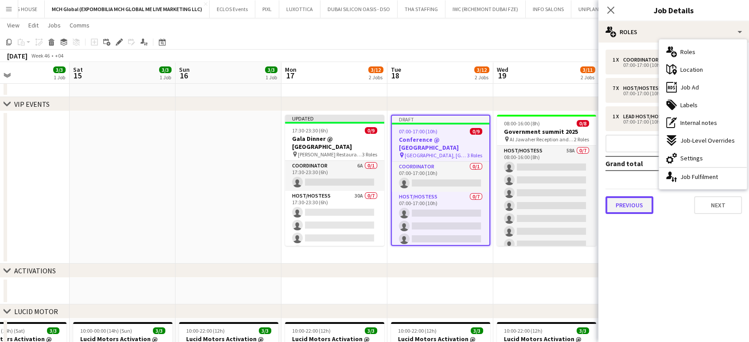
click at [451, 210] on button "Previous" at bounding box center [629, 205] width 48 height 18
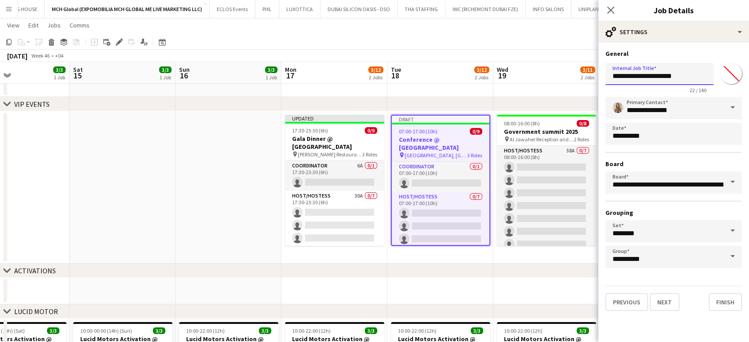
drag, startPoint x: 655, startPoint y: 74, endPoint x: 721, endPoint y: 74, distance: 66.0
click at [451, 74] on div "**********" at bounding box center [673, 76] width 136 height 34
drag, startPoint x: 700, startPoint y: 76, endPoint x: 656, endPoint y: 80, distance: 44.5
click at [451, 80] on input "**********" at bounding box center [659, 74] width 108 height 22
type input "**********"
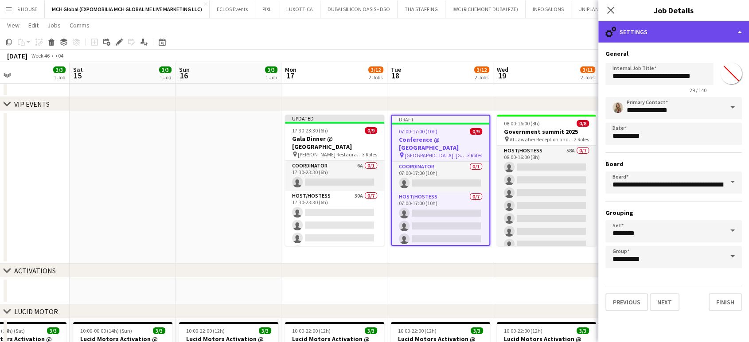
click at [451, 27] on div "cog-double-3 Settings" at bounding box center [673, 31] width 151 height 21
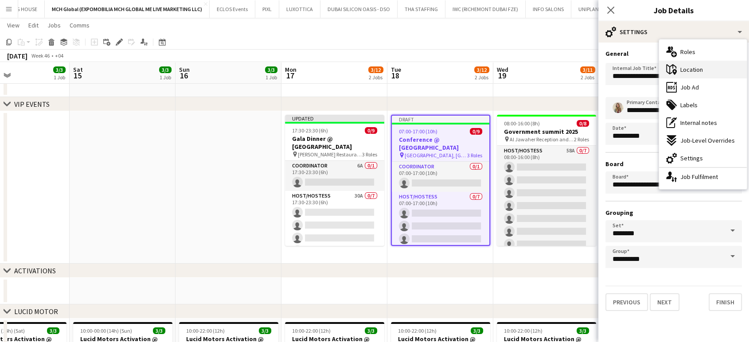
click at [451, 67] on div "maps-pin-1 Location" at bounding box center [703, 70] width 88 height 18
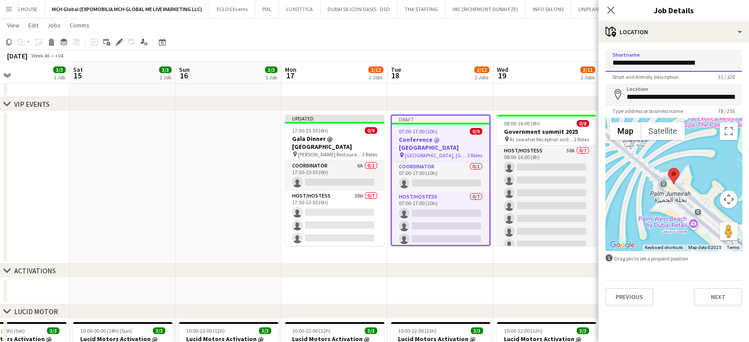
drag, startPoint x: 720, startPoint y: 63, endPoint x: 615, endPoint y: 59, distance: 104.6
click at [451, 61] on form "**********" at bounding box center [673, 178] width 151 height 256
click at [451, 59] on input "**********" at bounding box center [673, 61] width 136 height 22
drag, startPoint x: 662, startPoint y: 61, endPoint x: 585, endPoint y: 59, distance: 77.1
click at [451, 59] on body "Menu Boards Boards Boards All jobs Status Workforce Workforce My Workforce Recr…" at bounding box center [374, 304] width 749 height 667
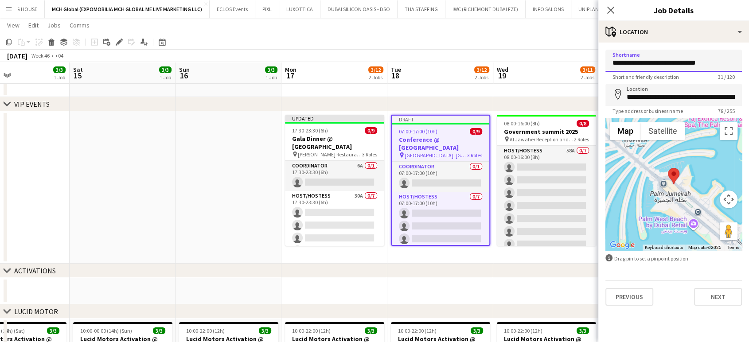
paste input
type input "**********"
drag, startPoint x: 626, startPoint y: 99, endPoint x: 755, endPoint y: 121, distance: 131.2
click at [451, 122] on html "Menu Boards Boards Boards All jobs Status Workforce Workforce My Workforce Recr…" at bounding box center [374, 304] width 749 height 667
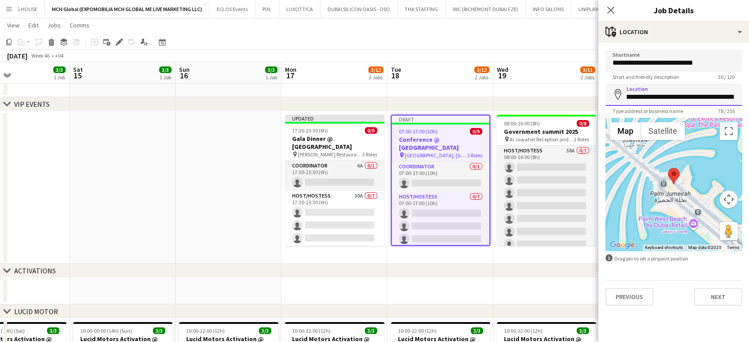
paste input
type input "**********"
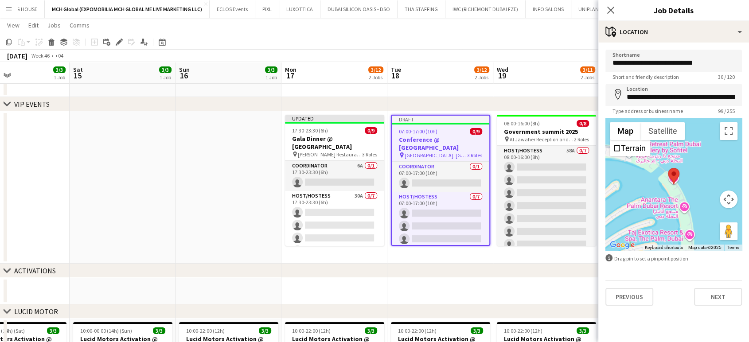
click at [451, 86] on app-date-cell at bounding box center [546, 83] width 106 height 27
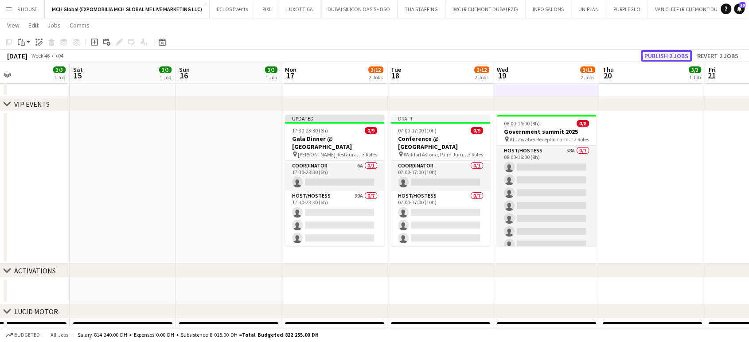
click at [451, 52] on button "Publish 2 jobs" at bounding box center [666, 56] width 51 height 12
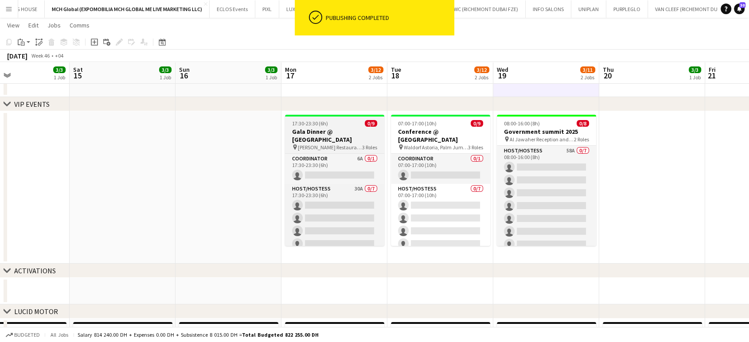
click at [348, 124] on div "17:30-23:30 (6h) 0/9" at bounding box center [334, 123] width 99 height 7
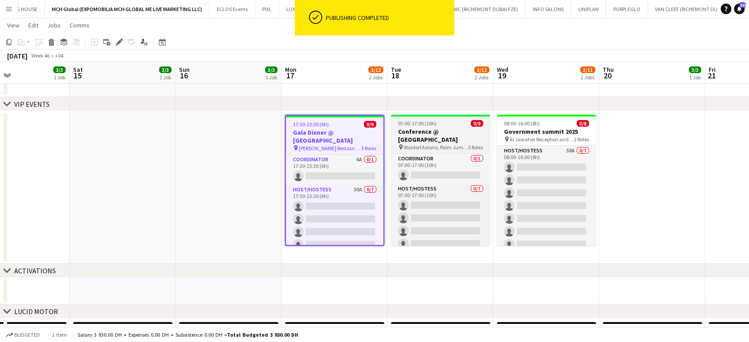
click at [429, 144] on span "Waldorf Astoria, Palm Jumeirah" at bounding box center [436, 147] width 64 height 7
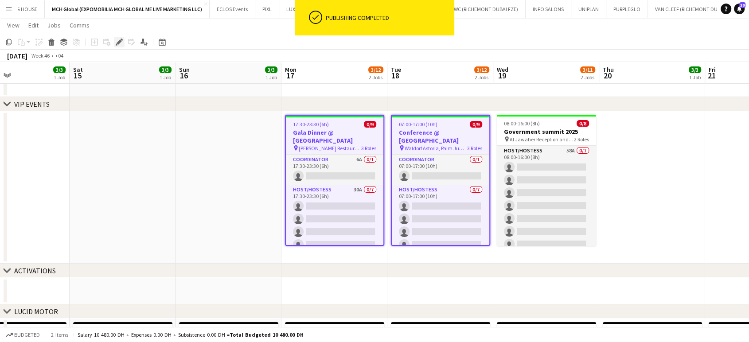
click at [121, 46] on div "Edit" at bounding box center [119, 42] width 11 height 11
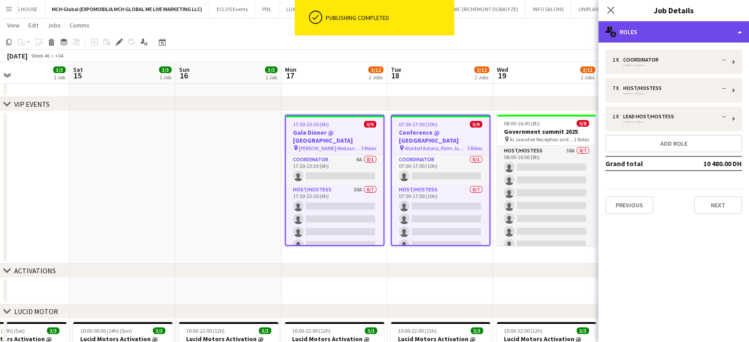
click at [451, 30] on div "multiple-users-add Roles" at bounding box center [673, 31] width 151 height 21
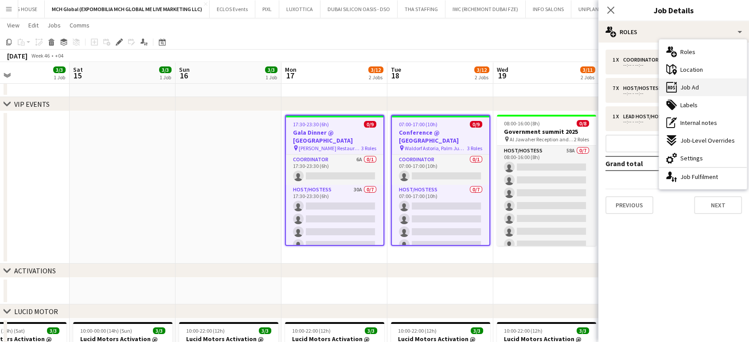
click at [451, 87] on div "ads-window Job Ad" at bounding box center [703, 87] width 88 height 18
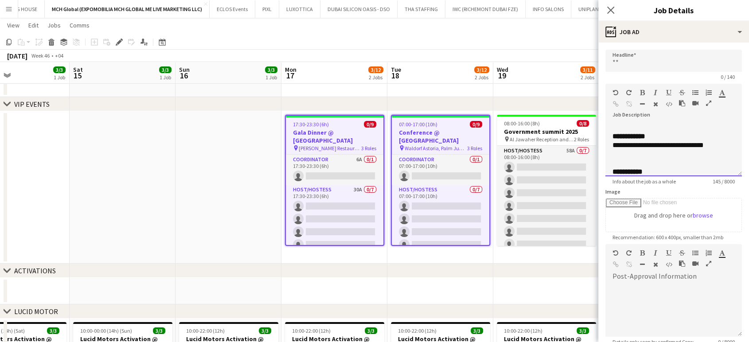
click at [451, 99] on div at bounding box center [705, 94] width 27 height 11
click at [451, 101] on icon "button" at bounding box center [708, 103] width 5 height 6
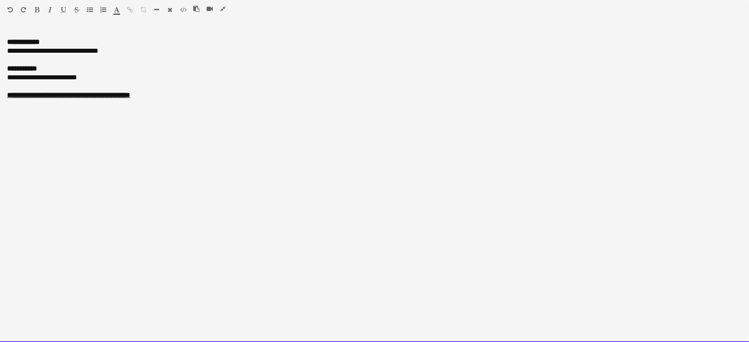
click at [76, 41] on div "**********" at bounding box center [374, 42] width 735 height 9
click at [72, 65] on div "**********" at bounding box center [374, 68] width 735 height 9
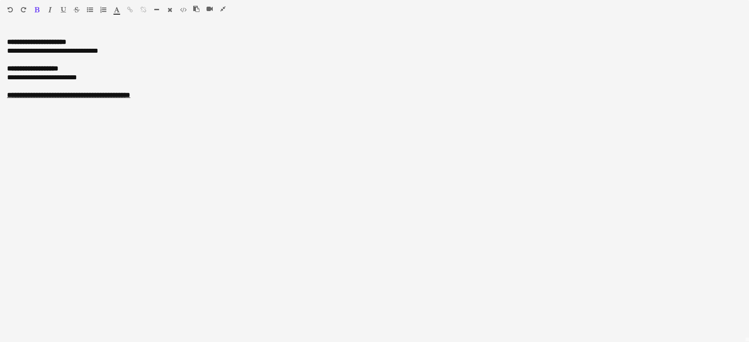
click at [224, 8] on icon "button" at bounding box center [222, 9] width 5 height 6
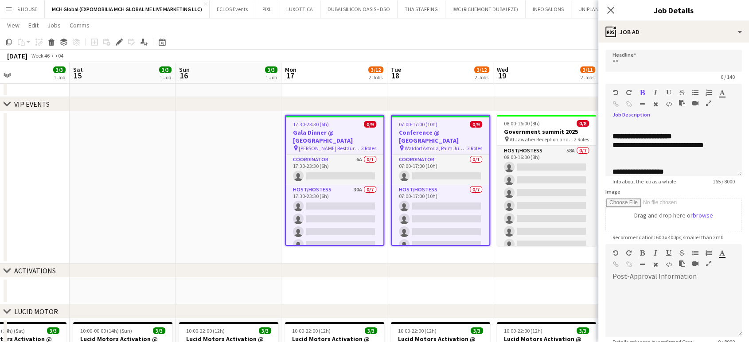
click at [229, 175] on app-date-cell at bounding box center [228, 187] width 106 height 152
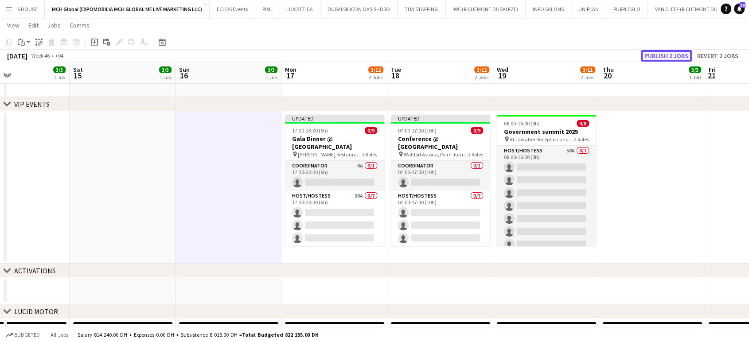
click at [451, 55] on button "Publish 2 jobs" at bounding box center [666, 56] width 51 height 12
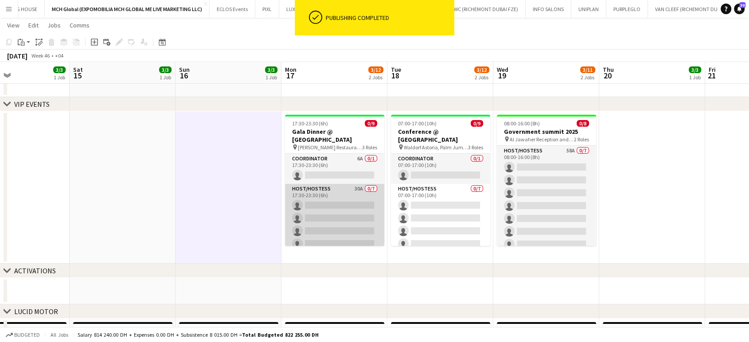
click at [339, 196] on app-card-role "Host/Hostess 30A 0/7 17:30-23:30 (6h) single-neutral-actions single-neutral-act…" at bounding box center [334, 237] width 99 height 107
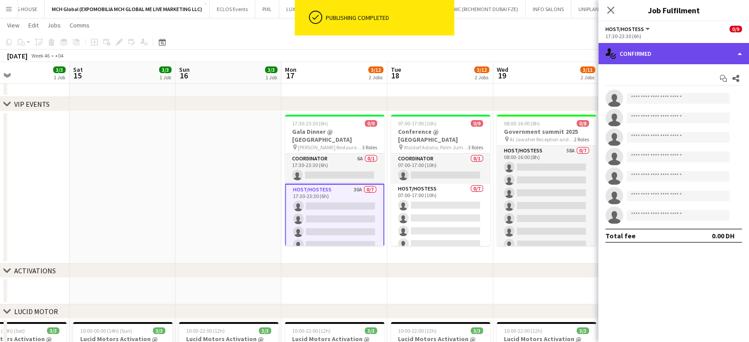
click at [451, 49] on div "single-neutral-actions-check-2 Confirmed" at bounding box center [673, 53] width 151 height 21
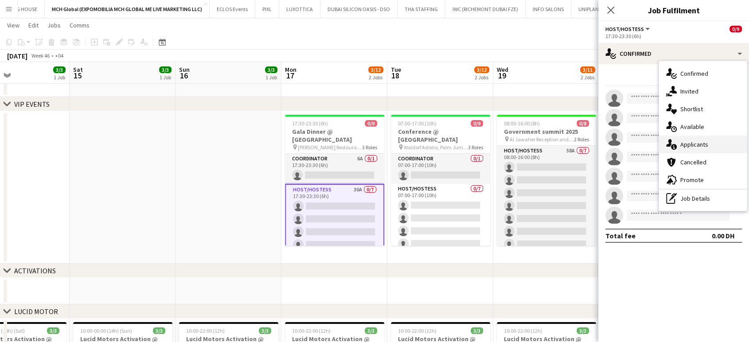
click at [451, 146] on span "Applicants" at bounding box center [694, 144] width 28 height 8
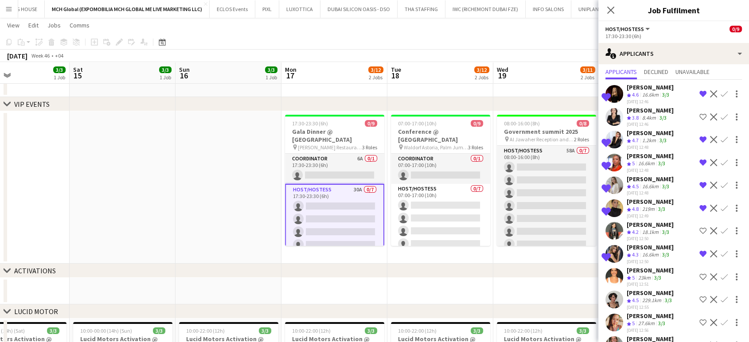
scroll to position [0, 0]
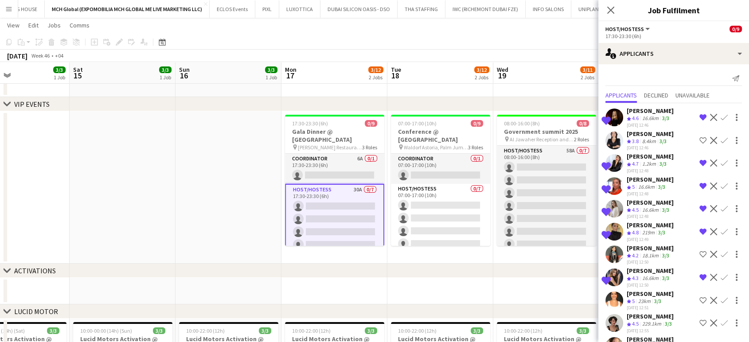
click at [181, 162] on app-date-cell at bounding box center [228, 187] width 106 height 152
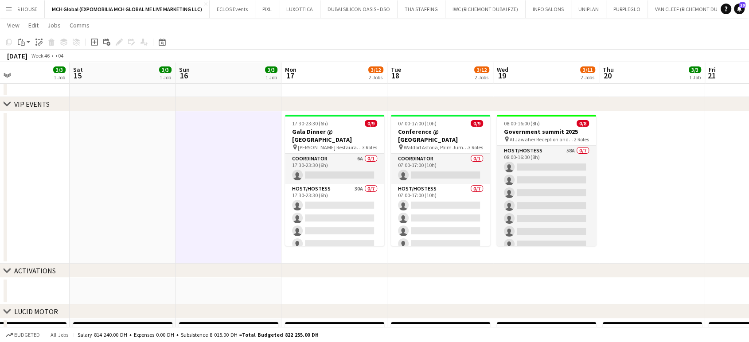
click at [226, 183] on app-date-cell at bounding box center [228, 187] width 106 height 152
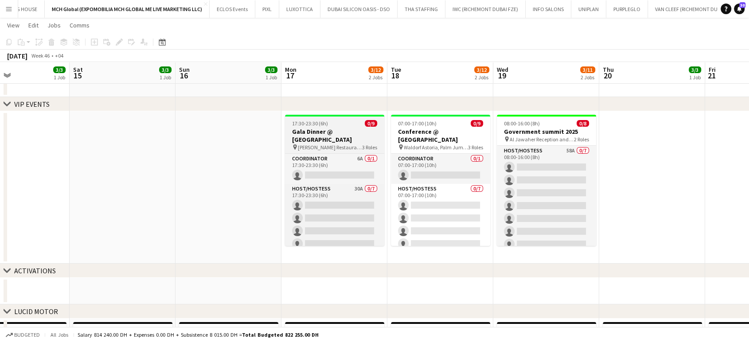
click at [332, 131] on h3 "Gala Dinner @ St Regis" at bounding box center [334, 136] width 99 height 16
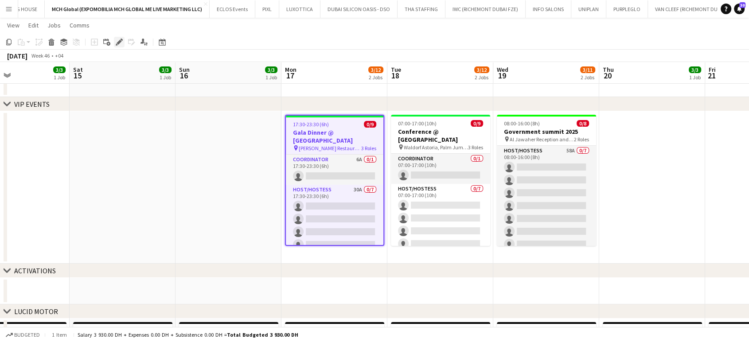
click at [118, 41] on icon at bounding box center [119, 42] width 5 height 5
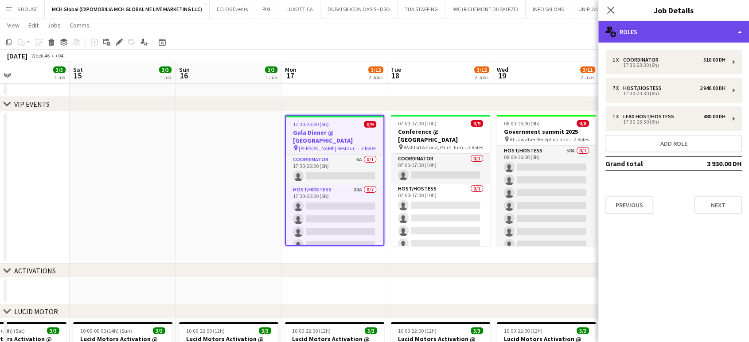
click at [451, 30] on div "multiple-users-add Roles" at bounding box center [673, 31] width 151 height 21
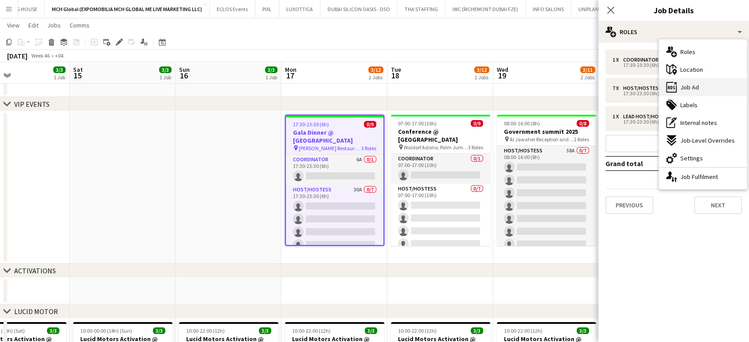
click at [451, 88] on div "ads-window Job Ad" at bounding box center [703, 87] width 88 height 18
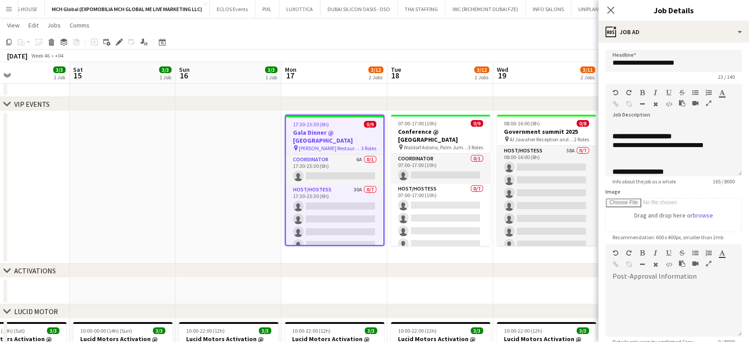
click at [451, 102] on icon "button" at bounding box center [708, 103] width 5 height 6
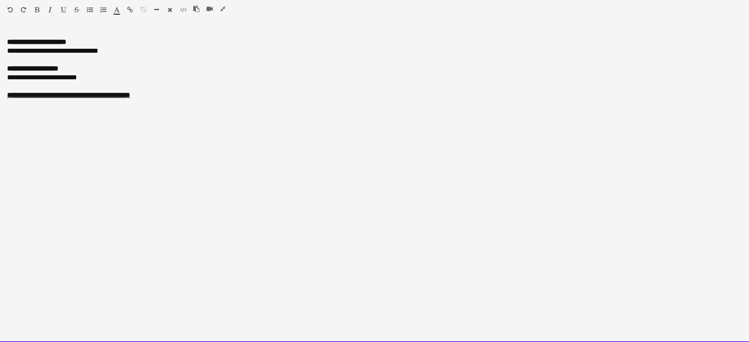
drag, startPoint x: 114, startPoint y: 80, endPoint x: 7, endPoint y: 39, distance: 115.3
click at [7, 39] on div "**********" at bounding box center [374, 185] width 749 height 313
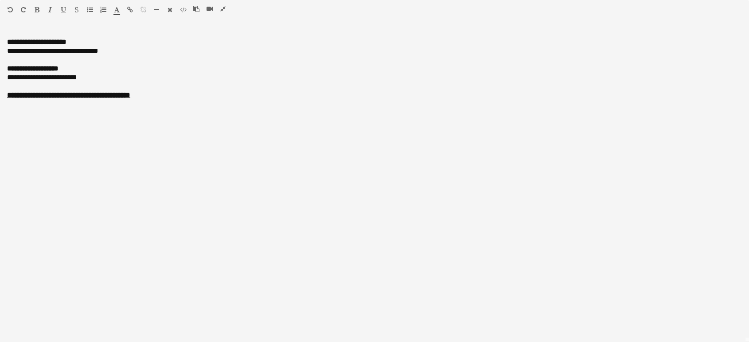
click at [222, 8] on icon "button" at bounding box center [222, 9] width 5 height 6
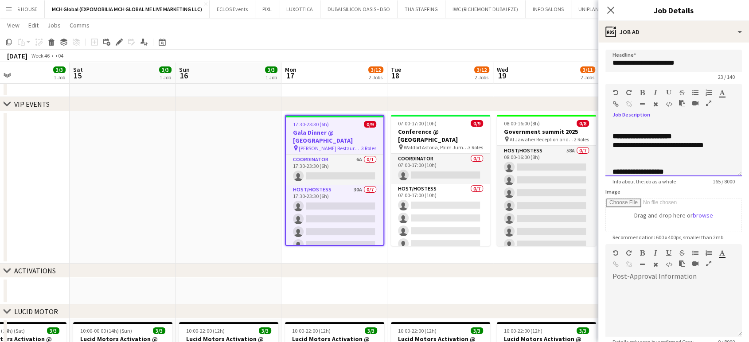
click at [451, 171] on div "**********" at bounding box center [673, 171] width 122 height 9
click at [254, 134] on app-date-cell at bounding box center [228, 187] width 106 height 152
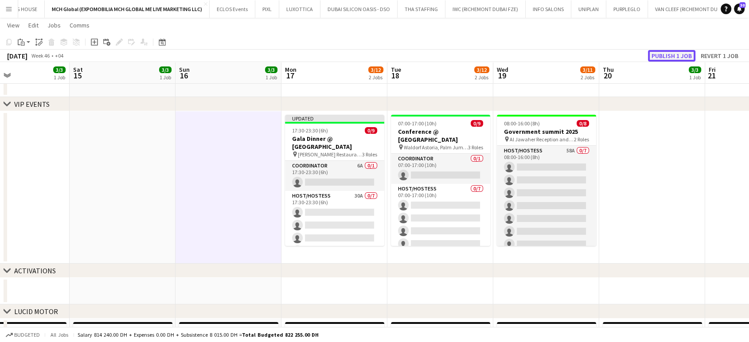
click at [451, 55] on button "Publish 1 job" at bounding box center [671, 56] width 47 height 12
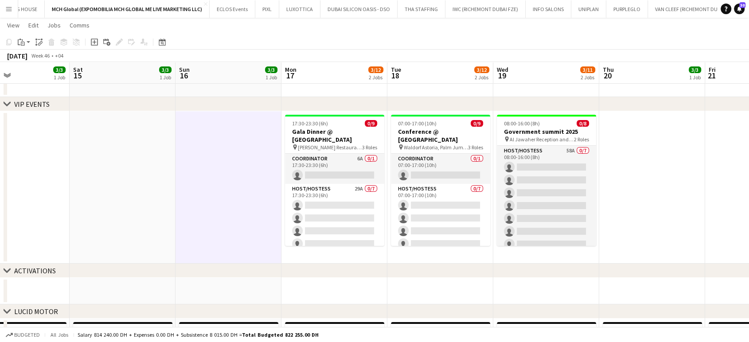
click at [7, 5] on app-icon "Menu" at bounding box center [8, 8] width 7 height 7
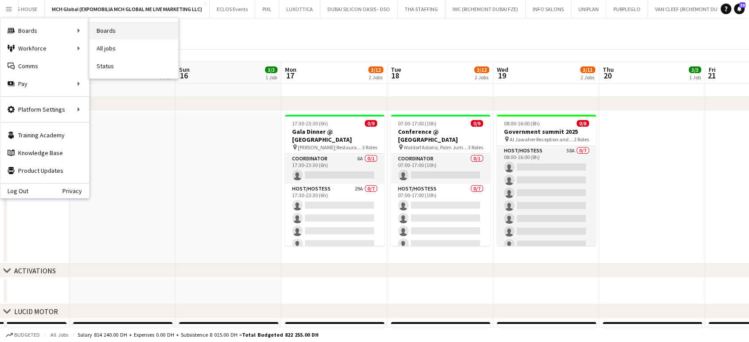
click at [108, 31] on link "Boards" at bounding box center [133, 31] width 89 height 18
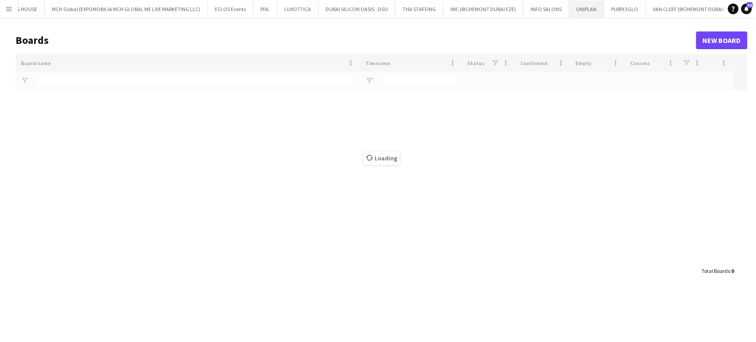
click at [451, 9] on button "UNIPLAN Close" at bounding box center [586, 8] width 35 height 17
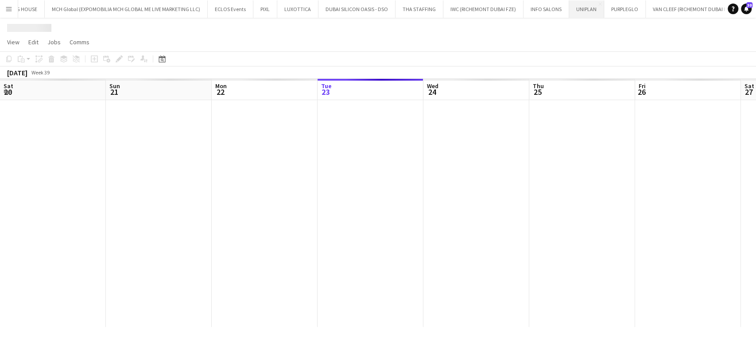
scroll to position [0, 212]
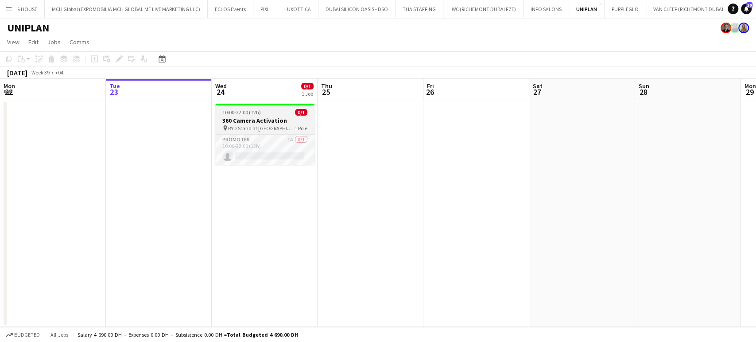
click at [255, 119] on h3 "360 Camera Activation" at bounding box center [264, 121] width 99 height 8
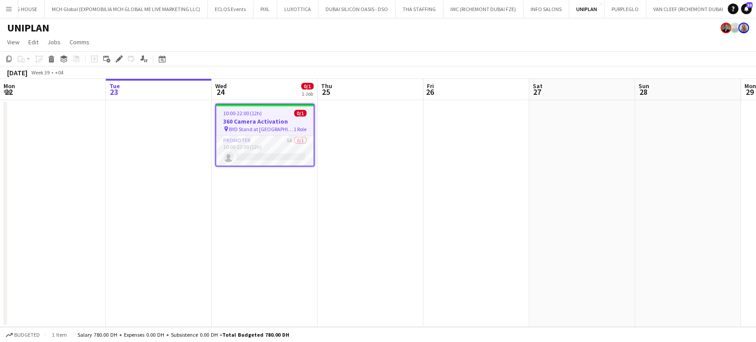
click at [248, 120] on h3 "360 Camera Activation" at bounding box center [264, 121] width 97 height 8
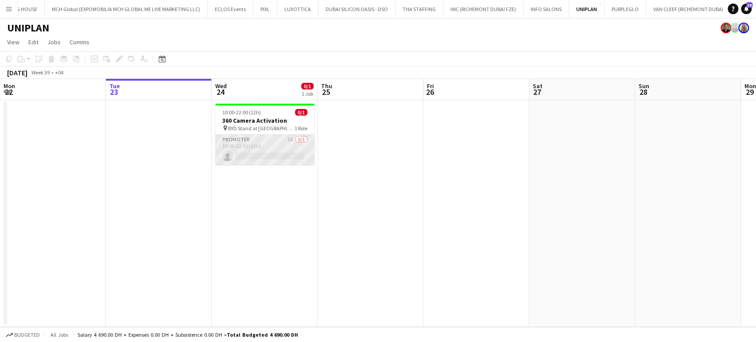
click at [257, 142] on app-card-role "Promoter 1A 0/1 10:00-22:00 (12h) single-neutral-actions" at bounding box center [264, 150] width 99 height 30
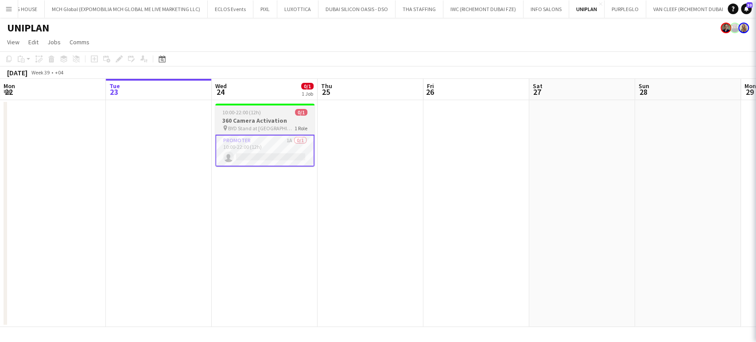
click at [259, 117] on h3 "360 Camera Activation" at bounding box center [264, 121] width 99 height 8
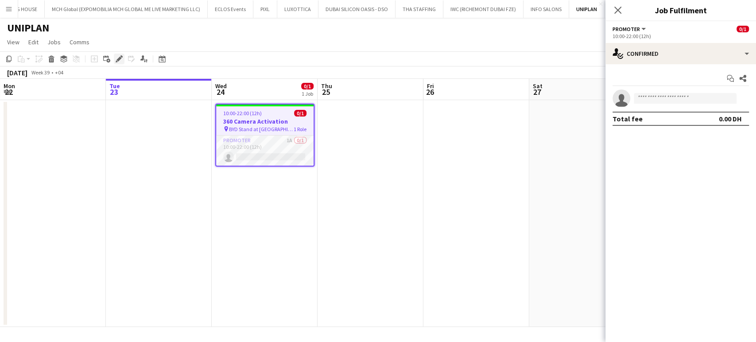
click at [122, 56] on div "Edit" at bounding box center [119, 59] width 11 height 11
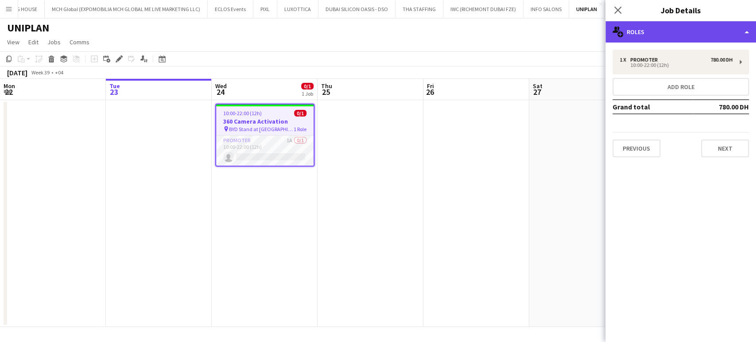
click at [451, 32] on div "multiple-users-add Roles" at bounding box center [681, 31] width 151 height 21
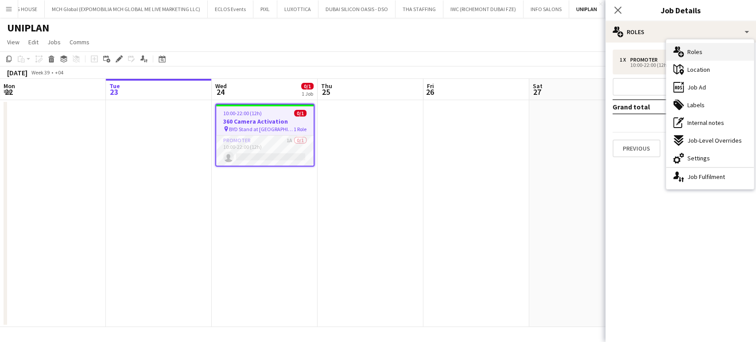
click at [451, 48] on span "Roles" at bounding box center [695, 52] width 15 height 8
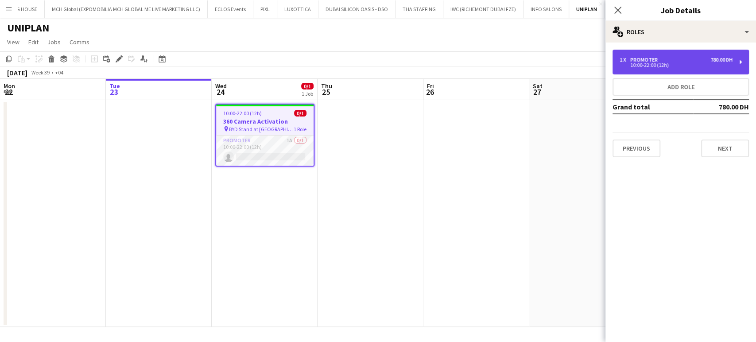
click at [451, 52] on div "1 x Promoter 780.00 DH 10:00-22:00 (12h)" at bounding box center [681, 62] width 136 height 25
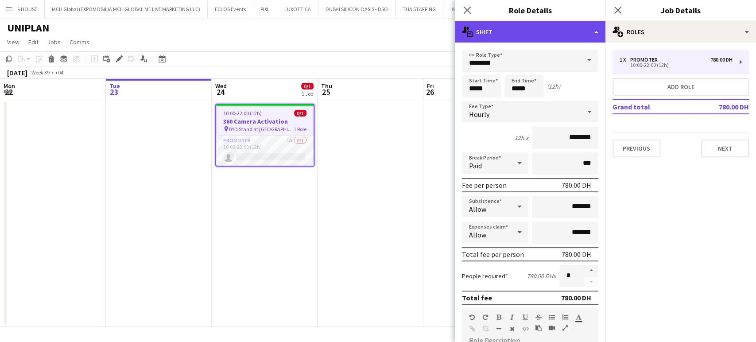
click at [451, 24] on div "multiple-actions-text Shift" at bounding box center [530, 31] width 151 height 21
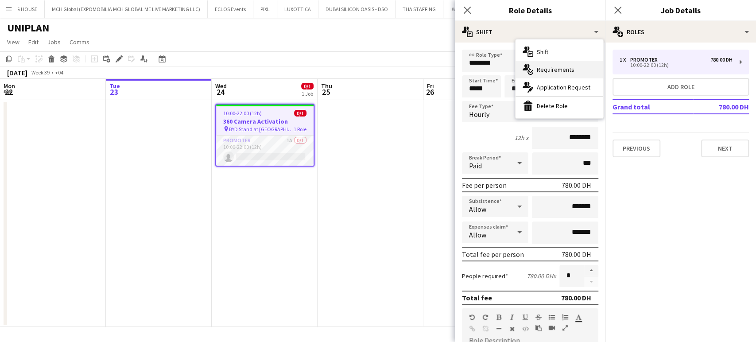
drag, startPoint x: 560, startPoint y: 71, endPoint x: 562, endPoint y: 66, distance: 5.6
click at [451, 71] on span "Requirements" at bounding box center [556, 70] width 38 height 8
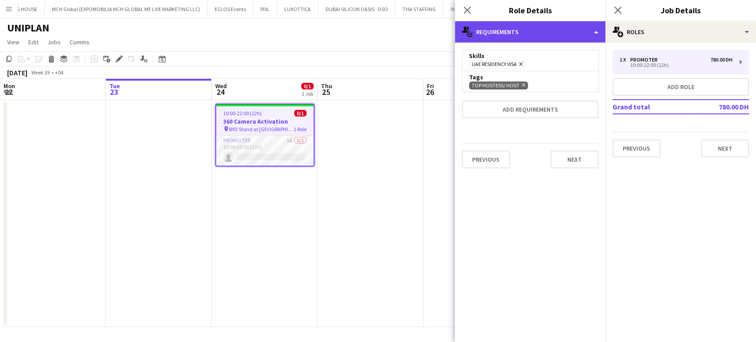
click at [451, 39] on div "multiple-actions-check-2 Requirements" at bounding box center [530, 31] width 151 height 21
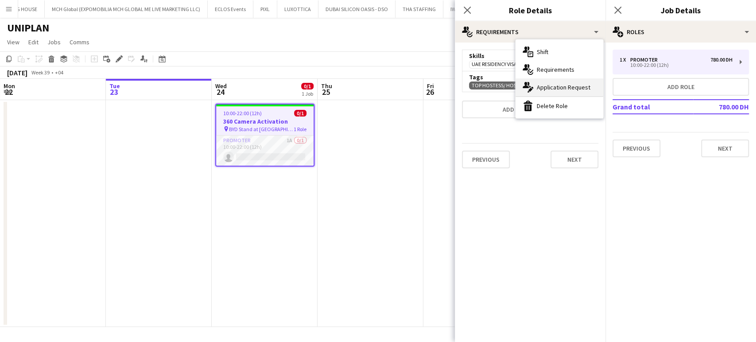
drag, startPoint x: 564, startPoint y: 84, endPoint x: 564, endPoint y: 98, distance: 14.2
click at [451, 84] on span "Application Request" at bounding box center [564, 87] width 54 height 8
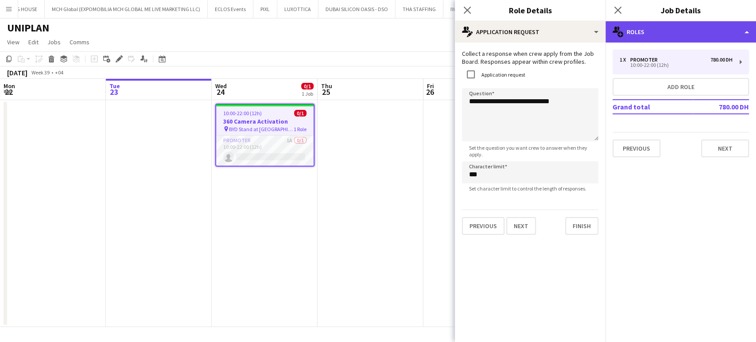
click at [451, 31] on div "multiple-users-add Roles" at bounding box center [681, 31] width 151 height 21
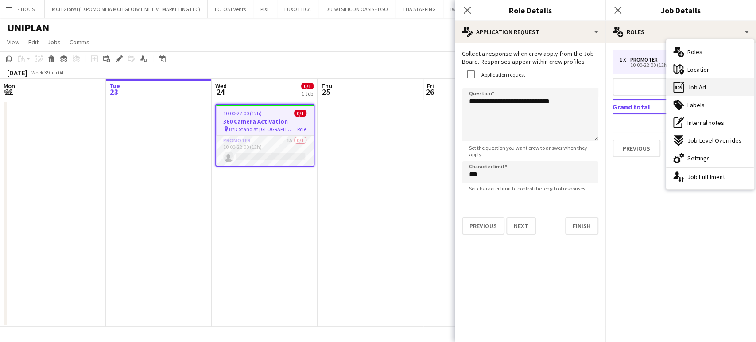
click at [451, 85] on span "Job Ad" at bounding box center [697, 87] width 19 height 8
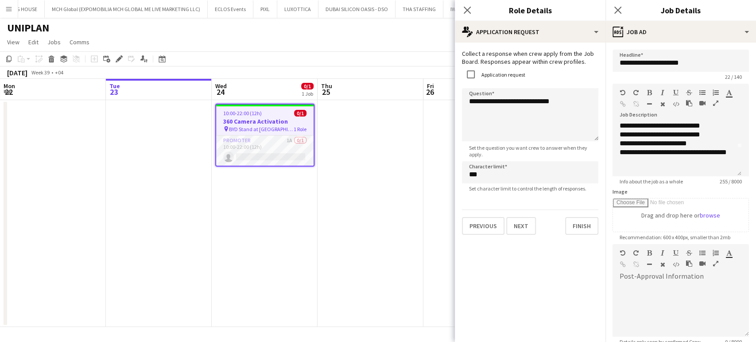
scroll to position [0, 0]
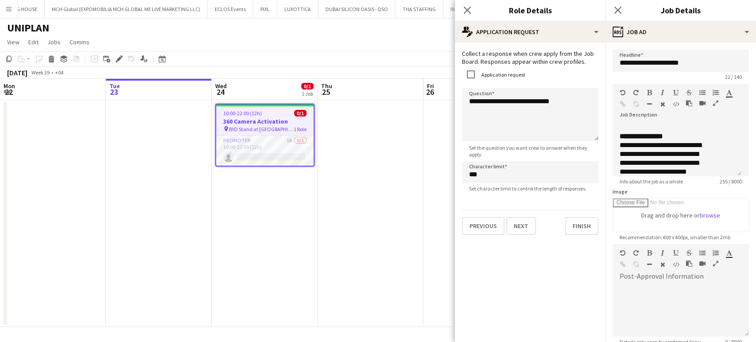
click at [383, 137] on app-date-cell at bounding box center [371, 213] width 106 height 227
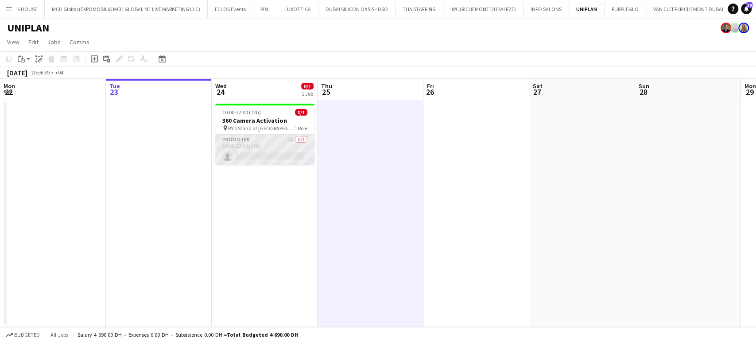
click at [263, 152] on app-card-role "Promoter 1A 0/1 10:00-22:00 (12h) single-neutral-actions" at bounding box center [264, 150] width 99 height 30
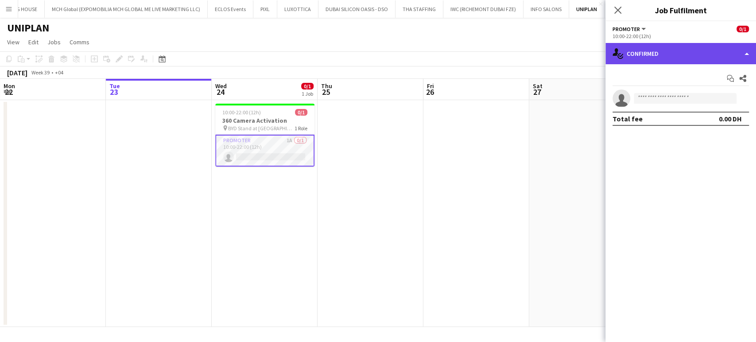
click at [451, 47] on div "single-neutral-actions-check-2 Confirmed" at bounding box center [681, 53] width 151 height 21
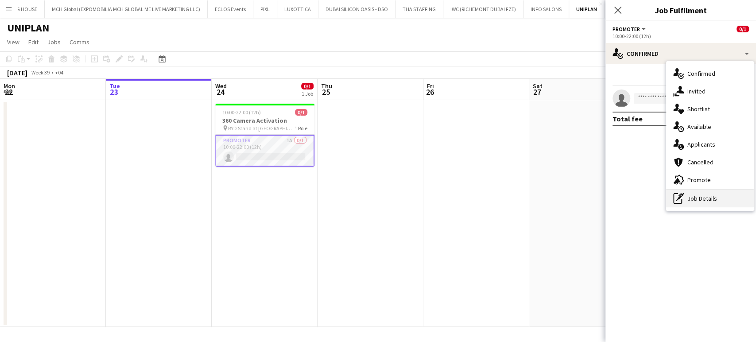
click at [451, 198] on div "pen-write Job Details" at bounding box center [710, 199] width 88 height 18
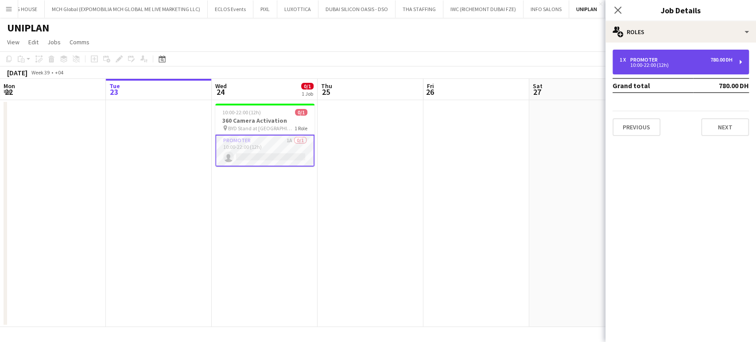
click at [451, 65] on div "10:00-22:00 (12h)" at bounding box center [676, 65] width 113 height 4
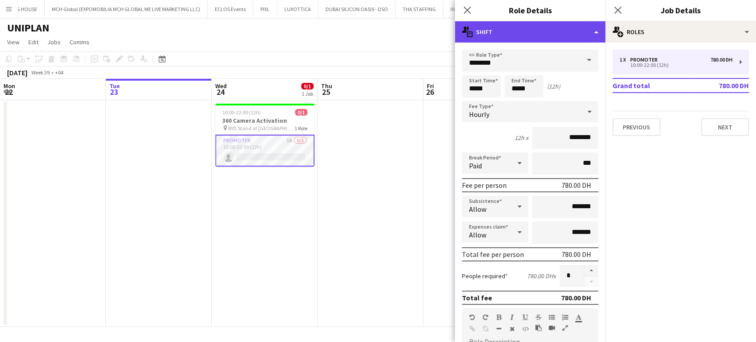
click at [451, 25] on div "multiple-actions-text Shift" at bounding box center [530, 31] width 151 height 21
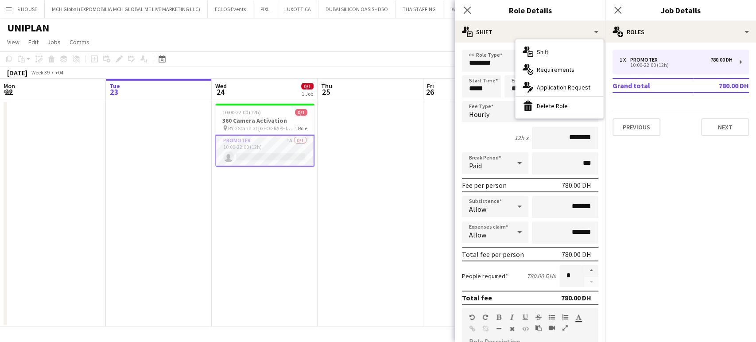
click at [420, 141] on app-date-cell at bounding box center [371, 213] width 106 height 227
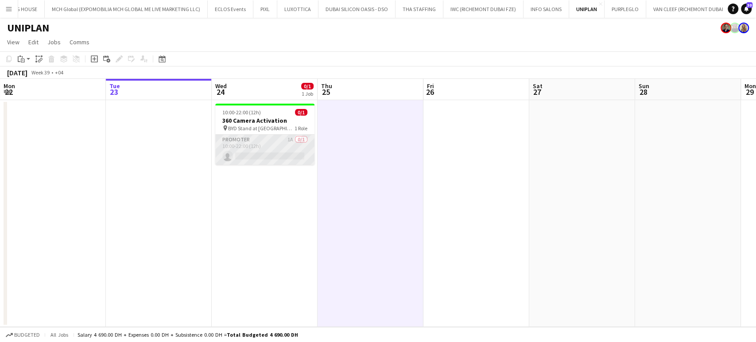
click at [266, 144] on app-card-role "Promoter 1A 0/1 10:00-22:00 (12h) single-neutral-actions" at bounding box center [264, 150] width 99 height 30
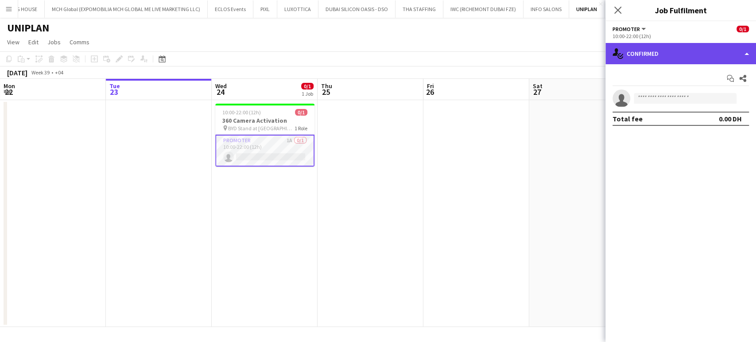
click at [451, 54] on div "single-neutral-actions-check-2 Confirmed" at bounding box center [681, 53] width 151 height 21
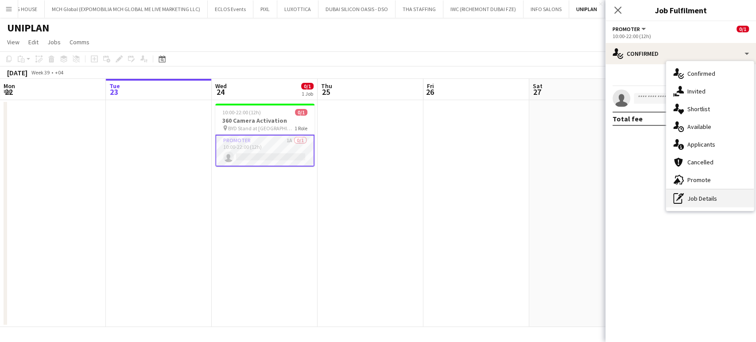
click at [451, 197] on div "pen-write Job Details" at bounding box center [710, 199] width 88 height 18
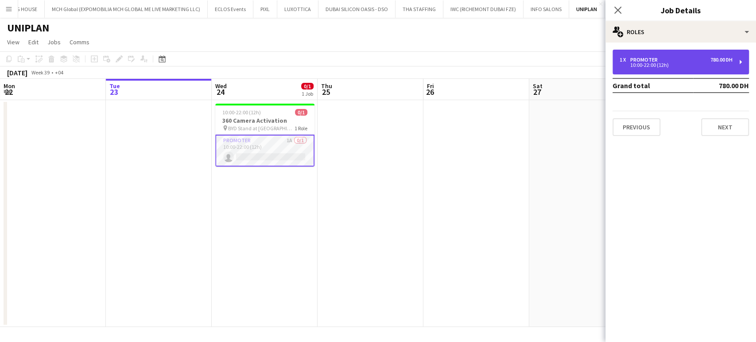
click at [451, 61] on div "Promoter" at bounding box center [645, 60] width 31 height 6
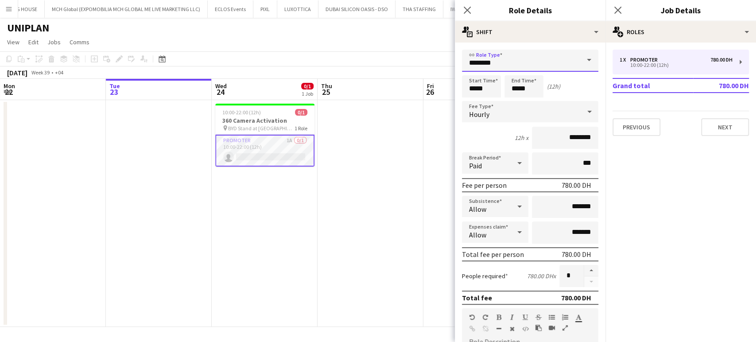
drag, startPoint x: 508, startPoint y: 62, endPoint x: 397, endPoint y: 62, distance: 110.3
click at [397, 62] on body "Menu Boards Boards Boards All jobs Status Workforce Workforce My Workforce Recr…" at bounding box center [378, 171] width 756 height 342
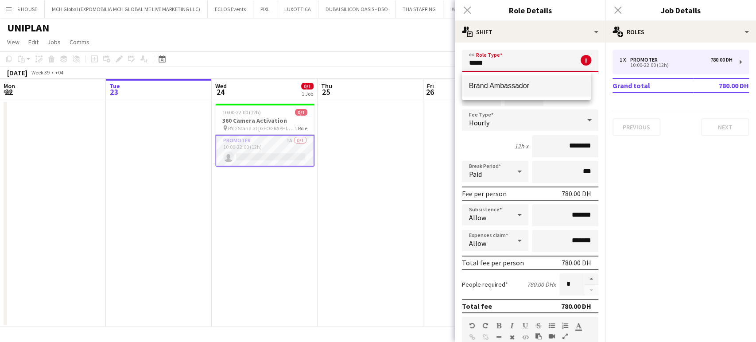
click at [451, 84] on span "Brand Ambassador" at bounding box center [526, 86] width 115 height 8
type input "**********"
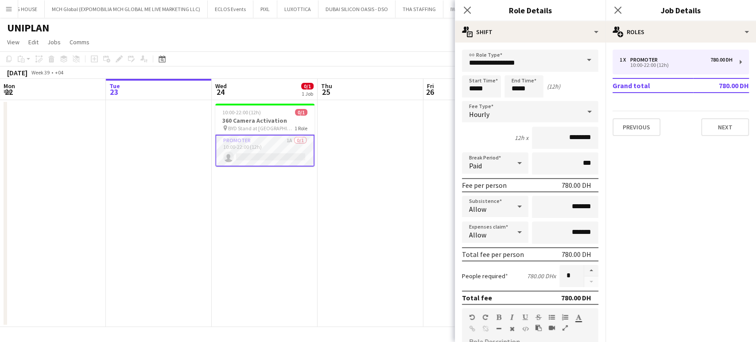
click at [376, 183] on app-date-cell at bounding box center [371, 213] width 106 height 227
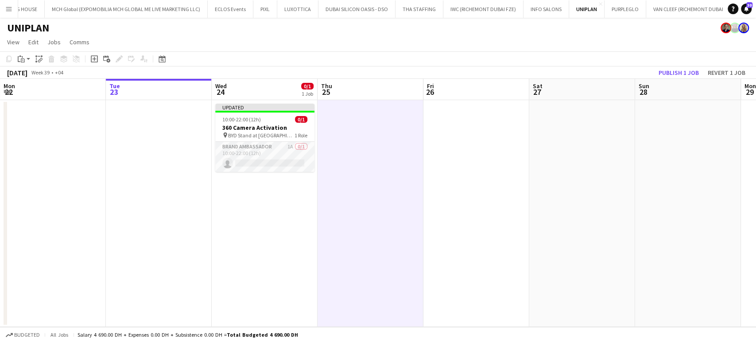
click at [451, 66] on app-toolbar "Copy Paste Paste Ctrl+V Paste with crew Ctrl+Shift+V Paste linked Job Delete Gr…" at bounding box center [378, 58] width 756 height 15
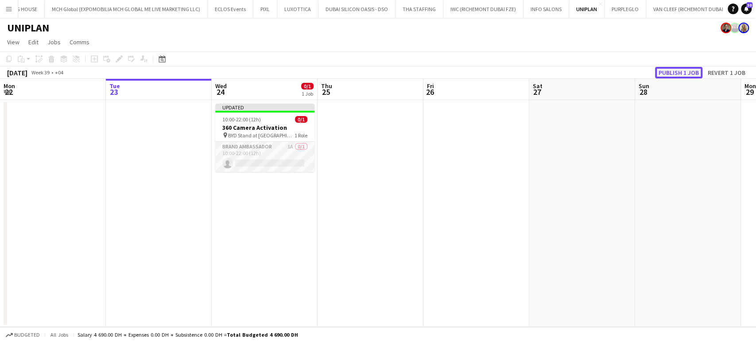
click at [451, 70] on button "Publish 1 job" at bounding box center [678, 73] width 47 height 12
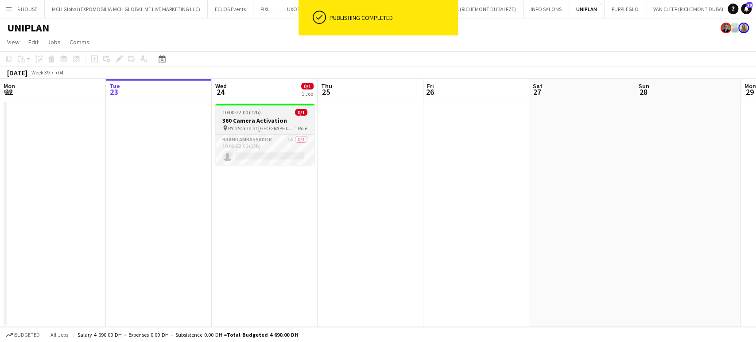
click at [281, 128] on div "pin BYD Stand at DFC mall 1 Role" at bounding box center [264, 128] width 99 height 7
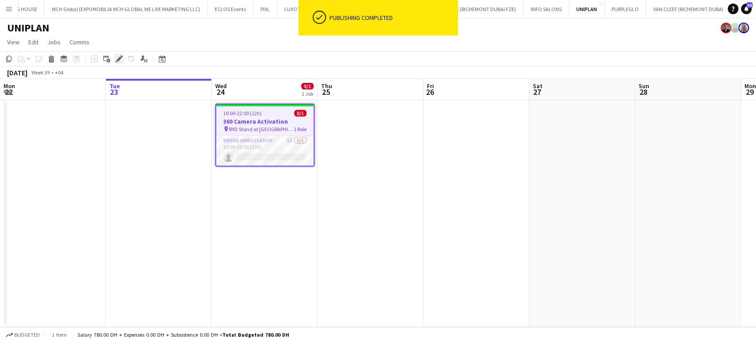
click at [116, 61] on icon "Edit" at bounding box center [119, 58] width 7 height 7
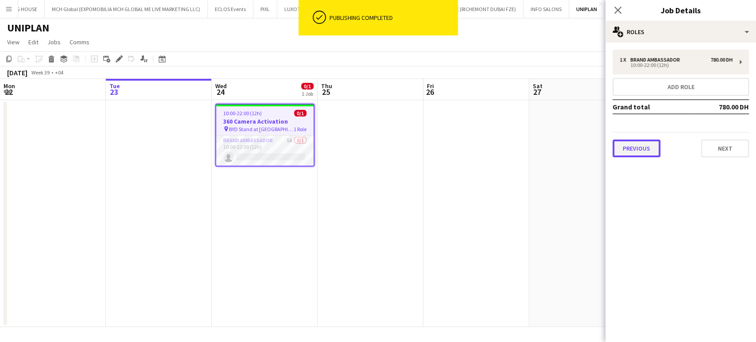
click at [451, 152] on button "Previous" at bounding box center [637, 149] width 48 height 18
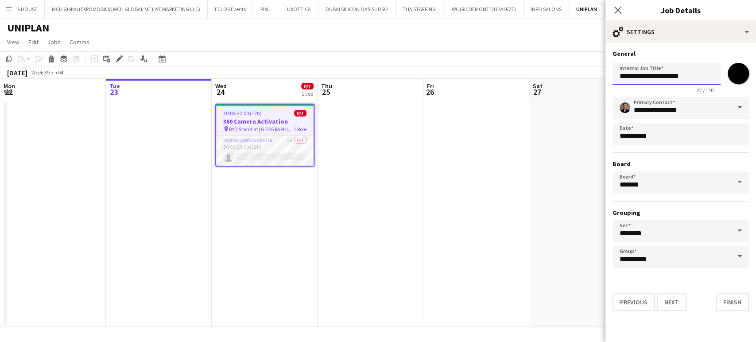
click at [451, 81] on input "**********" at bounding box center [667, 74] width 108 height 22
type input "**********"
click at [406, 193] on app-date-cell at bounding box center [371, 213] width 106 height 227
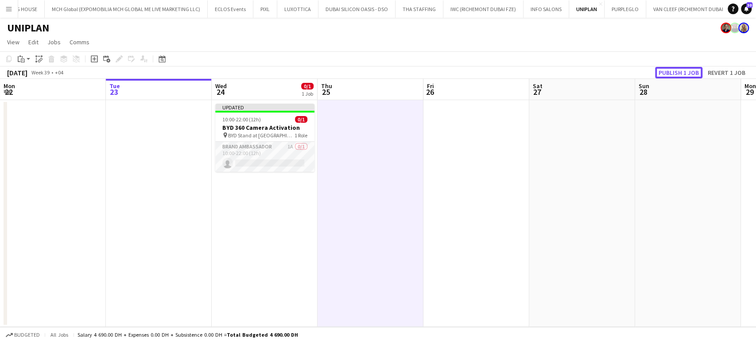
click at [451, 70] on button "Publish 1 job" at bounding box center [678, 73] width 47 height 12
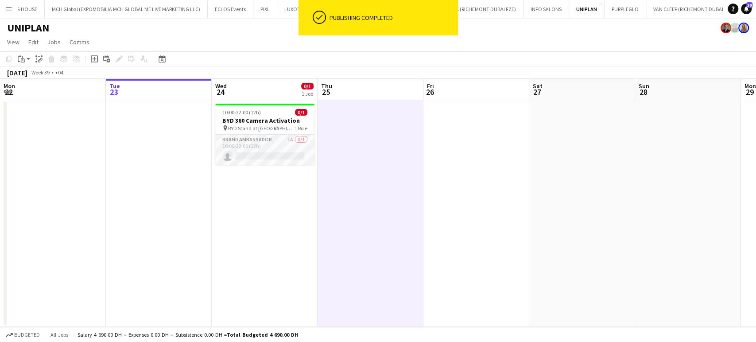
click at [406, 171] on app-date-cell at bounding box center [371, 213] width 106 height 227
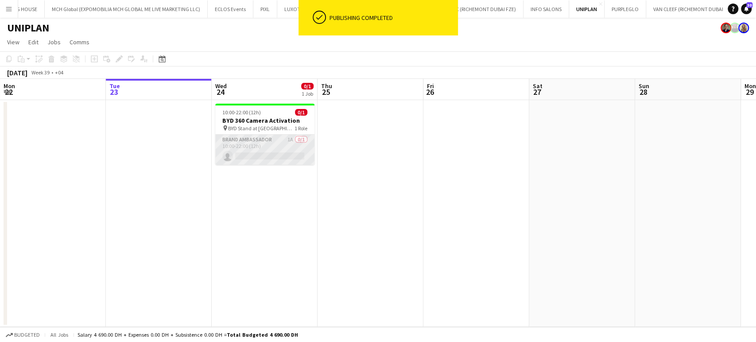
click at [255, 148] on app-card-role "Brand Ambassador 1A 0/1 10:00-22:00 (12h) single-neutral-actions" at bounding box center [264, 150] width 99 height 30
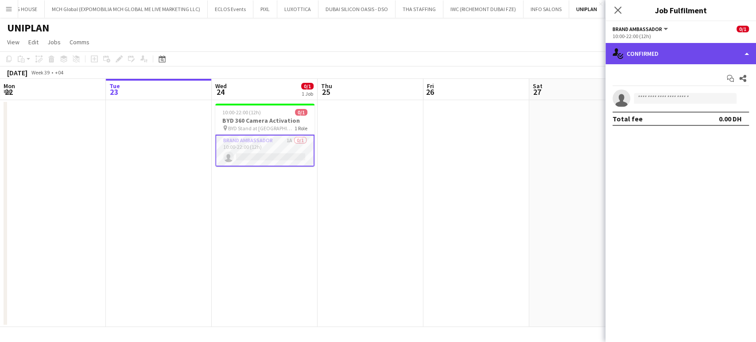
click at [451, 46] on div "single-neutral-actions-check-2 Confirmed" at bounding box center [681, 53] width 151 height 21
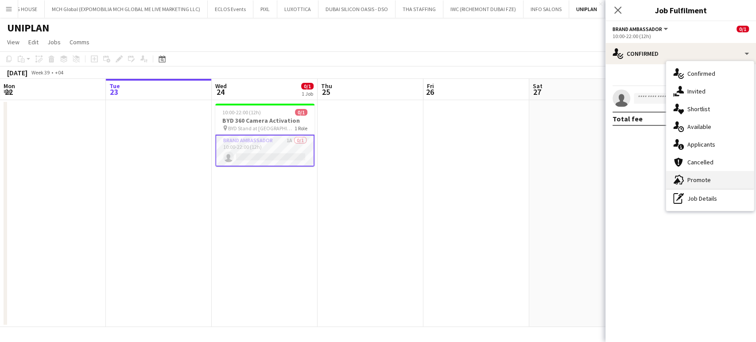
click at [451, 182] on span "Promote" at bounding box center [699, 180] width 23 height 8
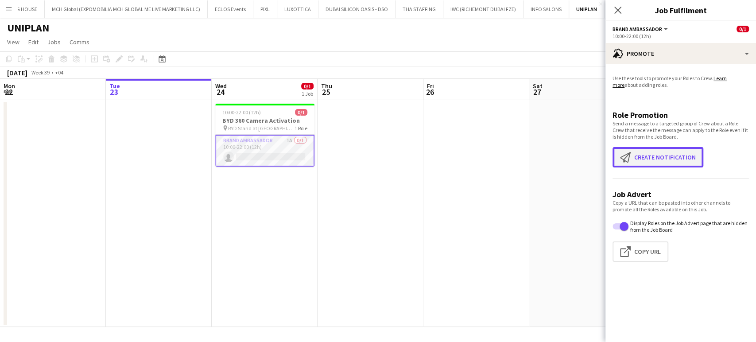
click at [451, 157] on button "Create notification Create notification" at bounding box center [658, 157] width 91 height 20
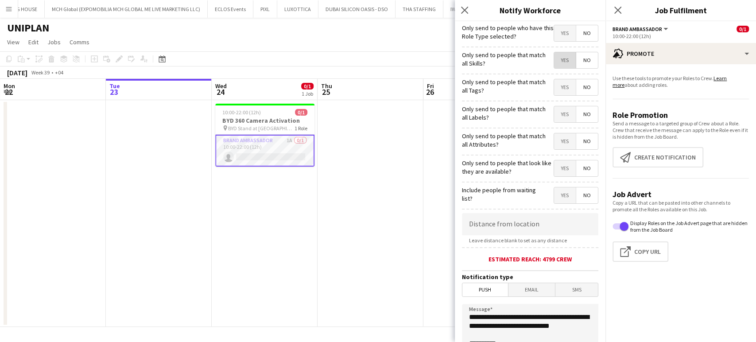
click at [451, 58] on span "Yes" at bounding box center [565, 60] width 22 height 16
click at [451, 82] on span "Yes" at bounding box center [565, 87] width 22 height 16
click at [451, 116] on span "Yes" at bounding box center [565, 114] width 22 height 16
click at [451, 140] on span "Yes" at bounding box center [565, 141] width 22 height 16
click at [451, 170] on span "Yes" at bounding box center [565, 168] width 22 height 16
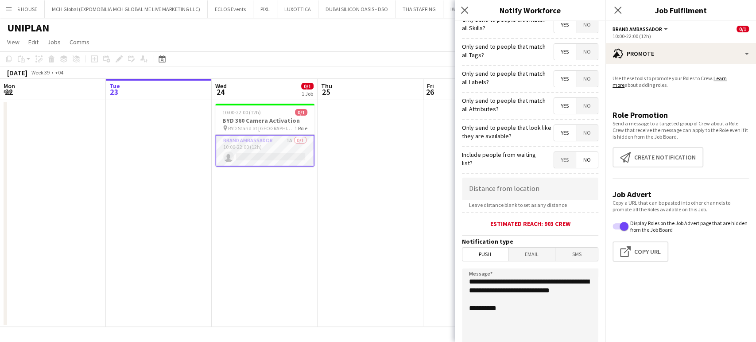
scroll to position [49, 0]
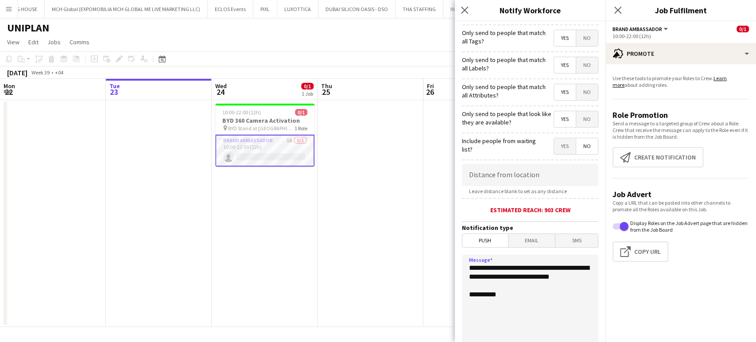
click at [451, 272] on textarea "**********" at bounding box center [530, 309] width 136 height 109
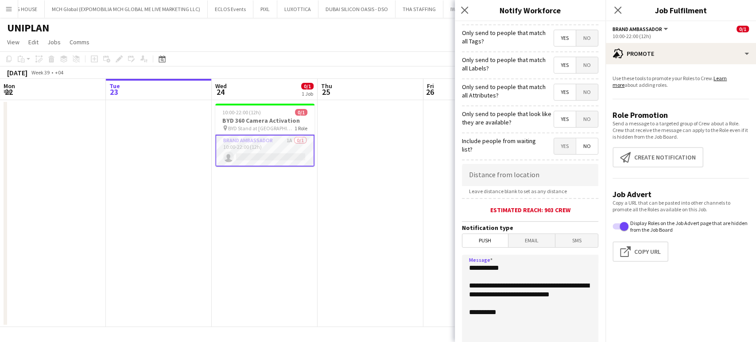
scroll to position [148, 0]
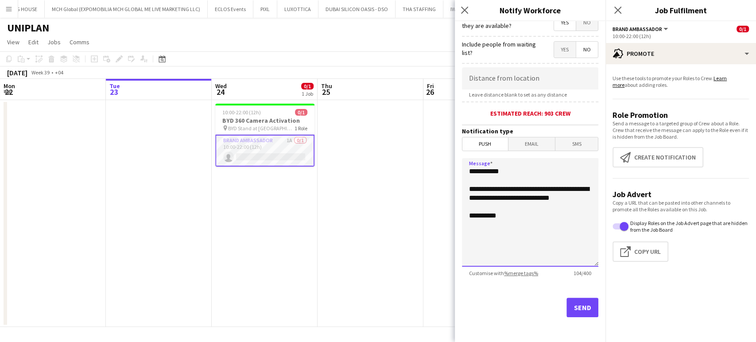
type textarea "**********"
click at [451, 306] on button "Send" at bounding box center [583, 307] width 32 height 19
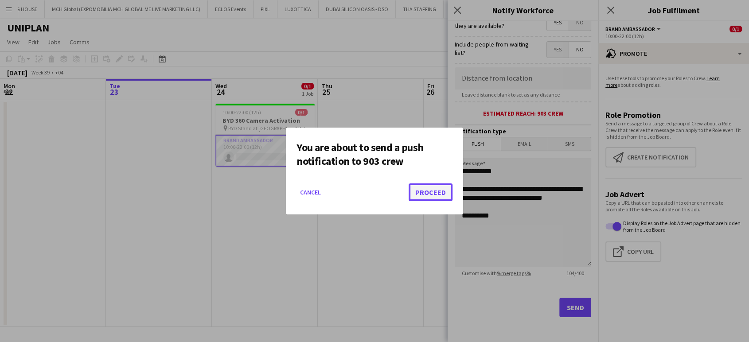
drag, startPoint x: 421, startPoint y: 192, endPoint x: 436, endPoint y: 199, distance: 16.1
click at [421, 191] on button "Proceed" at bounding box center [431, 192] width 44 height 18
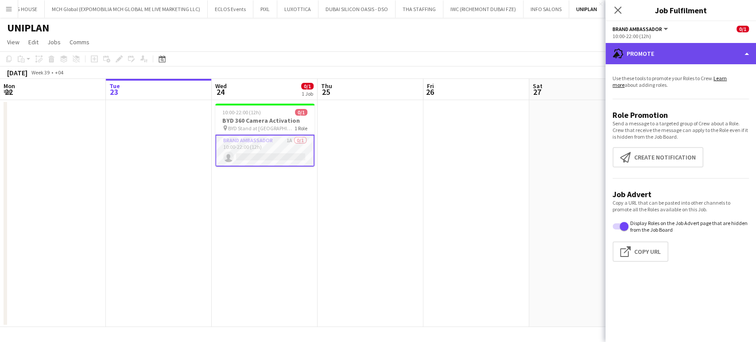
click at [451, 59] on div "advertising-megaphone Promote" at bounding box center [681, 53] width 151 height 21
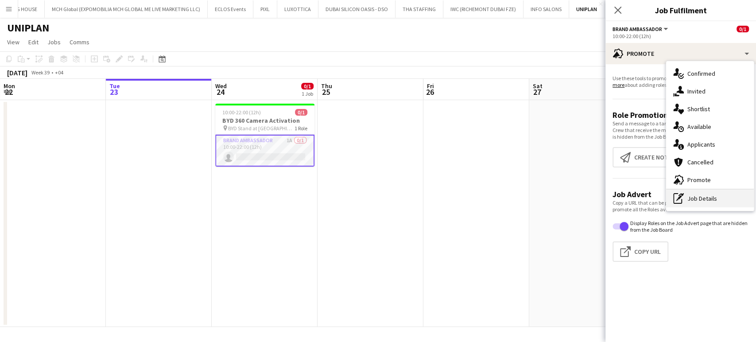
click at [451, 198] on div "pen-write Job Details" at bounding box center [710, 199] width 88 height 18
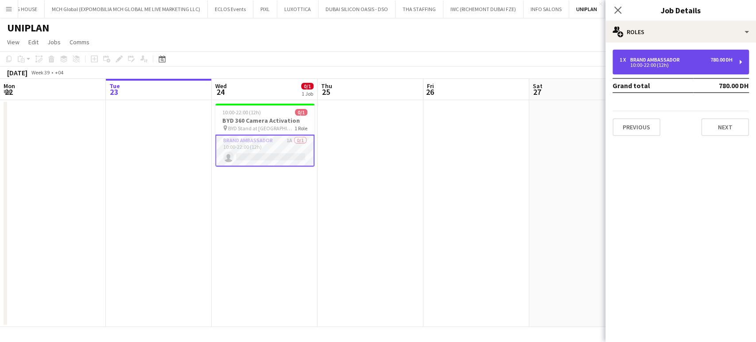
click at [451, 63] on div "10:00-22:00 (12h)" at bounding box center [676, 65] width 113 height 4
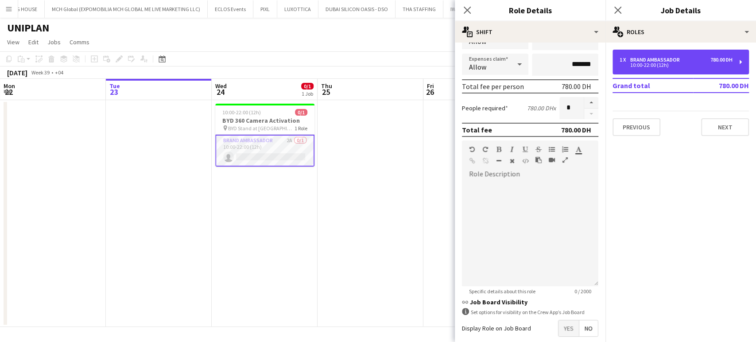
scroll to position [212, 0]
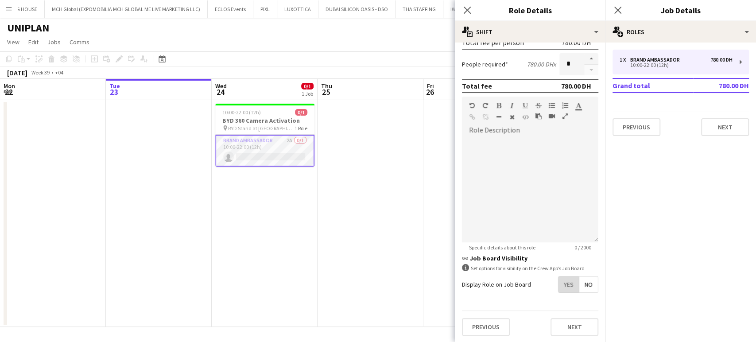
click at [451, 284] on span "Yes" at bounding box center [569, 284] width 20 height 16
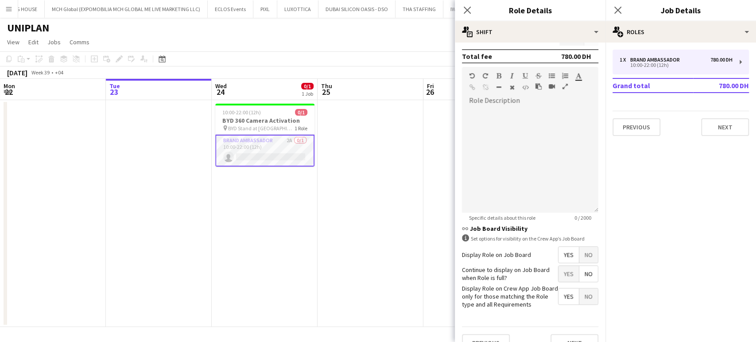
scroll to position [257, 0]
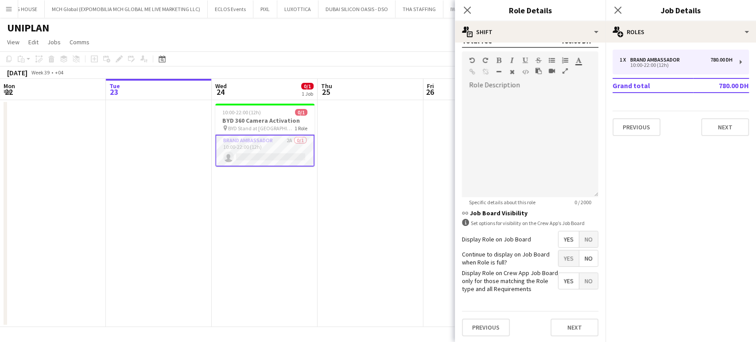
click at [396, 221] on app-date-cell at bounding box center [371, 213] width 106 height 227
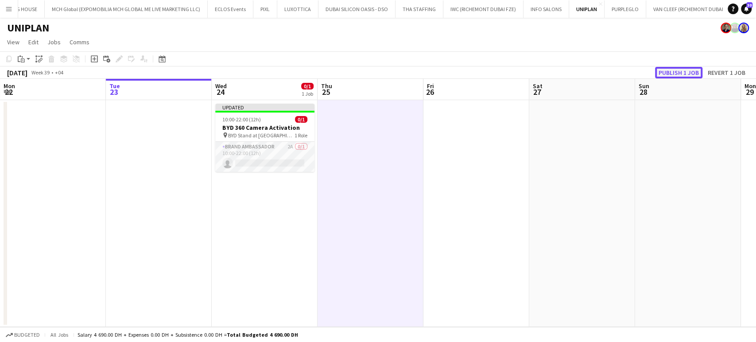
click at [451, 72] on button "Publish 1 job" at bounding box center [678, 73] width 47 height 12
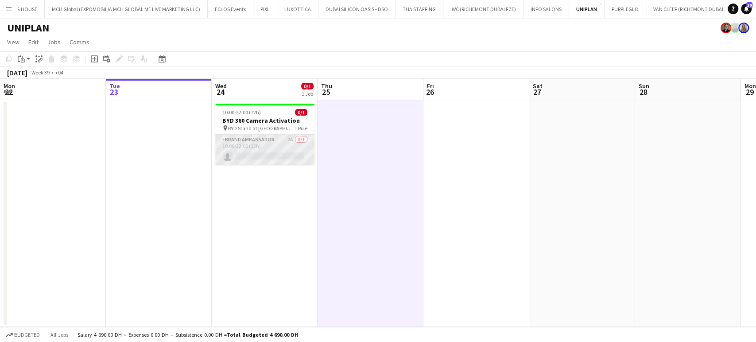
click at [259, 143] on app-card-role "Brand Ambassador 2A 0/1 10:00-22:00 (12h) single-neutral-actions" at bounding box center [264, 150] width 99 height 30
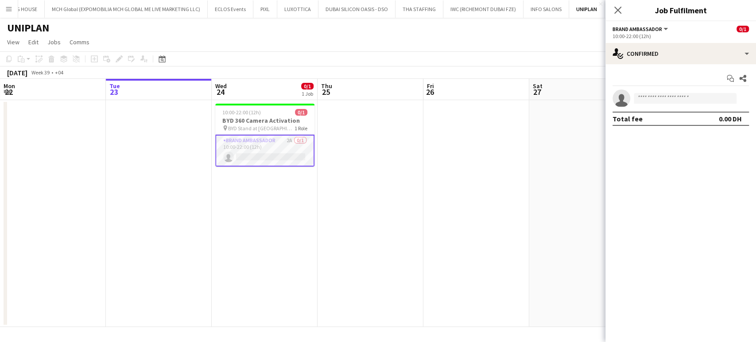
click at [451, 156] on app-date-cell at bounding box center [582, 213] width 106 height 227
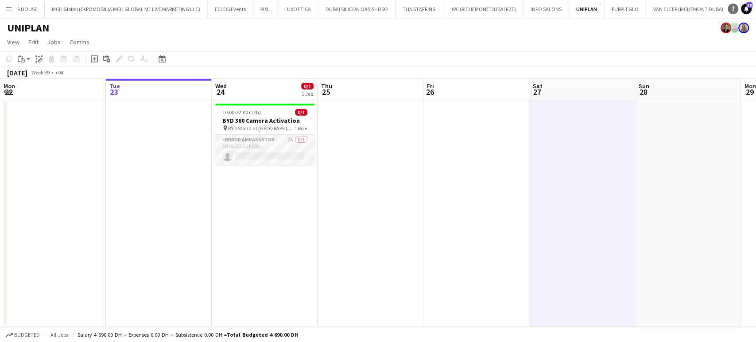
click at [451, 9] on icon "Help" at bounding box center [733, 8] width 5 height 5
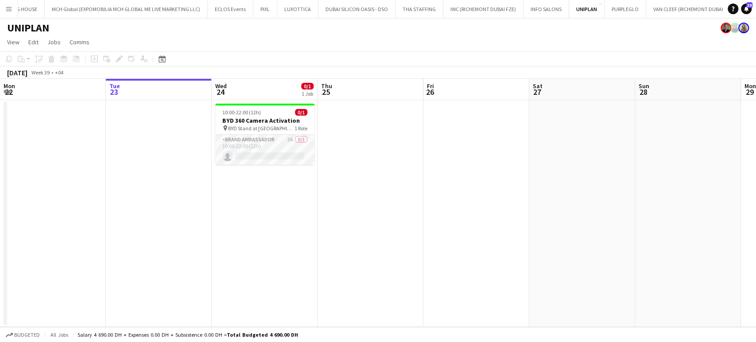
click at [418, 185] on app-date-cell at bounding box center [371, 213] width 106 height 227
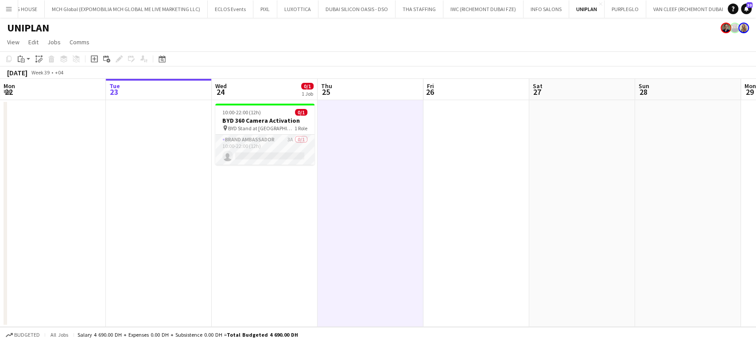
click at [451, 224] on app-date-cell at bounding box center [477, 213] width 106 height 227
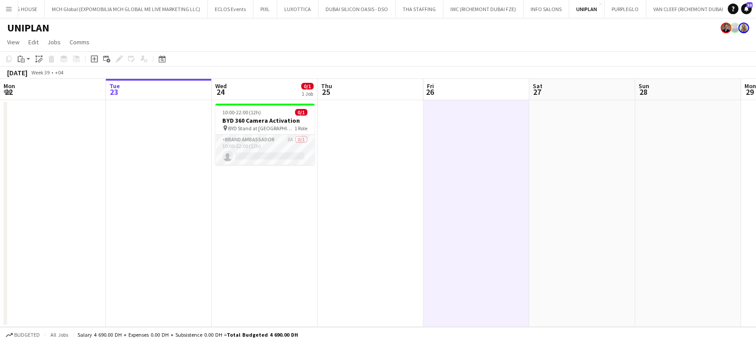
click at [393, 261] on app-date-cell at bounding box center [371, 213] width 106 height 227
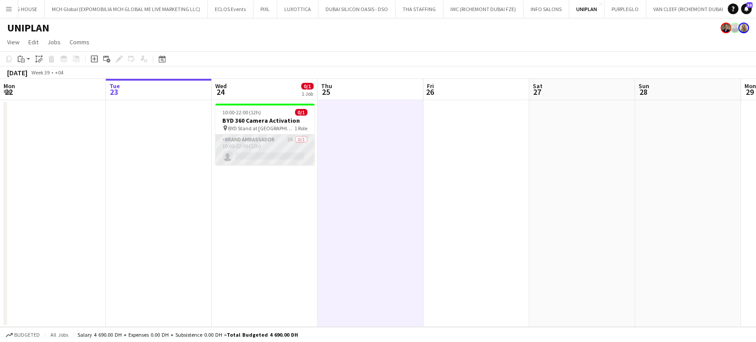
click at [276, 144] on app-card-role "Brand Ambassador 3A 0/1 10:00-22:00 (12h) single-neutral-actions" at bounding box center [264, 150] width 99 height 30
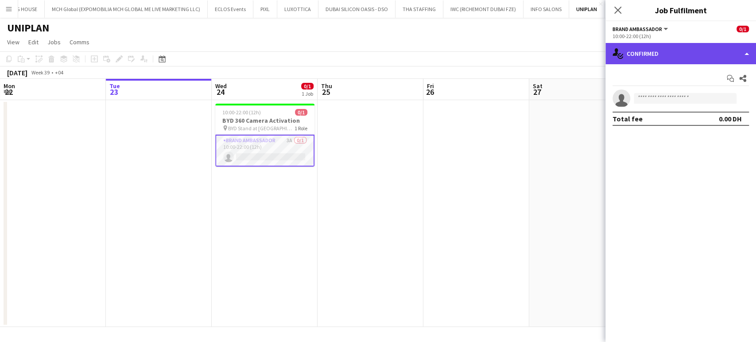
click at [451, 53] on div "single-neutral-actions-check-2 Confirmed" at bounding box center [681, 53] width 151 height 21
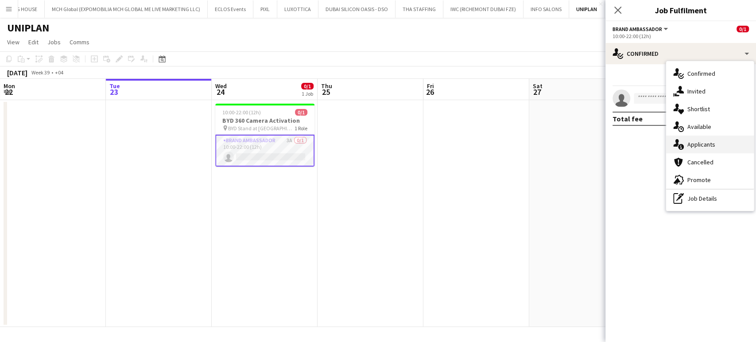
click at [451, 141] on span "Applicants" at bounding box center [702, 144] width 28 height 8
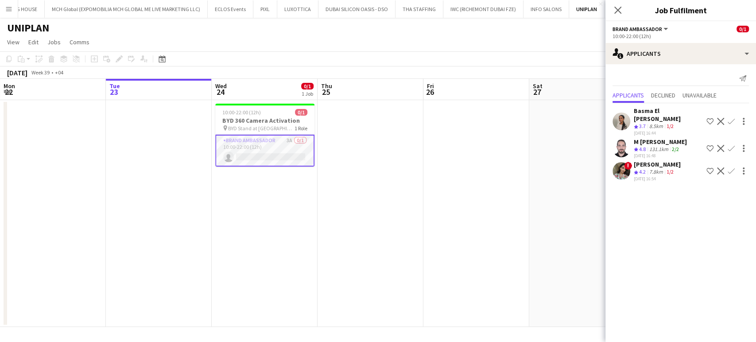
click at [451, 113] on div "Basma El Habashy" at bounding box center [668, 115] width 69 height 16
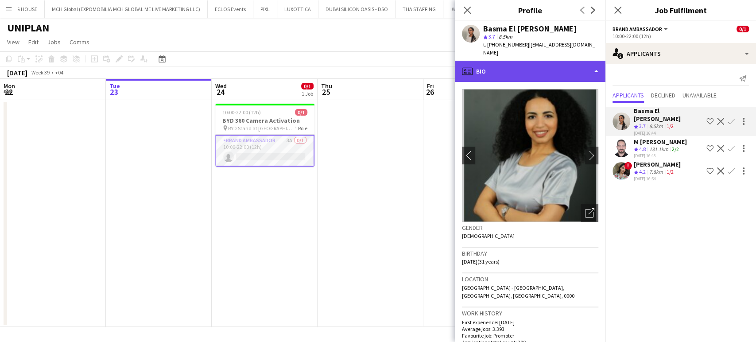
click at [451, 62] on div "profile Bio" at bounding box center [530, 71] width 151 height 21
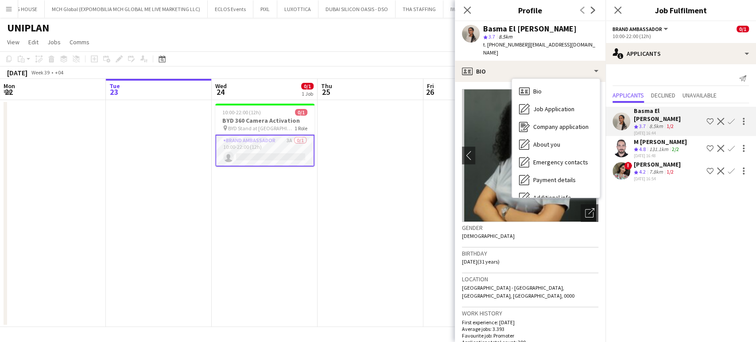
click at [451, 118] on app-icon "Shortlist crew" at bounding box center [710, 121] width 7 height 7
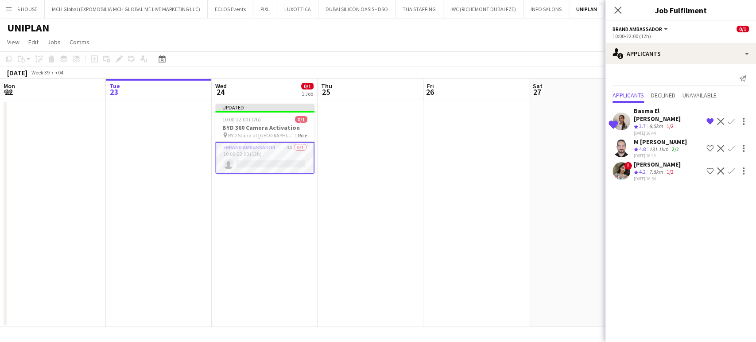
click at [451, 138] on div "M Chouki Sabahi" at bounding box center [660, 142] width 53 height 8
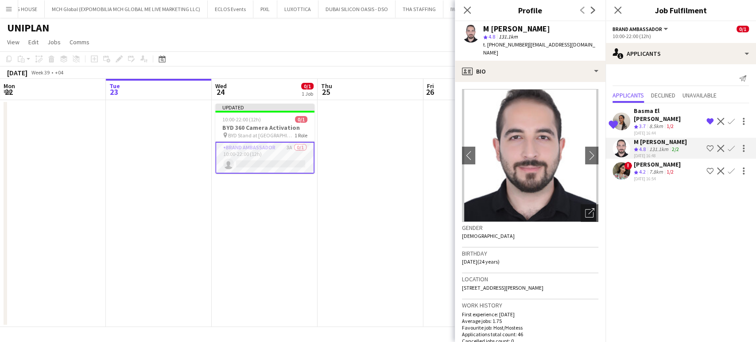
click at [451, 168] on span "4.2" at bounding box center [642, 171] width 7 height 7
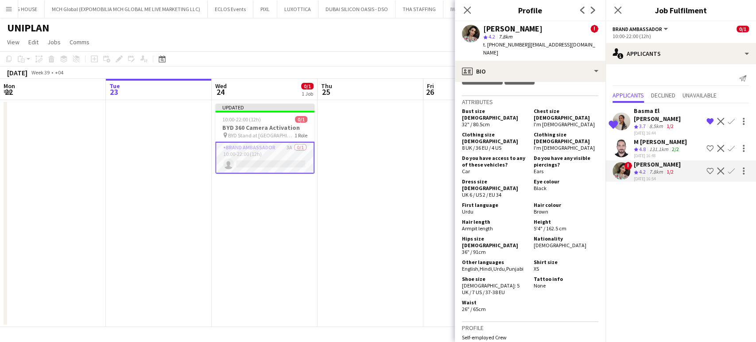
scroll to position [443, 0]
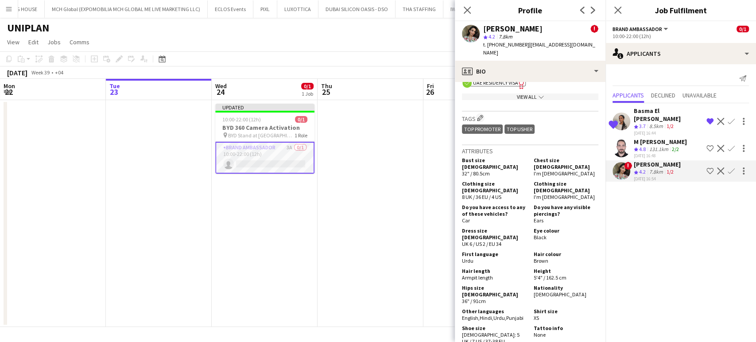
click at [451, 145] on app-icon "Shortlist crew" at bounding box center [710, 148] width 7 height 7
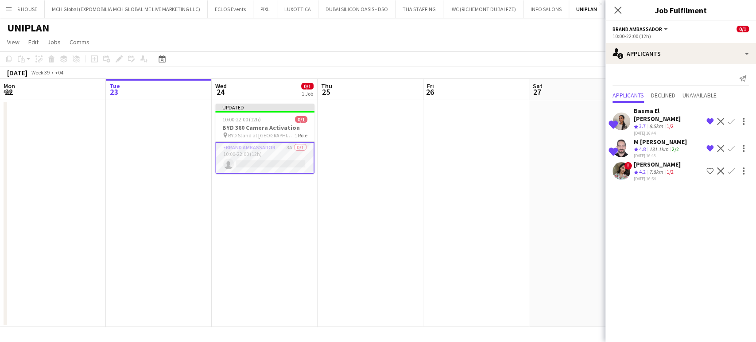
click at [451, 167] on app-icon "Shortlist crew" at bounding box center [710, 170] width 7 height 7
click at [451, 151] on app-date-cell at bounding box center [582, 213] width 106 height 227
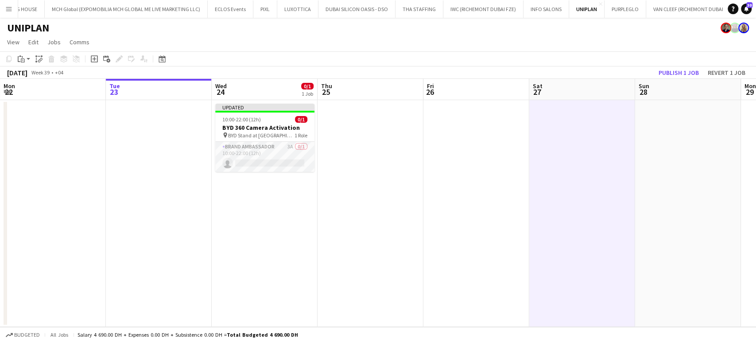
click at [451, 121] on app-date-cell at bounding box center [477, 213] width 106 height 227
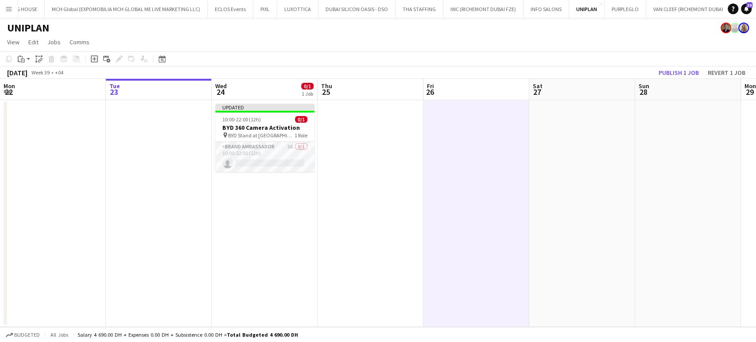
click at [451, 142] on app-date-cell at bounding box center [477, 213] width 106 height 227
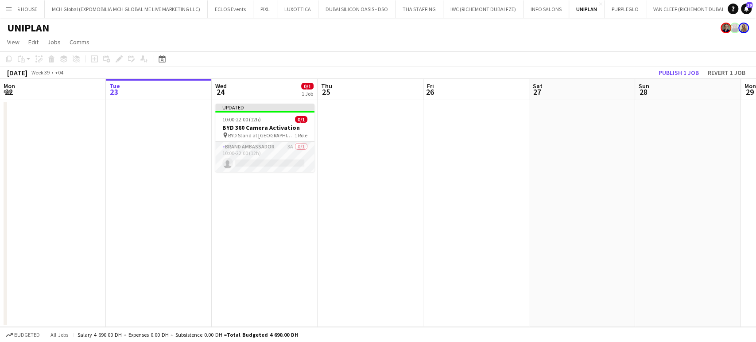
click at [437, 151] on app-date-cell at bounding box center [477, 213] width 106 height 227
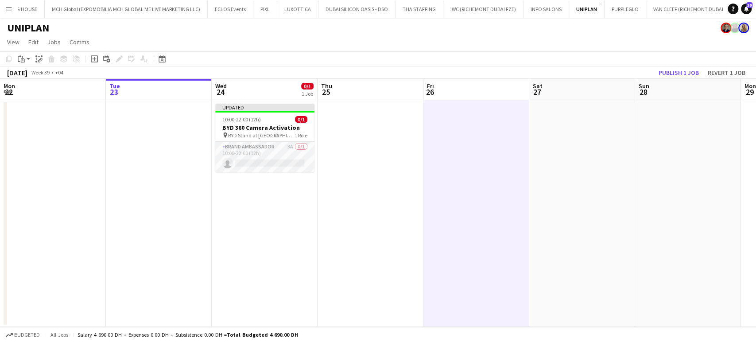
click at [451, 143] on app-date-cell at bounding box center [477, 213] width 106 height 227
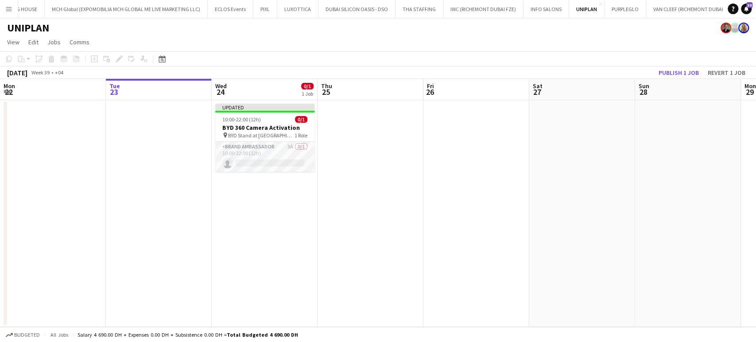
click at [451, 219] on app-date-cell at bounding box center [477, 213] width 106 height 227
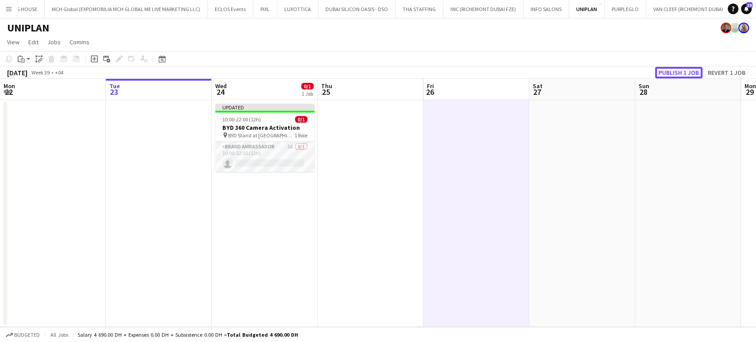
click at [451, 74] on button "Publish 1 job" at bounding box center [678, 73] width 47 height 12
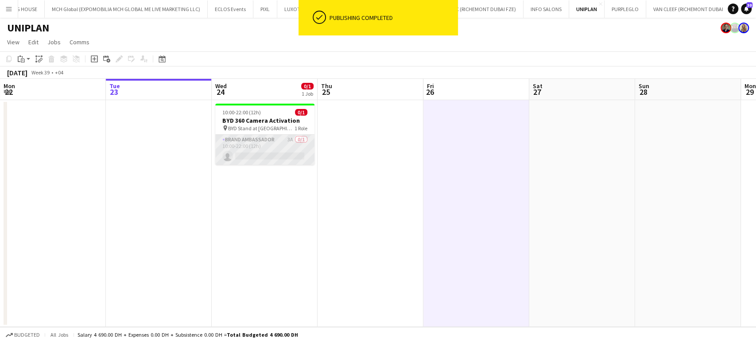
click at [266, 154] on app-card-role "Brand Ambassador 3A 0/1 10:00-22:00 (12h) single-neutral-actions" at bounding box center [264, 150] width 99 height 30
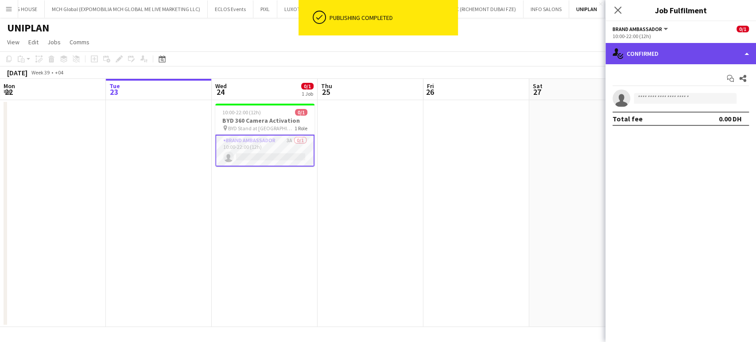
click at [451, 49] on div "single-neutral-actions-check-2 Confirmed" at bounding box center [681, 53] width 151 height 21
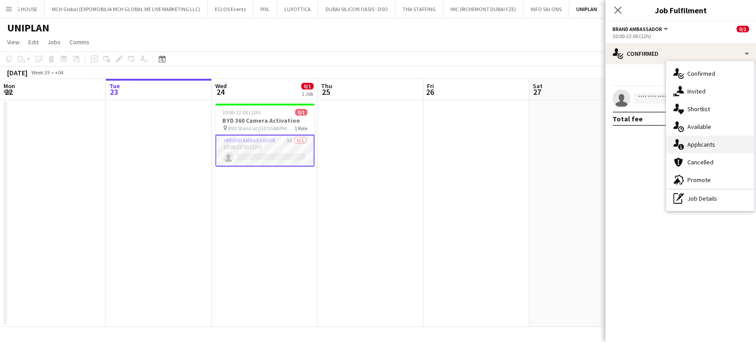
click at [451, 148] on span "Applicants" at bounding box center [702, 144] width 28 height 8
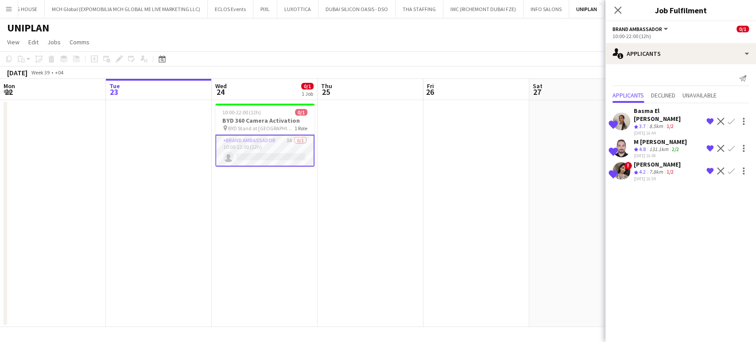
drag, startPoint x: 471, startPoint y: 189, endPoint x: 493, endPoint y: 187, distance: 21.8
click at [451, 189] on app-date-cell at bounding box center [477, 213] width 106 height 227
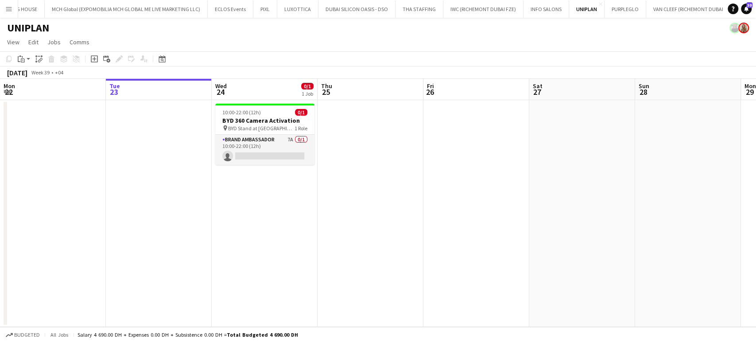
drag, startPoint x: 272, startPoint y: 153, endPoint x: 536, endPoint y: 167, distance: 264.0
click at [271, 152] on app-card-role "Brand Ambassador 7A 0/1 10:00-22:00 (12h) single-neutral-actions" at bounding box center [264, 150] width 99 height 30
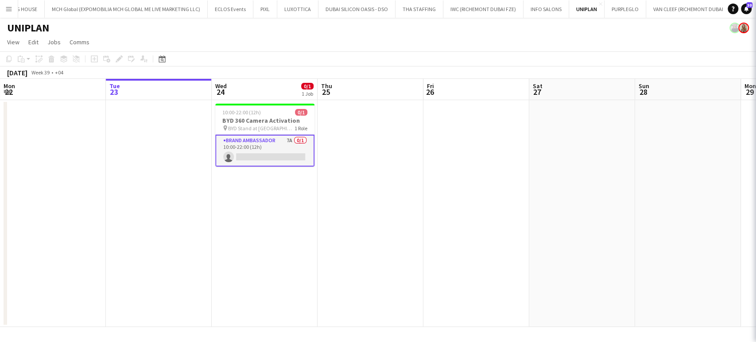
scroll to position [0, 212]
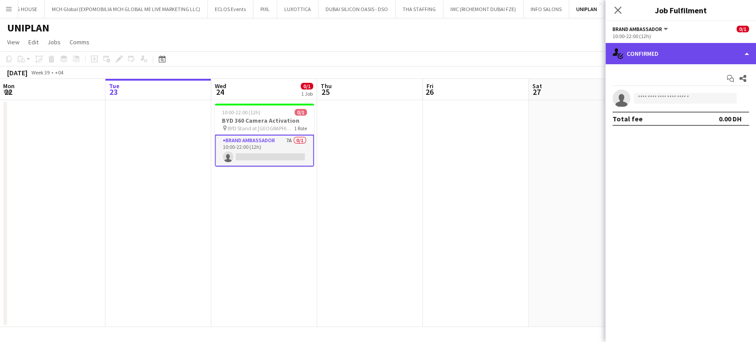
click at [451, 55] on div "single-neutral-actions-check-2 Confirmed" at bounding box center [681, 53] width 151 height 21
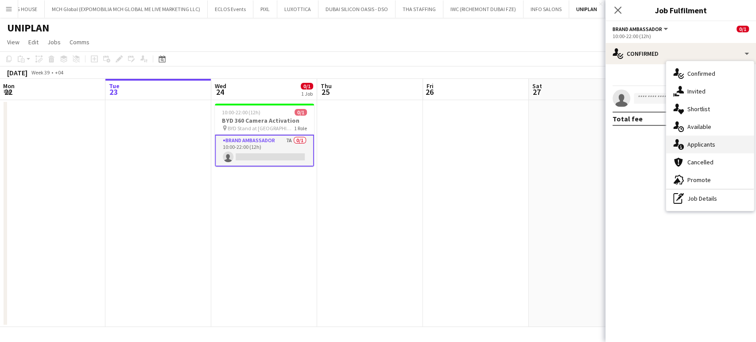
click at [451, 138] on div "single-neutral-actions-information Applicants" at bounding box center [710, 145] width 88 height 18
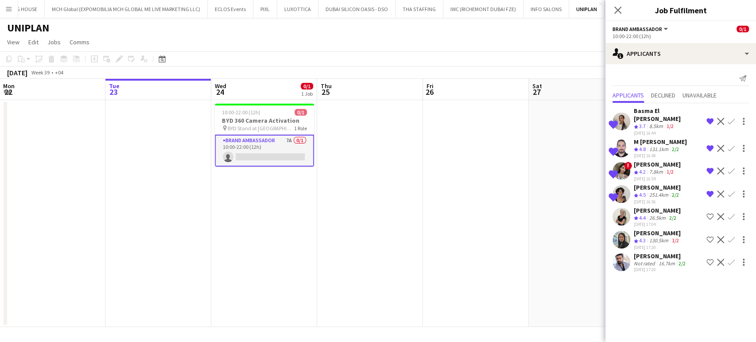
click at [451, 169] on app-date-cell at bounding box center [476, 213] width 106 height 227
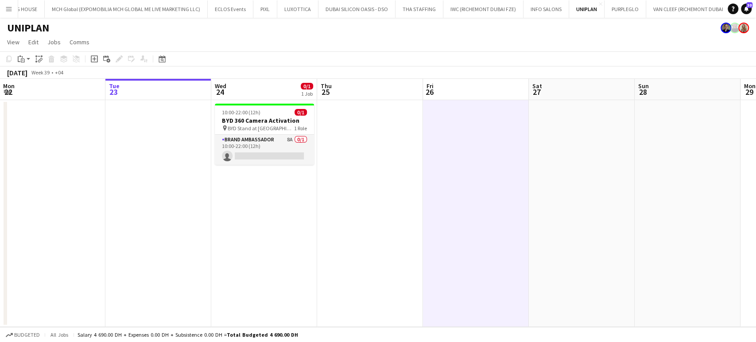
click at [422, 186] on app-date-cell at bounding box center [370, 213] width 106 height 227
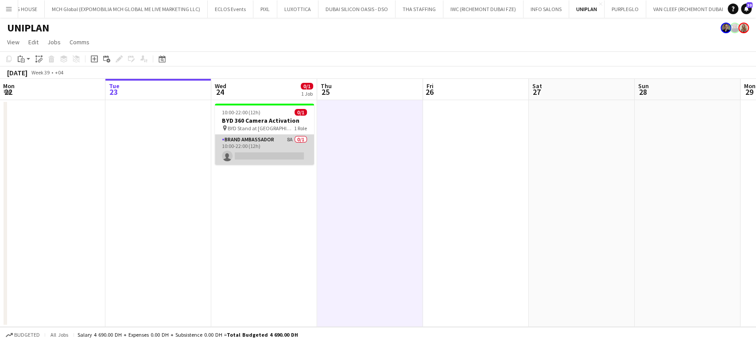
click at [288, 153] on app-card-role "Brand Ambassador 8A 0/1 10:00-22:00 (12h) single-neutral-actions" at bounding box center [264, 150] width 99 height 30
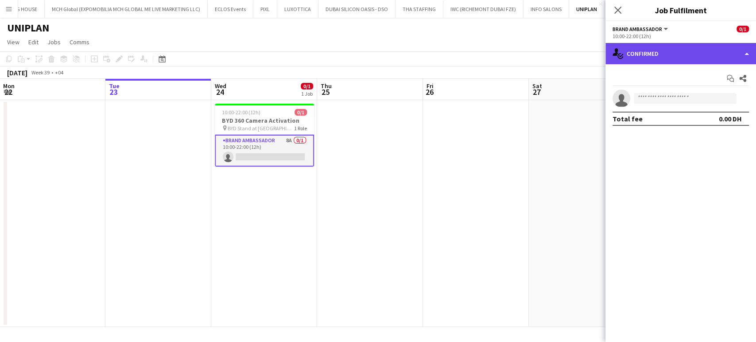
click at [451, 53] on div "single-neutral-actions-check-2 Confirmed" at bounding box center [681, 53] width 151 height 21
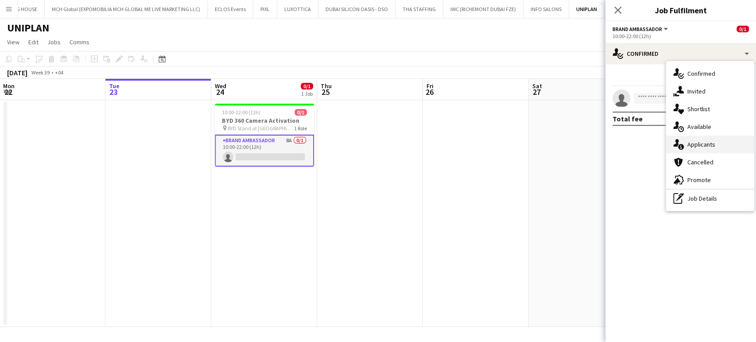
click at [451, 149] on div "single-neutral-actions-information Applicants" at bounding box center [710, 145] width 88 height 18
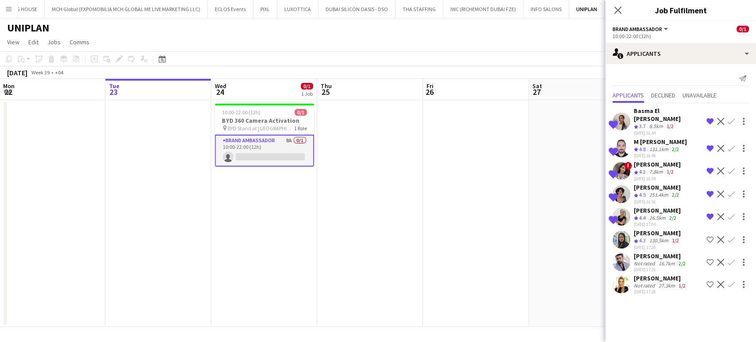
click at [451, 192] on app-date-cell at bounding box center [476, 213] width 106 height 227
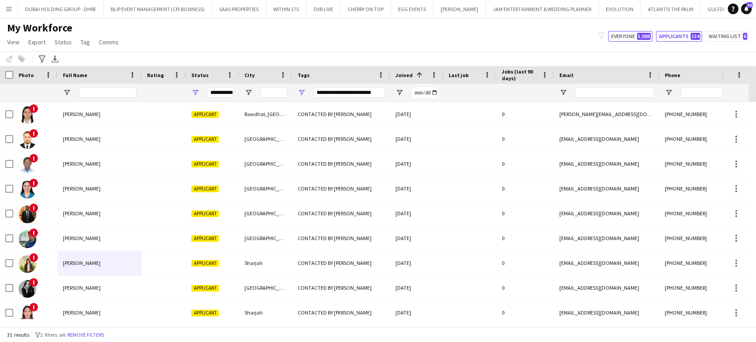
click at [639, 35] on span "5,088" at bounding box center [644, 36] width 14 height 7
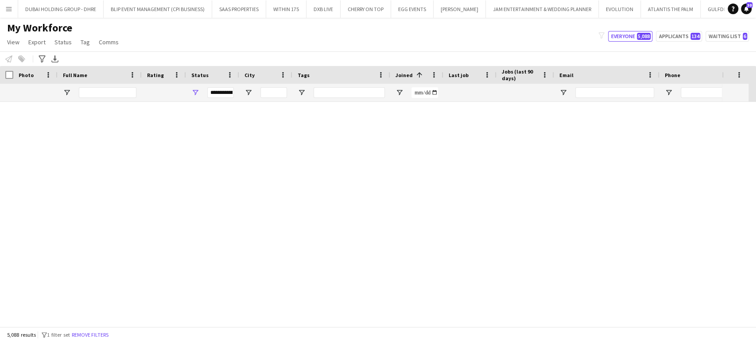
type input "**********"
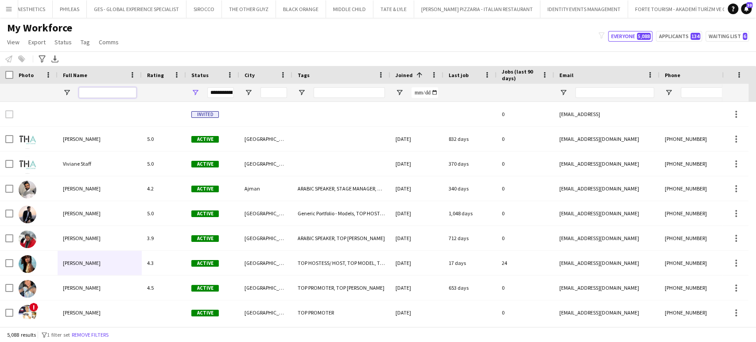
click at [103, 92] on input "Full Name Filter Input" at bounding box center [108, 92] width 58 height 11
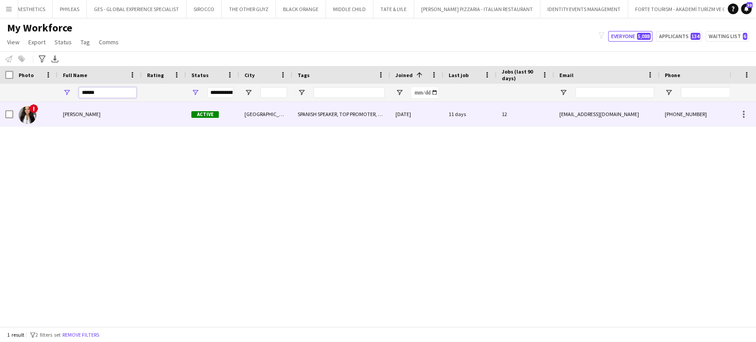
type input "******"
click at [95, 116] on span "[PERSON_NAME]" at bounding box center [82, 114] width 38 height 7
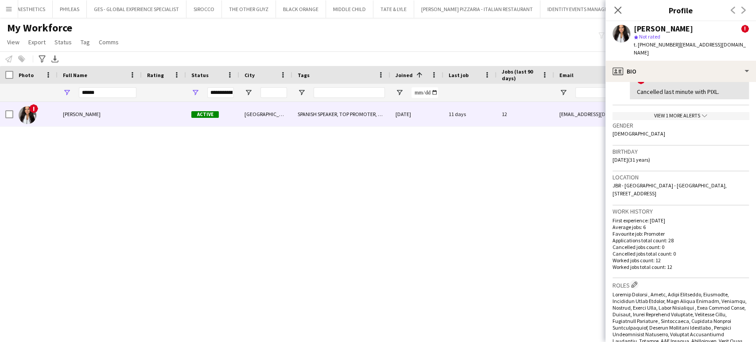
scroll to position [49, 0]
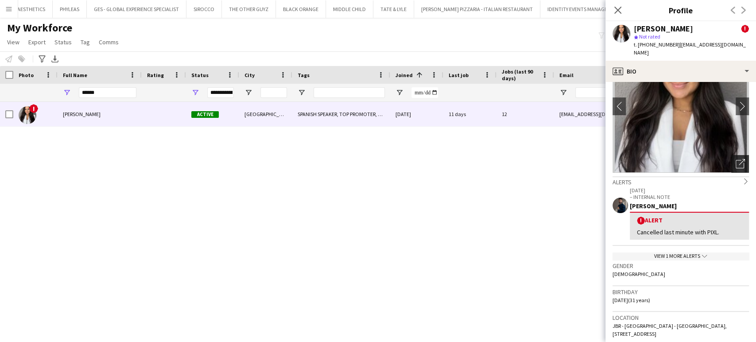
click at [736, 159] on icon "Open photos pop-in" at bounding box center [740, 163] width 9 height 9
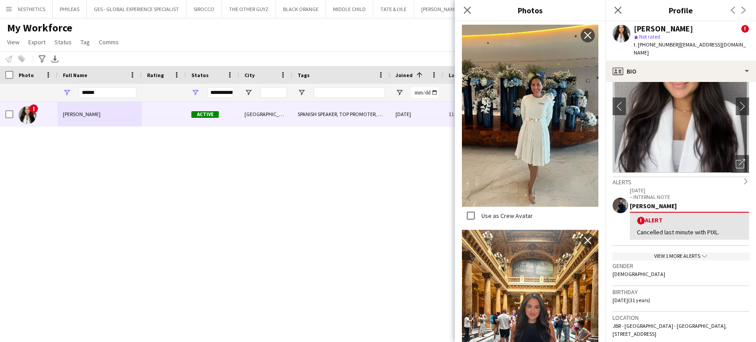
click at [685, 253] on div "View 1 more alerts chevron-down" at bounding box center [681, 257] width 136 height 8
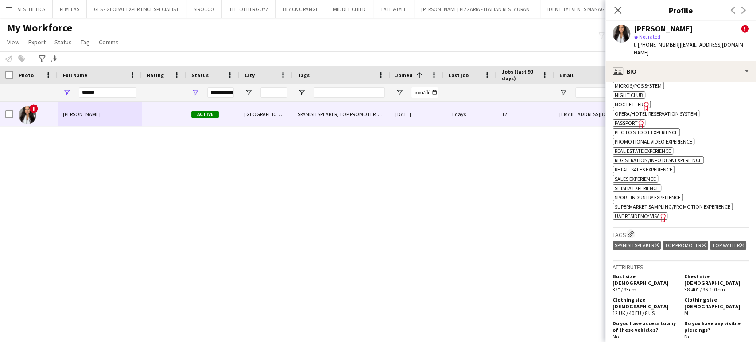
scroll to position [1034, 0]
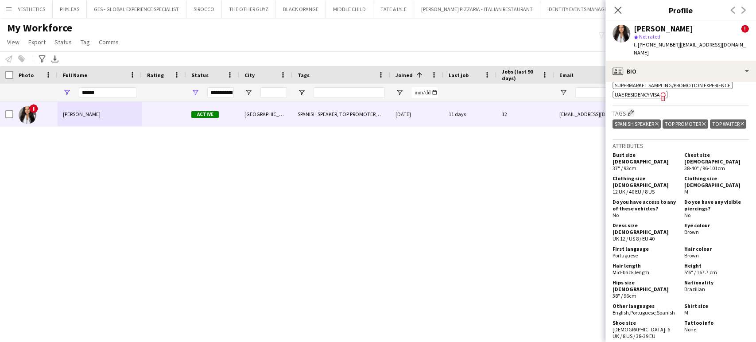
click at [372, 197] on div "! [PERSON_NAME] Active Dubai SPANISH SPEAKER, TOP PROMOTER, TOP WAITER [DATE] 1…" at bounding box center [365, 210] width 730 height 217
click at [489, 151] on div "! [PERSON_NAME] Active Dubai SPANISH SPEAKER, TOP PROMOTER, TOP WAITER [DATE] 1…" at bounding box center [365, 210] width 730 height 217
click at [553, 36] on div "My Workforce View Views Default view New view Update view Delete view Edit name…" at bounding box center [378, 36] width 756 height 30
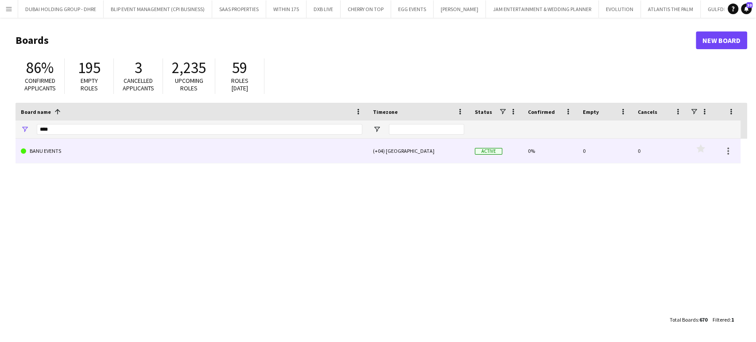
scroll to position [0, 3178]
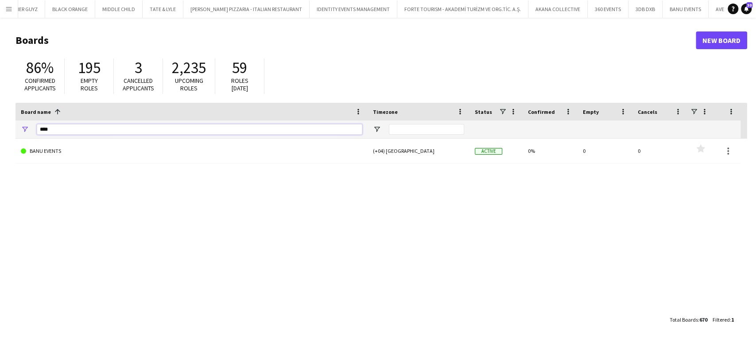
drag, startPoint x: 89, startPoint y: 124, endPoint x: 0, endPoint y: 84, distance: 97.0
click at [0, 86] on main "Boards New Board 86% Confirmed applicants 195 Empty roles 3 Cancelled applicant…" at bounding box center [378, 180] width 756 height 324
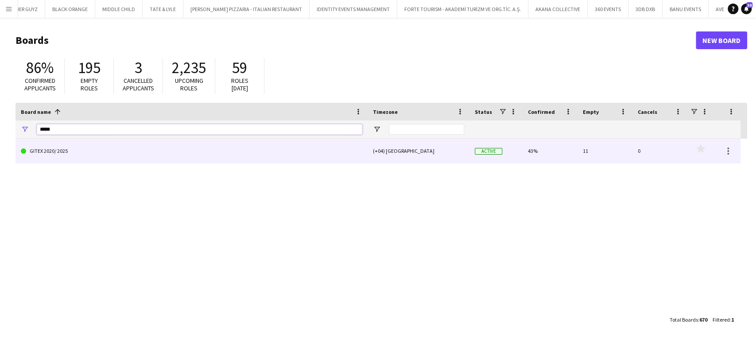
type input "*****"
click at [74, 150] on link "GITEX 2020/ 2025" at bounding box center [192, 151] width 342 height 25
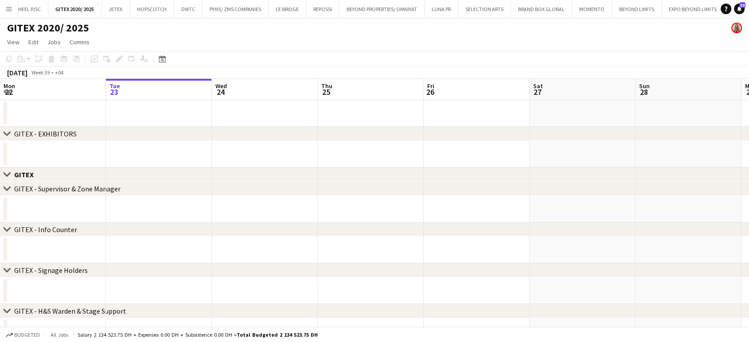
scroll to position [0, 1777]
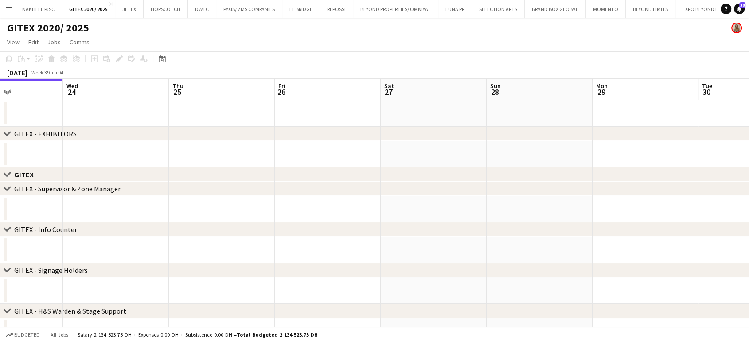
drag, startPoint x: 468, startPoint y: 160, endPoint x: 319, endPoint y: 146, distance: 149.9
drag, startPoint x: 238, startPoint y: 149, endPoint x: 404, endPoint y: 151, distance: 165.3
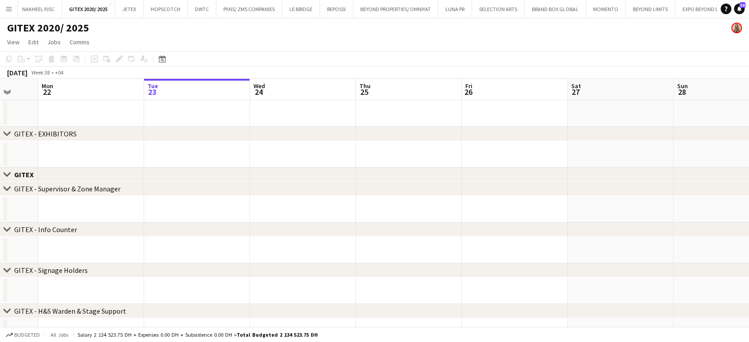
scroll to position [0, 280]
drag, startPoint x: 393, startPoint y: 140, endPoint x: 260, endPoint y: 145, distance: 133.4
drag, startPoint x: 482, startPoint y: 149, endPoint x: 285, endPoint y: 149, distance: 196.7
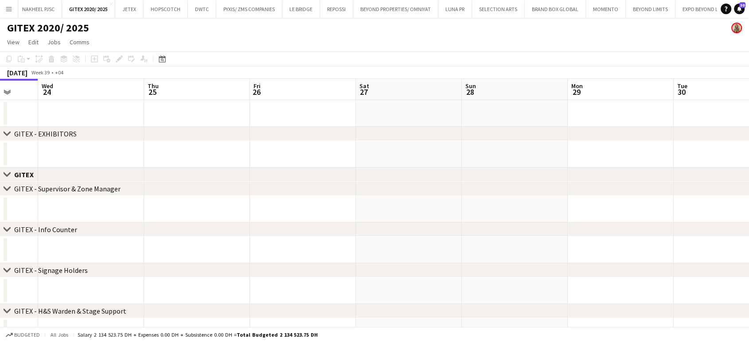
scroll to position [0, 287]
drag, startPoint x: 259, startPoint y: 173, endPoint x: 390, endPoint y: 161, distance: 131.7
drag, startPoint x: 531, startPoint y: 139, endPoint x: 413, endPoint y: 123, distance: 118.5
click at [362, 135] on div "chevron-right GITEX - EXHIBITORS" at bounding box center [374, 134] width 749 height 14
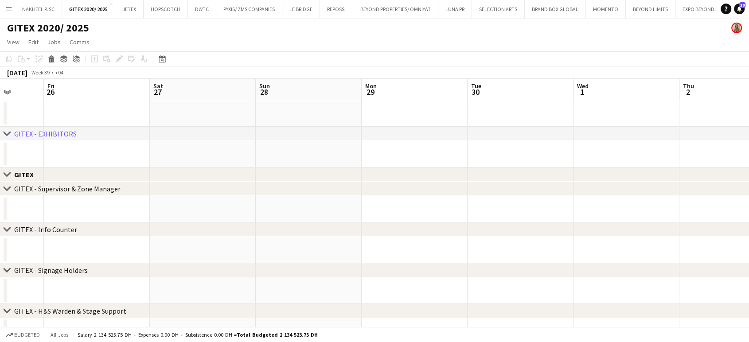
drag, startPoint x: 538, startPoint y: 99, endPoint x: 475, endPoint y: 109, distance: 64.6
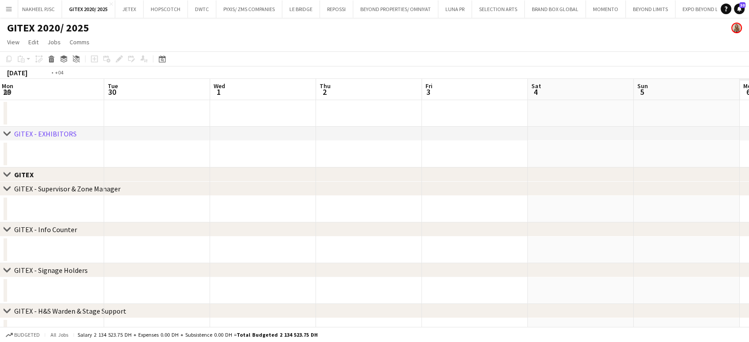
drag, startPoint x: 512, startPoint y: 119, endPoint x: 342, endPoint y: 118, distance: 170.6
drag, startPoint x: 555, startPoint y: 118, endPoint x: 363, endPoint y: 118, distance: 191.4
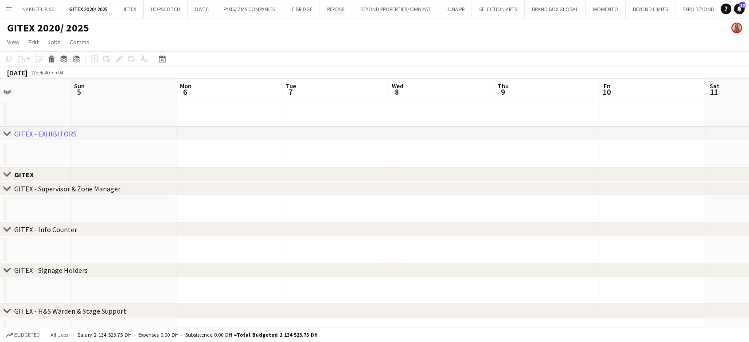
drag, startPoint x: 450, startPoint y: 112, endPoint x: 432, endPoint y: 112, distance: 18.2
drag, startPoint x: 482, startPoint y: 118, endPoint x: 467, endPoint y: 116, distance: 14.7
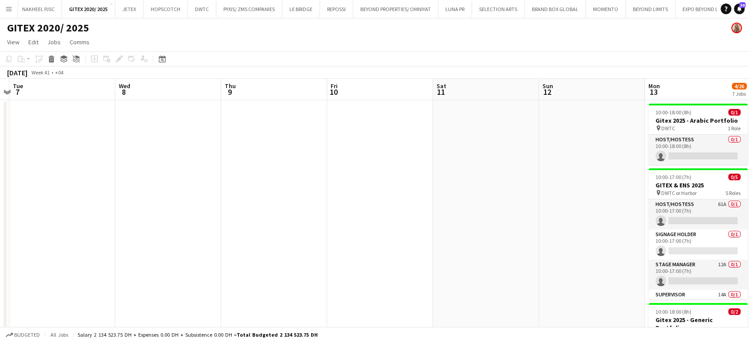
drag, startPoint x: 546, startPoint y: 119, endPoint x: 469, endPoint y: 117, distance: 76.7
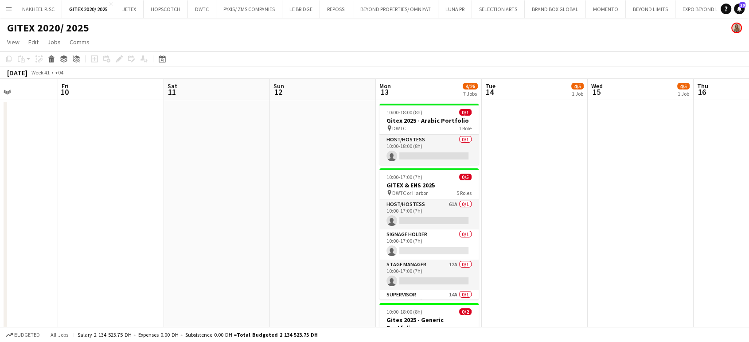
scroll to position [0, 383]
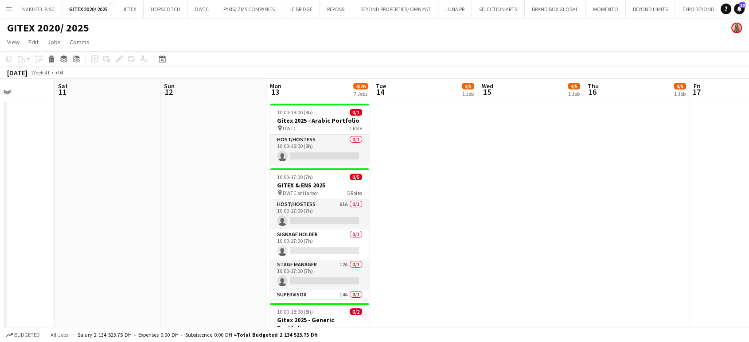
drag, startPoint x: 566, startPoint y: 214, endPoint x: 482, endPoint y: 207, distance: 84.1
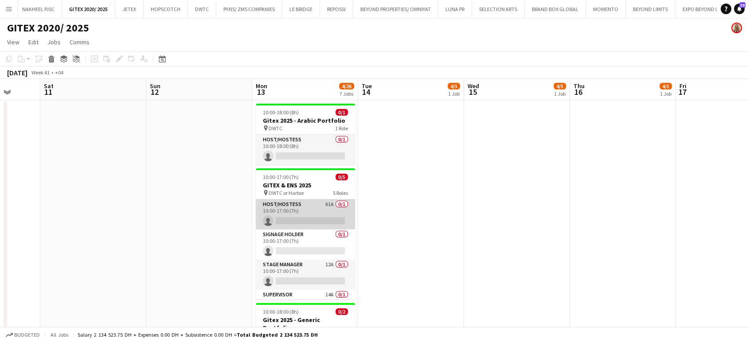
click at [314, 207] on app-card-role "Host/Hostess 61A 0/1 10:00-17:00 (7h) single-neutral-actions" at bounding box center [305, 214] width 99 height 30
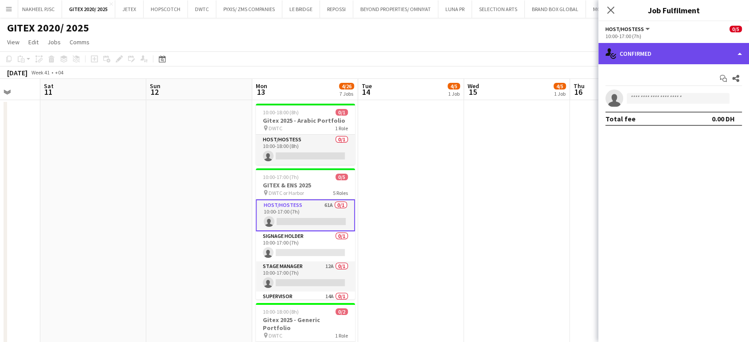
click at [727, 53] on div "single-neutral-actions-check-2 Confirmed" at bounding box center [673, 53] width 151 height 21
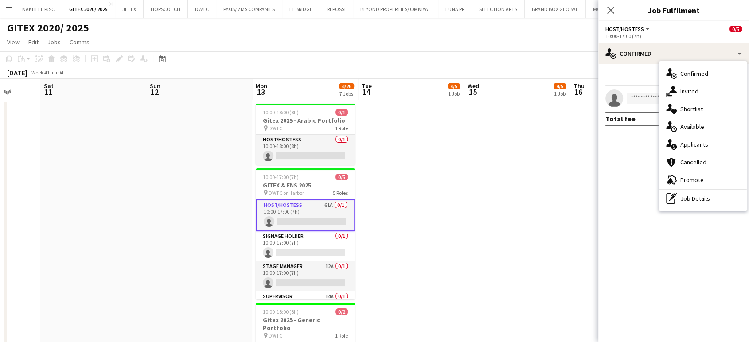
click at [475, 173] on app-date-cell at bounding box center [517, 256] width 106 height 312
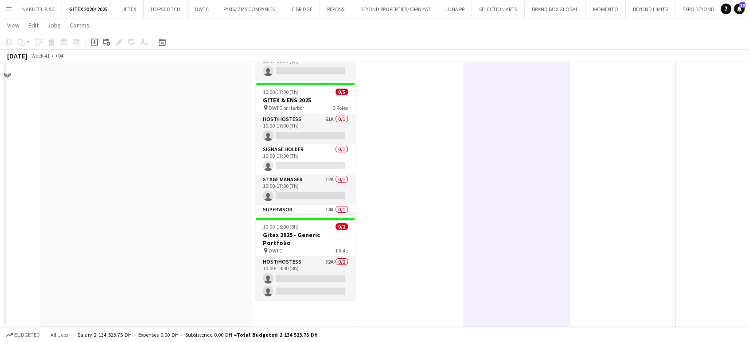
scroll to position [148, 0]
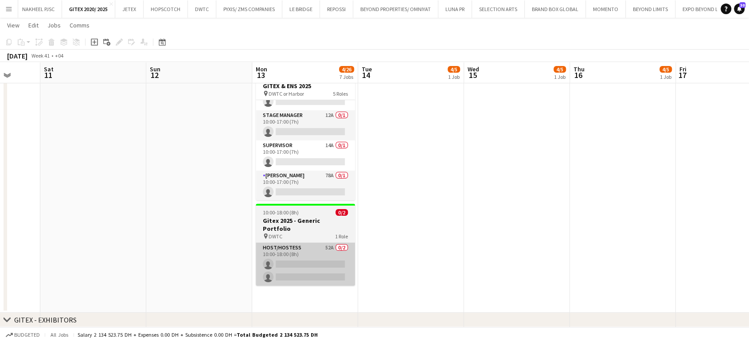
scroll to position [51, 0]
click at [296, 248] on app-card-role "Host/Hostess 52A 0/2 10:00-18:00 (8h) single-neutral-actions single-neutral-act…" at bounding box center [305, 264] width 99 height 43
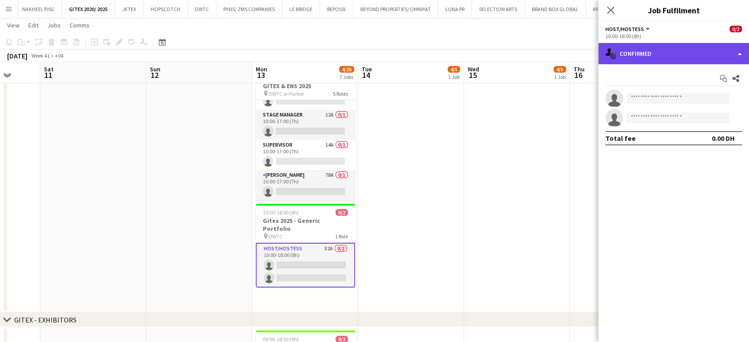
click at [722, 51] on div "single-neutral-actions-check-2 Confirmed" at bounding box center [673, 53] width 151 height 21
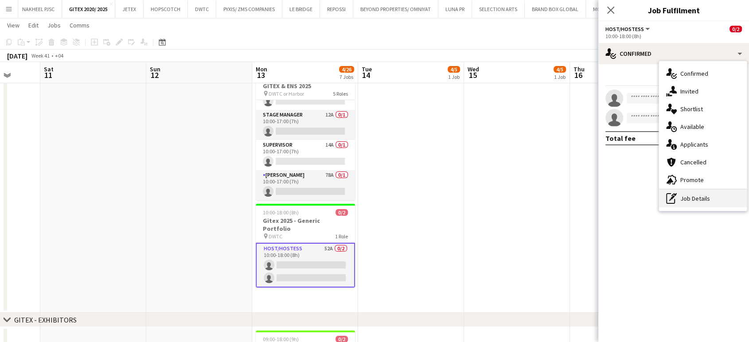
click at [694, 203] on div "pen-write Job Details" at bounding box center [703, 199] width 88 height 18
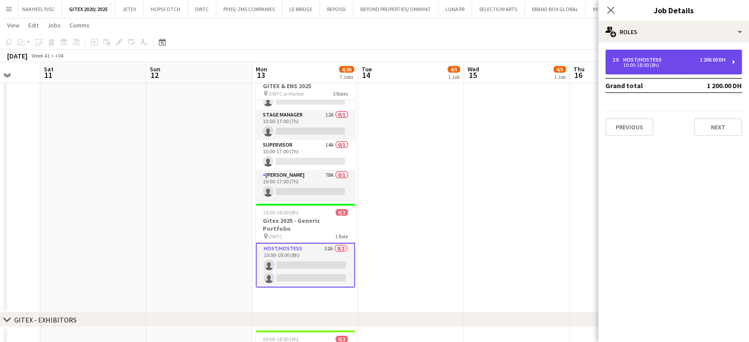
click at [637, 57] on div "Host/Hostess" at bounding box center [644, 60] width 42 height 6
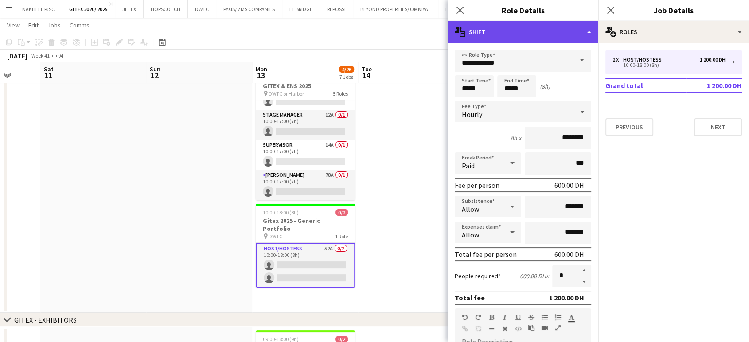
click at [562, 32] on div "multiple-actions-text Shift" at bounding box center [522, 31] width 151 height 21
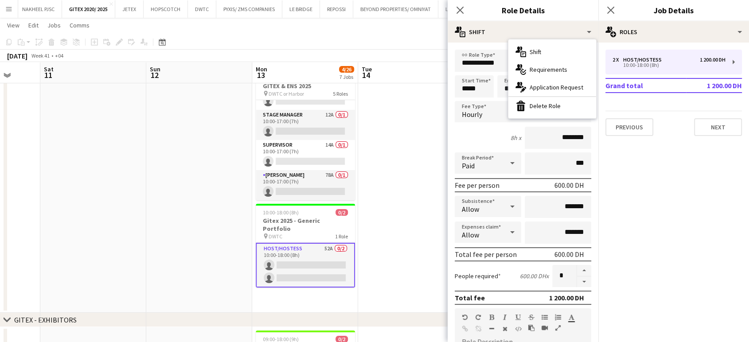
click at [517, 258] on div "Total fee per person 600.00 DH" at bounding box center [523, 254] width 136 height 14
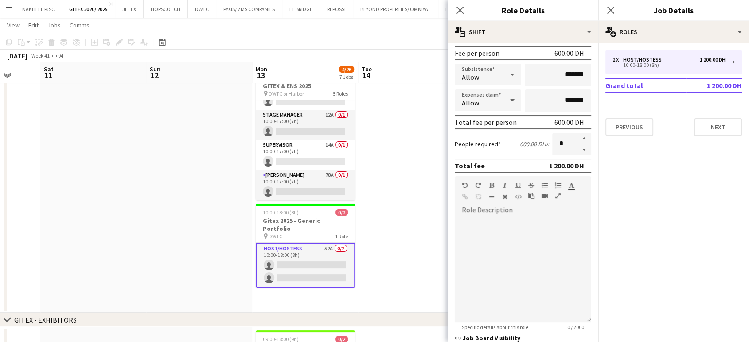
scroll to position [197, 0]
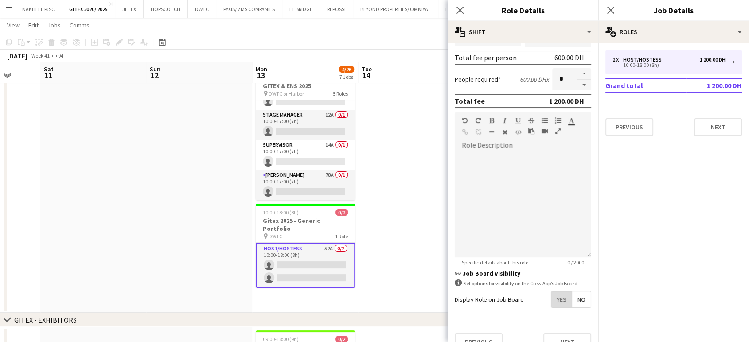
click at [554, 305] on span "Yes" at bounding box center [561, 300] width 20 height 16
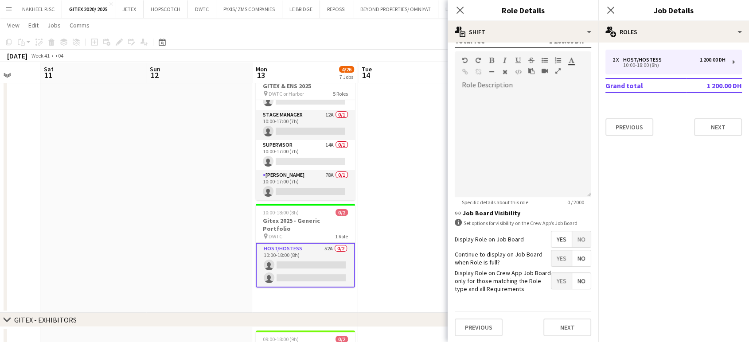
click at [553, 279] on span "Yes" at bounding box center [561, 281] width 20 height 16
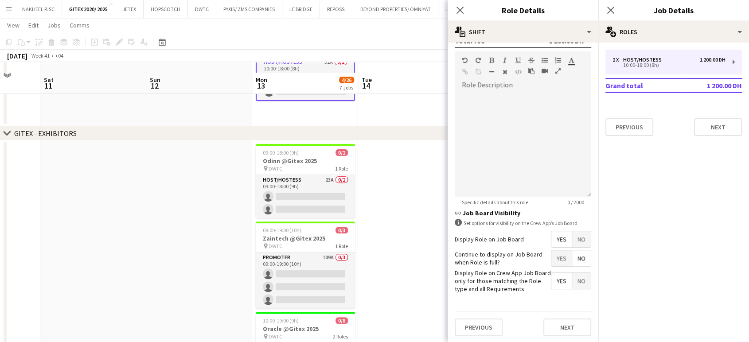
scroll to position [295, 0]
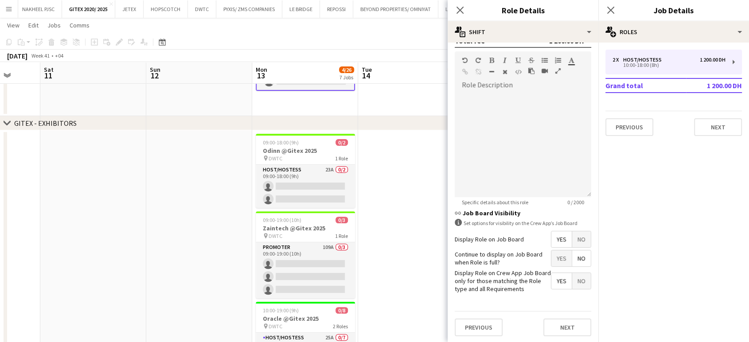
click at [421, 240] on app-date-cell at bounding box center [411, 291] width 106 height 322
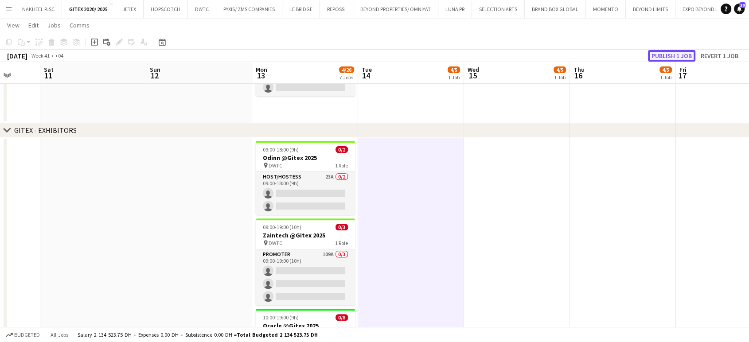
click at [670, 52] on button "Publish 1 job" at bounding box center [671, 56] width 47 height 12
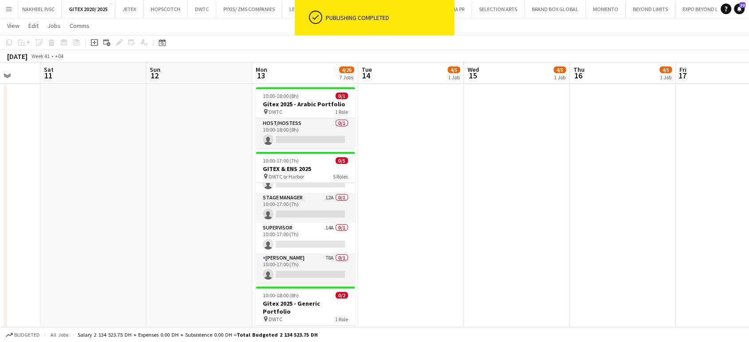
scroll to position [0, 0]
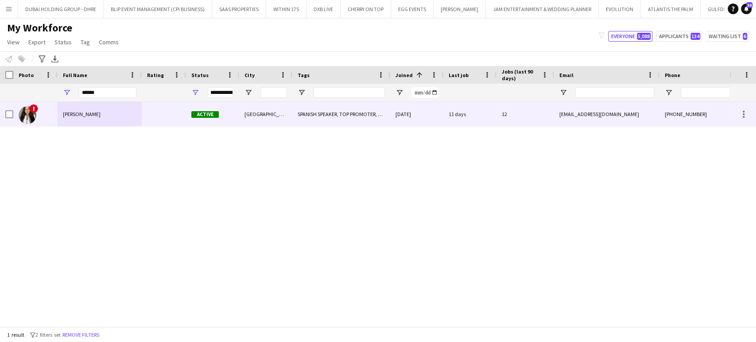
scroll to position [0, 2947]
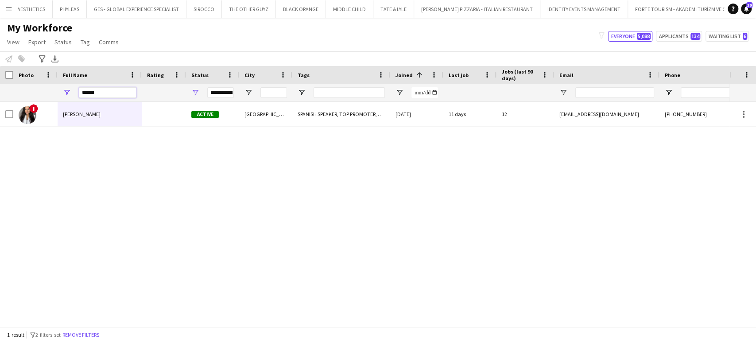
drag, startPoint x: 110, startPoint y: 95, endPoint x: 53, endPoint y: 84, distance: 57.7
click at [53, 83] on div "Workforce Details Photo Full Name City" at bounding box center [455, 84] width 911 height 36
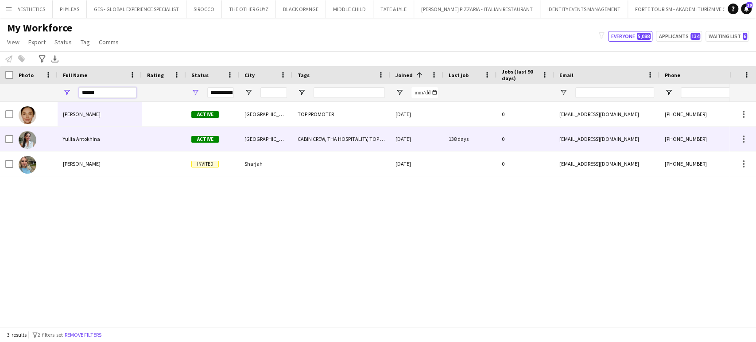
type input "******"
click at [70, 138] on span "Yuliia Antokhina" at bounding box center [81, 139] width 37 height 7
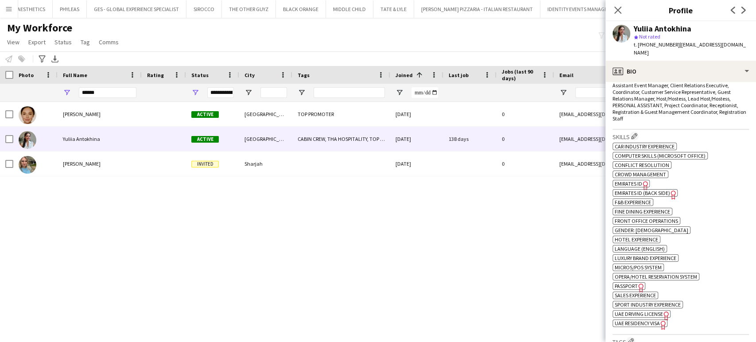
scroll to position [295, 0]
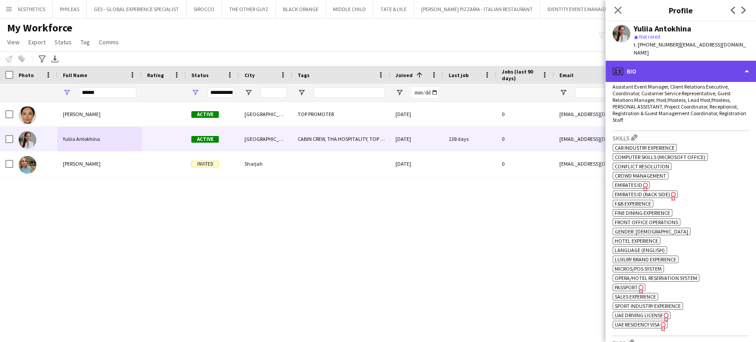
click at [719, 63] on div "profile Bio" at bounding box center [681, 71] width 151 height 21
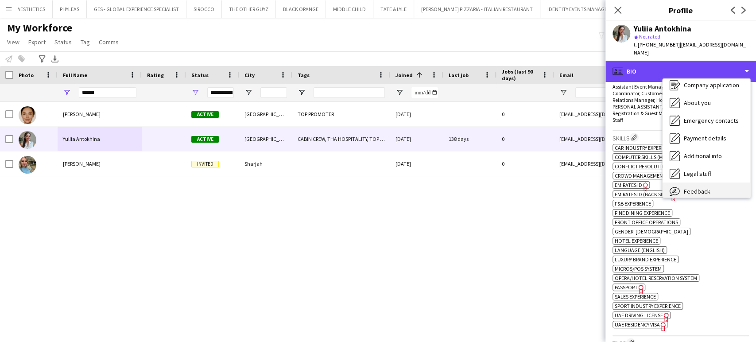
scroll to position [47, 0]
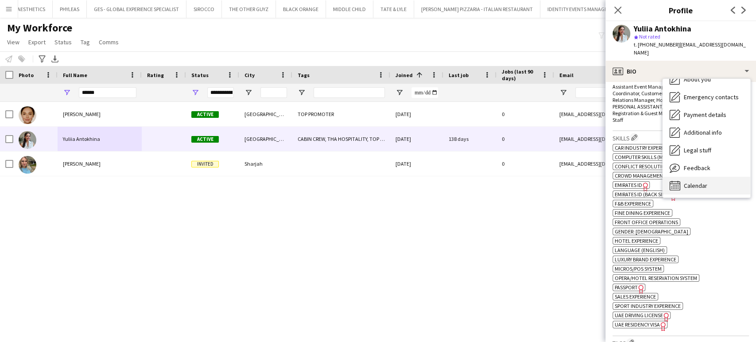
click at [704, 182] on span "Calendar" at bounding box center [695, 186] width 23 height 8
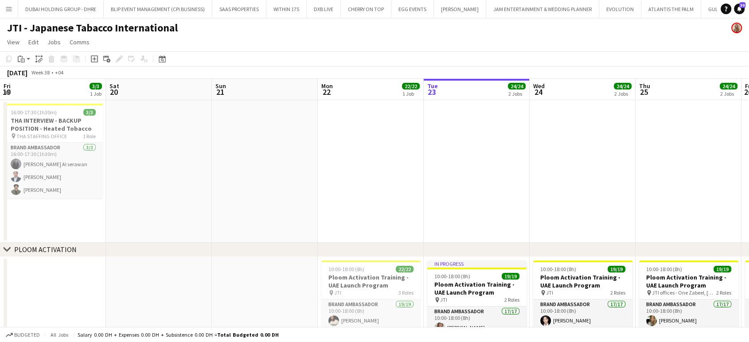
scroll to position [0, 309]
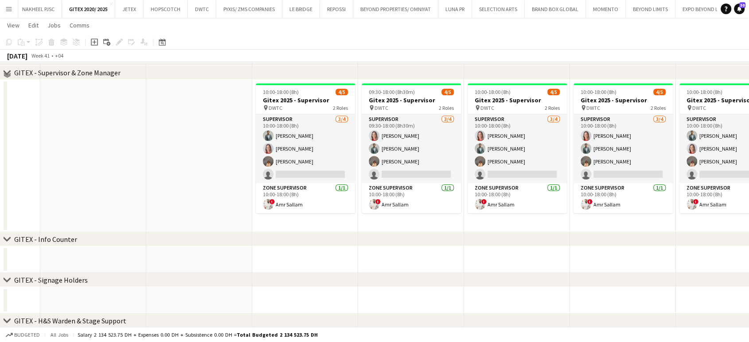
scroll to position [591, 0]
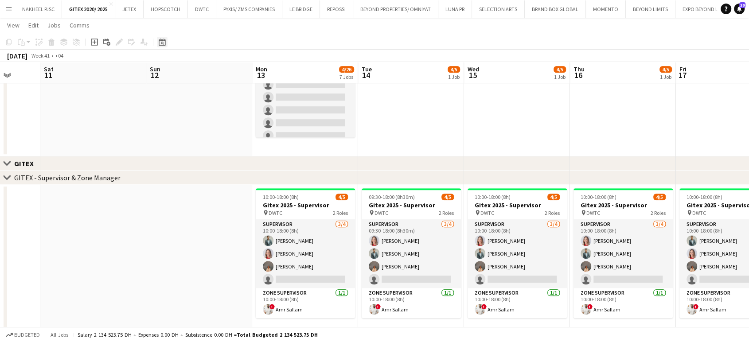
click at [160, 39] on icon at bounding box center [162, 42] width 7 height 7
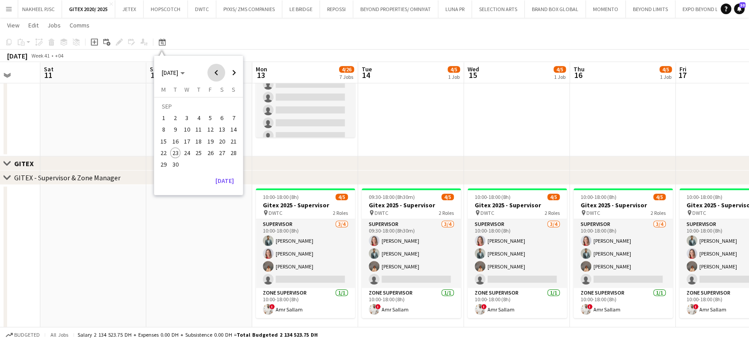
click at [217, 74] on span "Previous month" at bounding box center [216, 73] width 18 height 18
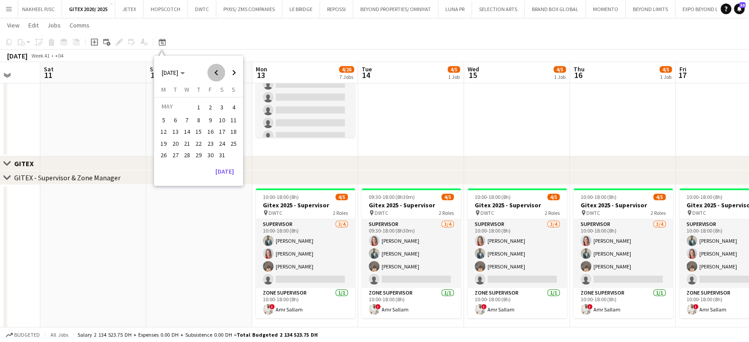
click at [217, 74] on span "Previous month" at bounding box center [216, 73] width 18 height 18
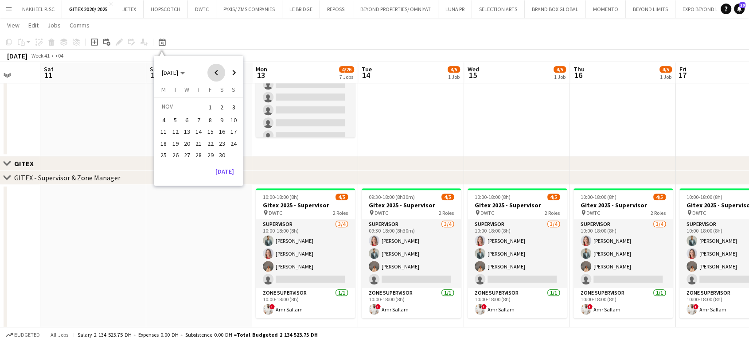
click at [217, 74] on span "Previous month" at bounding box center [216, 73] width 18 height 18
click at [189, 137] on span "16" at bounding box center [187, 141] width 11 height 11
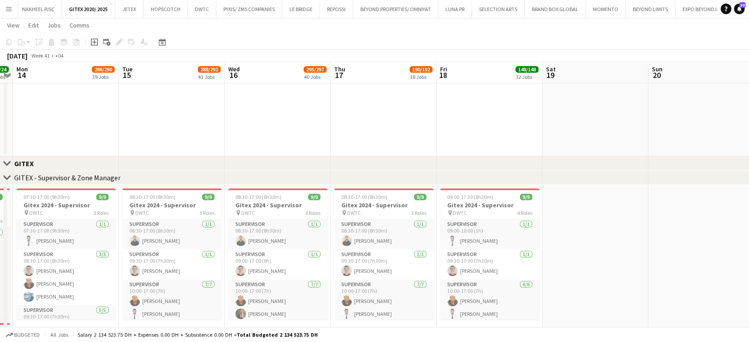
click at [10, 176] on icon at bounding box center [7, 177] width 7 height 4
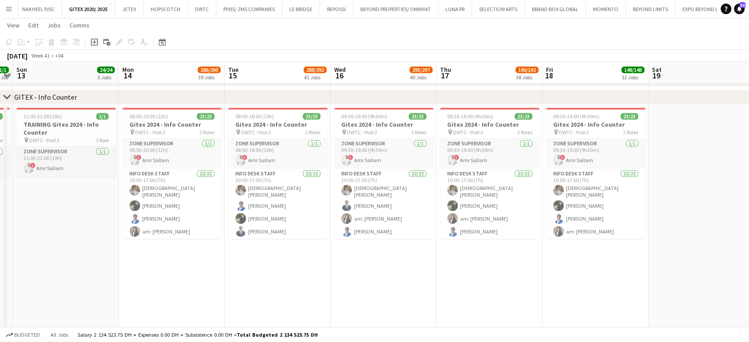
scroll to position [0, 254]
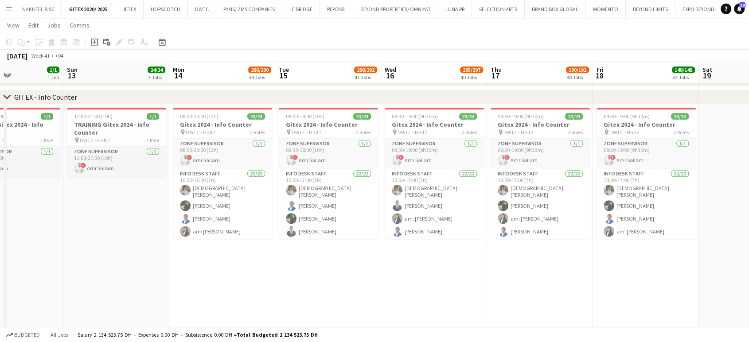
drag, startPoint x: 78, startPoint y: 182, endPoint x: 234, endPoint y: 189, distance: 156.6
click at [227, 121] on h3 "Gitex 2024 - Info Counter" at bounding box center [222, 125] width 99 height 8
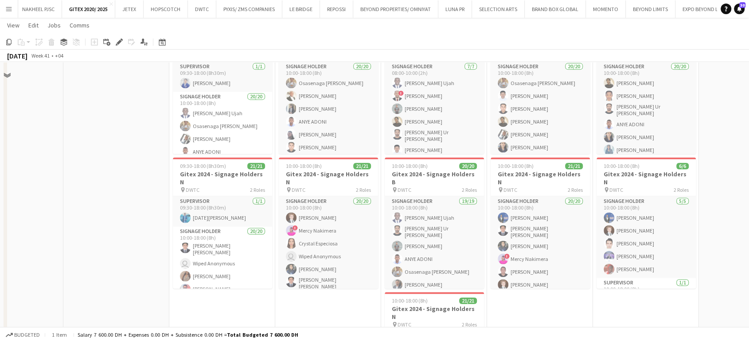
scroll to position [1133, 0]
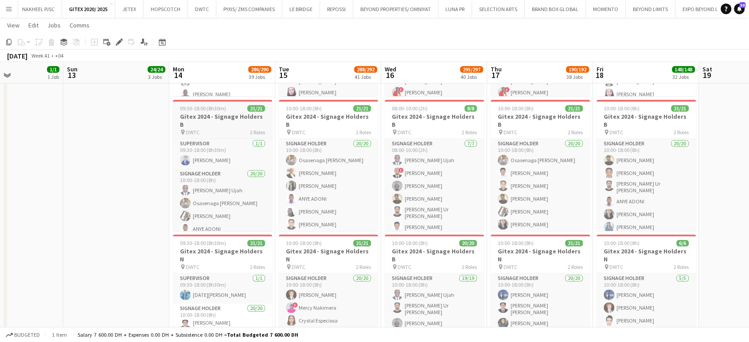
click at [222, 112] on app-job-card "09:30-18:00 (8h30m) 21/21 Gitex 2024 - Signage Holders B pin DWTC 2 Roles Super…" at bounding box center [222, 165] width 99 height 131
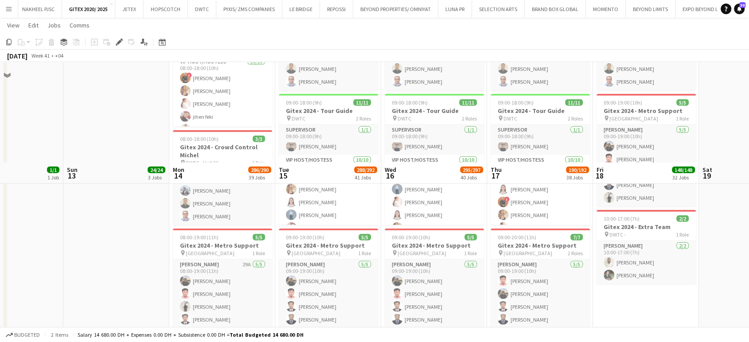
scroll to position [2209, 0]
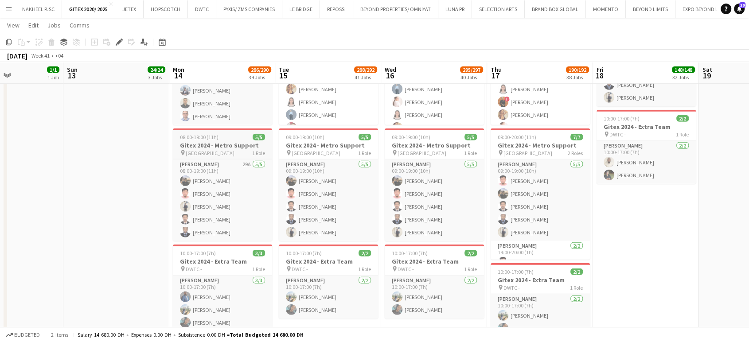
click at [228, 150] on span "DWTC metro station" at bounding box center [210, 153] width 49 height 7
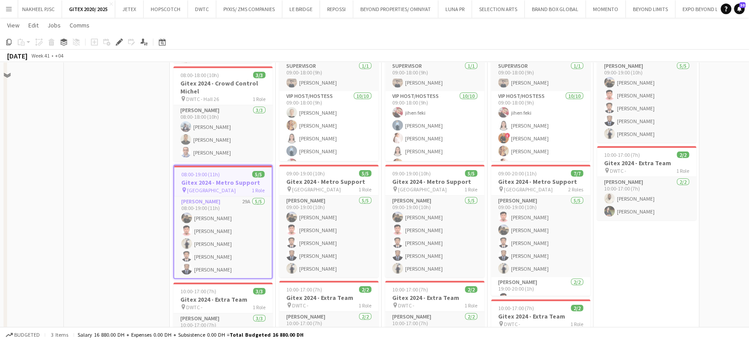
scroll to position [2042, 0]
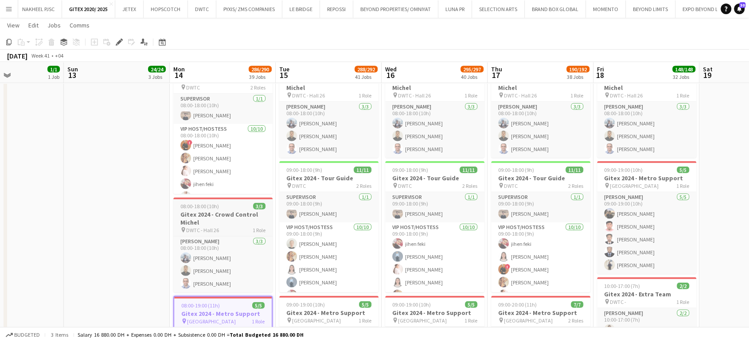
click at [220, 216] on h3 "Gitex 2024 - Crowd Control Michel" at bounding box center [222, 218] width 99 height 16
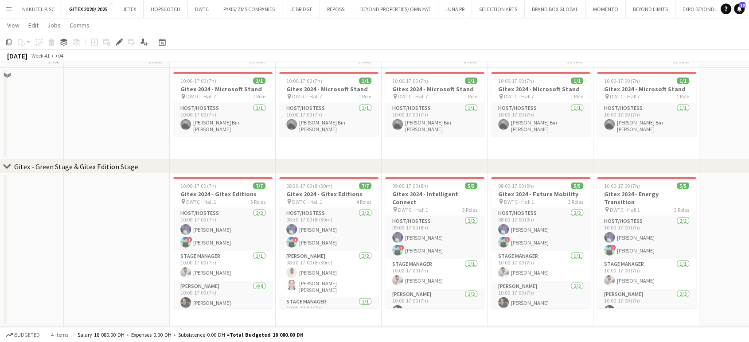
scroll to position [2499, 0]
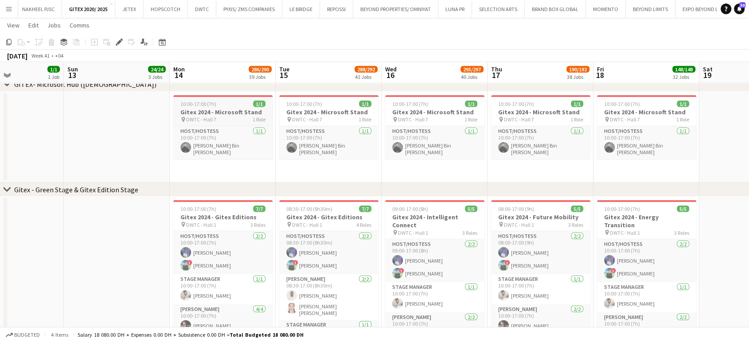
click at [226, 120] on div "pin DWTC - Hall 7 1 Role" at bounding box center [222, 119] width 99 height 7
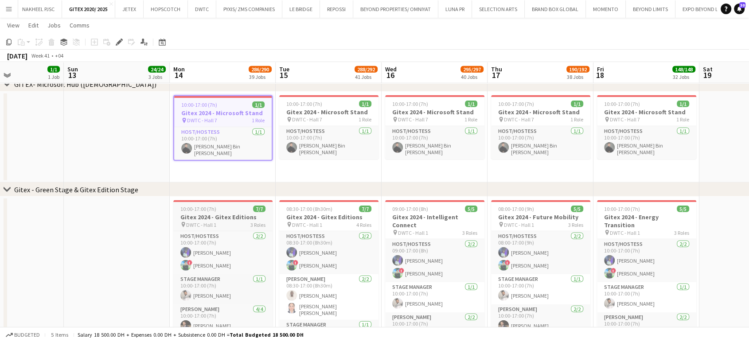
click at [230, 222] on div "pin DWTC - Hall 1 3 Roles" at bounding box center [222, 224] width 99 height 7
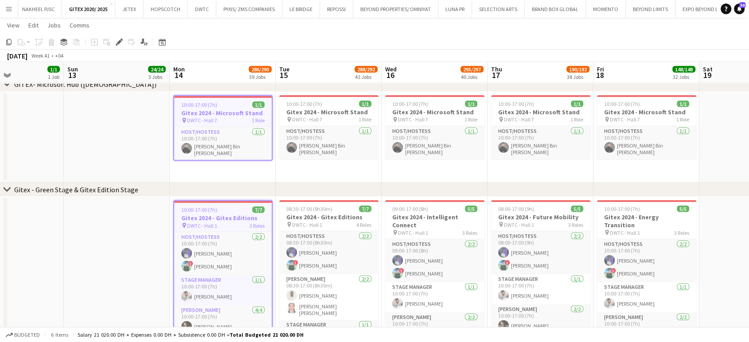
click at [237, 220] on h3 "Gitex 2024 - Gitex Editions" at bounding box center [222, 218] width 97 height 8
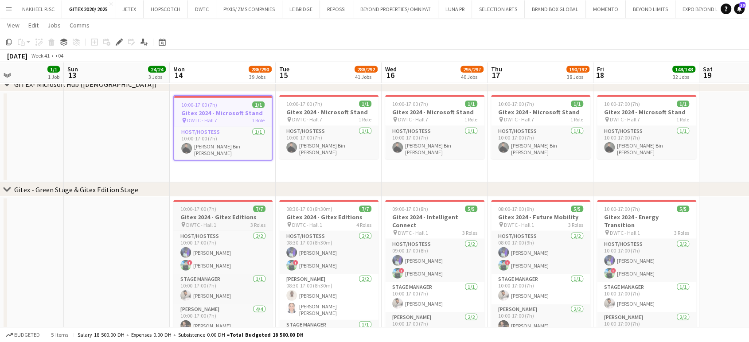
click at [248, 219] on h3 "Gitex 2024 - Gitex Editions" at bounding box center [222, 217] width 99 height 8
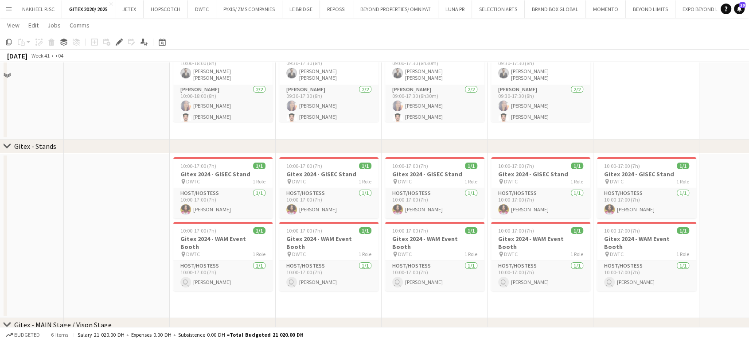
scroll to position [3039, 0]
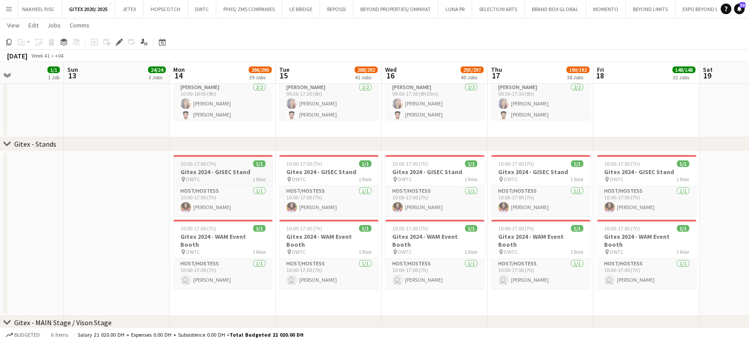
click at [223, 169] on h3 "Gitex 2024 - GISEC Stand" at bounding box center [222, 172] width 99 height 8
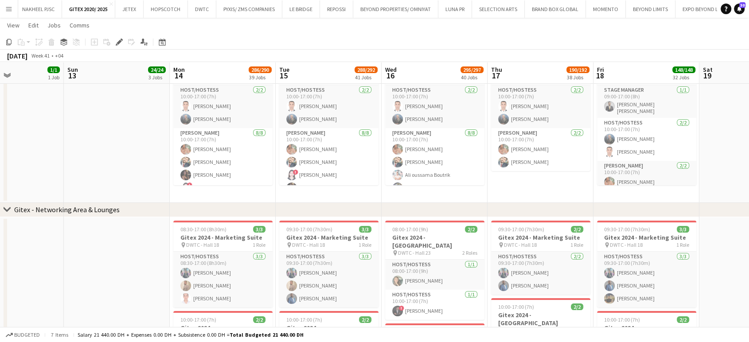
scroll to position [3296, 0]
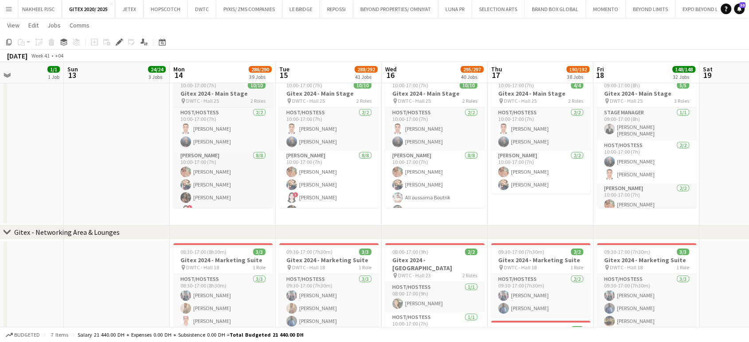
click at [235, 91] on h3 "Gitex 2024 - Main Stage" at bounding box center [222, 93] width 99 height 8
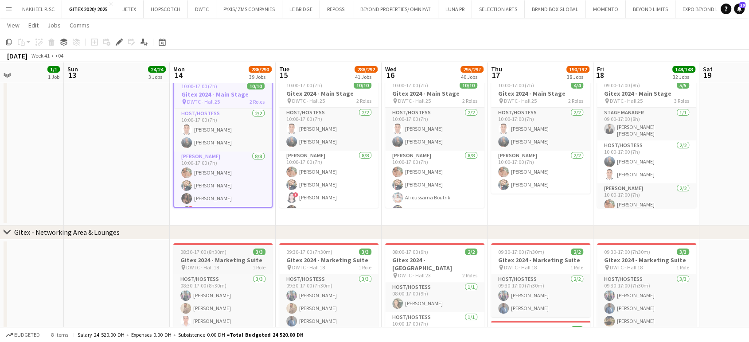
click at [229, 265] on div "pin DWTC - Hall 18 1 Role" at bounding box center [222, 267] width 99 height 7
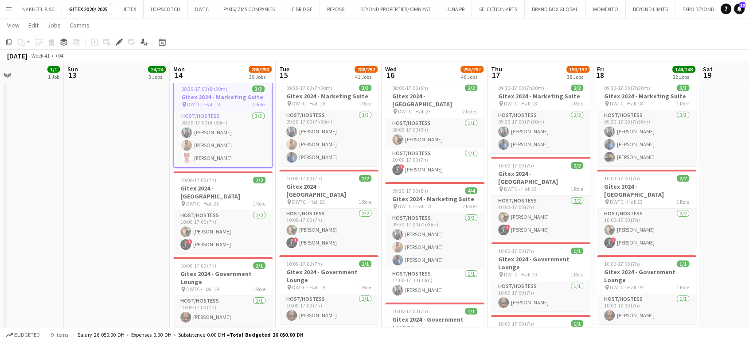
scroll to position [3545, 0]
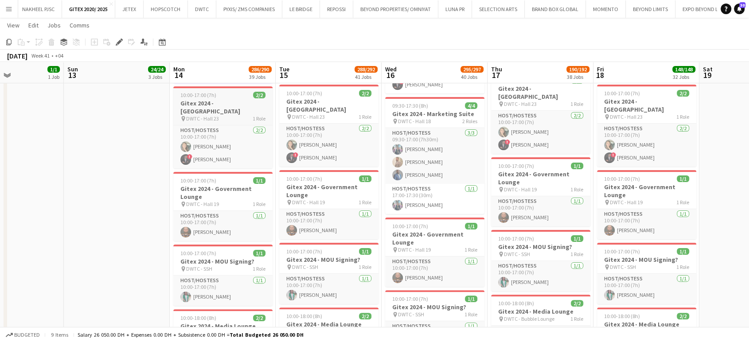
click at [222, 100] on h3 "Gitex 2024 - CISO Lounge" at bounding box center [222, 107] width 99 height 16
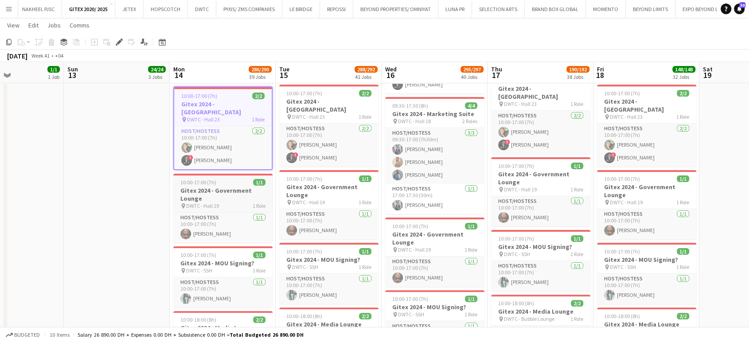
click at [226, 187] on h3 "Gitex 2024 - Government Lounge" at bounding box center [222, 195] width 99 height 16
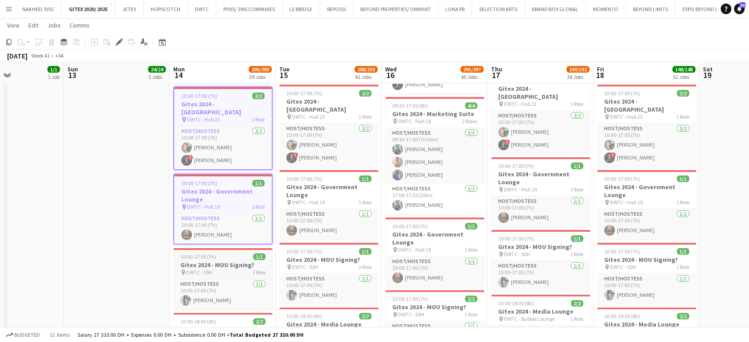
click at [245, 261] on h3 "Gitex 2024 - MOU Signing?" at bounding box center [222, 265] width 99 height 8
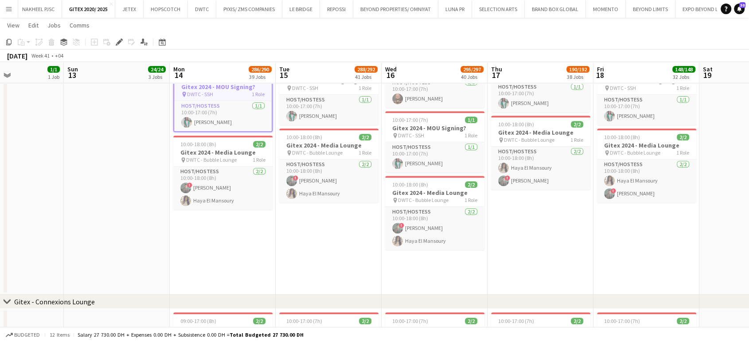
scroll to position [3755, 0]
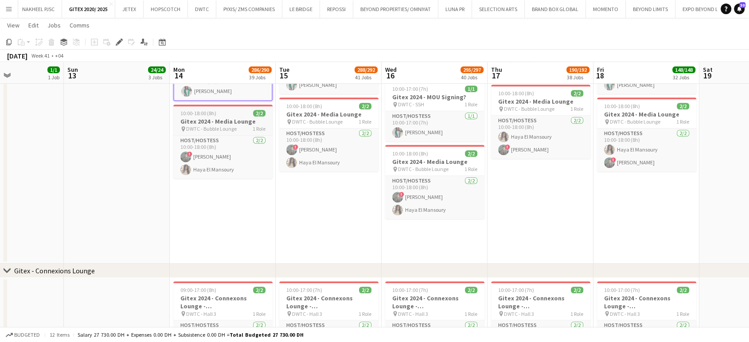
click at [234, 110] on div "10:00-18:00 (8h) 2/2" at bounding box center [222, 113] width 99 height 7
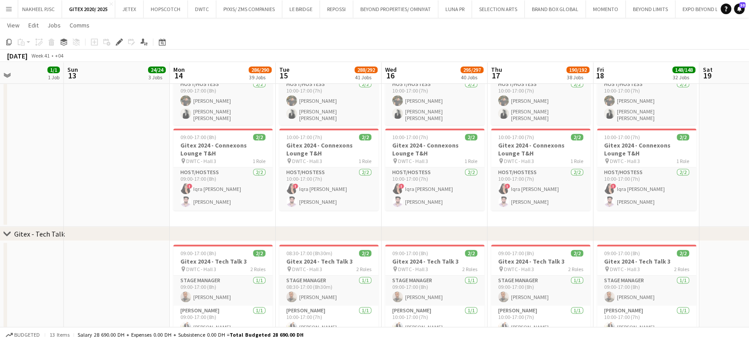
scroll to position [3872, 0]
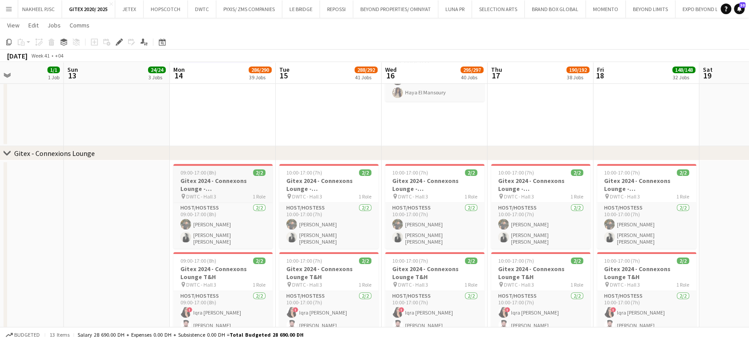
click at [204, 202] on div "Host/Hostess 2/2 09:00-17:00 (8h) Hassan Ichtay Ana Marija Dekovic" at bounding box center [222, 225] width 99 height 46
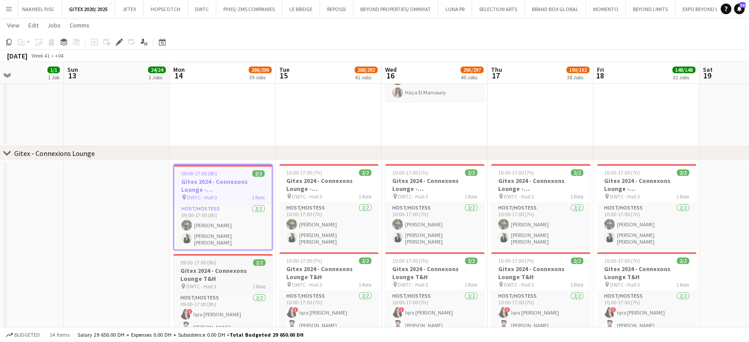
click at [214, 267] on h3 "Gitex 2024 - Connexons Lounge T&H" at bounding box center [222, 275] width 99 height 16
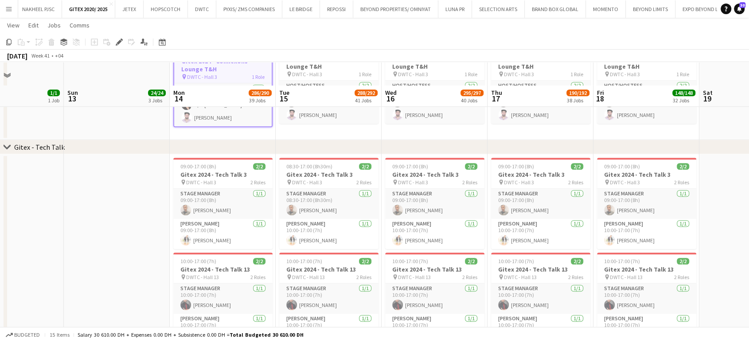
scroll to position [4121, 0]
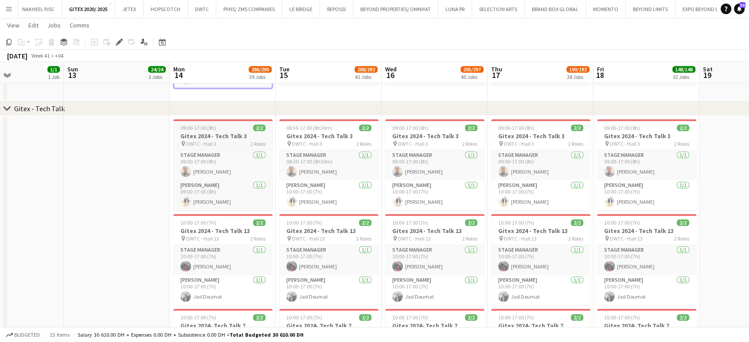
click at [211, 144] on span "DWTC - Hall 3" at bounding box center [201, 143] width 30 height 7
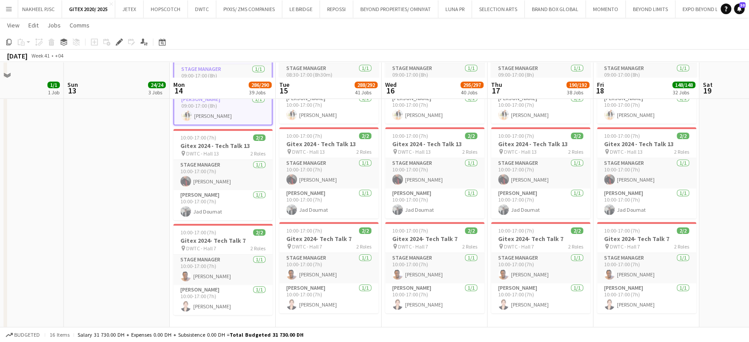
scroll to position [4223, 0]
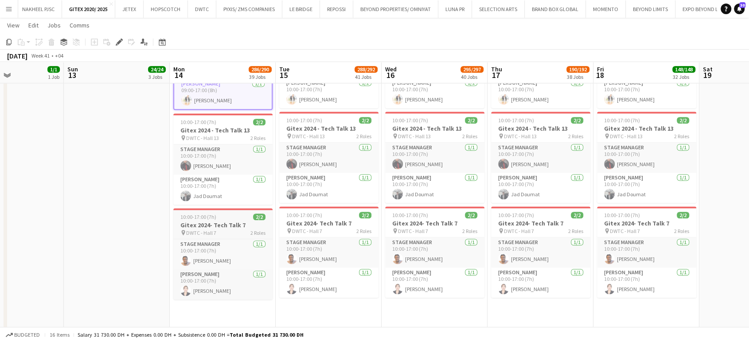
click at [206, 222] on h3 "Gitex 2024- Tech Talk 7" at bounding box center [222, 225] width 99 height 8
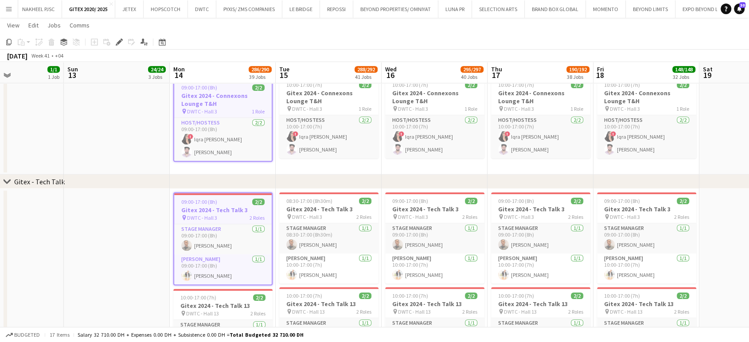
scroll to position [4063, 0]
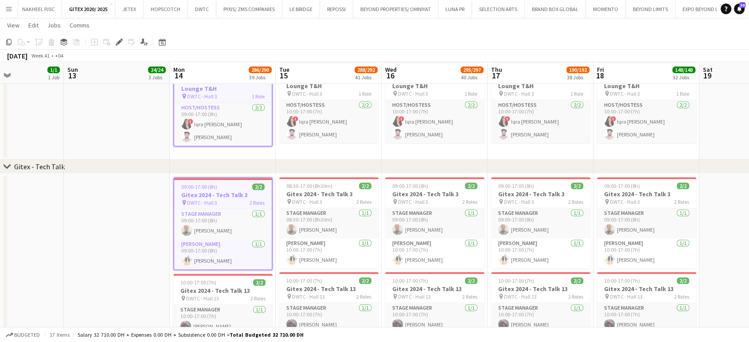
click at [236, 197] on h3 "Gitex 2024 - Tech Talk 3" at bounding box center [222, 195] width 97 height 8
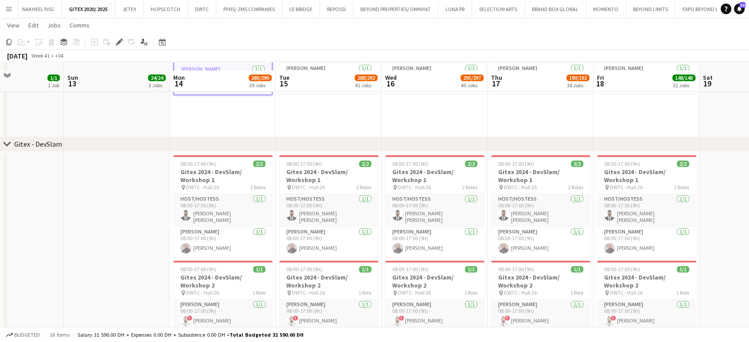
scroll to position [4436, 0]
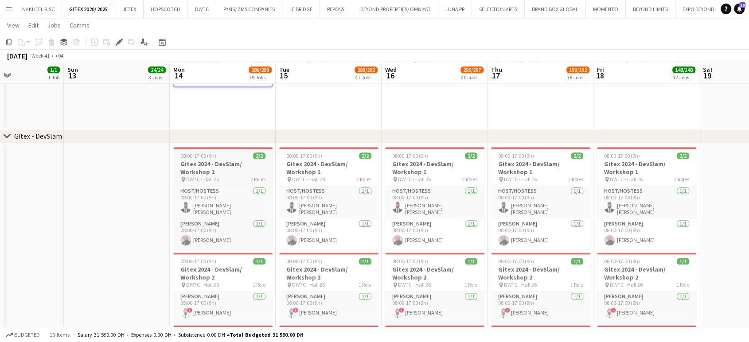
click at [222, 165] on h3 "Gitex 2024 - DevSlam/ Workshop 1" at bounding box center [222, 168] width 99 height 16
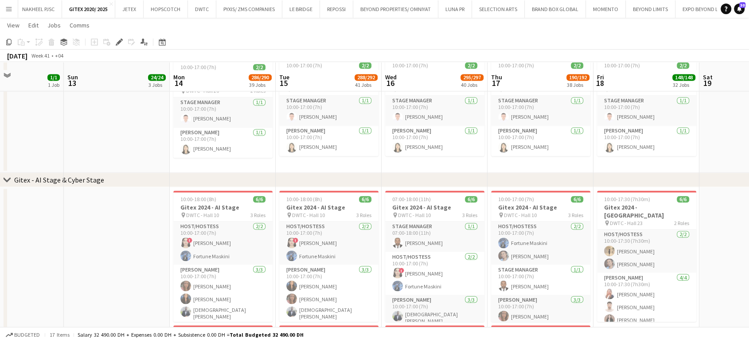
scroll to position [4846, 0]
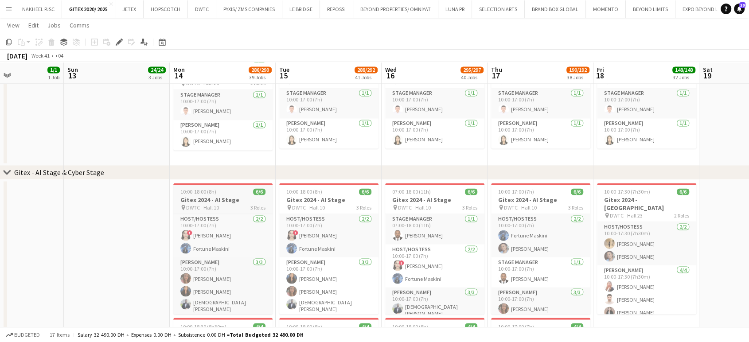
click at [220, 198] on h3 "Gitex 2024 - AI Stage" at bounding box center [222, 200] width 99 height 8
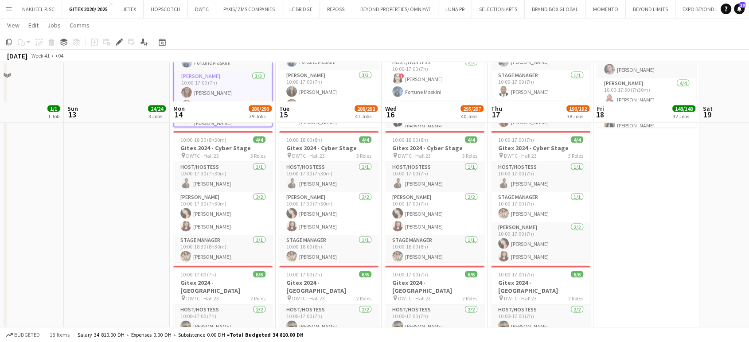
scroll to position [5072, 0]
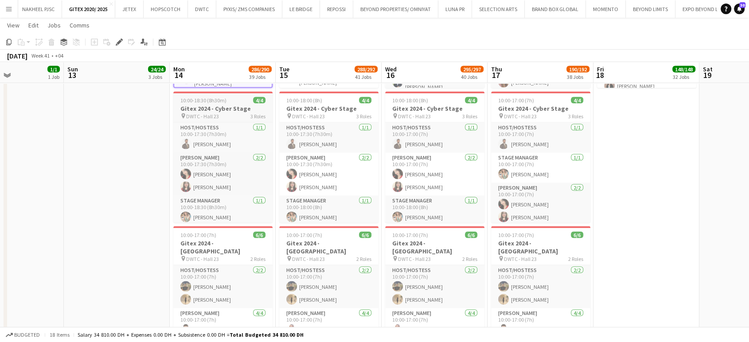
click at [234, 110] on h3 "Gitex 2024 - Cyber Stage" at bounding box center [222, 109] width 99 height 8
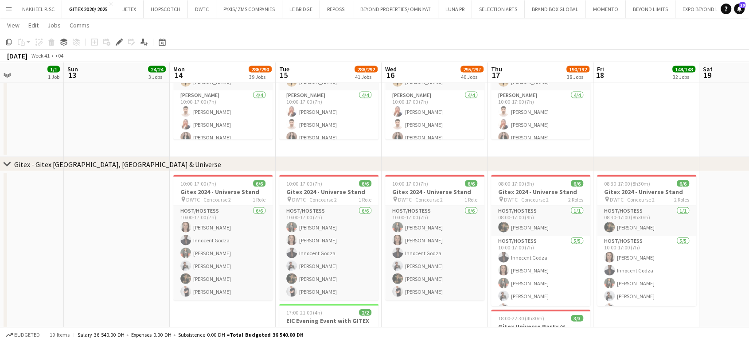
scroll to position [5298, 0]
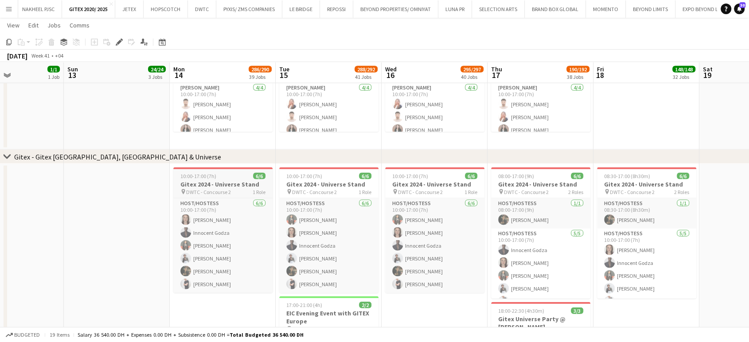
click at [210, 194] on span "DWTC - Concourse 2" at bounding box center [208, 192] width 45 height 7
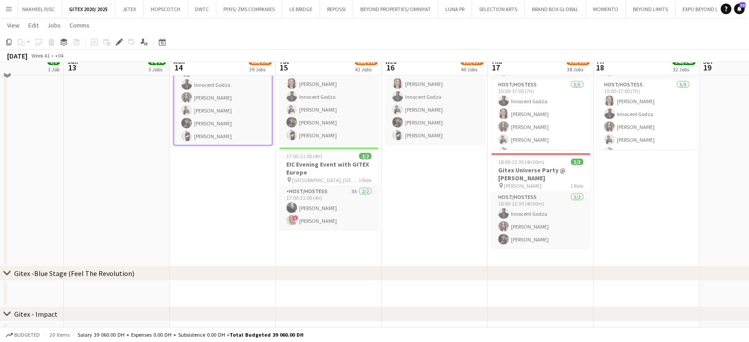
scroll to position [5423, 0]
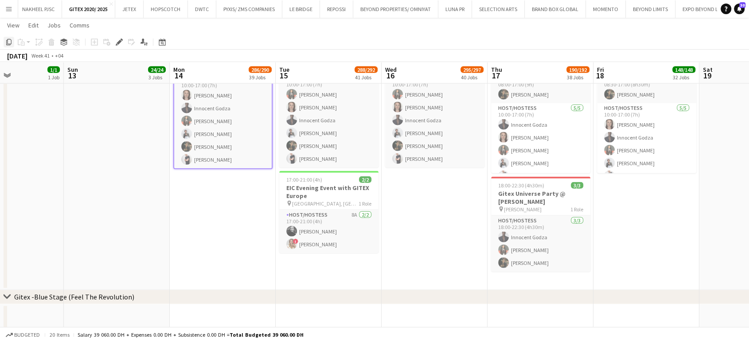
click at [10, 42] on icon "Copy" at bounding box center [8, 42] width 7 height 7
click at [162, 44] on icon at bounding box center [162, 43] width 3 height 3
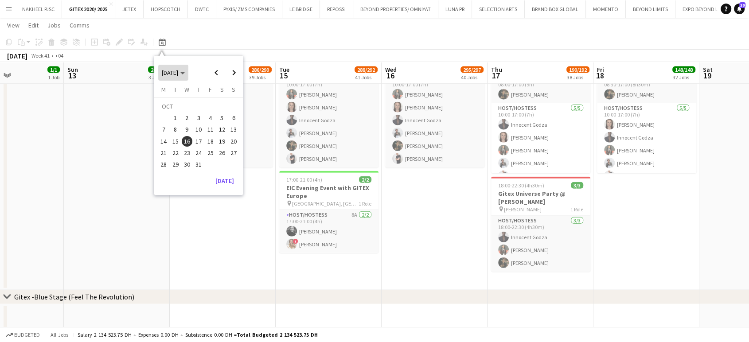
click at [185, 74] on icon "Choose month and year" at bounding box center [182, 73] width 4 height 2
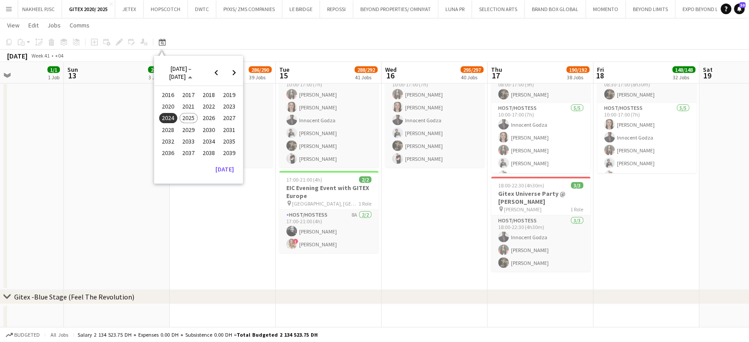
click at [189, 119] on span "2025" at bounding box center [188, 118] width 18 height 11
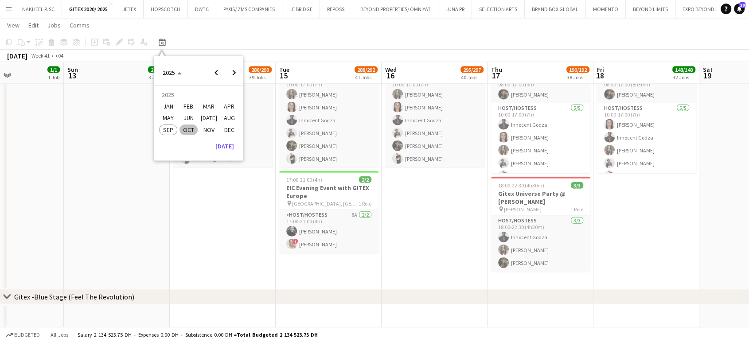
click at [188, 128] on span "OCT" at bounding box center [188, 130] width 18 height 11
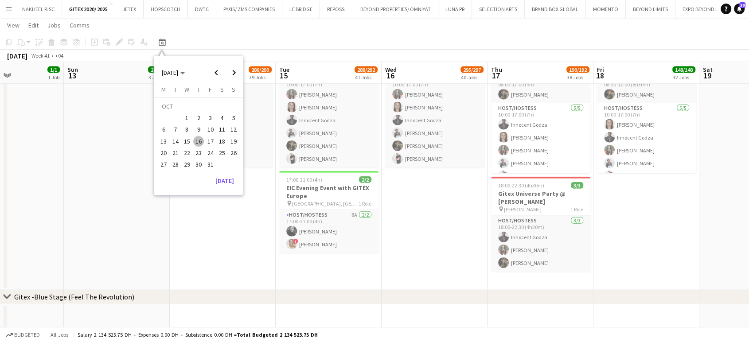
click at [164, 143] on span "13" at bounding box center [164, 141] width 11 height 11
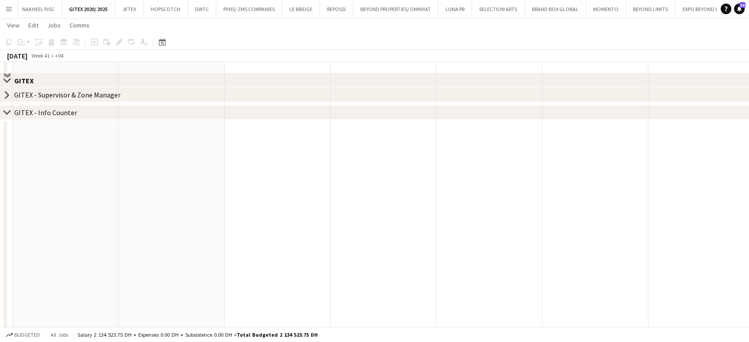
scroll to position [624, 0]
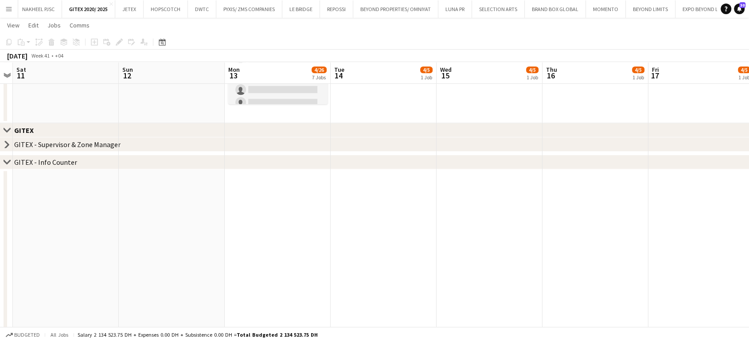
click at [269, 210] on app-date-cell at bounding box center [278, 312] width 106 height 287
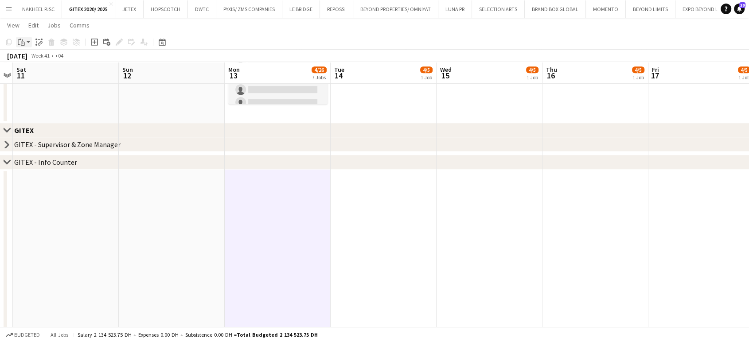
click at [18, 40] on icon at bounding box center [19, 42] width 3 height 6
click at [30, 58] on link "Paste Ctrl+V" at bounding box center [64, 59] width 83 height 8
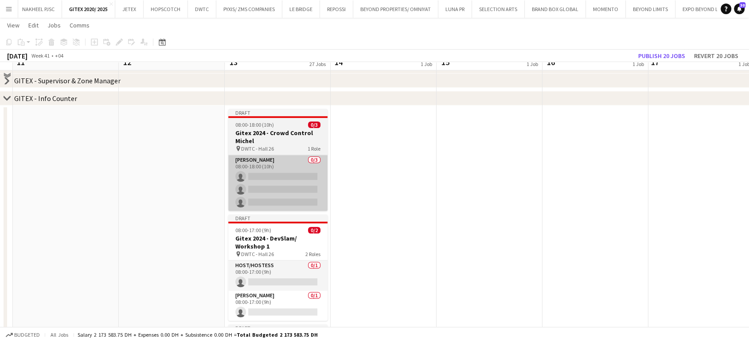
scroll to position [673, 0]
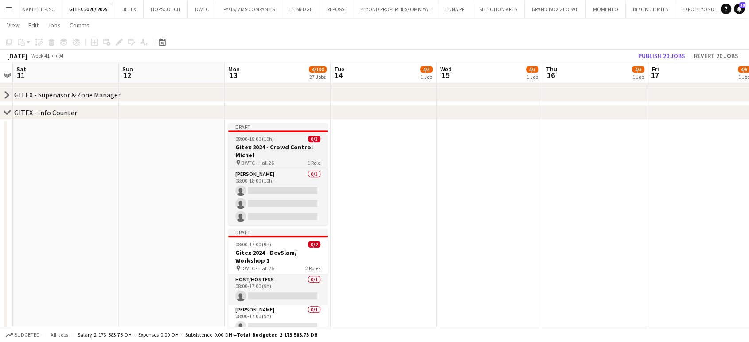
click at [279, 133] on app-job-card "Draft 08:00-18:00 (10h) 0/3 Gitex 2024 - Crowd Control Michel pin DWTC - Hall 2…" at bounding box center [277, 174] width 99 height 102
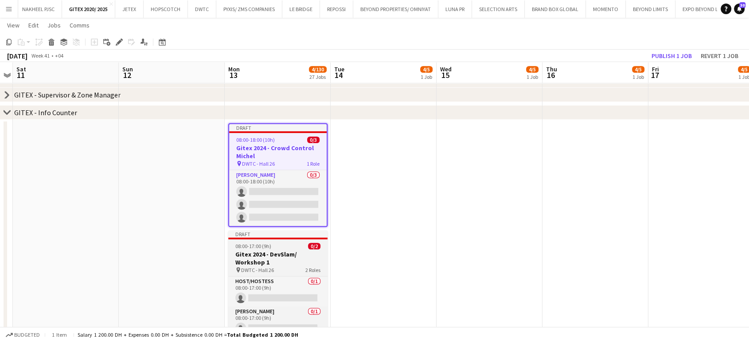
click at [273, 261] on h3 "Gitex 2024 - DevSlam/ Workshop 1" at bounding box center [277, 258] width 99 height 16
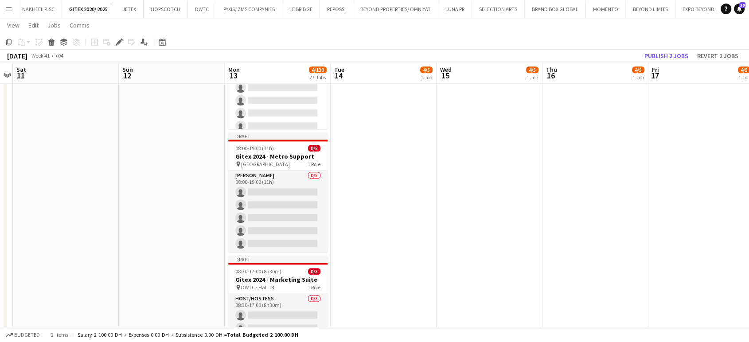
scroll to position [950, 0]
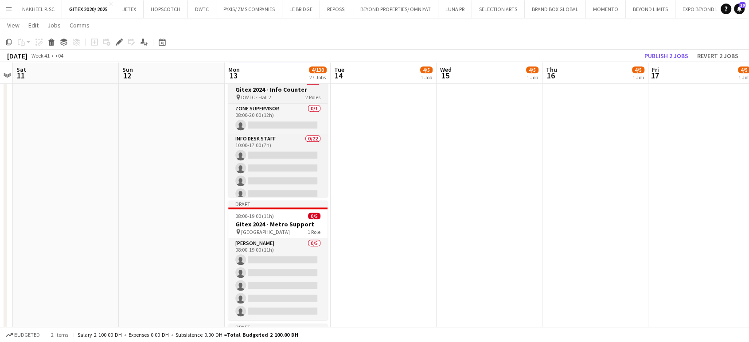
click at [252, 91] on h3 "Gitex 2024 - Info Counter" at bounding box center [277, 90] width 99 height 8
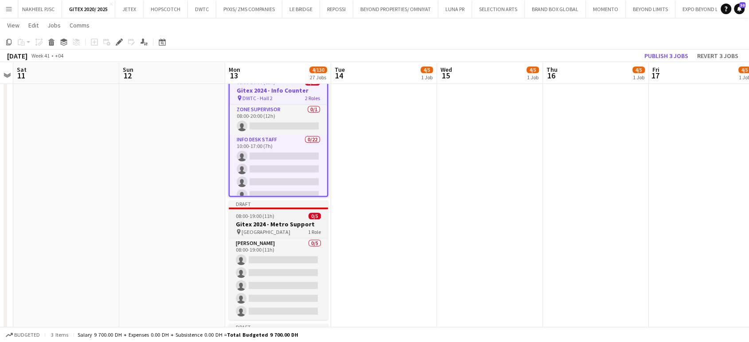
click at [256, 223] on h3 "Gitex 2024 - Metro Support" at bounding box center [278, 224] width 99 height 8
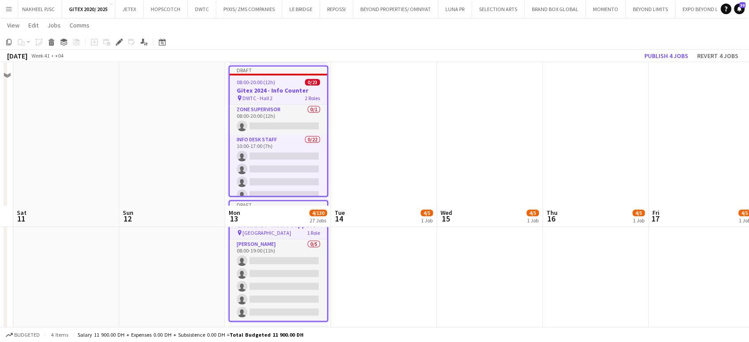
scroll to position [1195, 0]
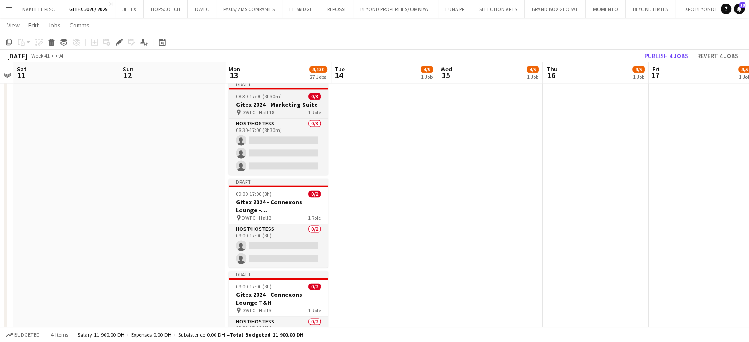
click at [287, 105] on h3 "Gitex 2024 - Marketing Suite" at bounding box center [278, 105] width 99 height 8
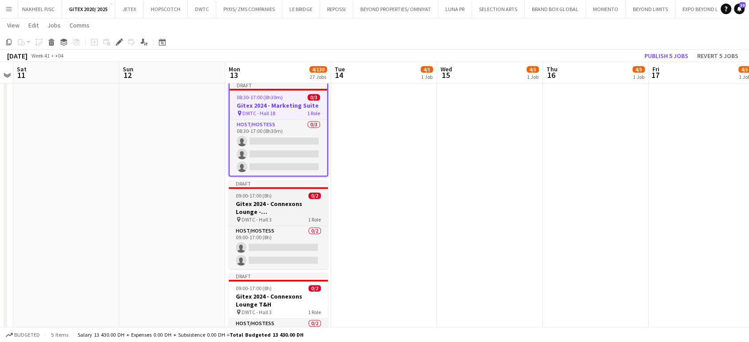
click at [278, 206] on h3 "Gitex 2024 - Connexons Lounge - Pakistan" at bounding box center [278, 208] width 99 height 16
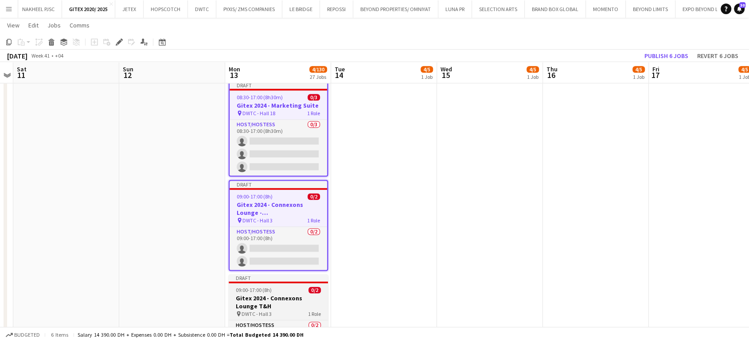
click at [272, 281] on div at bounding box center [278, 282] width 99 height 2
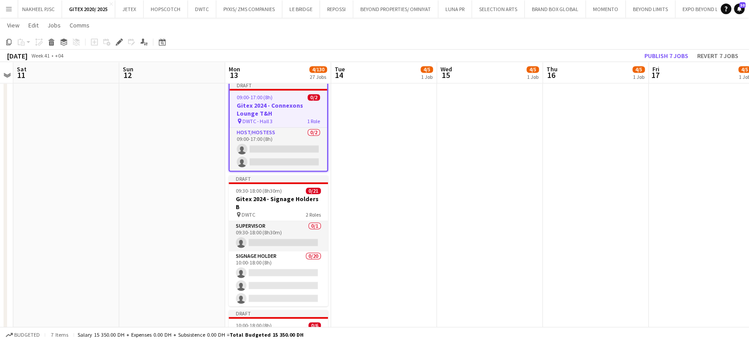
scroll to position [1448, 0]
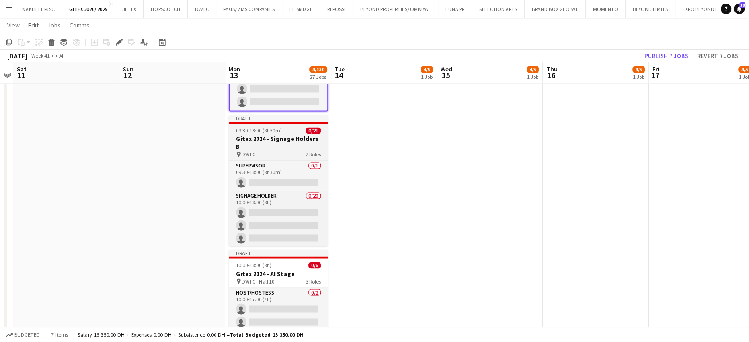
click at [283, 137] on h3 "Gitex 2024 - Signage Holders B" at bounding box center [278, 143] width 99 height 16
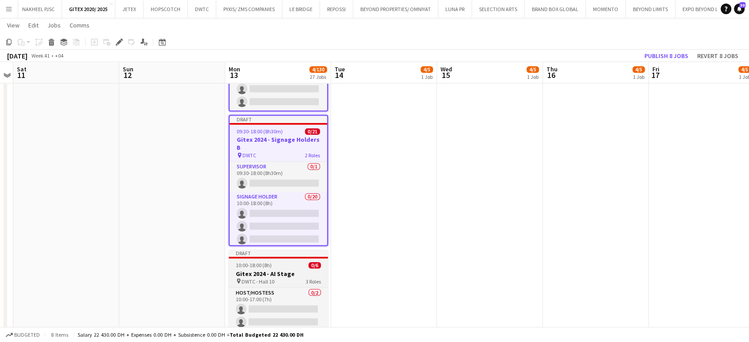
click at [274, 277] on div "pin DWTC - Hall 10 3 Roles" at bounding box center [278, 280] width 99 height 7
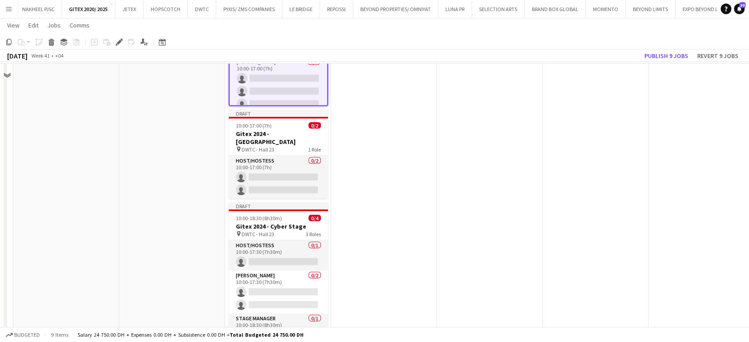
scroll to position [1703, 0]
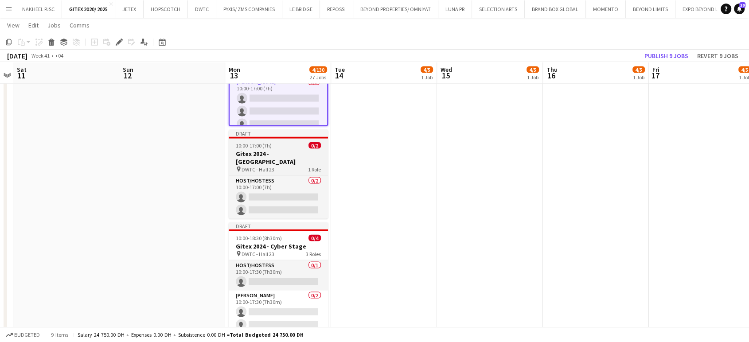
click at [306, 150] on h3 "Gitex 2024 - CISO Lounge" at bounding box center [278, 158] width 99 height 16
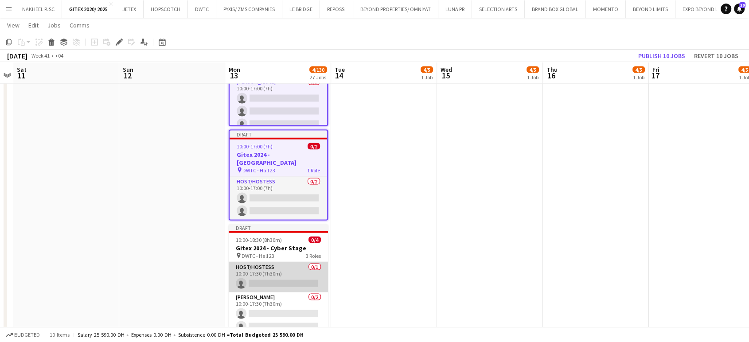
click at [273, 262] on app-card-role "Host/Hostess 0/1 10:00-17:30 (7h30m) single-neutral-actions" at bounding box center [278, 277] width 99 height 30
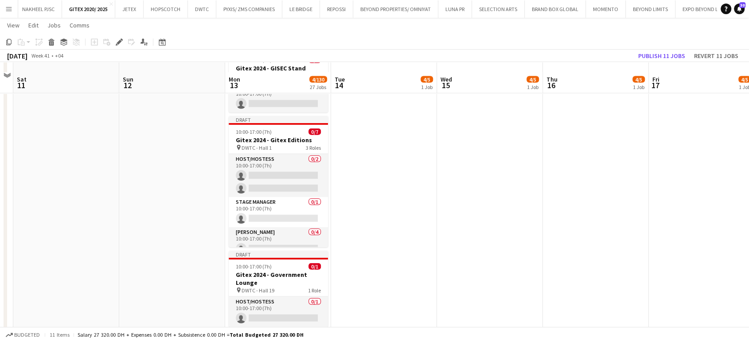
scroll to position [1957, 0]
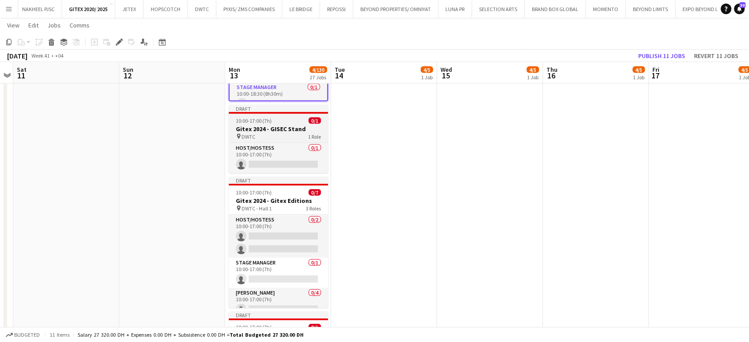
click at [285, 125] on h3 "Gitex 2024 - GISEC Stand" at bounding box center [278, 129] width 99 height 8
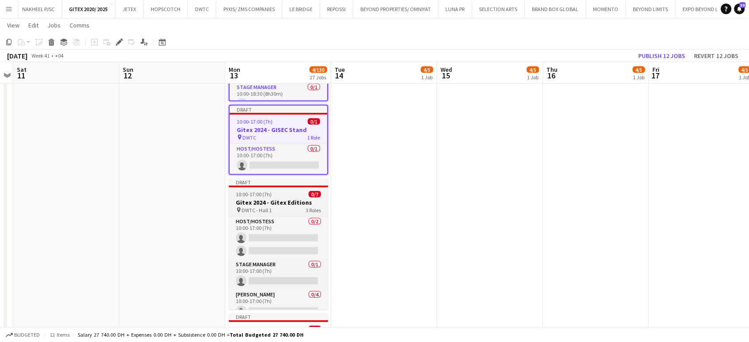
click at [284, 198] on h3 "Gitex 2024 - Gitex Editions" at bounding box center [278, 202] width 99 height 8
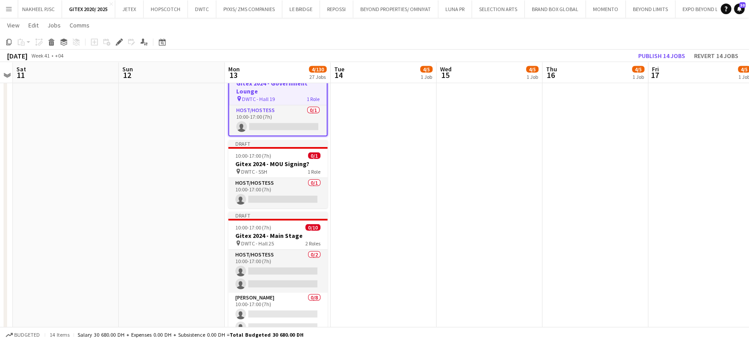
scroll to position [2272, 0]
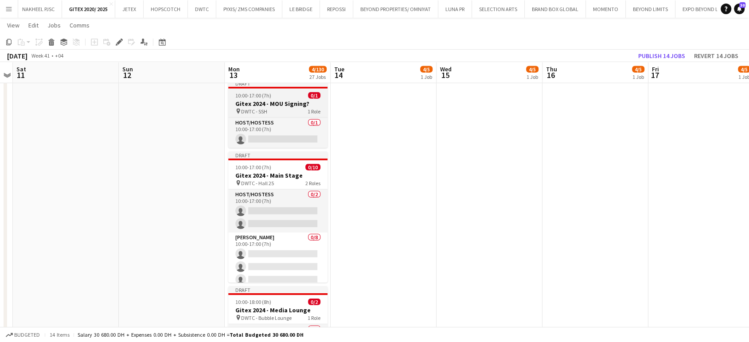
click at [290, 100] on h3 "Gitex 2024 - MOU Signing?" at bounding box center [277, 104] width 99 height 8
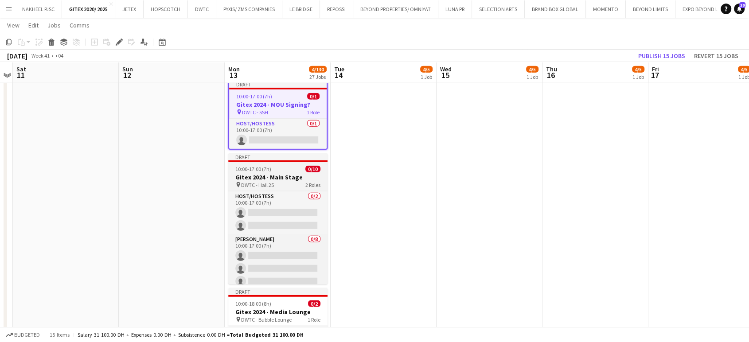
click at [287, 173] on h3 "Gitex 2024 - Main Stage" at bounding box center [277, 177] width 99 height 8
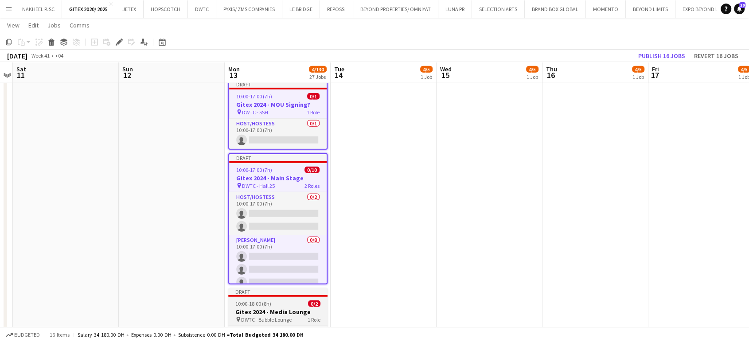
click at [280, 308] on h3 "Gitex 2024 - Media Lounge" at bounding box center [277, 312] width 99 height 8
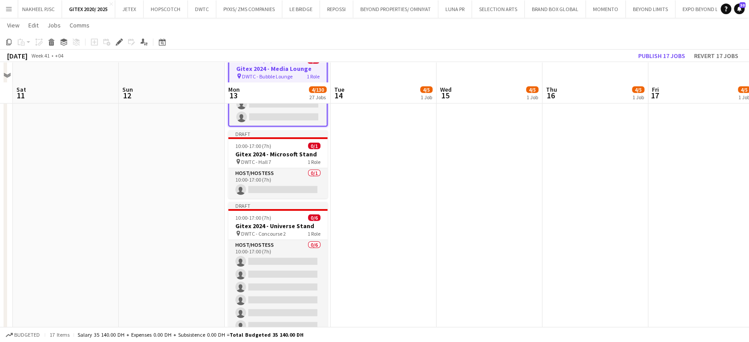
scroll to position [2536, 0]
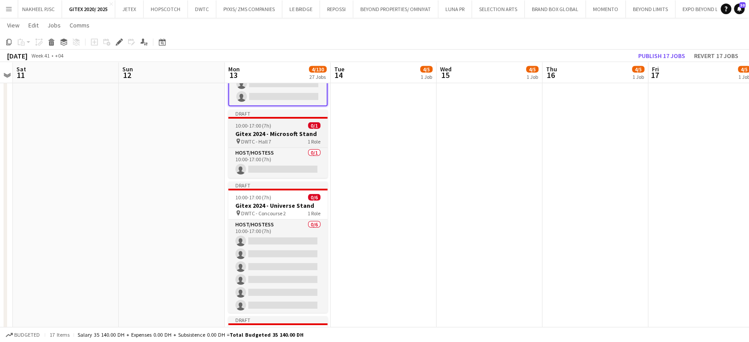
click at [295, 130] on h3 "Gitex 2024 - Microsoft Stand" at bounding box center [277, 134] width 99 height 8
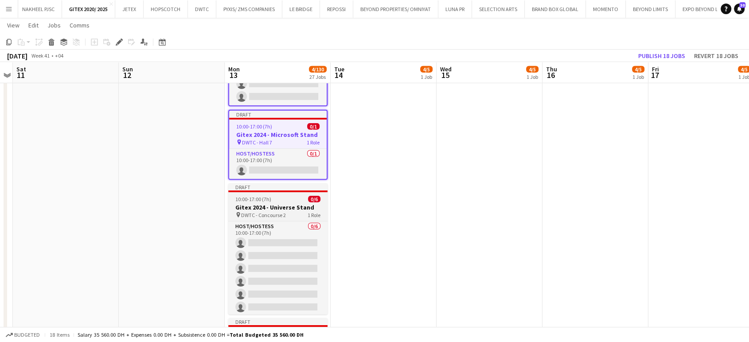
click at [281, 196] on div "10:00-17:00 (7h) 0/6" at bounding box center [277, 199] width 99 height 7
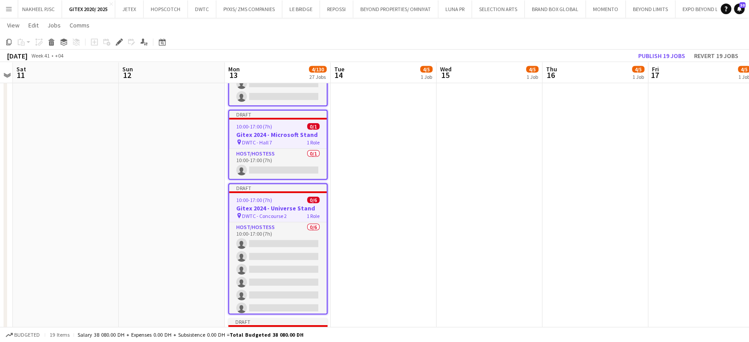
click at [281, 331] on div "10:00-17:00 (7h) 0/2" at bounding box center [277, 334] width 99 height 7
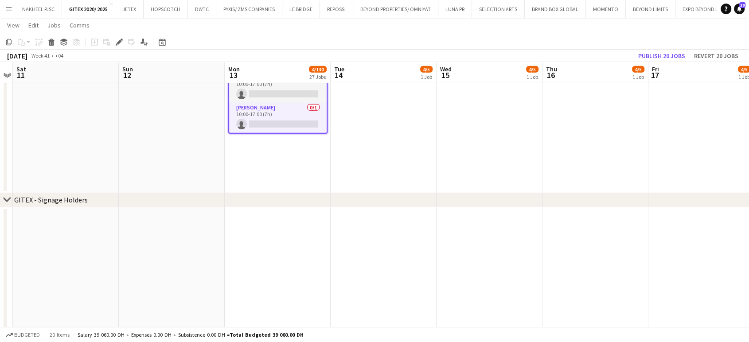
scroll to position [2750, 0]
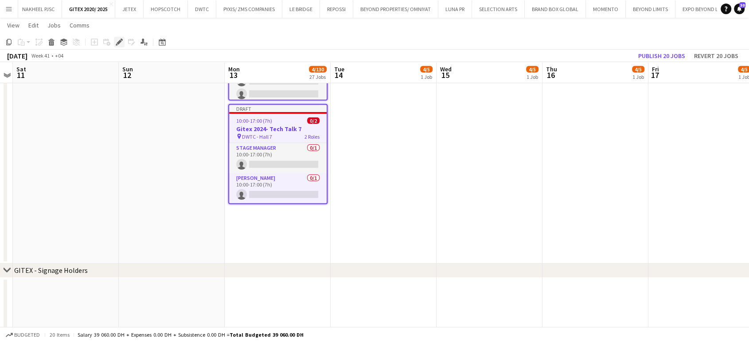
click at [119, 43] on icon "Edit" at bounding box center [119, 42] width 7 height 7
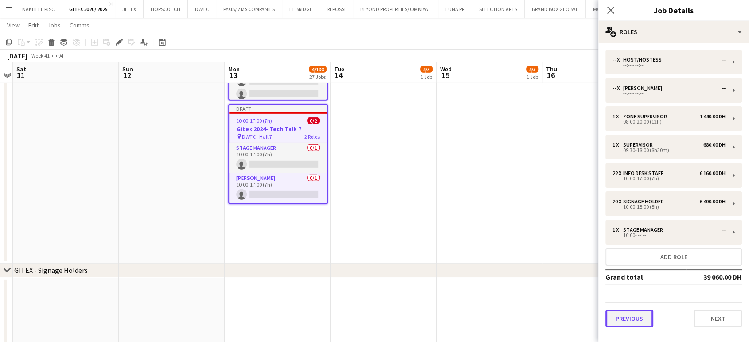
click at [630, 314] on button "Previous" at bounding box center [629, 319] width 48 height 18
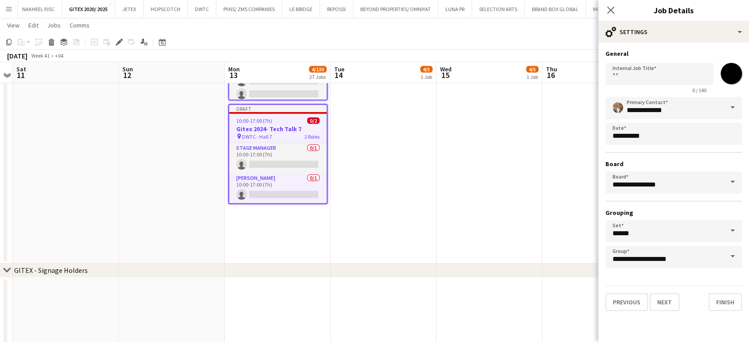
click at [734, 78] on input "*******" at bounding box center [731, 74] width 32 height 32
type input "*******"
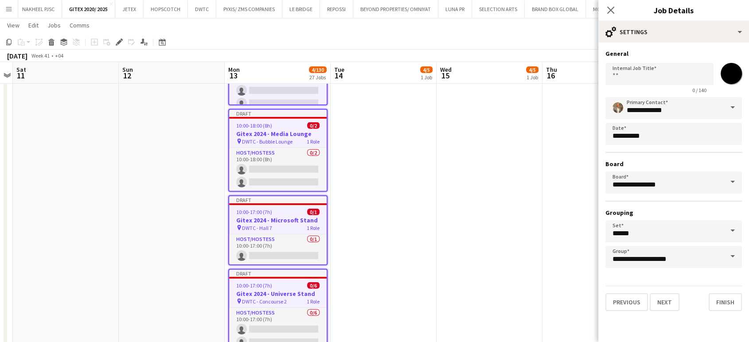
click at [737, 104] on span at bounding box center [732, 107] width 19 height 21
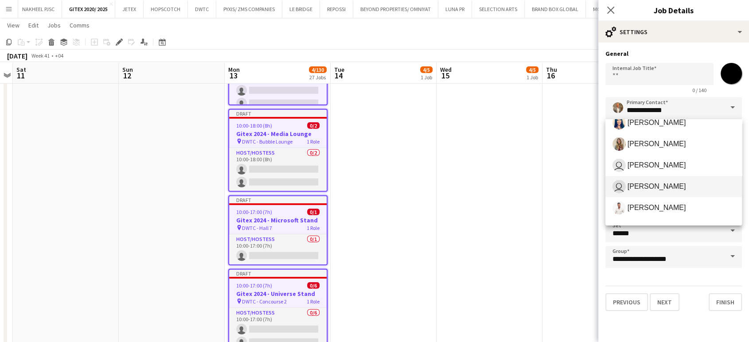
scroll to position [411, 0]
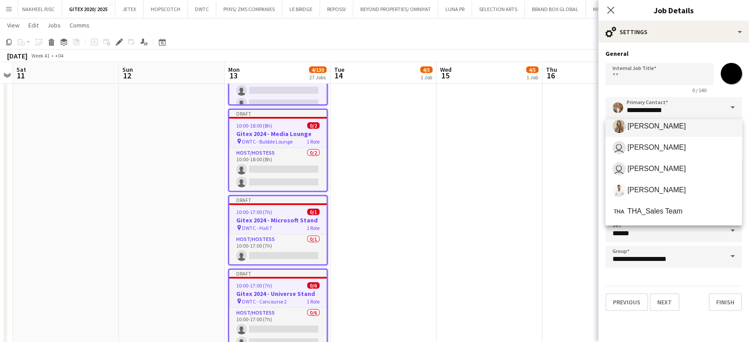
click at [645, 126] on span "Viviane Melatti" at bounding box center [656, 126] width 58 height 8
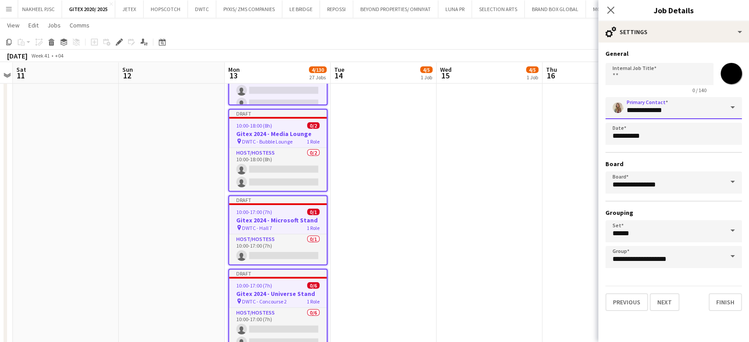
type input "**********"
click at [663, 299] on button "Next" at bounding box center [665, 302] width 30 height 18
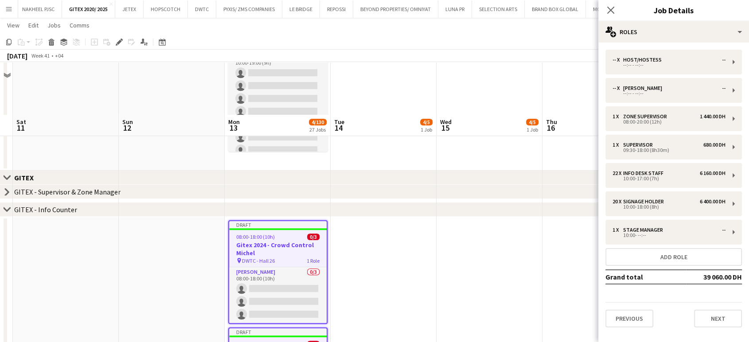
scroll to position [629, 0]
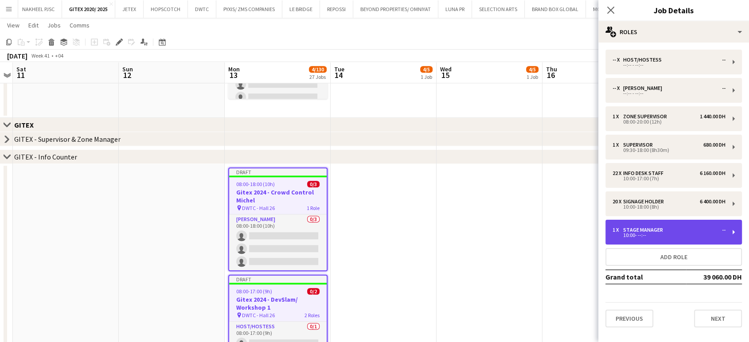
click at [645, 233] on div "10:00- --:--" at bounding box center [668, 235] width 113 height 4
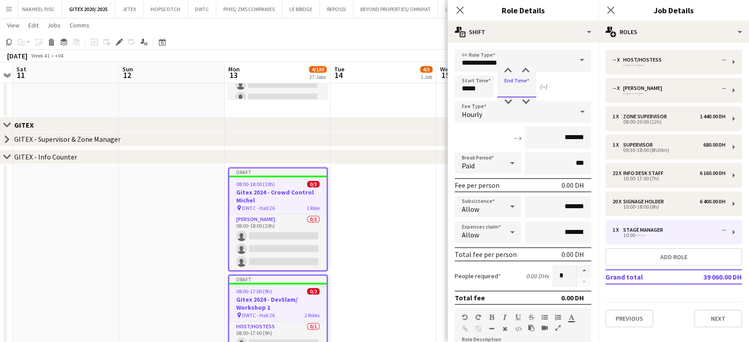
click at [517, 88] on input at bounding box center [516, 86] width 39 height 22
type input "*****"
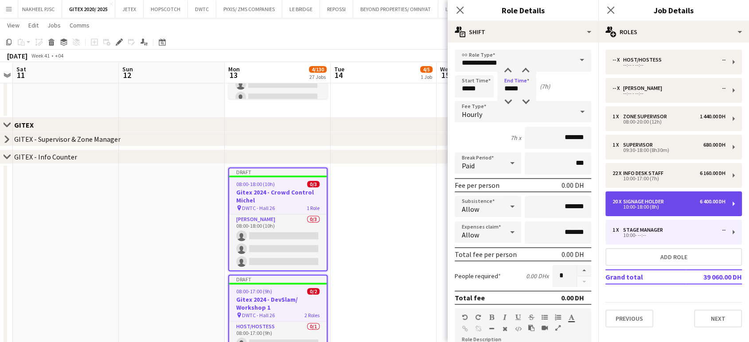
click at [666, 206] on div "10:00-18:00 (8h)" at bounding box center [668, 207] width 113 height 4
type input "**********"
type input "*****"
type input "********"
type input "**"
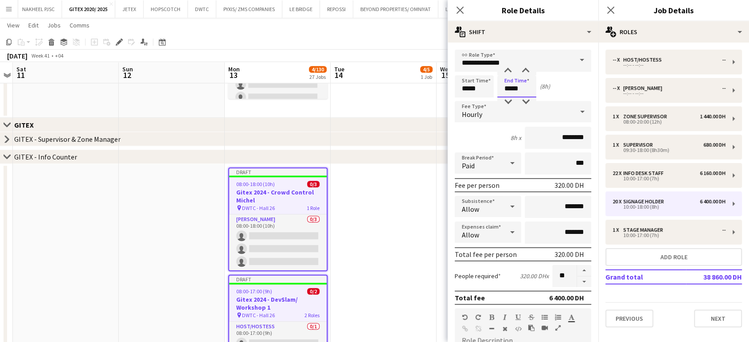
click at [512, 88] on input "*****" at bounding box center [516, 86] width 39 height 22
type input "*****"
drag, startPoint x: 558, startPoint y: 134, endPoint x: 548, endPoint y: 136, distance: 10.3
click at [548, 136] on input "********" at bounding box center [558, 138] width 66 height 22
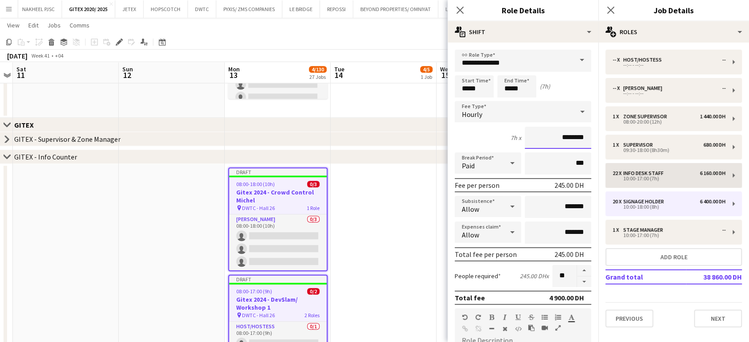
type input "********"
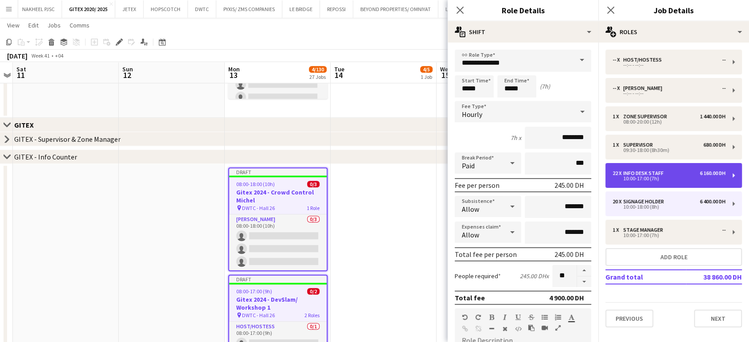
click at [633, 175] on div "Info desk staff" at bounding box center [645, 173] width 44 height 6
type input "**********"
type input "********"
type input "**"
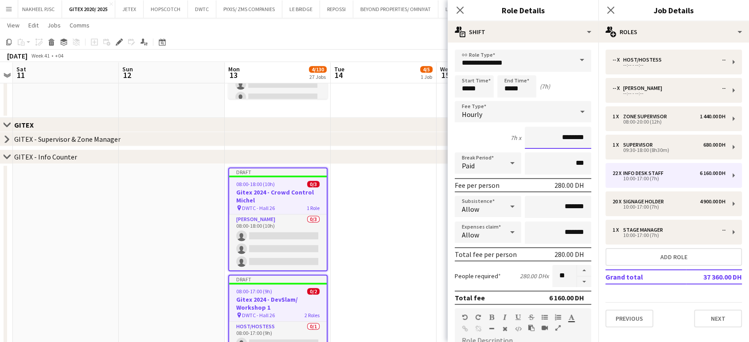
drag, startPoint x: 556, startPoint y: 136, endPoint x: 540, endPoint y: 135, distance: 16.4
click at [540, 135] on input "********" at bounding box center [558, 138] width 66 height 22
type input "********"
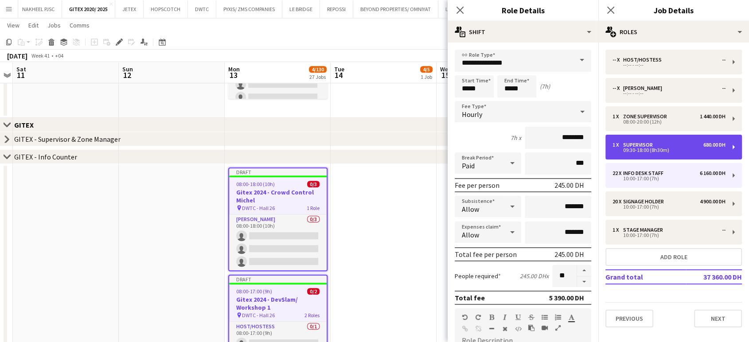
click at [648, 145] on div "Supervisor" at bounding box center [639, 145] width 33 height 6
type input "**********"
type input "*****"
type input "********"
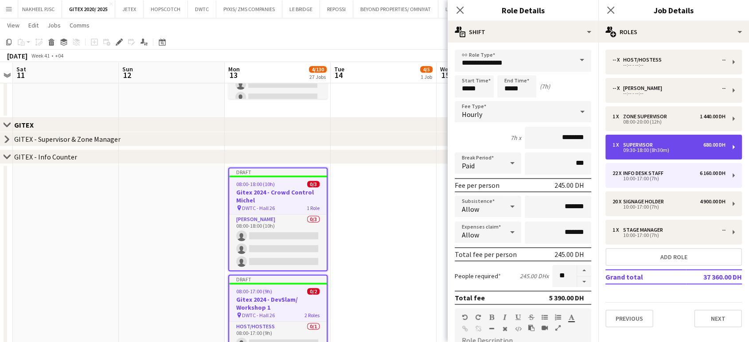
type input "****"
type input "*"
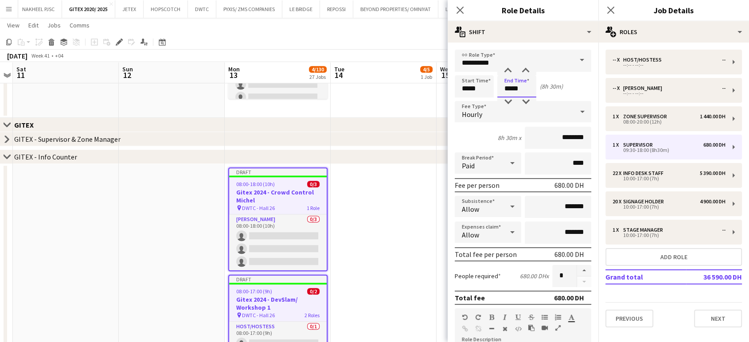
drag, startPoint x: 511, startPoint y: 87, endPoint x: 494, endPoint y: 88, distance: 17.3
click at [494, 88] on div "Start Time ***** End Time ***** (8h 30m)" at bounding box center [523, 86] width 136 height 22
type input "*****"
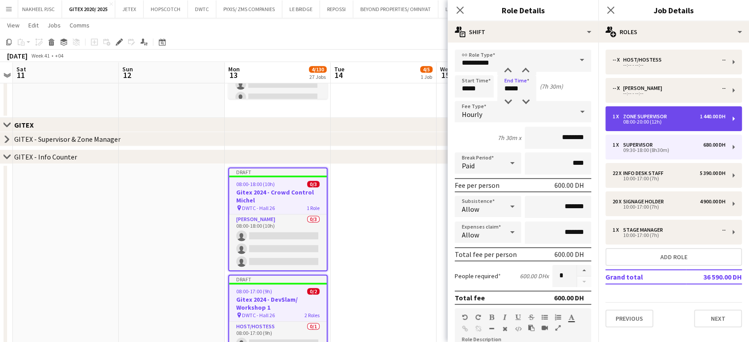
click at [642, 116] on div "Zone Supervisor" at bounding box center [646, 116] width 47 height 6
type input "**********"
type input "*****"
type input "*********"
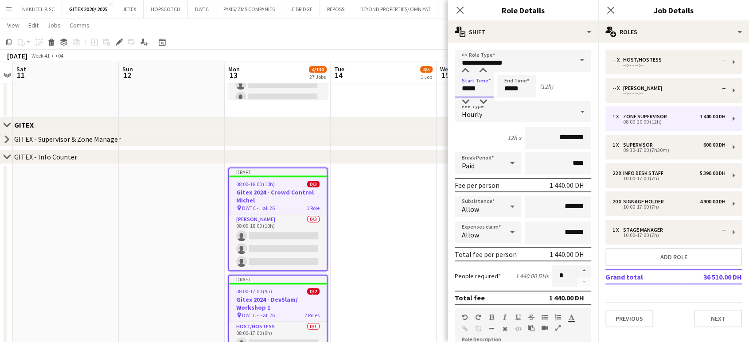
drag, startPoint x: 468, startPoint y: 88, endPoint x: 434, endPoint y: 88, distance: 33.7
type input "*****"
drag, startPoint x: 510, startPoint y: 89, endPoint x: 490, endPoint y: 90, distance: 20.0
click at [490, 90] on div "Start Time ***** End Time ***** (10h)" at bounding box center [523, 86] width 136 height 22
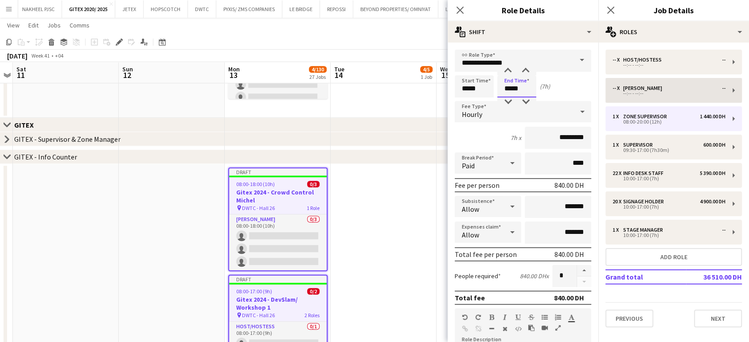
type input "*****"
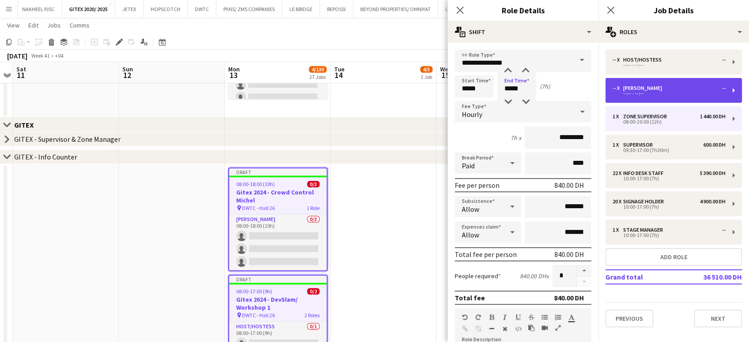
click at [625, 91] on div "--:-- - --:--" at bounding box center [668, 93] width 113 height 4
type input "*****"
type input "********"
type input "***"
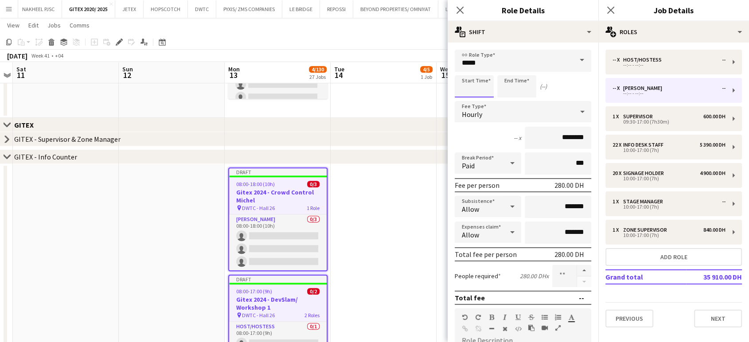
click at [477, 89] on input at bounding box center [474, 86] width 39 height 22
type input "*****"
click at [507, 91] on input at bounding box center [516, 86] width 39 height 22
type input "*****"
drag, startPoint x: 556, startPoint y: 135, endPoint x: 545, endPoint y: 137, distance: 12.2
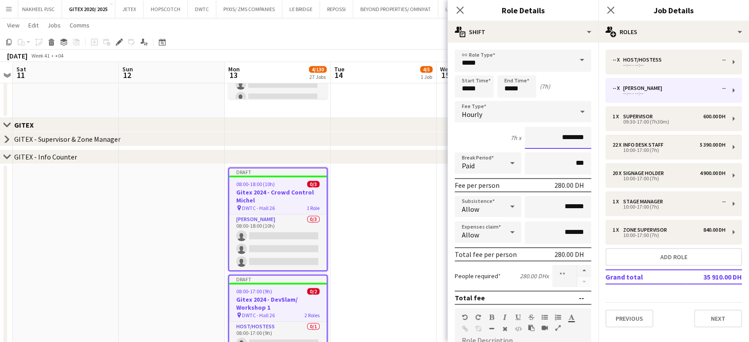
click at [545, 137] on input "********" at bounding box center [558, 138] width 66 height 22
type input "********"
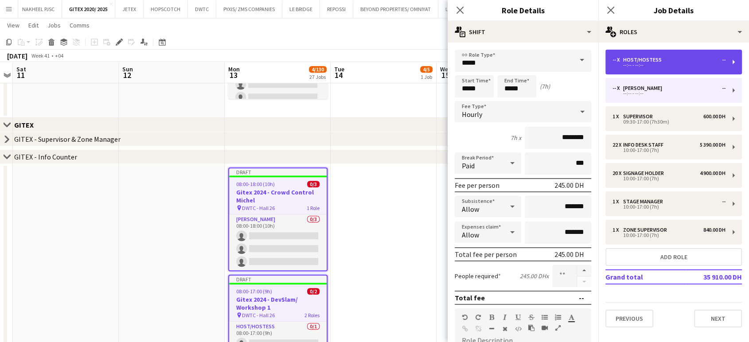
click at [633, 61] on div "Host/Hostess" at bounding box center [644, 60] width 42 height 6
type input "**********"
type input "********"
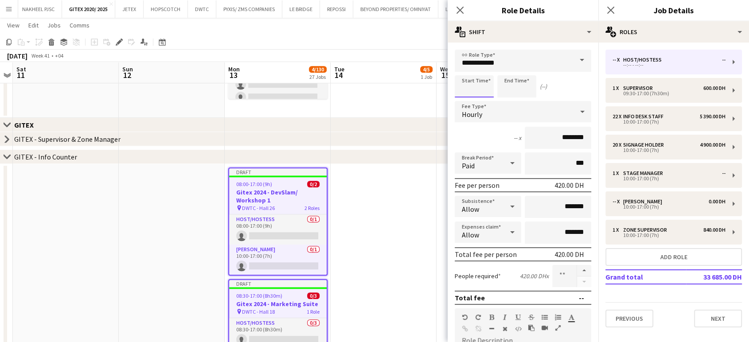
click at [479, 92] on input at bounding box center [474, 86] width 39 height 22
type input "*****"
click at [506, 88] on input at bounding box center [516, 86] width 39 height 22
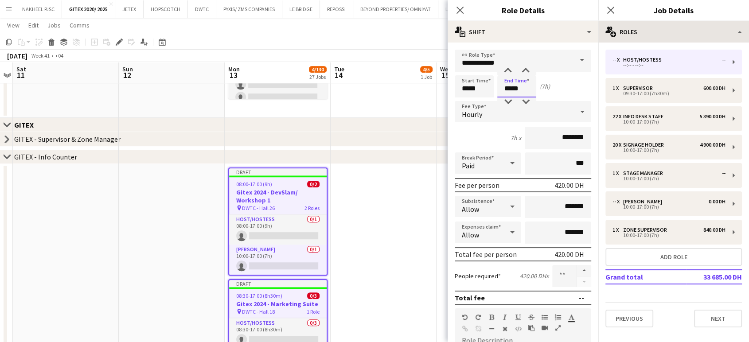
type input "*****"
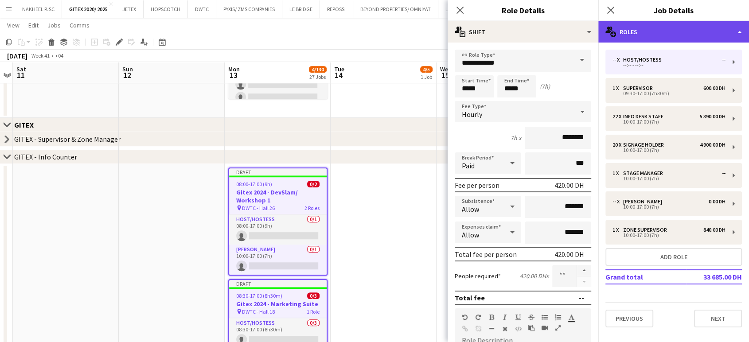
click at [722, 32] on div "multiple-users-add Roles" at bounding box center [673, 31] width 151 height 21
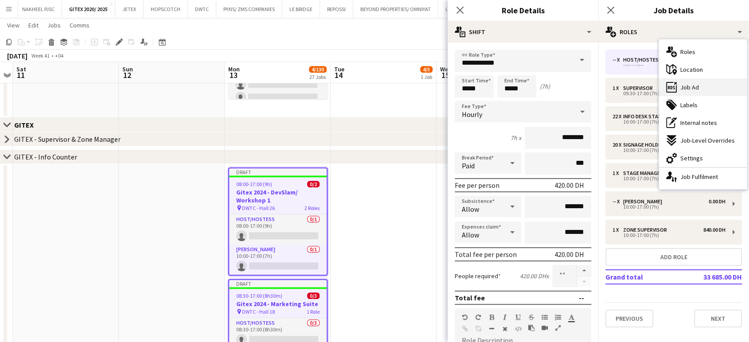
click at [692, 89] on span "Job Ad" at bounding box center [689, 87] width 19 height 8
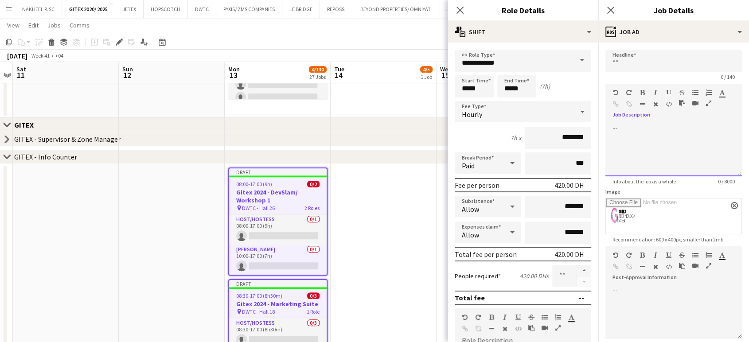
click at [617, 140] on div at bounding box center [673, 149] width 136 height 53
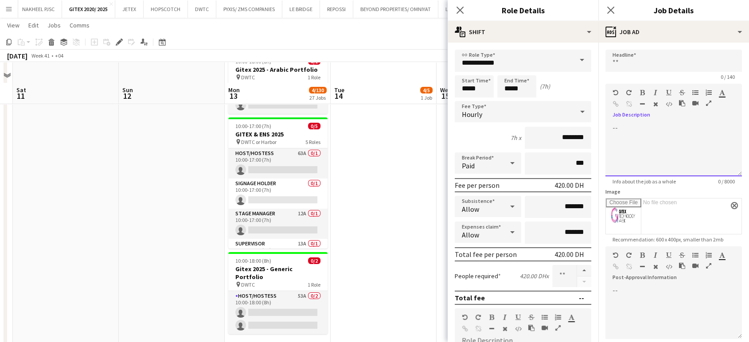
scroll to position [49, 0]
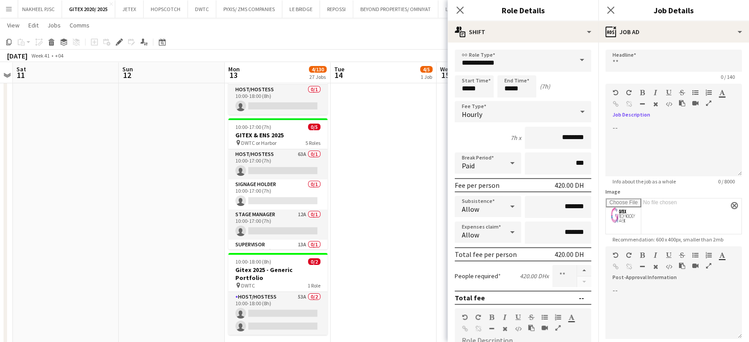
click at [416, 159] on app-date-cell at bounding box center [384, 206] width 106 height 312
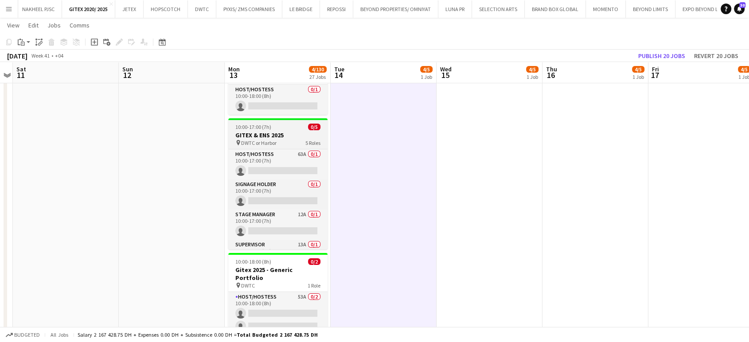
click at [276, 137] on h3 "GITEX & ENS 2025" at bounding box center [277, 135] width 99 height 8
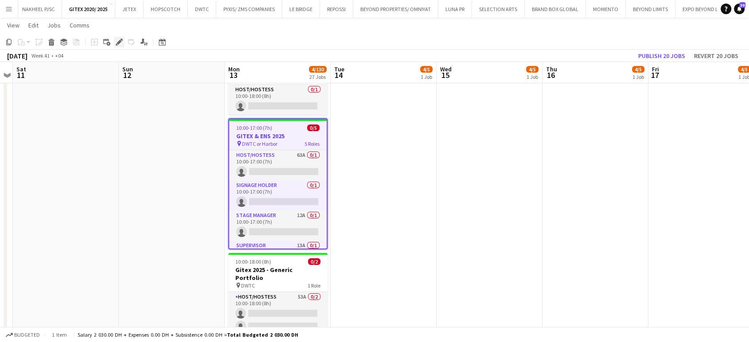
click at [116, 41] on icon "Edit" at bounding box center [119, 42] width 7 height 7
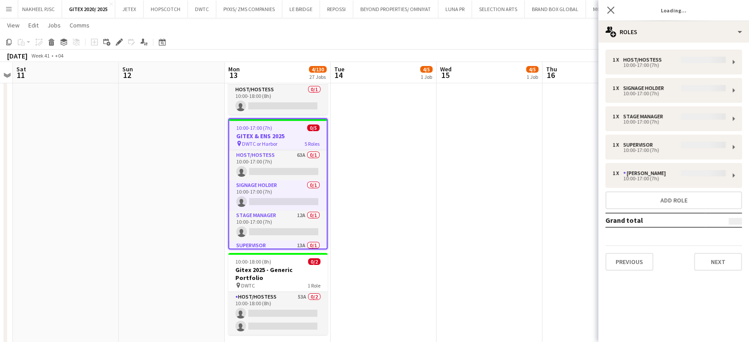
type input "**********"
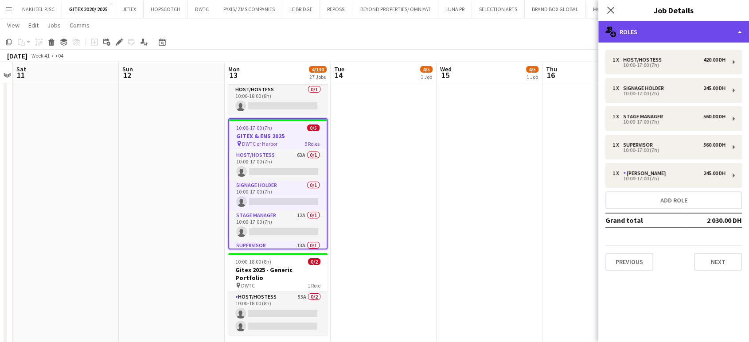
click at [736, 28] on div "multiple-users-add Roles" at bounding box center [673, 31] width 151 height 21
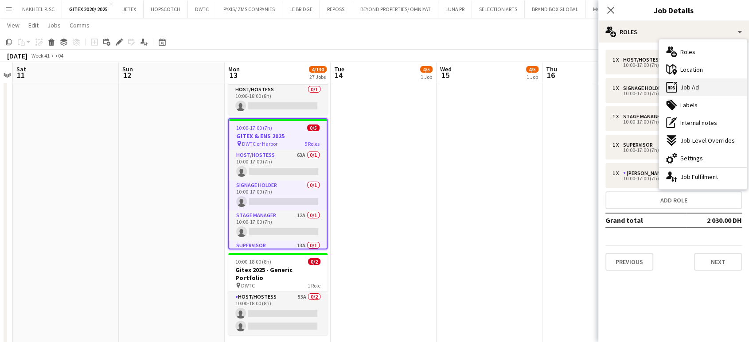
click at [698, 86] on div "ads-window Job Ad" at bounding box center [703, 87] width 88 height 18
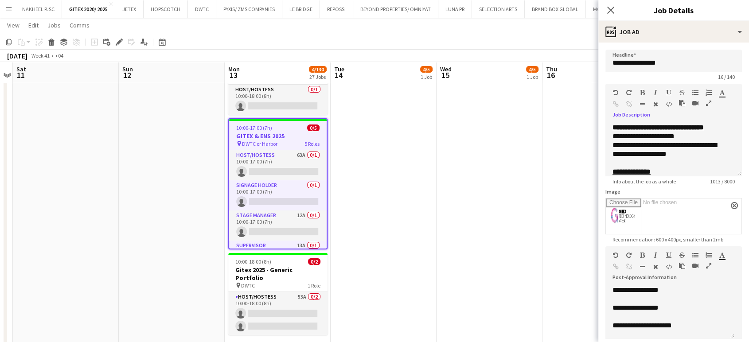
click at [706, 102] on icon "button" at bounding box center [708, 103] width 5 height 6
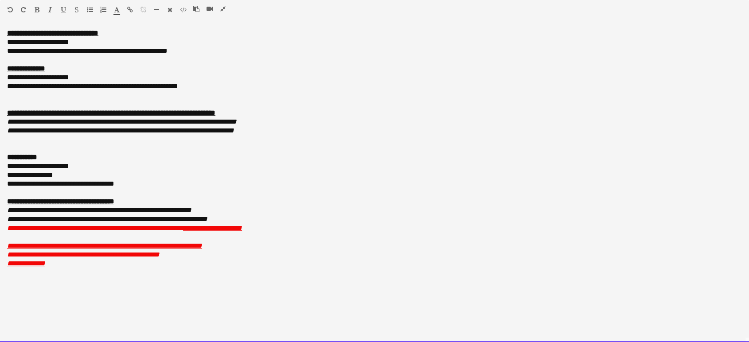
drag, startPoint x: 0, startPoint y: 69, endPoint x: 288, endPoint y: 271, distance: 351.7
click at [288, 271] on div "**********" at bounding box center [374, 185] width 749 height 313
drag, startPoint x: 105, startPoint y: 113, endPoint x: 96, endPoint y: 155, distance: 43.4
click at [96, 155] on div "**********" at bounding box center [374, 157] width 735 height 9
click at [74, 70] on div "**********" at bounding box center [374, 68] width 735 height 9
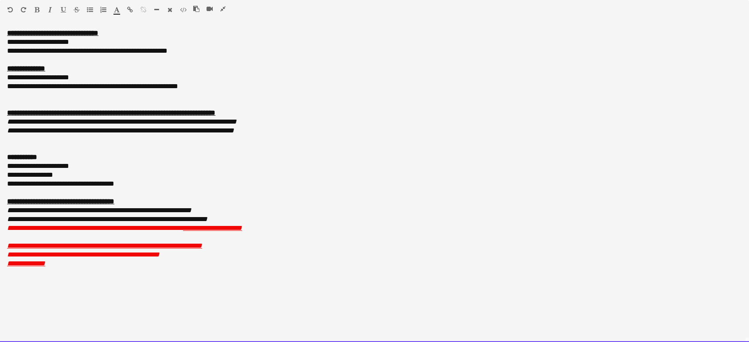
drag, startPoint x: 2, startPoint y: 63, endPoint x: 267, endPoint y: 228, distance: 311.7
click at [271, 229] on div "**********" at bounding box center [374, 185] width 749 height 313
copy div "**********"
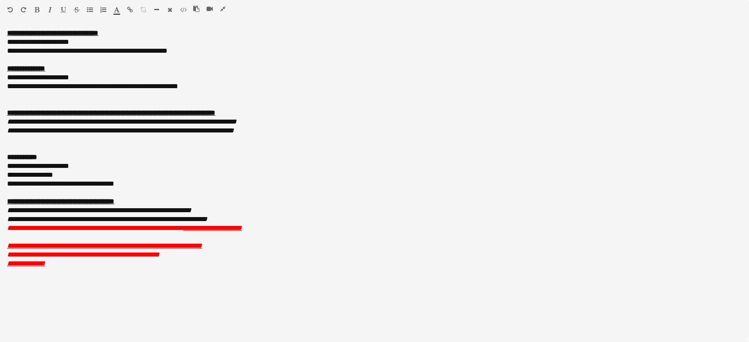
click at [222, 6] on icon "button" at bounding box center [222, 9] width 5 height 6
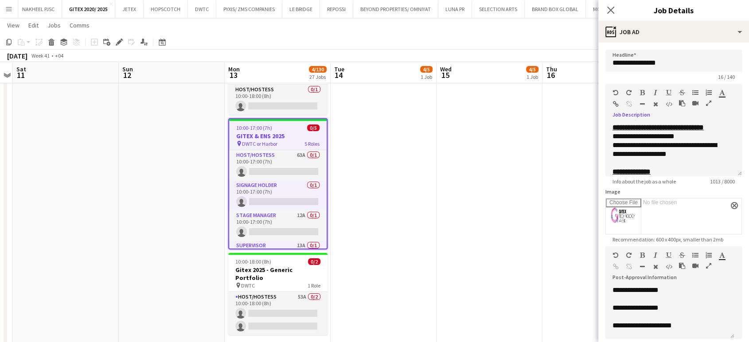
click at [497, 170] on app-date-cell at bounding box center [489, 206] width 106 height 312
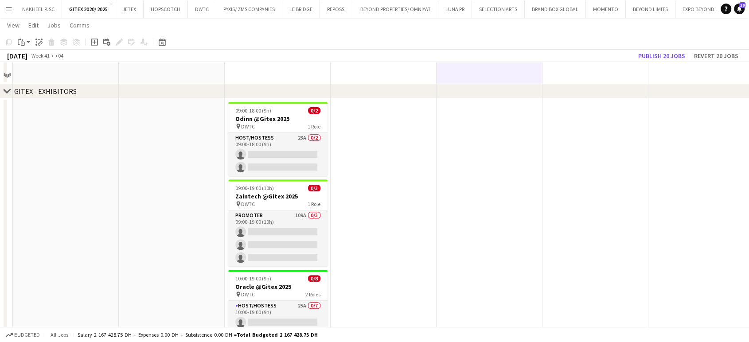
scroll to position [295, 0]
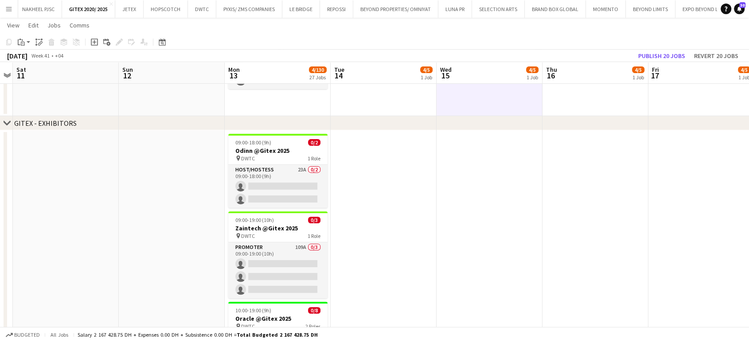
click at [8, 122] on icon at bounding box center [7, 123] width 7 height 4
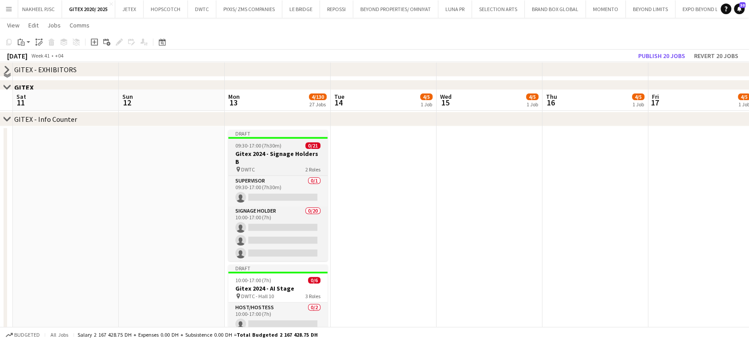
scroll to position [344, 0]
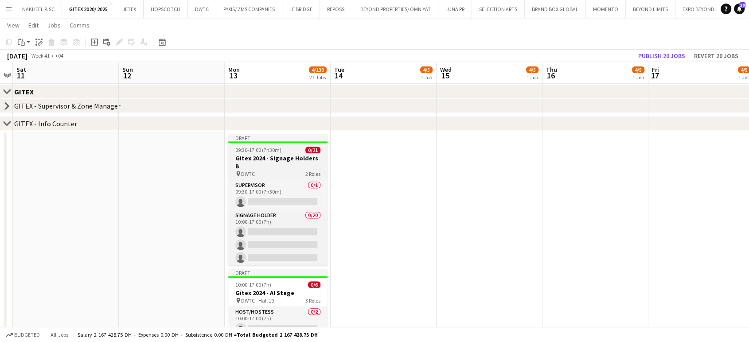
click at [284, 154] on h3 "Gitex 2024 - Signage Holders B" at bounding box center [277, 162] width 99 height 16
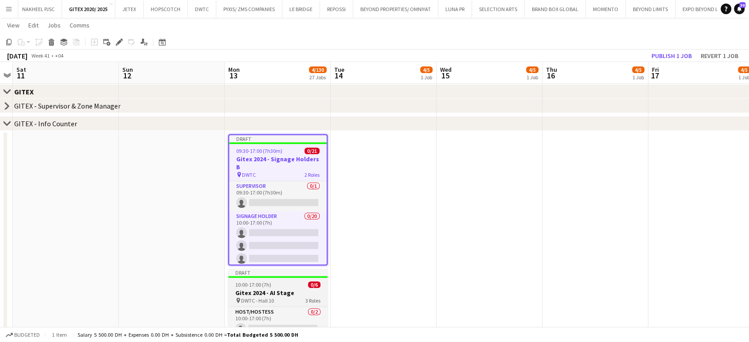
click at [278, 292] on h3 "Gitex 2024 - AI Stage" at bounding box center [277, 293] width 99 height 8
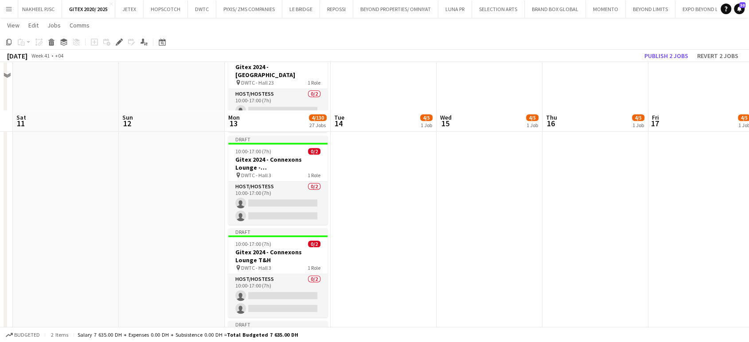
scroll to position [753, 0]
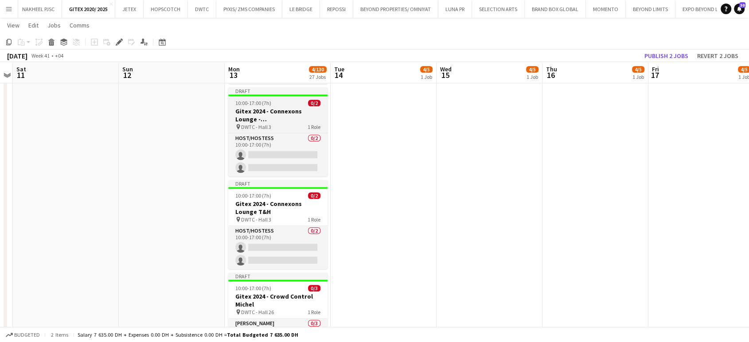
click at [253, 107] on h3 "Gitex 2024 - Connexons Lounge - Pakistan" at bounding box center [277, 115] width 99 height 16
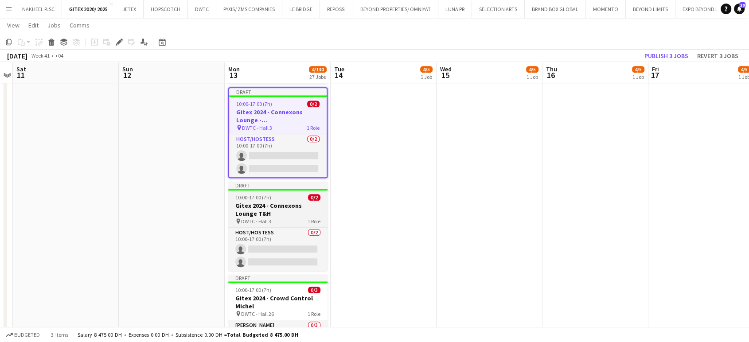
click at [257, 202] on h3 "Gitex 2024 - Connexons Lounge T&H" at bounding box center [277, 210] width 99 height 16
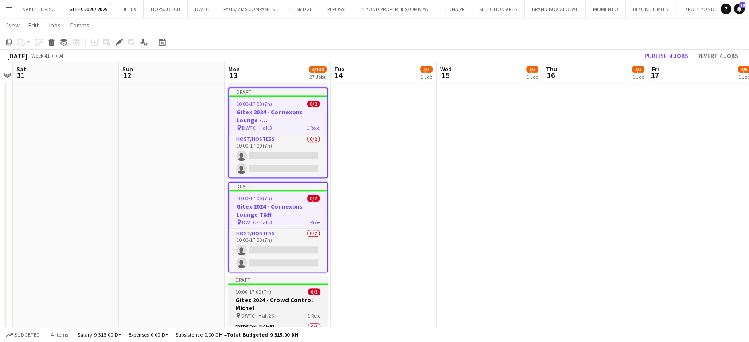
click at [259, 296] on h3 "Gitex 2024 - Crowd Control Michel" at bounding box center [277, 304] width 99 height 16
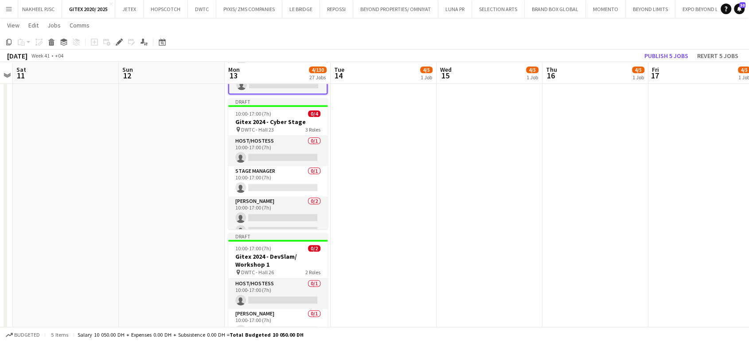
scroll to position [1010, 0]
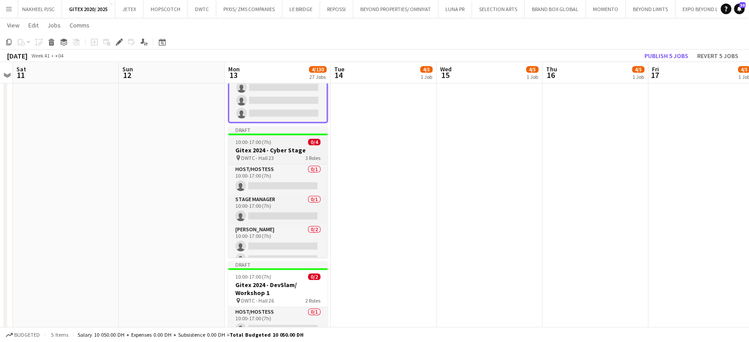
click at [260, 154] on div "pin DWTC - Hall 23 3 Roles" at bounding box center [277, 157] width 99 height 7
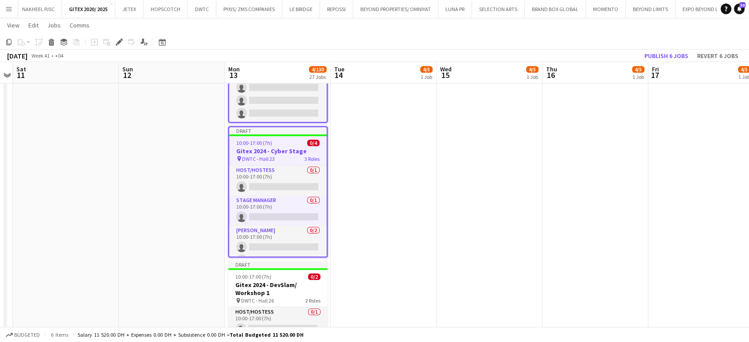
drag, startPoint x: 261, startPoint y: 277, endPoint x: 379, endPoint y: 277, distance: 117.4
click at [261, 281] on h3 "Gitex 2024 - DevSlam/ Workshop 1" at bounding box center [277, 289] width 99 height 16
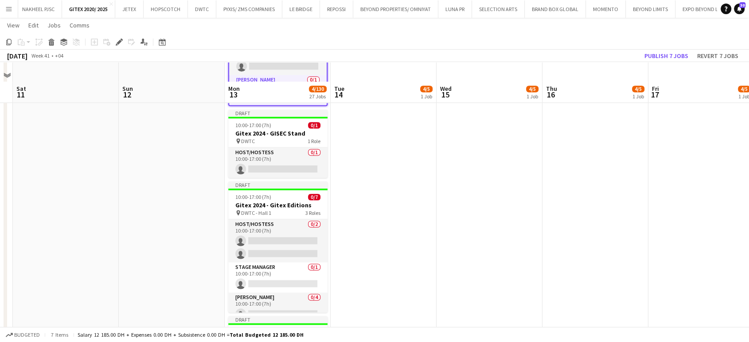
scroll to position [1293, 0]
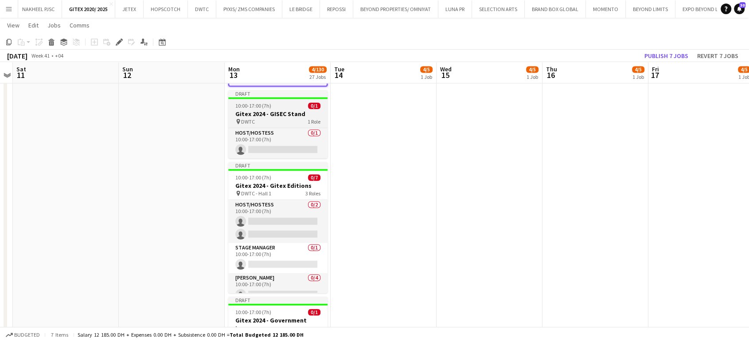
click at [264, 110] on h3 "Gitex 2024 - GISEC Stand" at bounding box center [277, 114] width 99 height 8
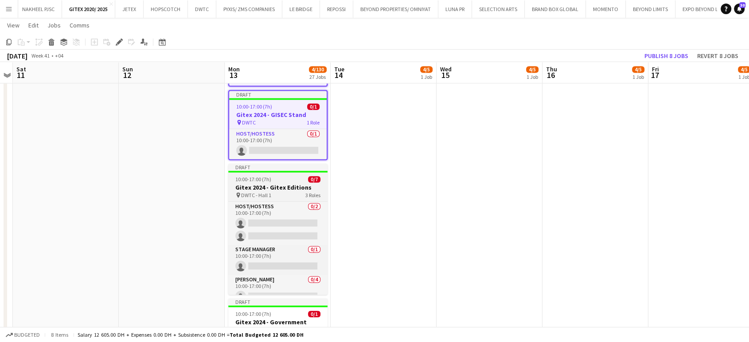
click at [268, 183] on h3 "Gitex 2024 - Gitex Editions" at bounding box center [277, 187] width 99 height 8
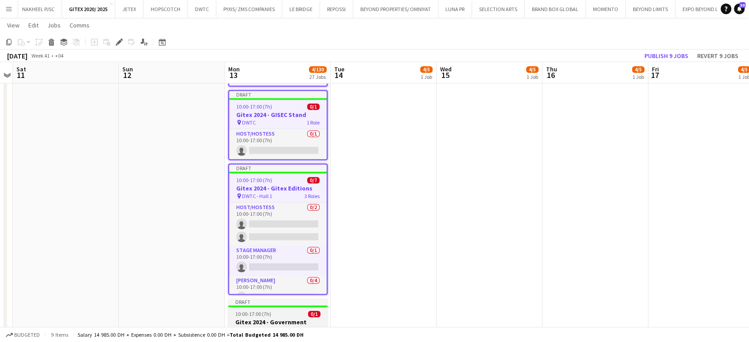
click at [275, 311] on div "10:00-17:00 (7h) 0/1" at bounding box center [277, 314] width 99 height 7
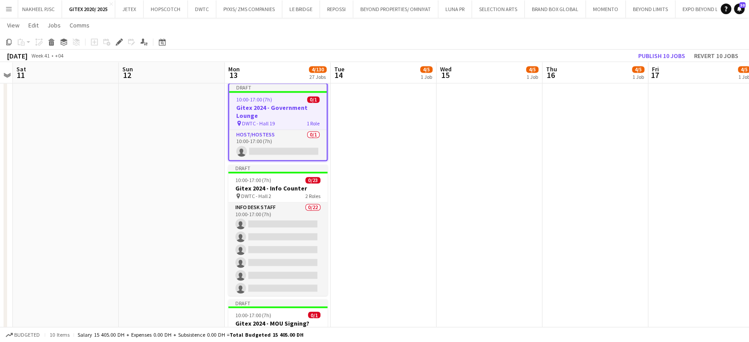
scroll to position [1547, 0]
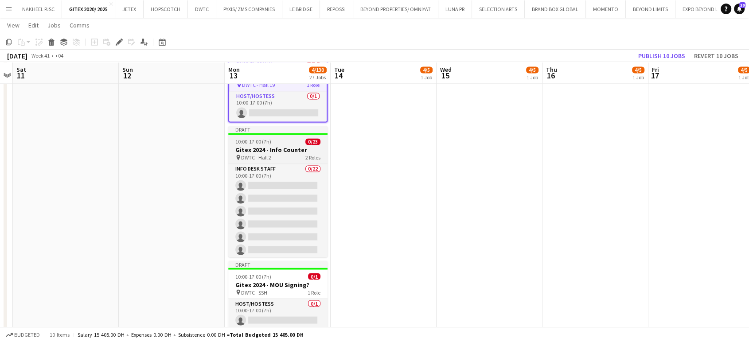
click at [295, 146] on h3 "Gitex 2024 - Info Counter" at bounding box center [277, 150] width 99 height 8
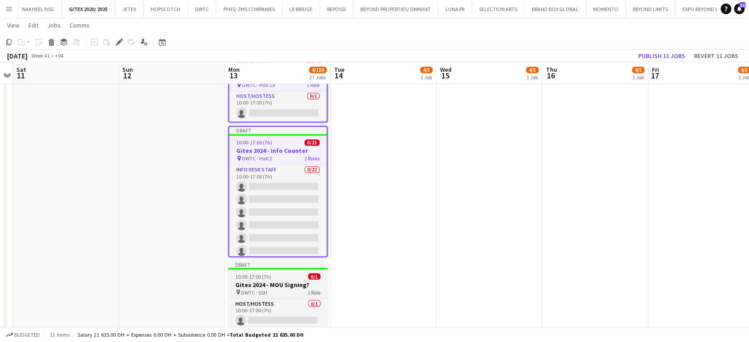
click at [285, 288] on div "pin DWTC - SSH 1 Role" at bounding box center [277, 291] width 99 height 7
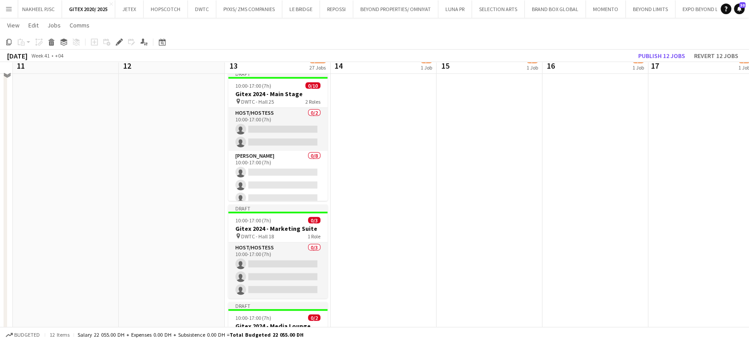
scroll to position [1801, 0]
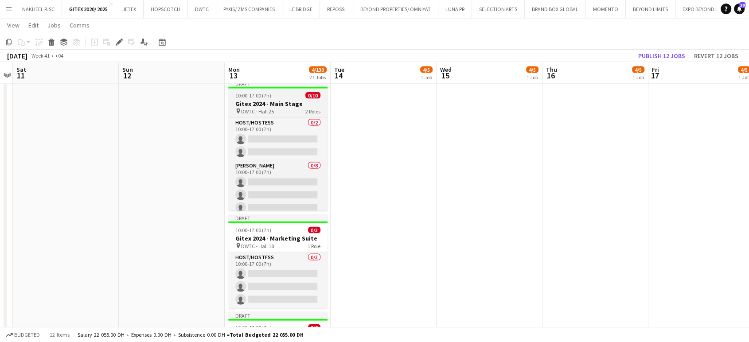
click at [275, 100] on h3 "Gitex 2024 - Main Stage" at bounding box center [277, 104] width 99 height 8
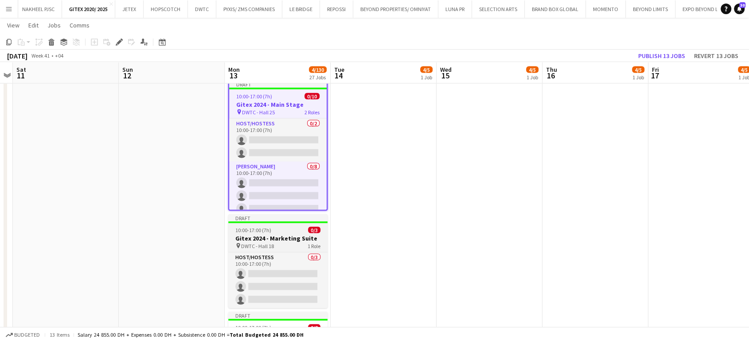
click at [271, 243] on span "DWTC - Hall 18" at bounding box center [257, 246] width 33 height 7
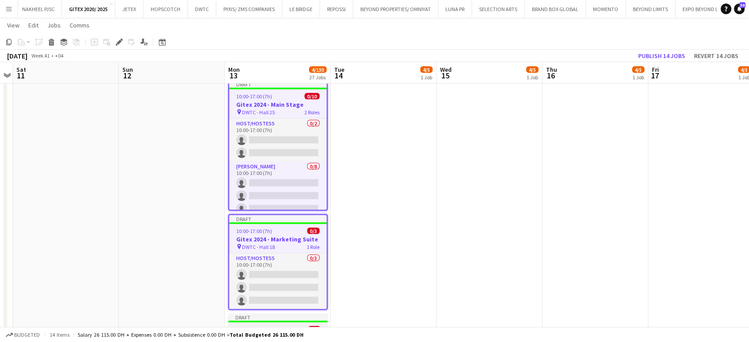
click at [277, 334] on h3 "Gitex 2024 - Media Lounge" at bounding box center [277, 338] width 99 height 8
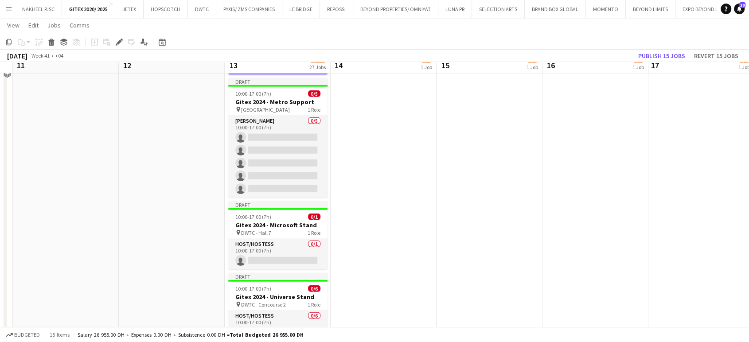
scroll to position [2113, 0]
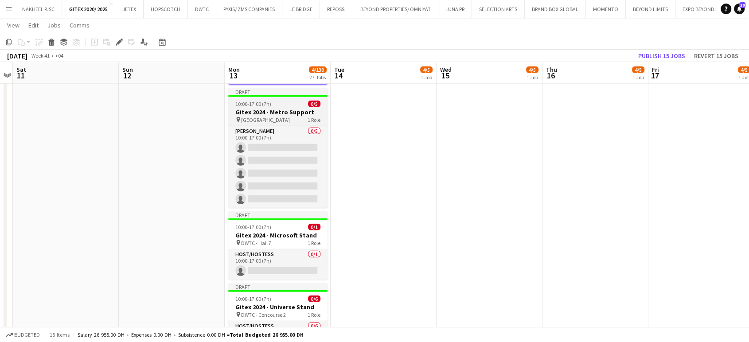
click at [266, 108] on h3 "Gitex 2024 - Metro Support" at bounding box center [277, 112] width 99 height 8
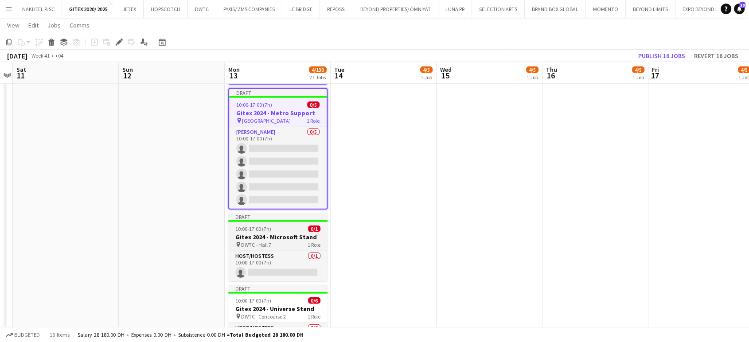
click at [268, 233] on h3 "Gitex 2024 - Microsoft Stand" at bounding box center [277, 237] width 99 height 8
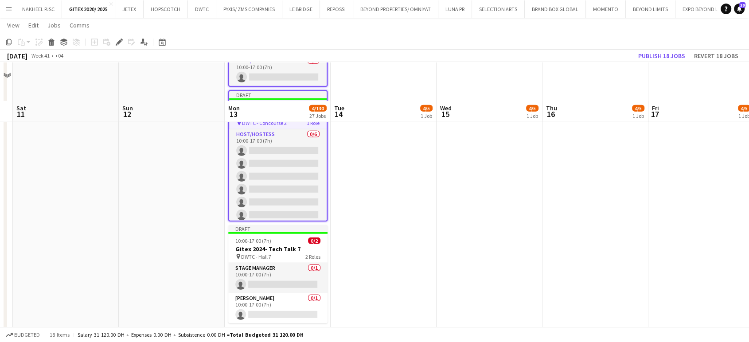
scroll to position [2386, 0]
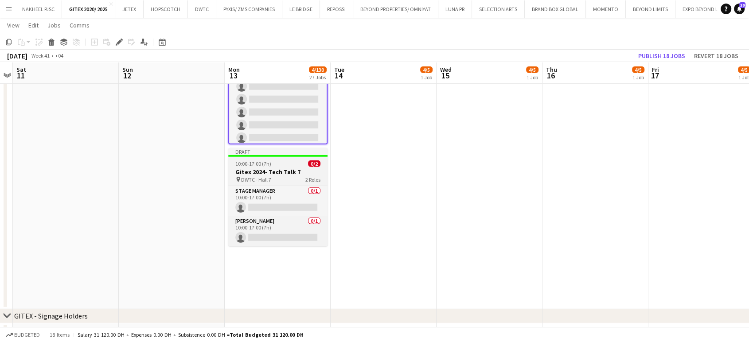
click at [296, 168] on h3 "Gitex 2024- Tech Talk 7" at bounding box center [277, 172] width 99 height 8
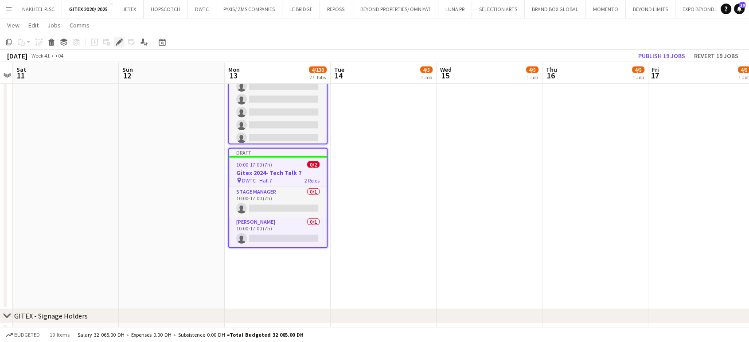
click at [120, 42] on icon at bounding box center [119, 42] width 5 height 5
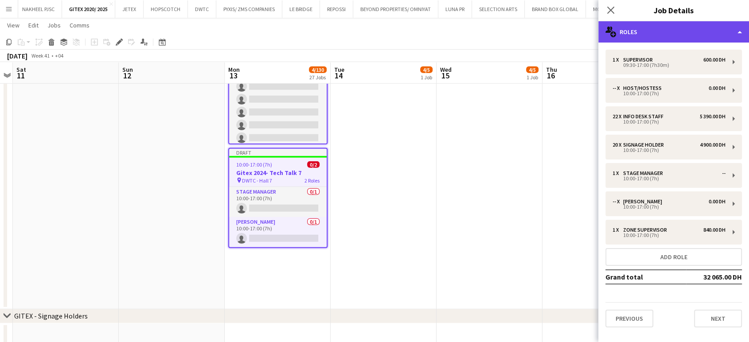
click at [730, 28] on div "multiple-users-add Roles" at bounding box center [673, 31] width 151 height 21
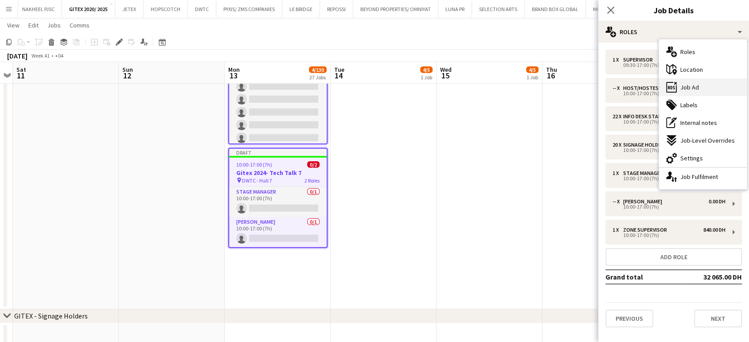
click at [702, 87] on div "ads-window Job Ad" at bounding box center [703, 87] width 88 height 18
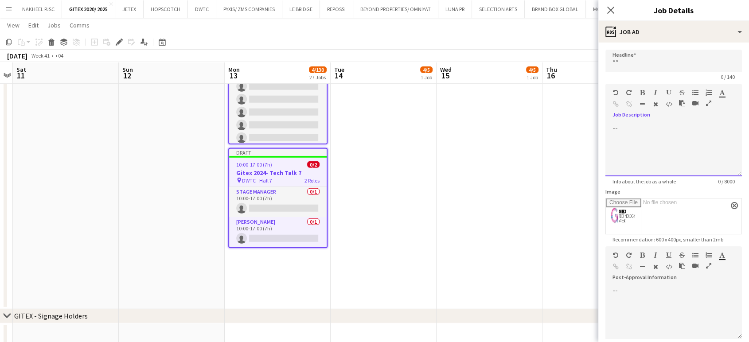
drag, startPoint x: 623, startPoint y: 128, endPoint x: 600, endPoint y: 123, distance: 24.1
click at [600, 123] on form "Headline 0 / 140 Job Description default Heading 1 Heading 2 Heading 3 Heading …" at bounding box center [673, 242] width 151 height 384
paste div
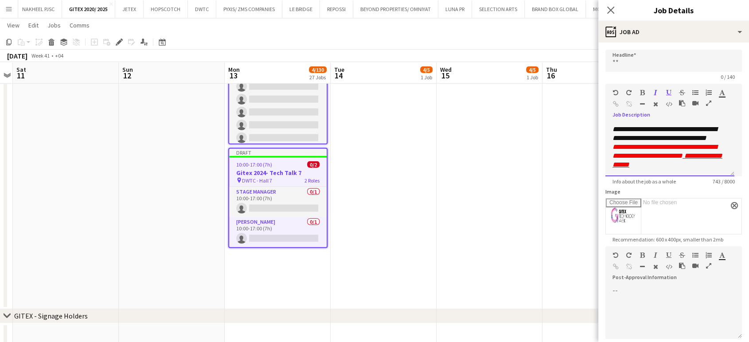
scroll to position [3, 0]
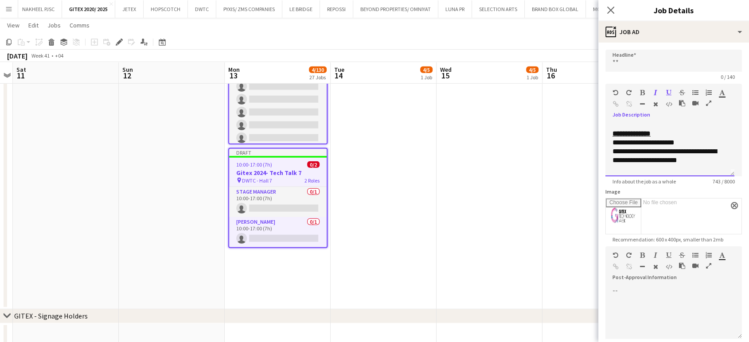
click at [689, 137] on div "**********" at bounding box center [669, 133] width 115 height 9
click at [689, 147] on div "**********" at bounding box center [665, 156] width 107 height 18
click at [696, 144] on div "**********" at bounding box center [665, 142] width 107 height 9
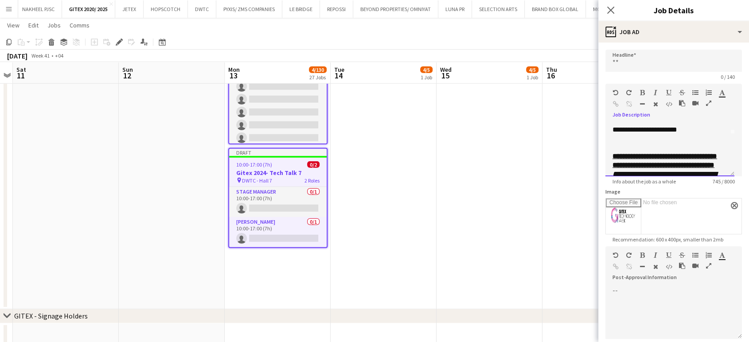
scroll to position [62, 0]
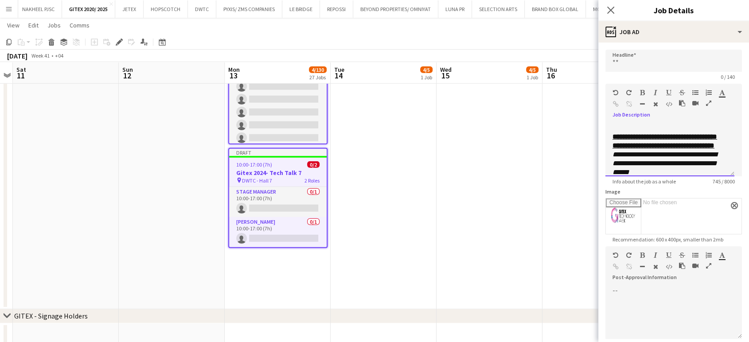
click at [691, 150] on div "**********" at bounding box center [669, 141] width 115 height 18
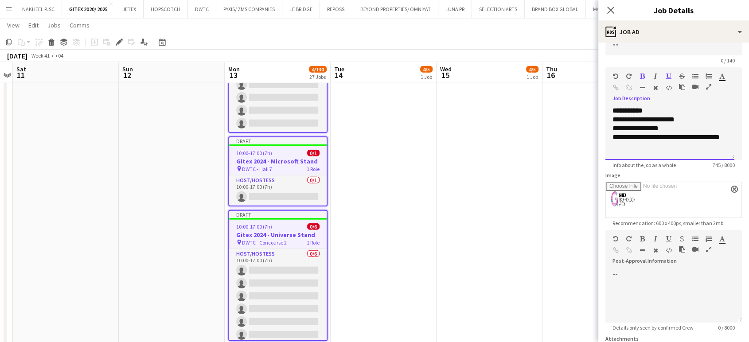
scroll to position [0, 0]
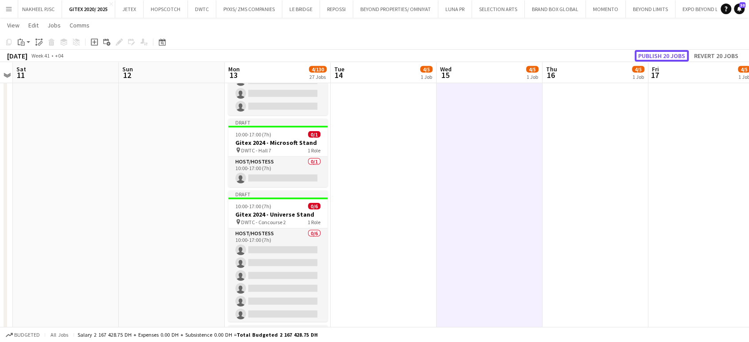
drag, startPoint x: 673, startPoint y: 56, endPoint x: 673, endPoint y: 61, distance: 4.9
click at [673, 56] on button "Publish 20 jobs" at bounding box center [661, 56] width 54 height 12
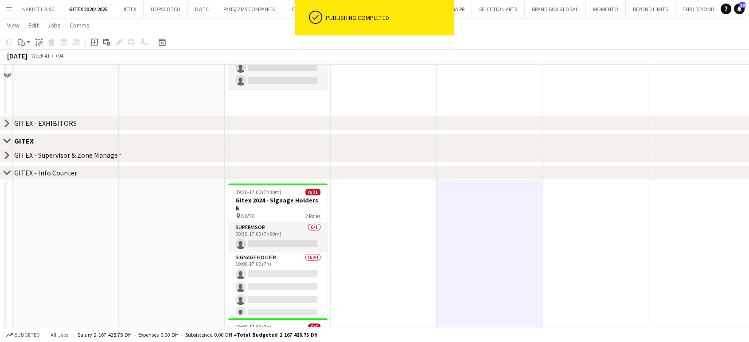
scroll to position [319, 0]
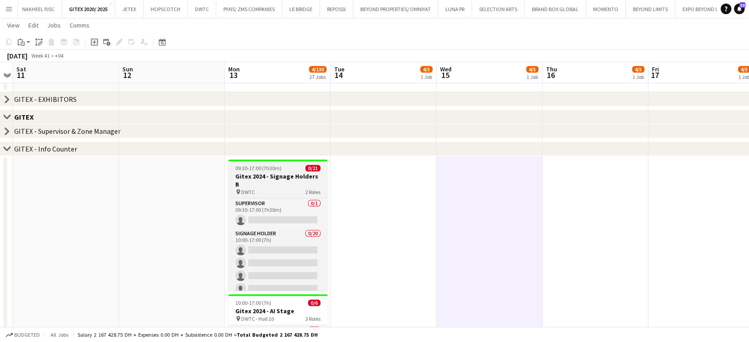
click at [285, 176] on h3 "Gitex 2024 - Signage Holders B" at bounding box center [277, 180] width 99 height 16
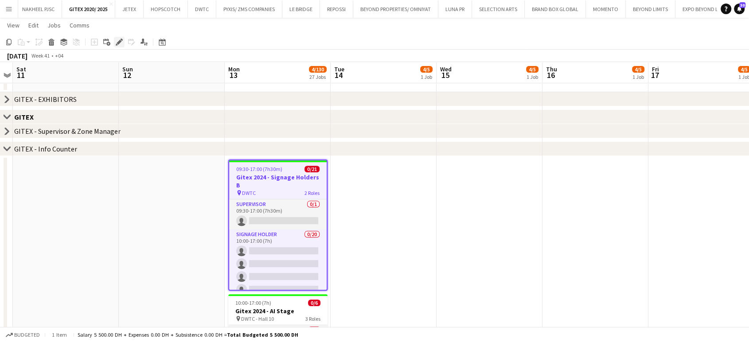
click at [121, 42] on icon "Edit" at bounding box center [119, 42] width 7 height 7
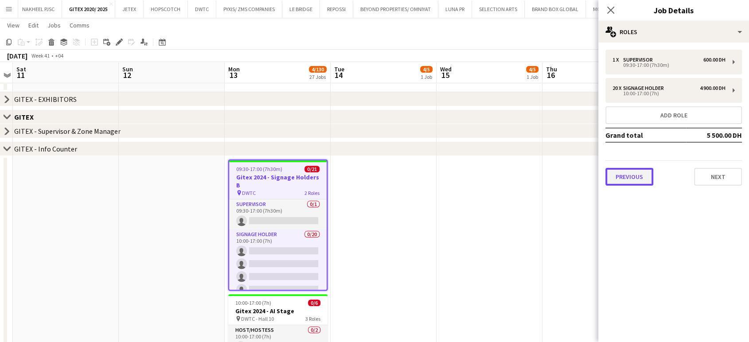
click at [637, 176] on button "Previous" at bounding box center [629, 177] width 48 height 18
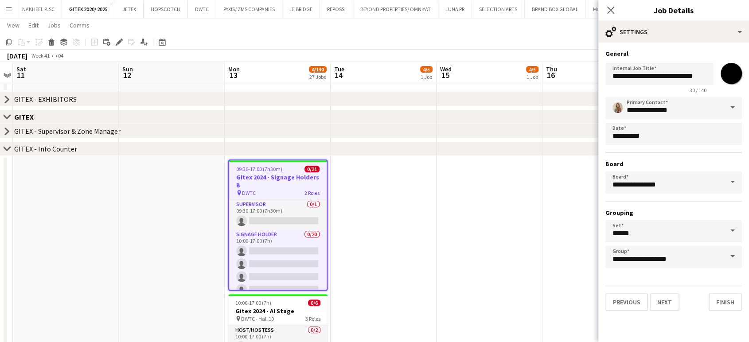
click at [727, 254] on span at bounding box center [732, 256] width 19 height 21
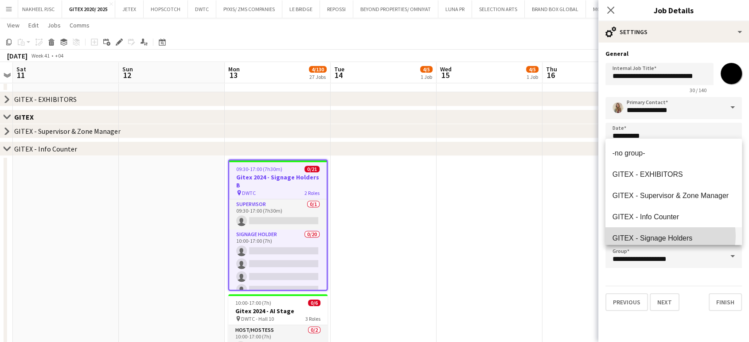
click at [665, 236] on span "GITEX - Signage Holders" at bounding box center [652, 238] width 80 height 8
type input "**********"
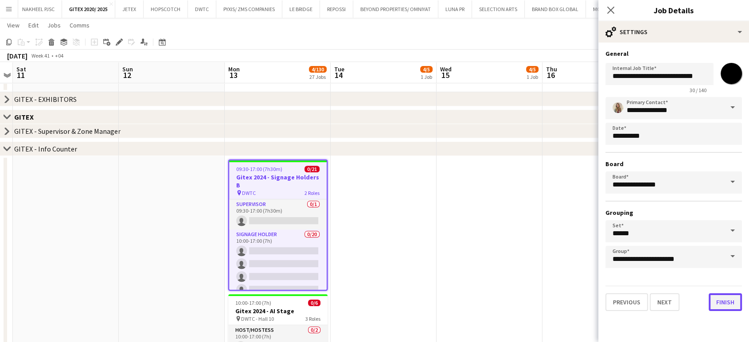
click at [717, 303] on button "Finish" at bounding box center [724, 302] width 33 height 18
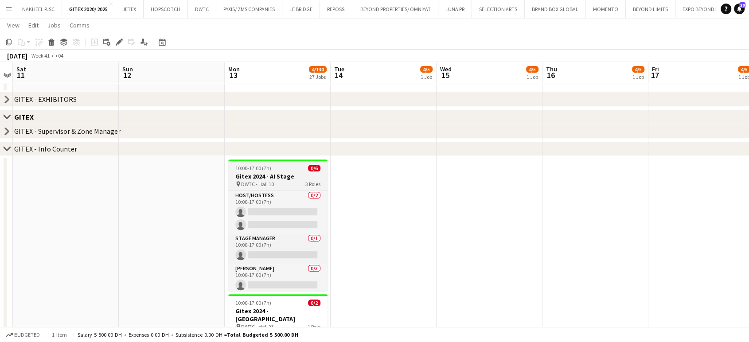
click at [249, 170] on span "10:00-17:00 (7h)" at bounding box center [253, 168] width 36 height 7
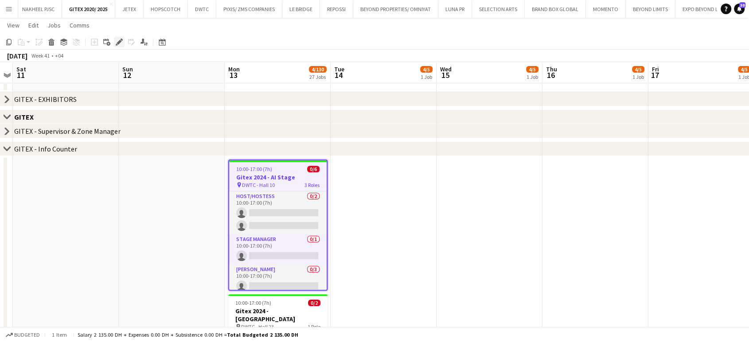
click at [114, 43] on div "Edit" at bounding box center [119, 42] width 11 height 11
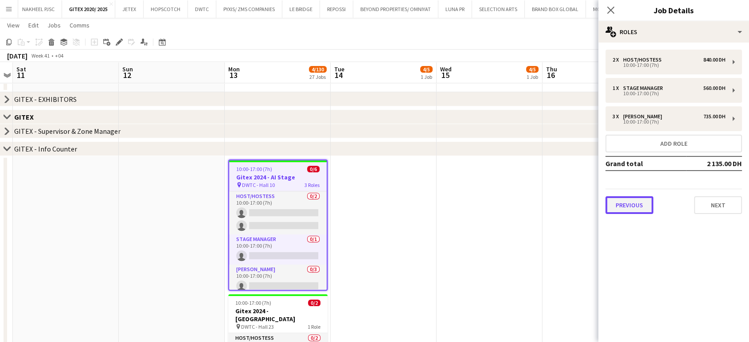
click at [638, 207] on button "Previous" at bounding box center [629, 205] width 48 height 18
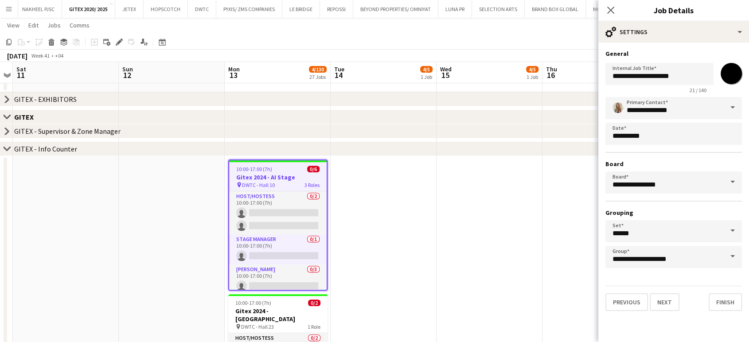
click at [726, 252] on span at bounding box center [732, 256] width 19 height 21
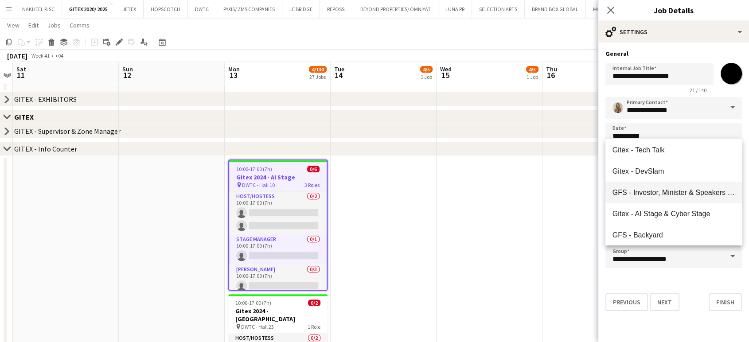
scroll to position [541, 0]
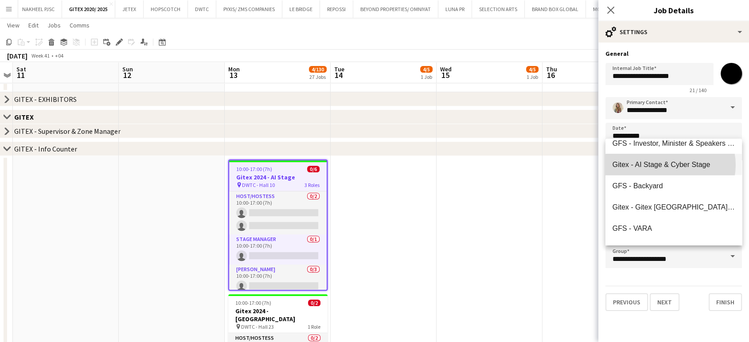
click at [670, 165] on span "Gitex - AI Stage & Cyber Stage" at bounding box center [661, 165] width 98 height 8
type input "**********"
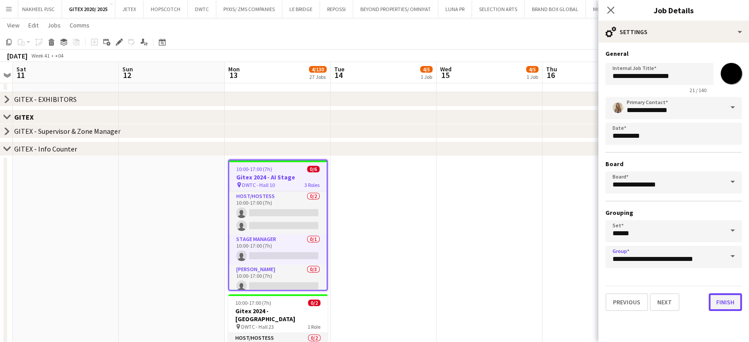
click at [727, 300] on button "Finish" at bounding box center [724, 302] width 33 height 18
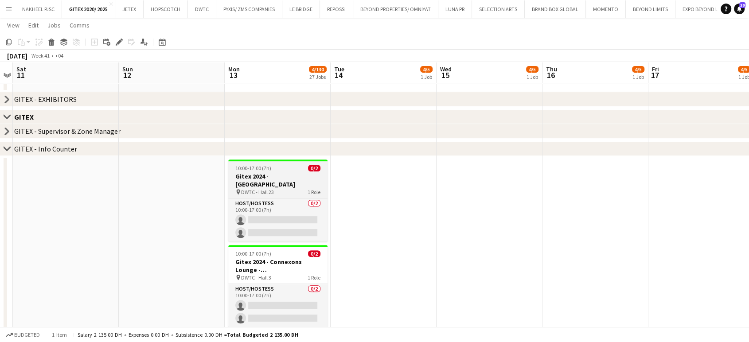
click at [275, 176] on h3 "Gitex 2024 - CISO Lounge" at bounding box center [277, 180] width 99 height 16
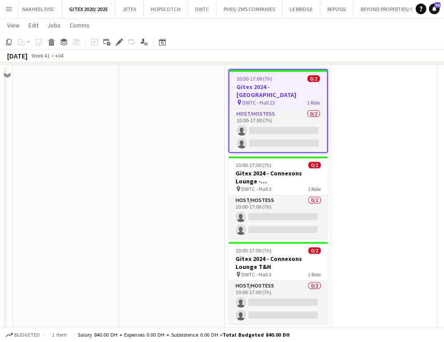
scroll to position [467, 0]
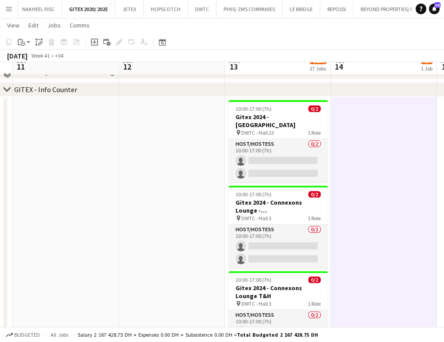
scroll to position [368, 0]
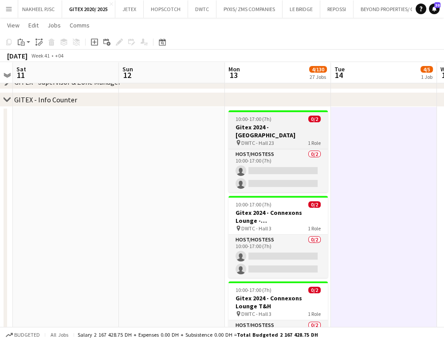
click at [253, 125] on h3 "Gitex 2024 - CISO Lounge" at bounding box center [277, 131] width 99 height 16
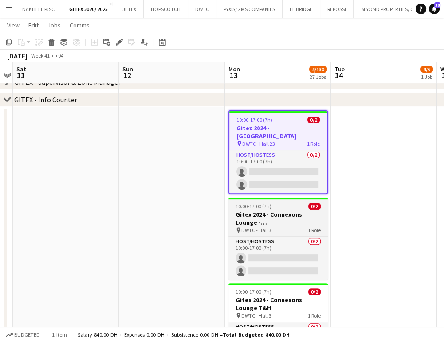
click at [258, 212] on h3 "Gitex 2024 - Connexons Lounge - Pakistan" at bounding box center [277, 218] width 99 height 16
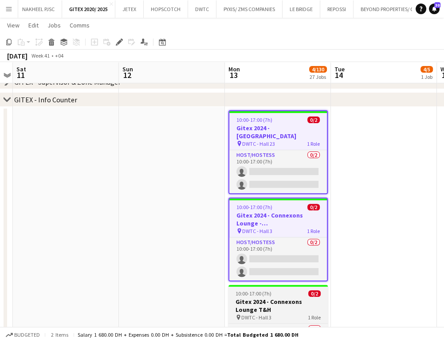
click at [266, 298] on h3 "Gitex 2024 - Connexons Lounge T&H" at bounding box center [277, 306] width 99 height 16
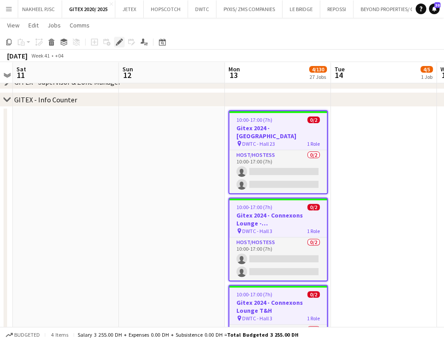
click at [119, 43] on icon at bounding box center [119, 42] width 5 height 5
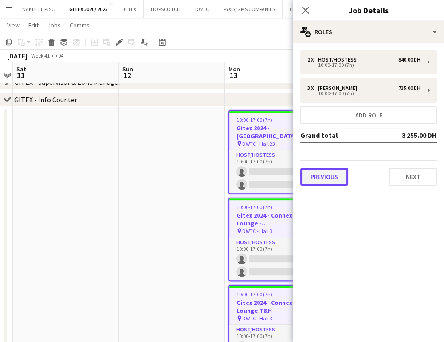
click at [326, 174] on button "Previous" at bounding box center [324, 177] width 48 height 18
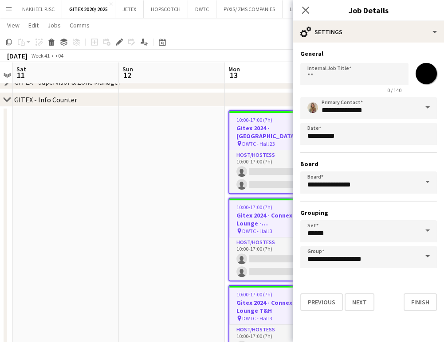
click at [431, 260] on span at bounding box center [427, 256] width 19 height 21
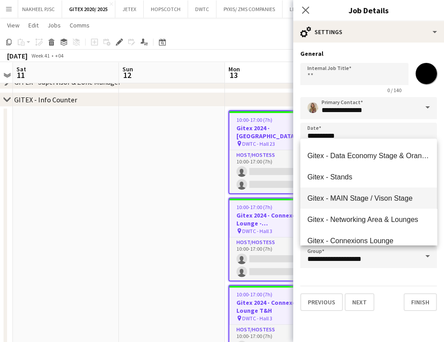
scroll to position [393, 0]
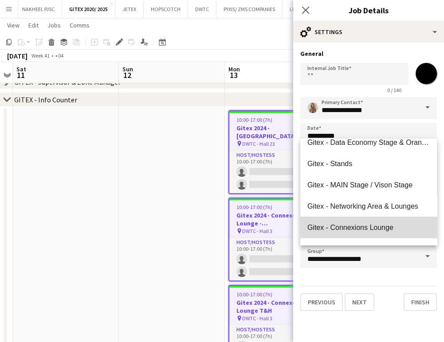
click at [370, 226] on span "Gitex - Connexions Lounge" at bounding box center [350, 228] width 86 height 8
type input "**********"
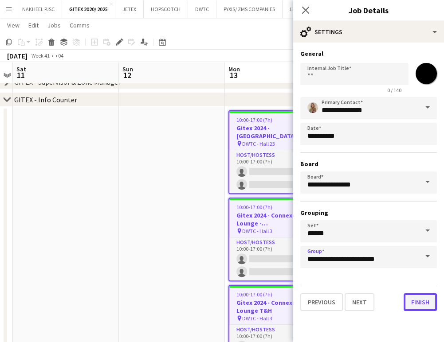
click at [422, 302] on button "Finish" at bounding box center [419, 302] width 33 height 18
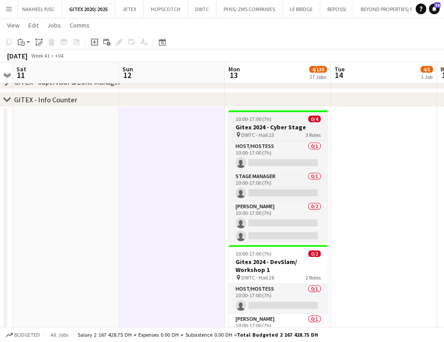
click at [280, 125] on h3 "Gitex 2024 - Cyber Stage" at bounding box center [277, 127] width 99 height 8
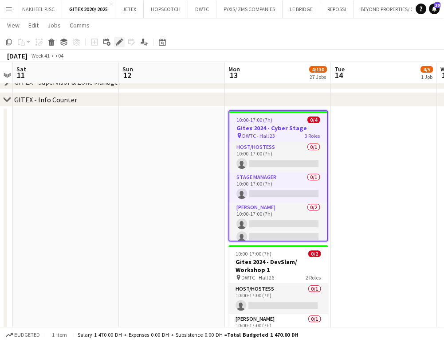
click at [121, 42] on icon "Edit" at bounding box center [119, 42] width 7 height 7
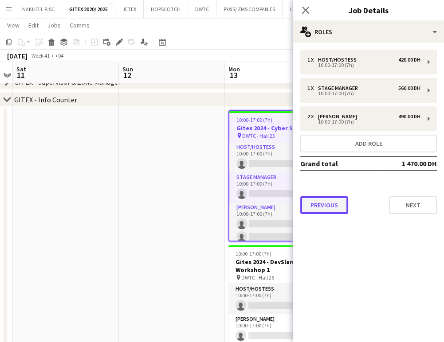
click at [342, 201] on button "Previous" at bounding box center [324, 205] width 48 height 18
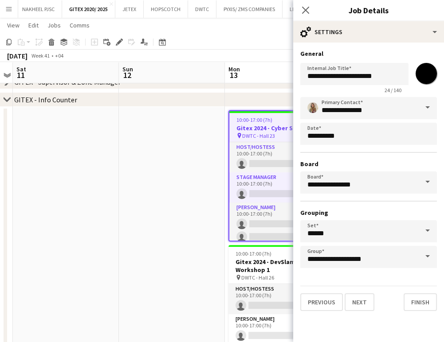
click at [428, 250] on span at bounding box center [427, 256] width 19 height 21
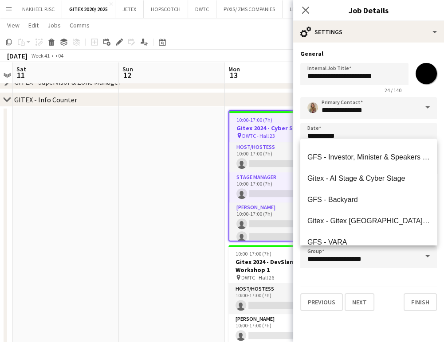
scroll to position [541, 0]
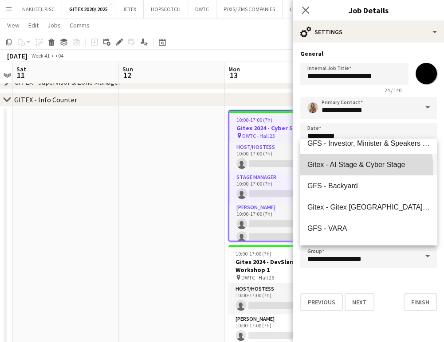
click at [366, 168] on span "Gitex - AI Stage & Cyber Stage" at bounding box center [368, 164] width 122 height 8
type input "**********"
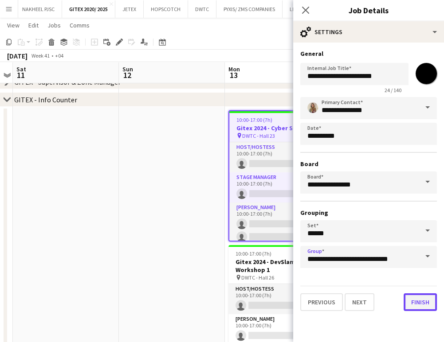
click at [422, 300] on button "Finish" at bounding box center [419, 302] width 33 height 18
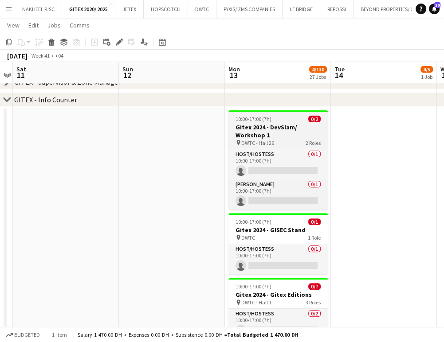
click at [269, 128] on h3 "Gitex 2024 - DevSlam/ Workshop 1" at bounding box center [277, 131] width 99 height 16
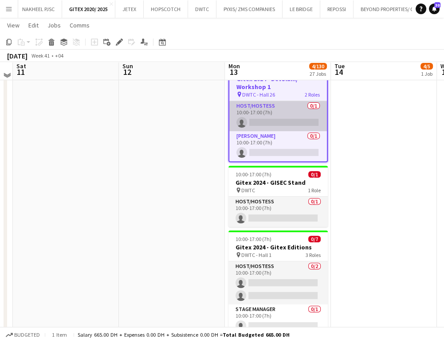
scroll to position [368, 0]
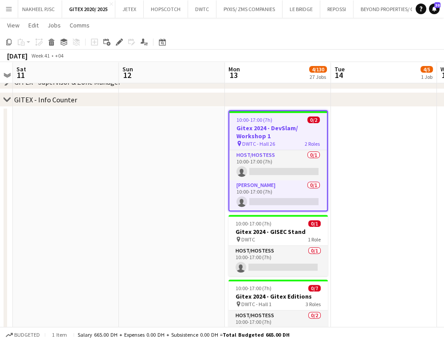
click at [267, 129] on h3 "Gitex 2024 - DevSlam/ Workshop 1" at bounding box center [277, 132] width 97 height 16
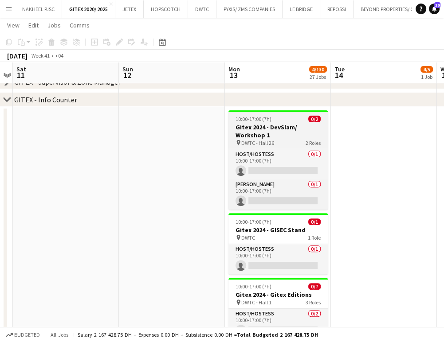
click at [238, 125] on h3 "Gitex 2024 - DevSlam/ Workshop 1" at bounding box center [277, 131] width 99 height 16
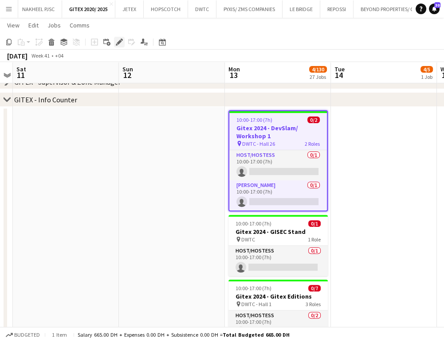
click at [118, 42] on icon at bounding box center [119, 42] width 5 height 5
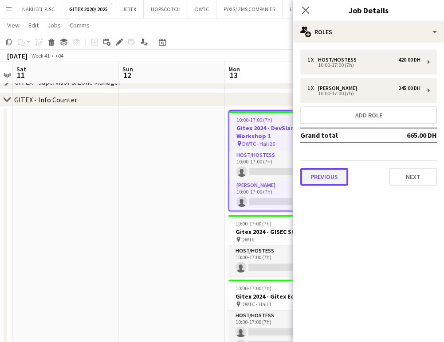
click at [329, 174] on button "Previous" at bounding box center [324, 177] width 48 height 18
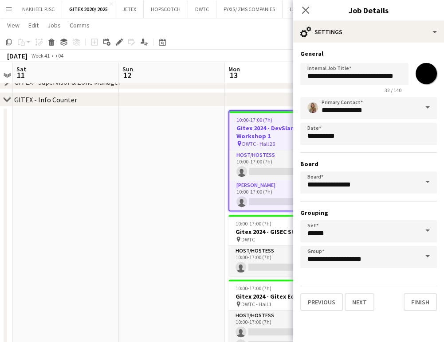
click at [428, 252] on span at bounding box center [427, 256] width 19 height 21
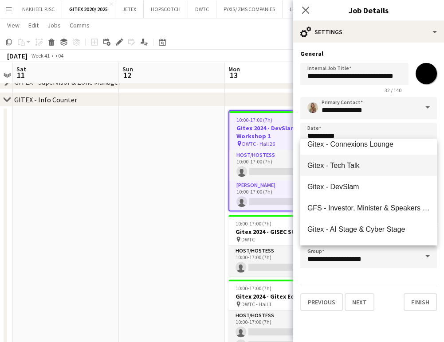
scroll to position [492, 0]
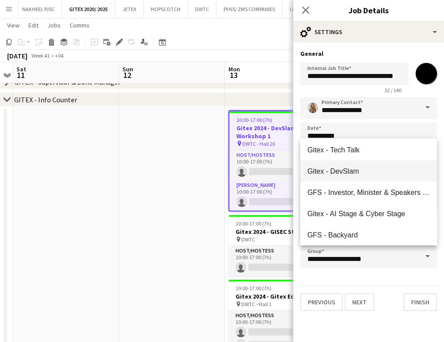
click at [348, 173] on span "Gitex - DevSlam" at bounding box center [332, 171] width 51 height 8
type input "**********"
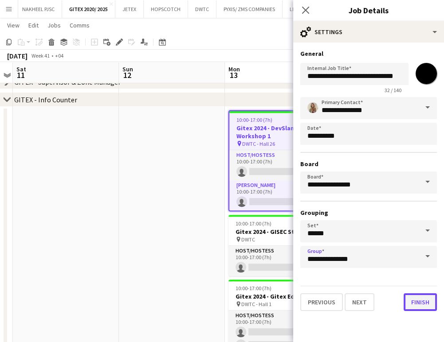
click at [418, 303] on button "Finish" at bounding box center [419, 302] width 33 height 18
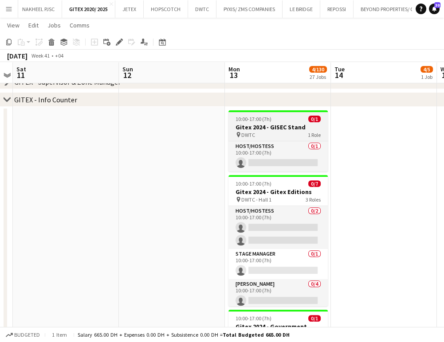
click at [277, 127] on h3 "Gitex 2024 - GISEC Stand" at bounding box center [277, 127] width 99 height 8
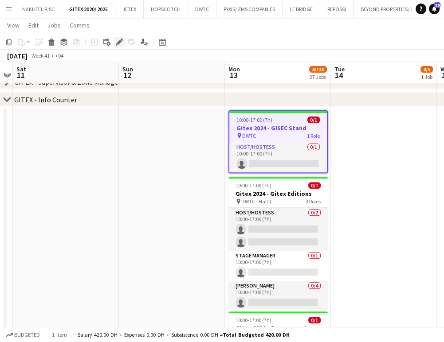
click at [117, 40] on icon "Edit" at bounding box center [119, 42] width 7 height 7
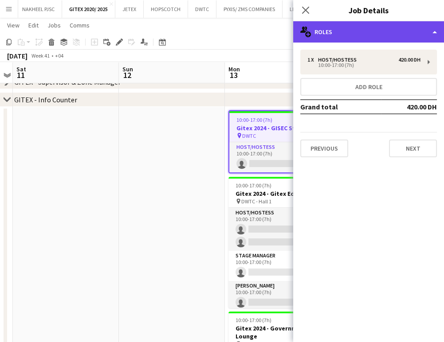
click at [429, 29] on div "multiple-users-add Roles" at bounding box center [368, 31] width 151 height 21
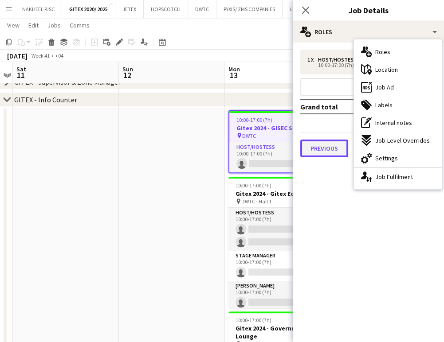
click at [313, 145] on button "Previous" at bounding box center [324, 149] width 48 height 18
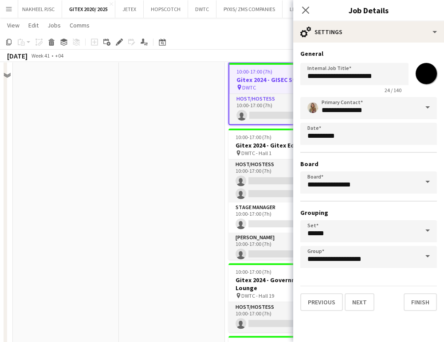
scroll to position [467, 0]
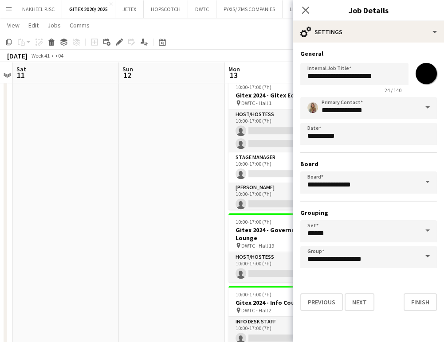
click at [426, 257] on span at bounding box center [427, 256] width 19 height 21
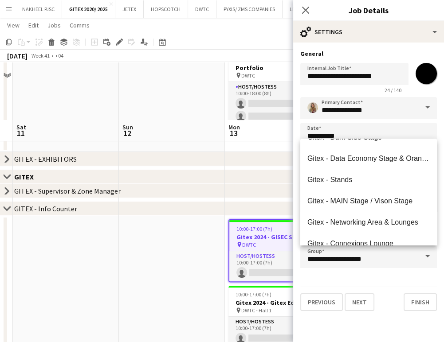
scroll to position [319, 0]
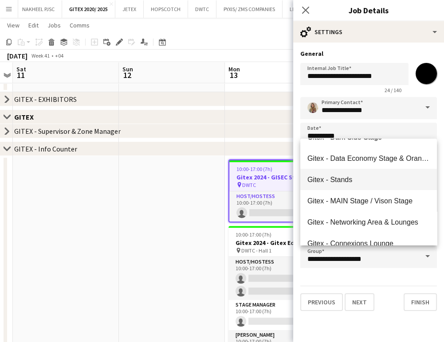
click at [338, 181] on span "Gitex - Stands" at bounding box center [329, 180] width 45 height 8
type input "**********"
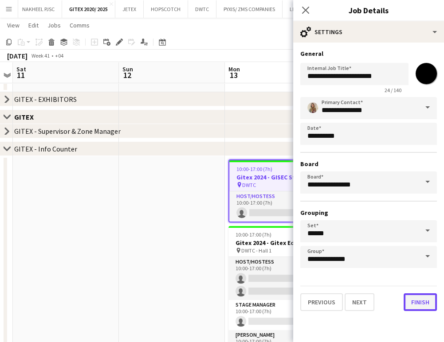
click at [424, 304] on button "Finish" at bounding box center [419, 302] width 33 height 18
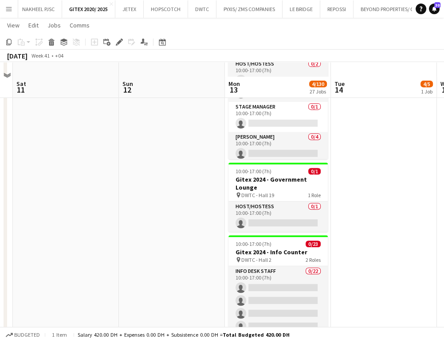
scroll to position [467, 0]
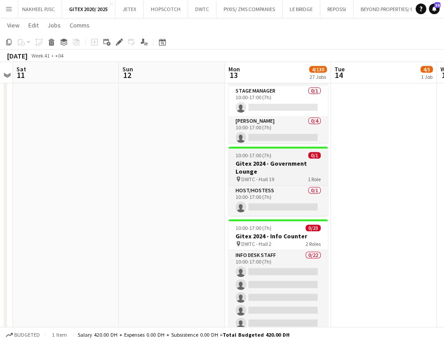
click at [275, 166] on h3 "Gitex 2024 - Government Lounge" at bounding box center [277, 168] width 99 height 16
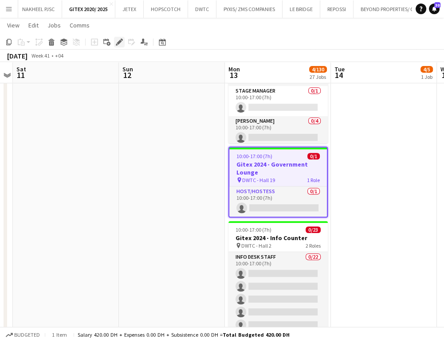
click at [118, 40] on icon "Edit" at bounding box center [119, 42] width 7 height 7
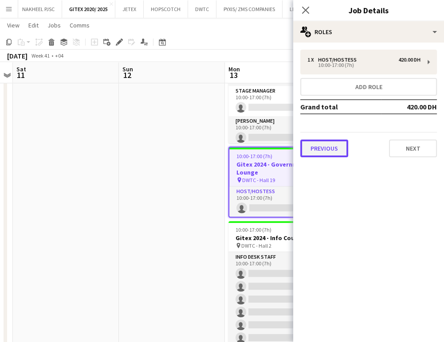
click at [333, 148] on button "Previous" at bounding box center [324, 149] width 48 height 18
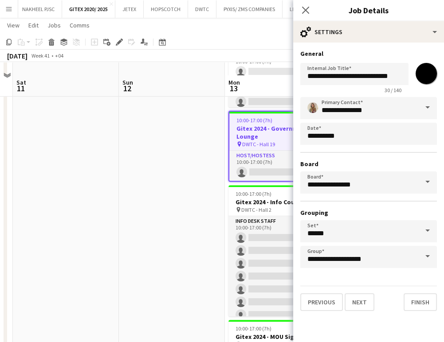
scroll to position [516, 0]
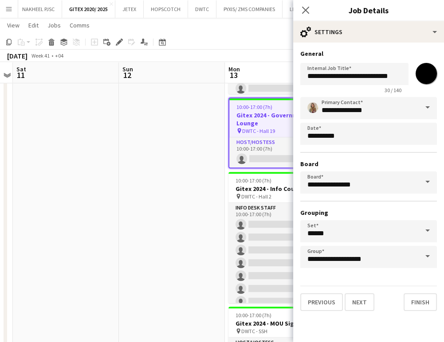
click at [427, 256] on span at bounding box center [427, 256] width 19 height 21
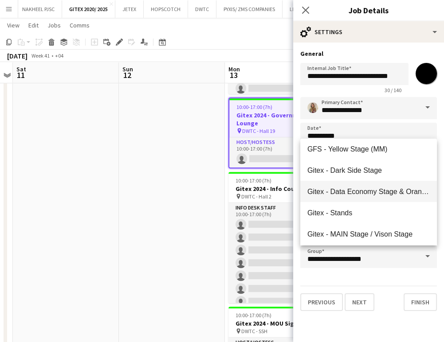
scroll to position [393, 0]
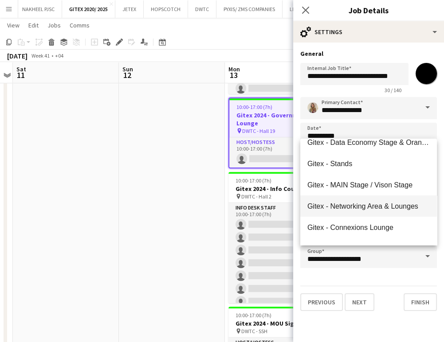
click at [390, 203] on span "Gitex - Networking Area & Lounges" at bounding box center [362, 206] width 111 height 8
type input "**********"
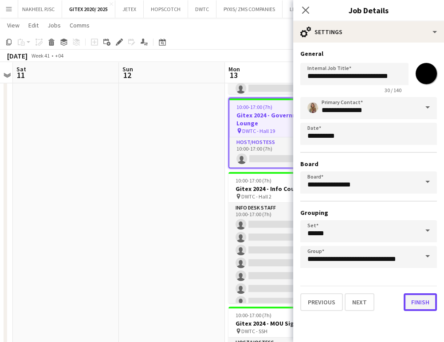
drag, startPoint x: 415, startPoint y: 300, endPoint x: 402, endPoint y: 290, distance: 16.7
click at [415, 300] on button "Finish" at bounding box center [419, 302] width 33 height 18
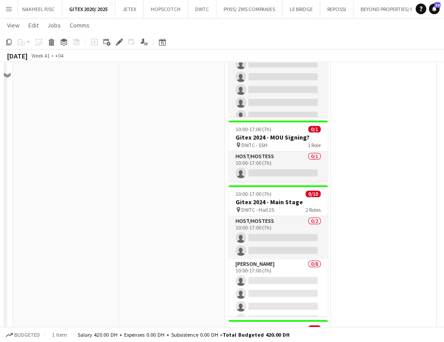
scroll to position [663, 0]
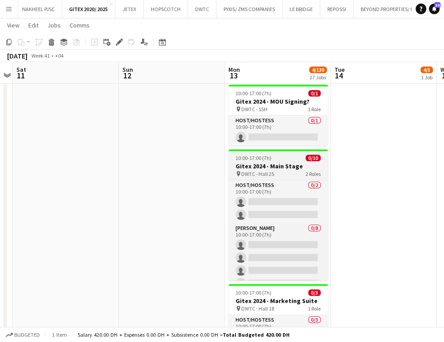
click at [274, 165] on h3 "Gitex 2024 - Main Stage" at bounding box center [277, 166] width 99 height 8
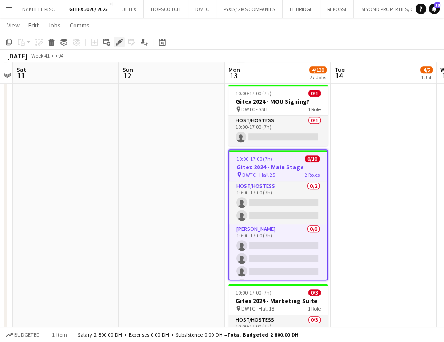
click at [119, 44] on icon "Edit" at bounding box center [119, 42] width 7 height 7
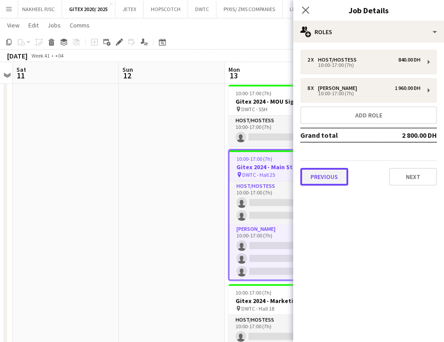
drag, startPoint x: 326, startPoint y: 177, endPoint x: 412, endPoint y: 170, distance: 85.8
click at [326, 176] on button "Previous" at bounding box center [324, 177] width 48 height 18
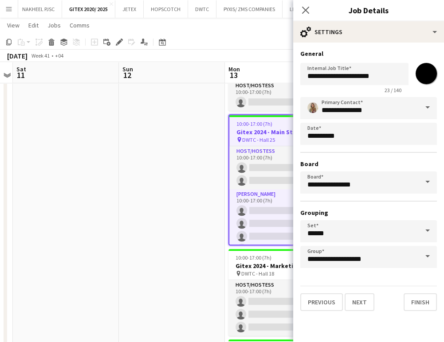
scroll to position [712, 0]
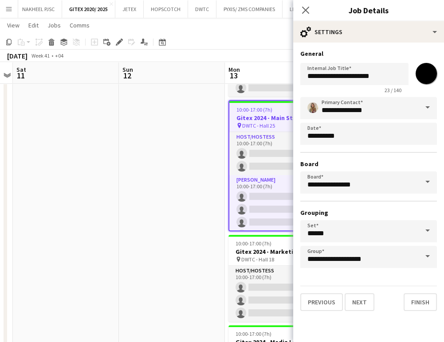
click at [424, 253] on span at bounding box center [427, 256] width 19 height 21
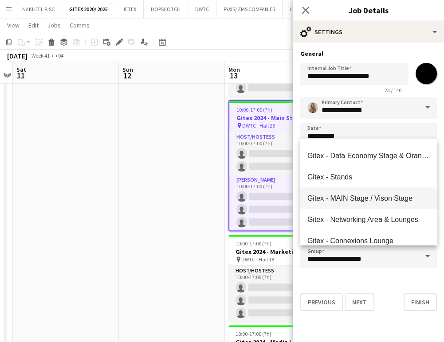
scroll to position [393, 0]
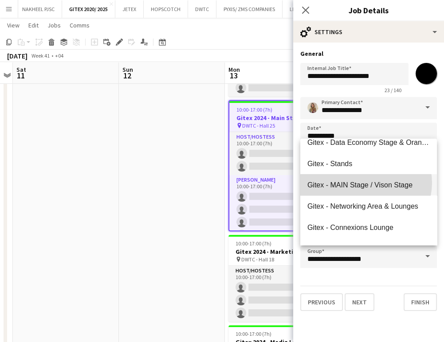
click at [365, 183] on span "Gitex - MAIN Stage / Vison Stage" at bounding box center [359, 185] width 105 height 8
type input "**********"
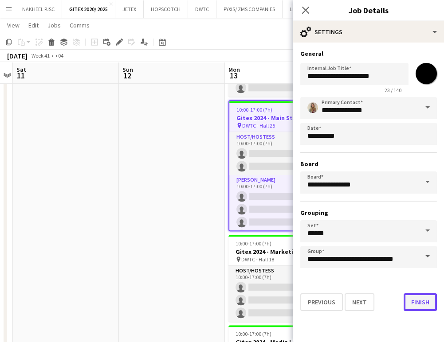
click at [419, 300] on button "Finish" at bounding box center [419, 302] width 33 height 18
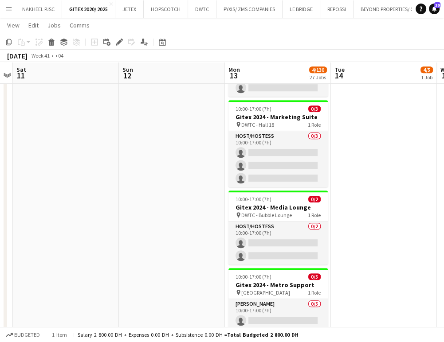
click at [175, 176] on app-date-cell at bounding box center [172, 254] width 106 height 982
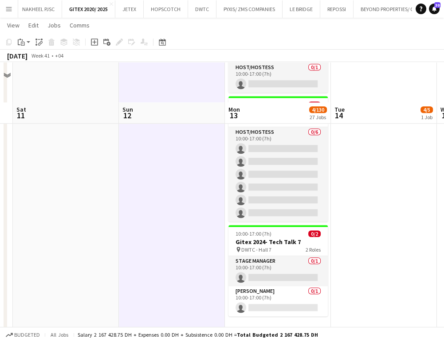
scroll to position [1106, 0]
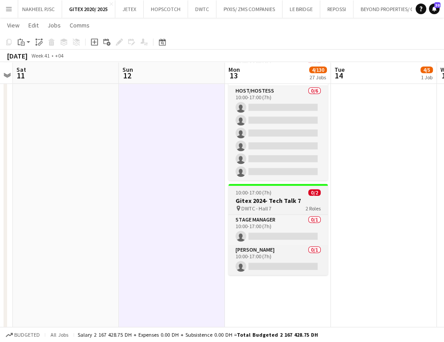
click at [284, 195] on div "10:00-17:00 (7h) 0/2" at bounding box center [277, 192] width 99 height 7
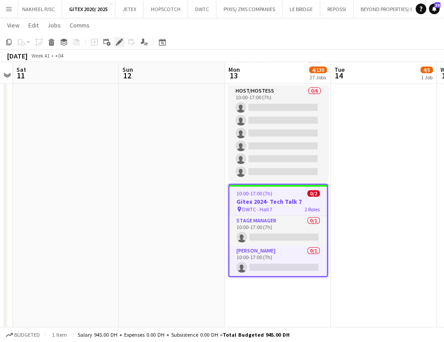
click at [117, 41] on icon "Edit" at bounding box center [119, 42] width 7 height 7
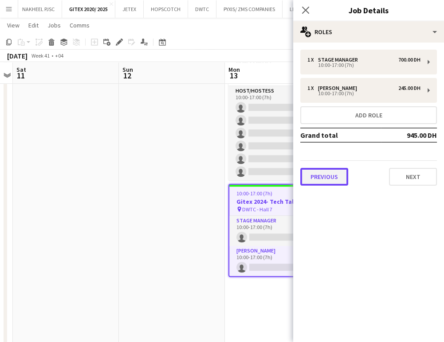
click at [329, 173] on button "Previous" at bounding box center [324, 177] width 48 height 18
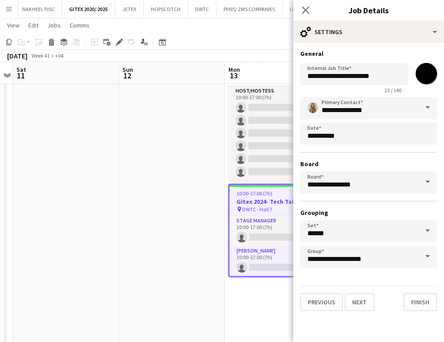
click at [425, 259] on span at bounding box center [427, 256] width 19 height 21
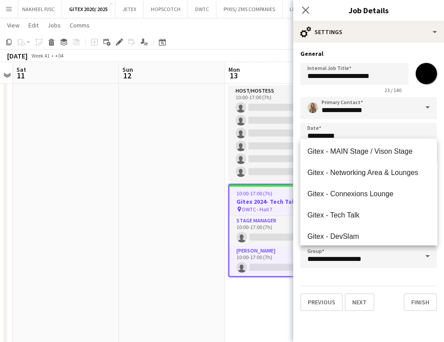
scroll to position [443, 0]
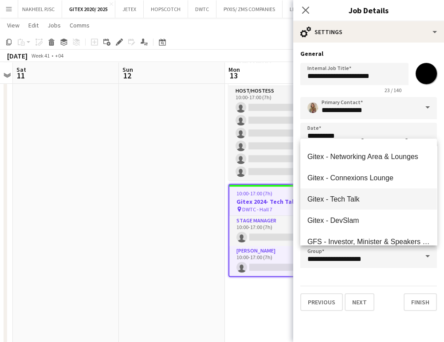
click at [355, 195] on span "Gitex - Tech Talk" at bounding box center [333, 199] width 52 height 8
type input "**********"
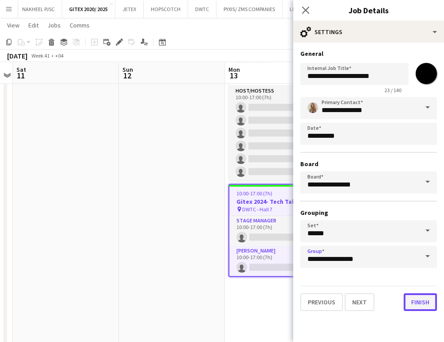
click at [420, 303] on button "Finish" at bounding box center [419, 302] width 33 height 18
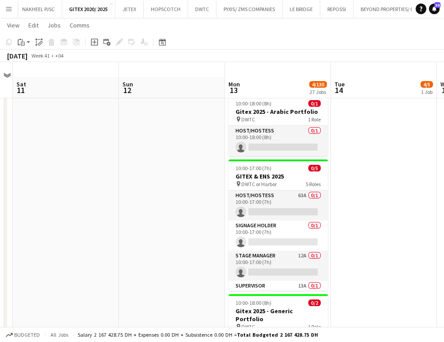
scroll to position [0, 0]
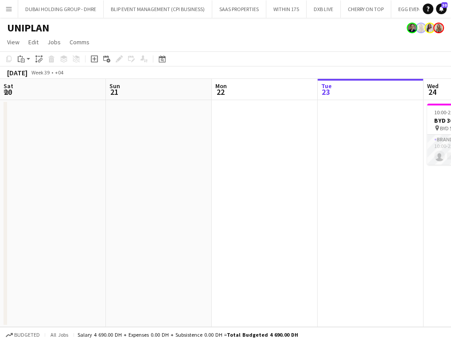
scroll to position [0, 212]
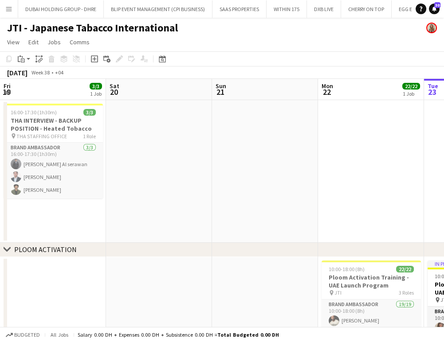
scroll to position [0, 309]
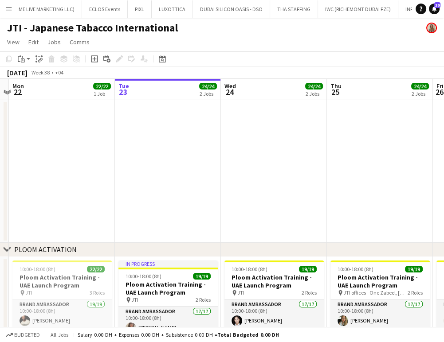
click at [6, 10] on app-icon "Menu" at bounding box center [8, 8] width 7 height 7
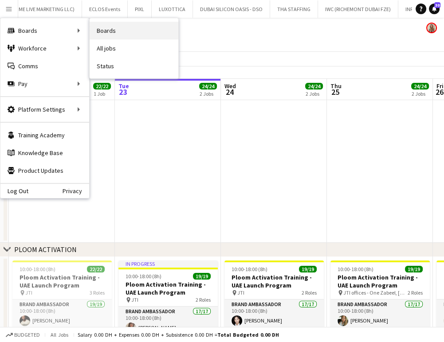
click at [106, 31] on link "Boards" at bounding box center [133, 31] width 89 height 18
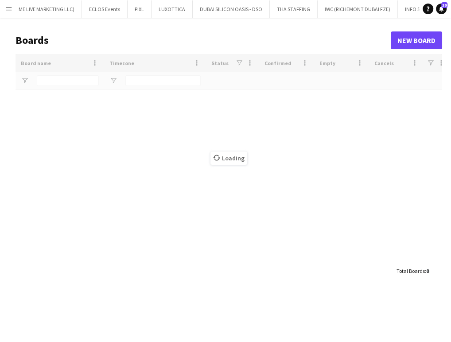
type input "***"
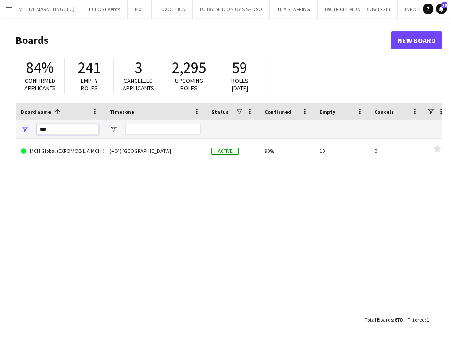
drag, startPoint x: 35, startPoint y: 130, endPoint x: 2, endPoint y: 125, distance: 34.1
click at [2, 125] on main "Boards New Board 84% Confirmed applicants 241 Empty roles 3 Cancelled applicant…" at bounding box center [225, 180] width 451 height 324
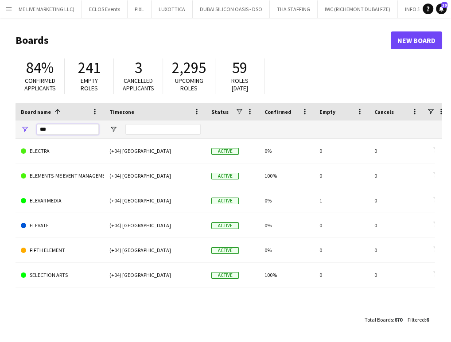
type input "****"
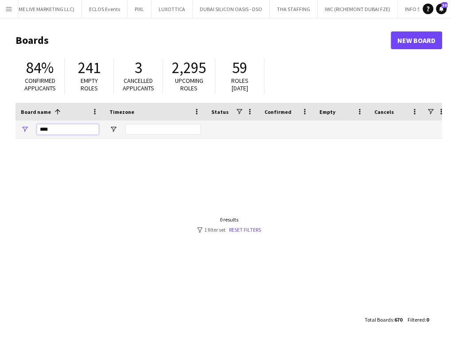
drag, startPoint x: 62, startPoint y: 126, endPoint x: 17, endPoint y: 126, distance: 44.7
click at [17, 126] on div "****" at bounding box center [60, 130] width 89 height 18
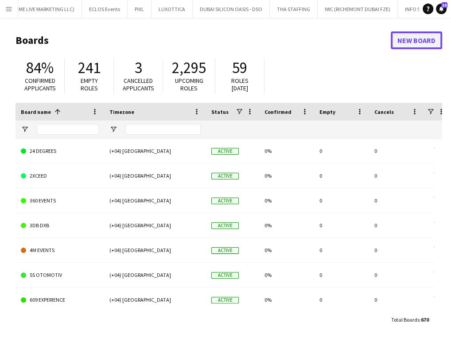
click at [405, 35] on link "New Board" at bounding box center [416, 40] width 51 height 18
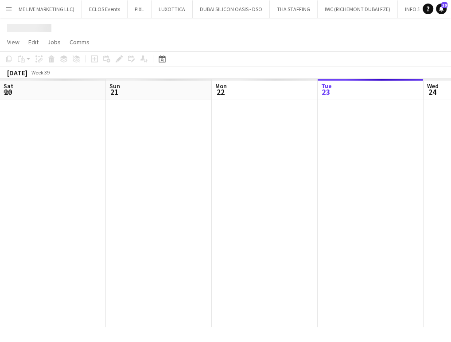
scroll to position [0, 212]
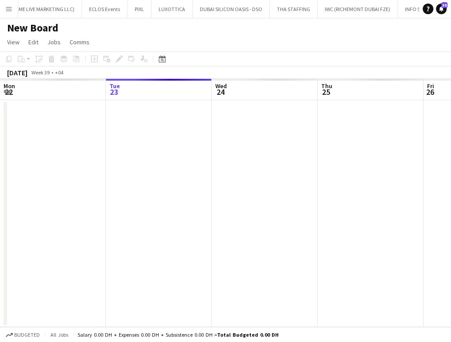
scroll to position [0, 3481]
click at [16, 25] on h1 "New Board" at bounding box center [32, 27] width 51 height 13
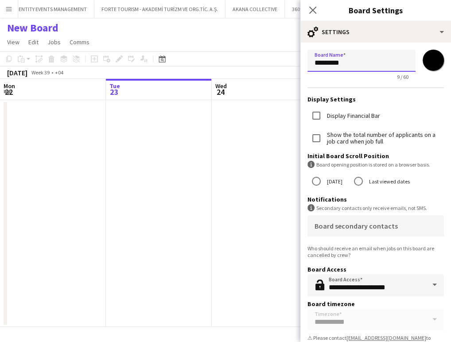
drag, startPoint x: 368, startPoint y: 64, endPoint x: 308, endPoint y: 64, distance: 59.8
click at [308, 64] on input "*********" at bounding box center [361, 61] width 108 height 22
paste input "**********"
type input "**********"
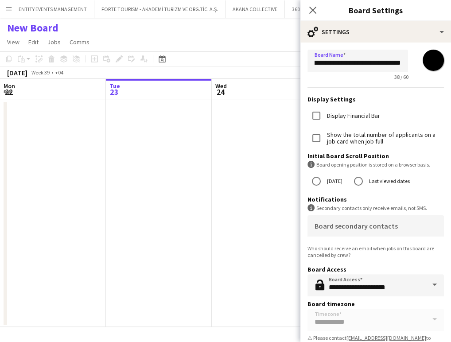
scroll to position [0, 0]
click at [432, 61] on input "*******" at bounding box center [433, 60] width 32 height 32
type input "*******"
click at [258, 159] on app-date-cell at bounding box center [265, 213] width 106 height 227
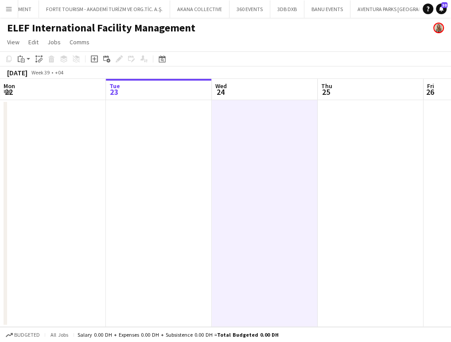
scroll to position [0, 295]
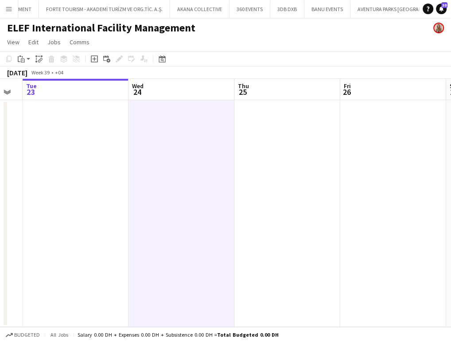
drag, startPoint x: 358, startPoint y: 169, endPoint x: 275, endPoint y: 169, distance: 83.3
click at [275, 169] on app-calendar-viewport "Sat 20 Sun 21 Mon 22 Tue 23 Wed 24 Thu 25 Fri 26 Sat 27 Sun 28 Mon 29" at bounding box center [225, 203] width 451 height 248
click at [285, 134] on app-date-cell at bounding box center [287, 213] width 106 height 227
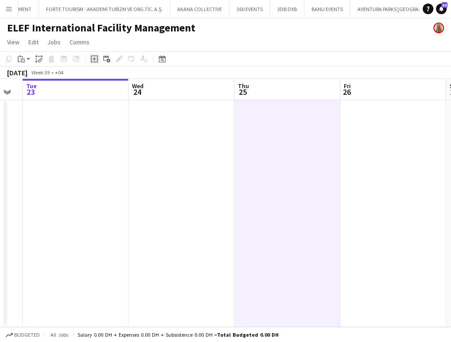
click at [93, 59] on icon at bounding box center [94, 59] width 4 height 4
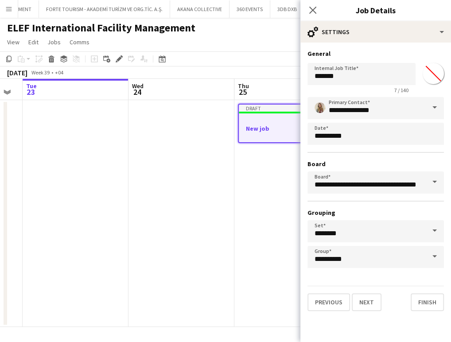
scroll to position [0, 351]
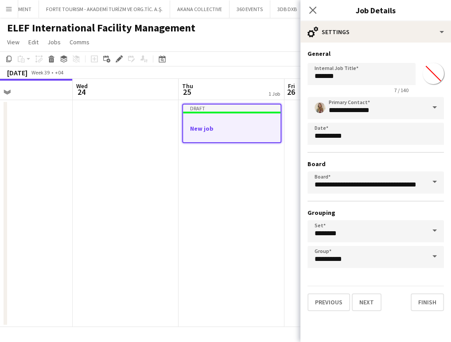
drag, startPoint x: 185, startPoint y: 214, endPoint x: 129, endPoint y: 210, distance: 55.6
click at [129, 210] on app-calendar-viewport "Sat 20 Sun 21 Mon 22 Tue 23 Wed 24 Thu 25 1 Job Fri 26 Sat 27 Sun 28 Mon 29 Dra…" at bounding box center [225, 203] width 451 height 248
click at [273, 66] on body "Menu Boards Boards Boards All jobs Status Workforce Workforce My Workforce Recr…" at bounding box center [225, 171] width 451 height 342
type input "**"
drag, startPoint x: 328, startPoint y: 78, endPoint x: 305, endPoint y: 73, distance: 23.6
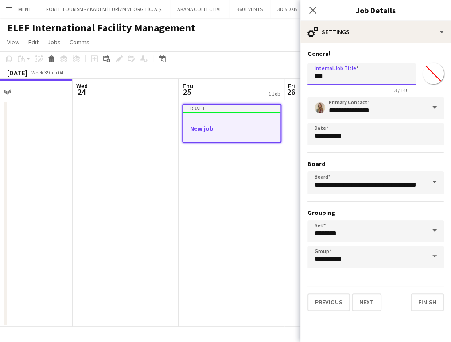
click at [305, 73] on form "**********" at bounding box center [375, 180] width 151 height 261
drag, startPoint x: 335, startPoint y: 78, endPoint x: 299, endPoint y: 76, distance: 36.0
click at [299, 76] on body "Menu Boards Boards Boards All jobs Status Workforce Workforce My Workforce Recr…" at bounding box center [225, 171] width 451 height 342
paste input "*********"
type input "**********"
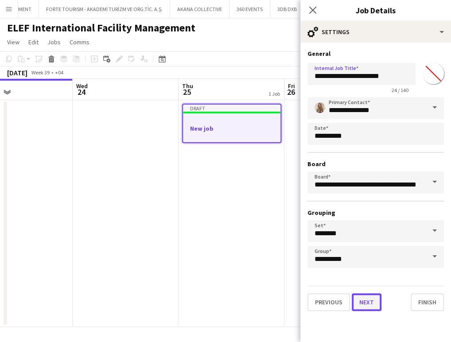
click at [372, 303] on button "Next" at bounding box center [367, 302] width 30 height 18
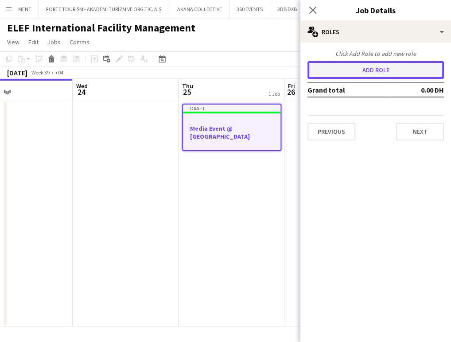
click at [369, 74] on button "Add role" at bounding box center [375, 70] width 136 height 18
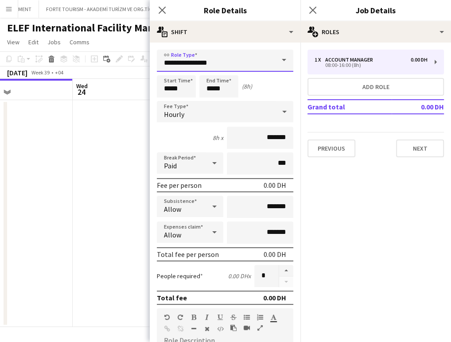
drag, startPoint x: 238, startPoint y: 63, endPoint x: 152, endPoint y: 62, distance: 86.8
click at [152, 63] on form "**********" at bounding box center [225, 302] width 151 height 505
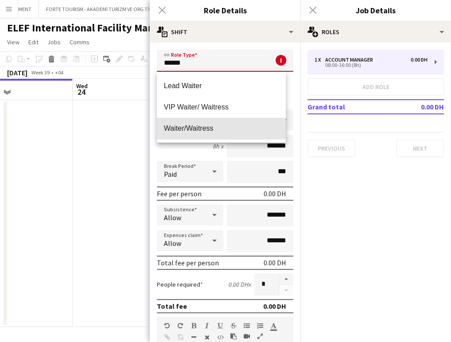
click at [189, 127] on span "Waiter/Waitress" at bounding box center [221, 128] width 115 height 8
type input "**********"
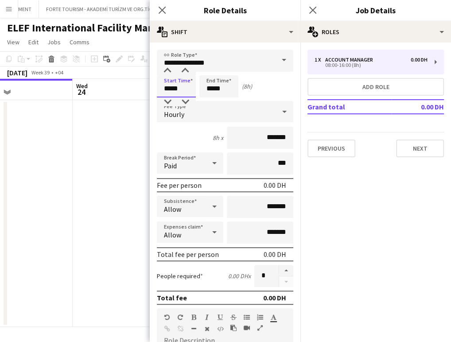
drag, startPoint x: 167, startPoint y: 87, endPoint x: 149, endPoint y: 88, distance: 18.2
click at [149, 88] on body "Menu Boards Boards Boards All jobs Status Workforce Workforce My Workforce Recr…" at bounding box center [225, 171] width 451 height 342
type input "*****"
drag, startPoint x: 213, startPoint y: 91, endPoint x: 189, endPoint y: 91, distance: 23.5
click at [189, 91] on div "Start Time ***** End Time ***** (22h)" at bounding box center [225, 86] width 136 height 22
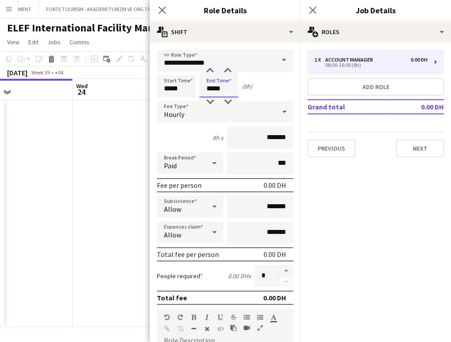
type input "*****"
click at [254, 137] on input "*******" at bounding box center [260, 138] width 66 height 22
type input "********"
click at [279, 269] on button "button" at bounding box center [286, 271] width 14 height 12
type input "*"
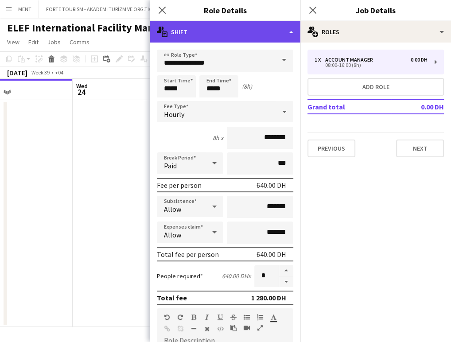
click at [276, 24] on div "multiple-actions-text Shift" at bounding box center [225, 31] width 151 height 21
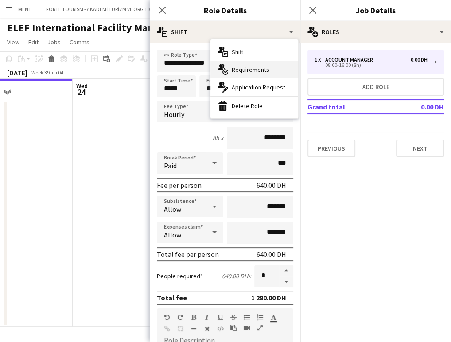
click at [252, 72] on span "Requirements" at bounding box center [251, 70] width 38 height 8
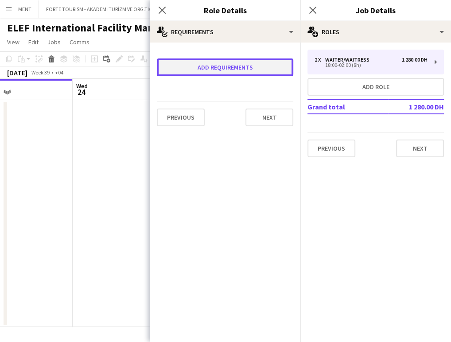
click at [216, 68] on button "Add requirements" at bounding box center [225, 67] width 136 height 18
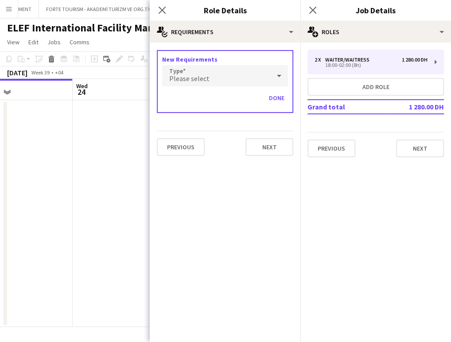
click at [202, 73] on div "Please select" at bounding box center [216, 75] width 108 height 21
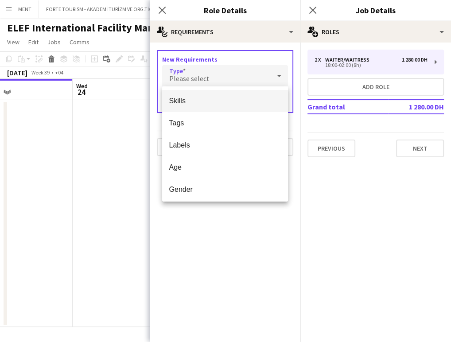
click at [191, 104] on span "Skills" at bounding box center [225, 101] width 112 height 8
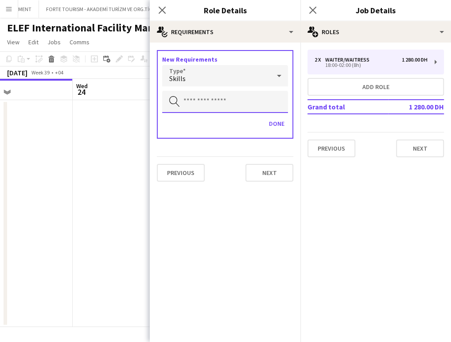
click at [195, 98] on input "text" at bounding box center [225, 102] width 126 height 22
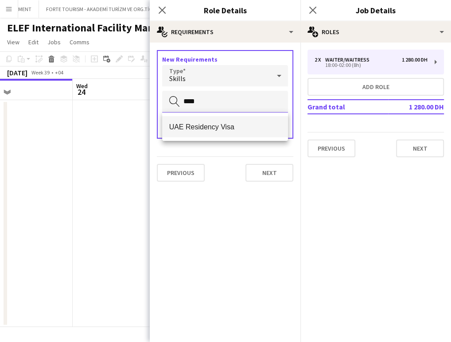
type input "****"
click at [194, 122] on mat-option "UAE Residency Visa" at bounding box center [225, 126] width 126 height 21
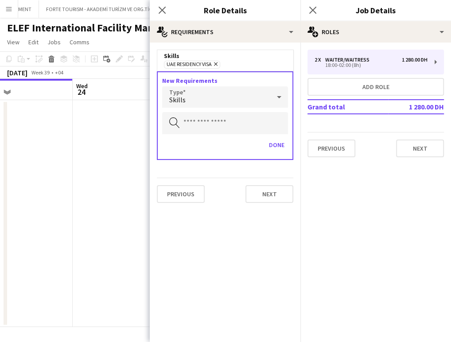
click at [187, 96] on div "Skills" at bounding box center [216, 96] width 108 height 21
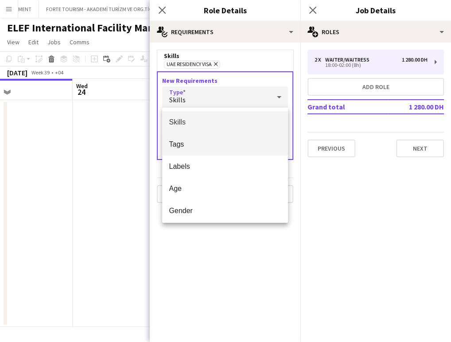
click at [199, 144] on span "Tags" at bounding box center [225, 144] width 112 height 8
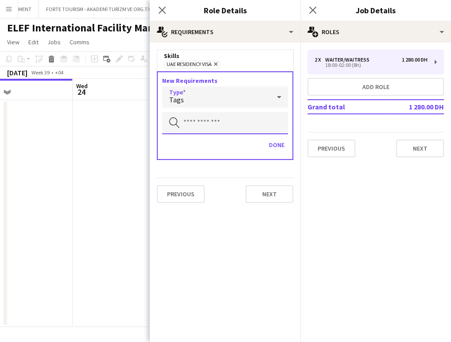
click at [203, 126] on input "text" at bounding box center [225, 123] width 126 height 22
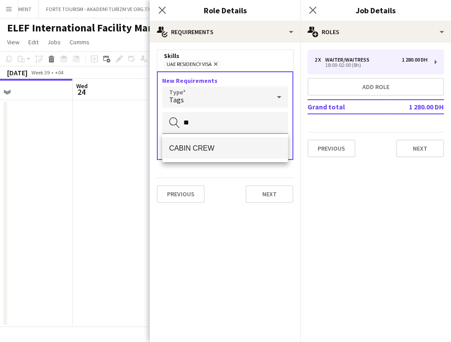
type input "**"
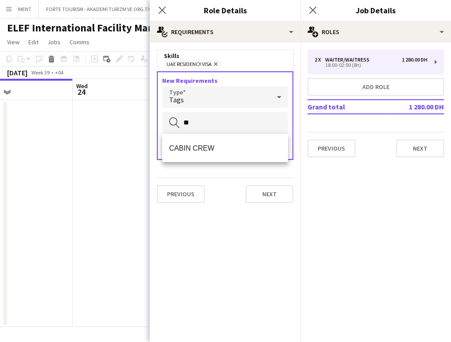
click at [206, 142] on mat-option "CABIN CREW" at bounding box center [225, 147] width 126 height 21
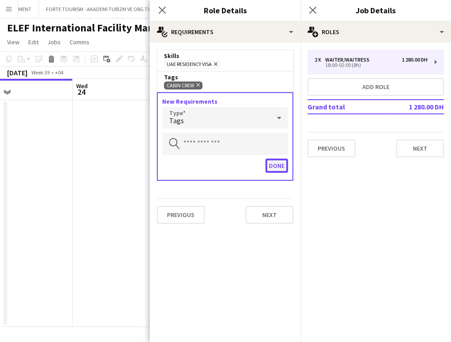
click at [278, 166] on button "Done" at bounding box center [276, 166] width 23 height 14
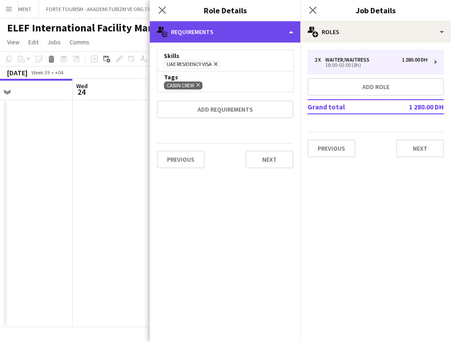
click at [286, 28] on div "multiple-actions-check-2 Requirements" at bounding box center [225, 31] width 151 height 21
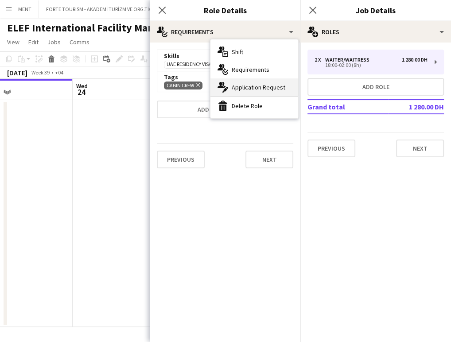
click at [244, 89] on span "Application Request" at bounding box center [259, 87] width 54 height 8
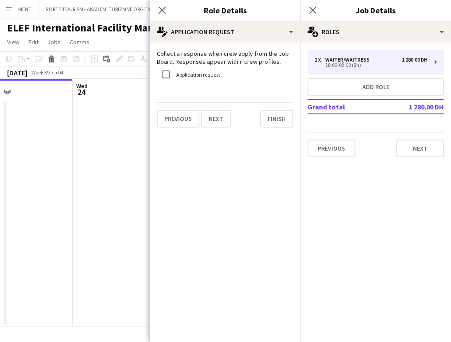
click at [195, 76] on label "Application request" at bounding box center [198, 74] width 46 height 7
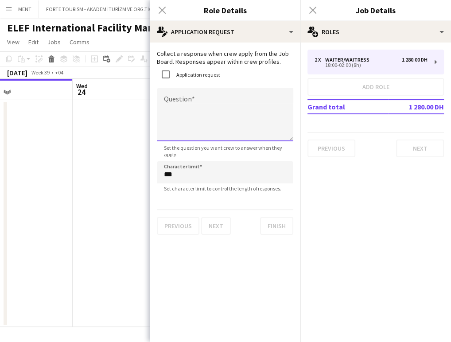
click at [176, 89] on textarea "Question" at bounding box center [225, 114] width 136 height 53
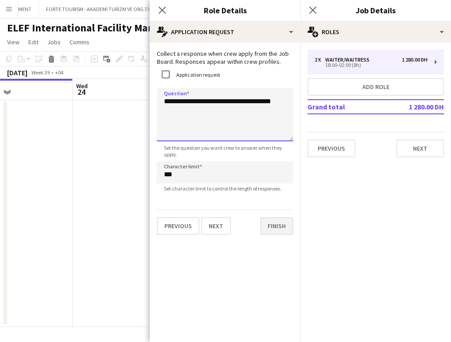
type textarea "**********"
click at [275, 229] on button "Finish" at bounding box center [276, 226] width 33 height 18
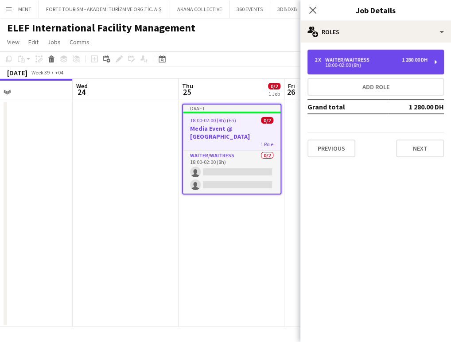
click at [383, 60] on div "2 x Waiter/Waitress 1 280.00 DH" at bounding box center [371, 60] width 113 height 6
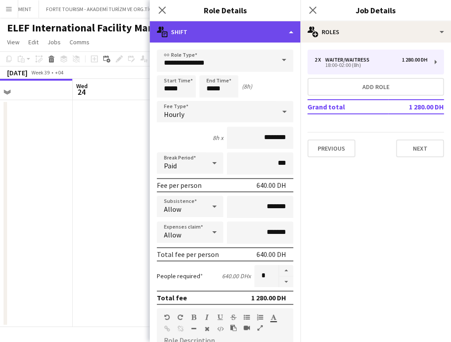
click at [258, 35] on div "multiple-actions-text Shift" at bounding box center [225, 31] width 151 height 21
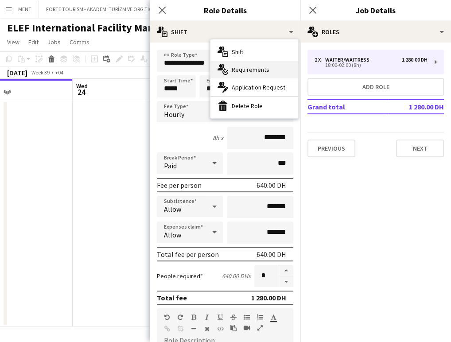
click at [263, 69] on span "Requirements" at bounding box center [251, 70] width 38 height 8
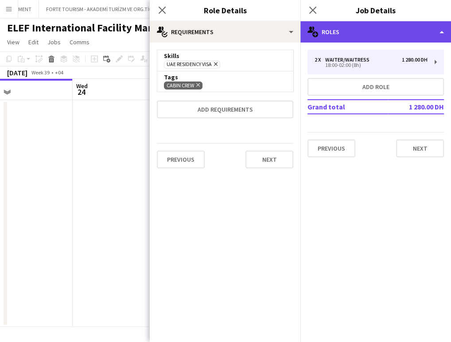
click at [410, 31] on div "multiple-users-add Roles" at bounding box center [375, 31] width 151 height 21
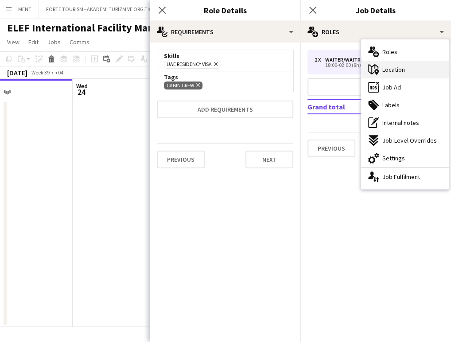
click at [401, 71] on span "Location" at bounding box center [393, 70] width 23 height 8
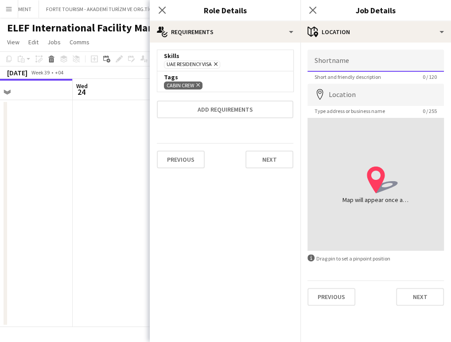
click at [365, 64] on input "Shortname" at bounding box center [375, 61] width 136 height 22
paste input "**********"
type input "**********"
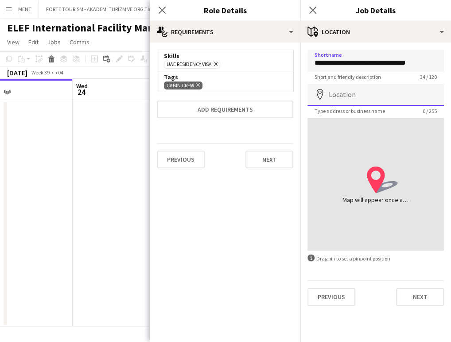
click at [390, 97] on input "Location" at bounding box center [375, 95] width 136 height 22
paste input "**********"
drag, startPoint x: 440, startPoint y: 97, endPoint x: 376, endPoint y: 95, distance: 64.3
click at [376, 95] on input "**********" at bounding box center [375, 95] width 136 height 22
type input "**********"
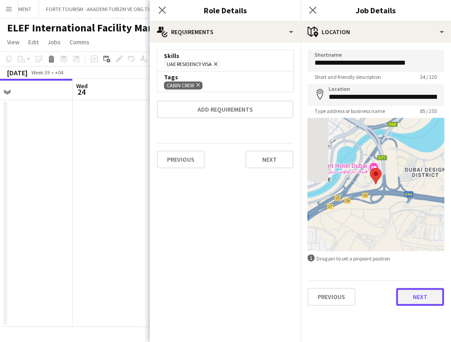
click at [428, 303] on button "Next" at bounding box center [420, 297] width 48 height 18
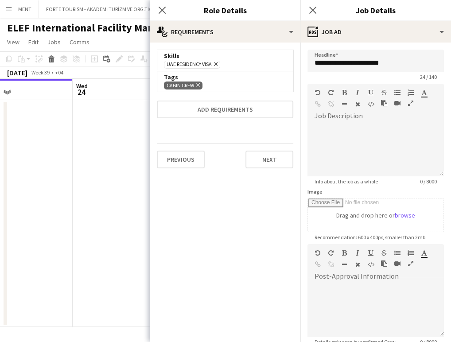
click at [412, 101] on icon "button" at bounding box center [410, 103] width 5 height 6
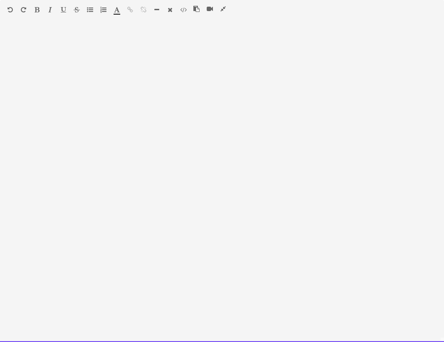
drag, startPoint x: 91, startPoint y: 36, endPoint x: 63, endPoint y: 39, distance: 27.6
click at [89, 38] on div at bounding box center [222, 185] width 444 height 313
paste div
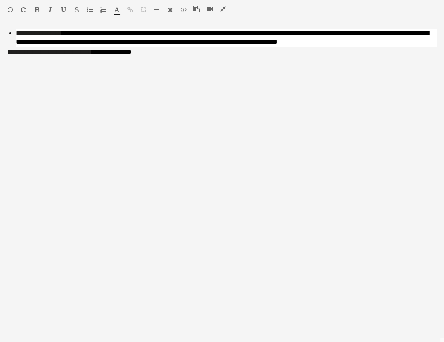
click at [5, 6] on div "Standard Heading 1 Heading 2 Heading 3 Heading 4 Heading 5 Heading 6 Heading 7 …" at bounding box center [222, 11] width 444 height 23
click at [8, 8] on icon "button" at bounding box center [10, 10] width 5 height 6
click at [12, 9] on icon "button" at bounding box center [10, 10] width 5 height 6
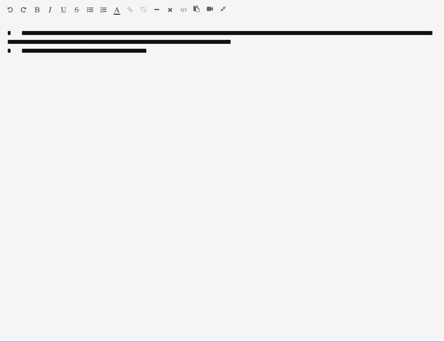
click at [68, 31] on div "**********" at bounding box center [221, 38] width 429 height 18
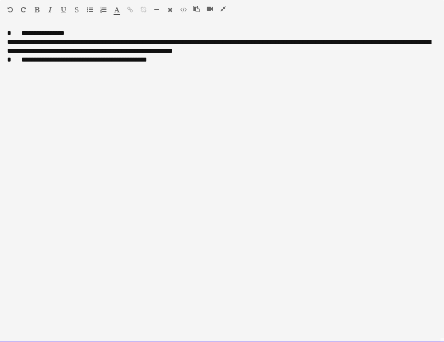
click at [165, 42] on div "**********" at bounding box center [221, 47] width 429 height 18
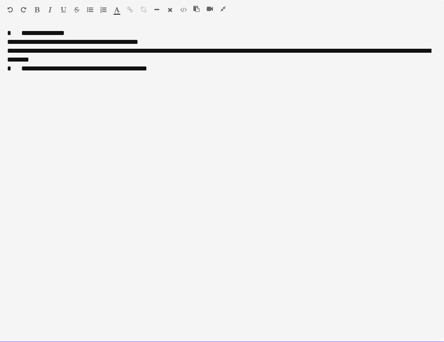
click at [190, 51] on div "**********" at bounding box center [221, 56] width 429 height 18
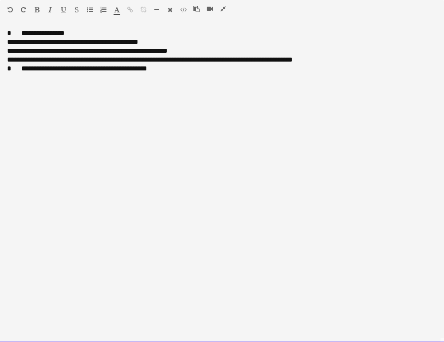
click at [144, 61] on div "**********" at bounding box center [221, 59] width 429 height 9
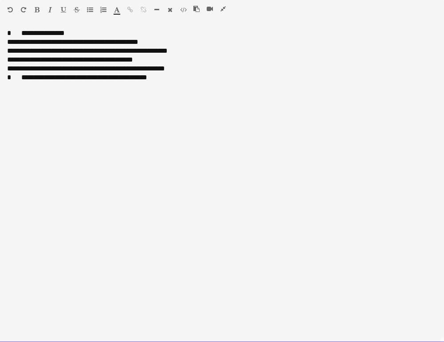
click at [199, 68] on div "**********" at bounding box center [221, 68] width 429 height 9
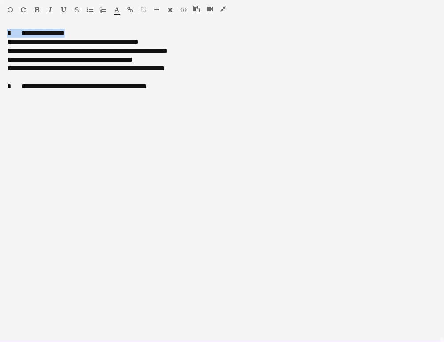
drag, startPoint x: 74, startPoint y: 35, endPoint x: -8, endPoint y: 31, distance: 82.1
click at [0, 31] on html "Menu Boards Boards Boards All jobs Status Workforce Workforce My Workforce Recr…" at bounding box center [222, 337] width 444 height 675
click at [35, 9] on icon "button" at bounding box center [37, 10] width 5 height 6
click at [71, 122] on div "**********" at bounding box center [222, 186] width 444 height 314
click at [102, 85] on div "**********" at bounding box center [221, 86] width 429 height 9
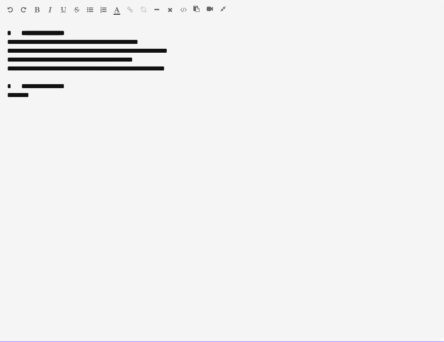
click at [88, 93] on div "********" at bounding box center [221, 95] width 429 height 9
drag, startPoint x: 75, startPoint y: 87, endPoint x: 0, endPoint y: 88, distance: 74.9
click at [0, 88] on div "**********" at bounding box center [222, 186] width 444 height 314
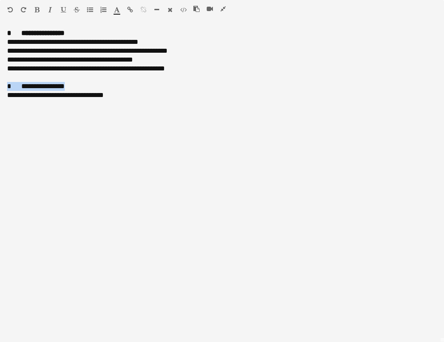
click at [39, 8] on icon "button" at bounding box center [37, 10] width 5 height 6
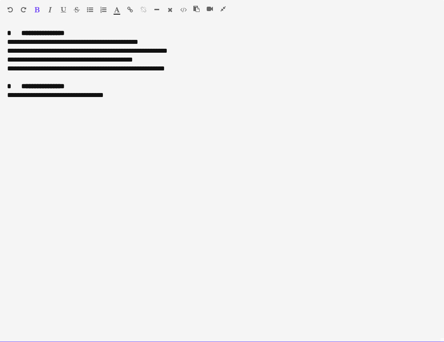
click at [74, 81] on div at bounding box center [221, 77] width 429 height 9
click at [83, 31] on div "**********" at bounding box center [221, 33] width 429 height 9
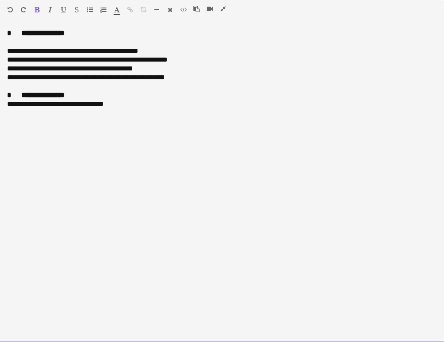
click at [81, 97] on div "**********" at bounding box center [221, 95] width 429 height 9
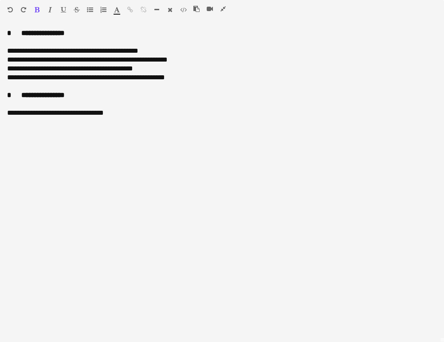
click at [222, 8] on icon "button" at bounding box center [222, 9] width 5 height 6
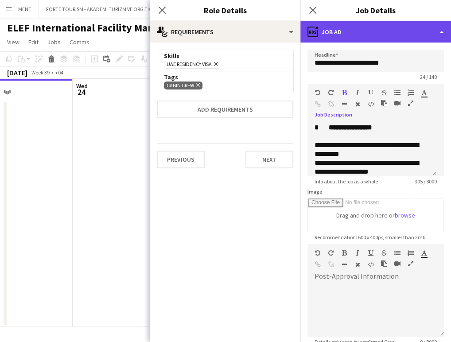
click at [420, 27] on div "ads-window Job Ad" at bounding box center [375, 31] width 151 height 21
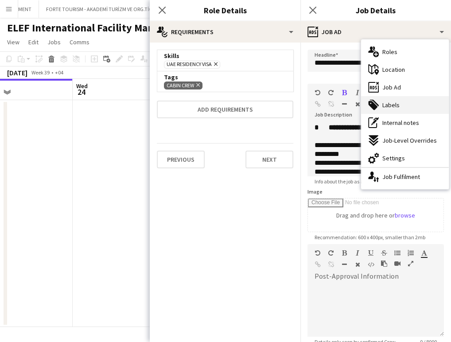
click at [393, 108] on span "Labels" at bounding box center [390, 105] width 17 height 8
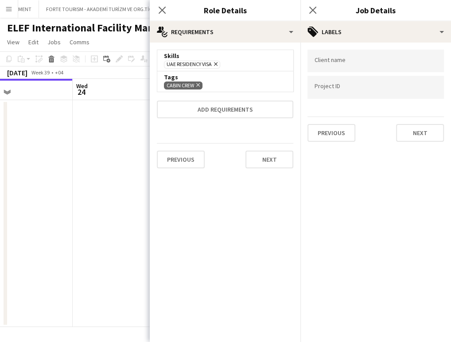
click at [377, 63] on input "Type to search client labels..." at bounding box center [376, 61] width 122 height 8
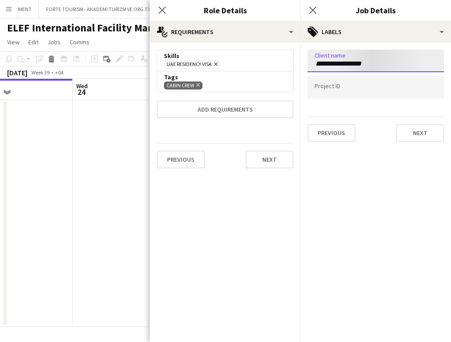
type input "**********"
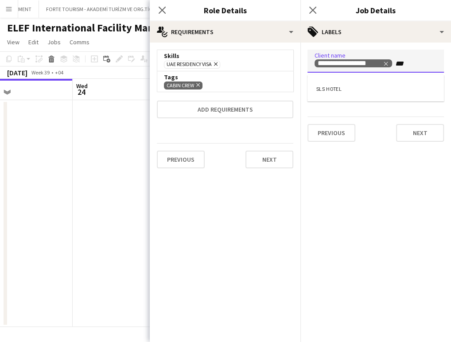
type input "***"
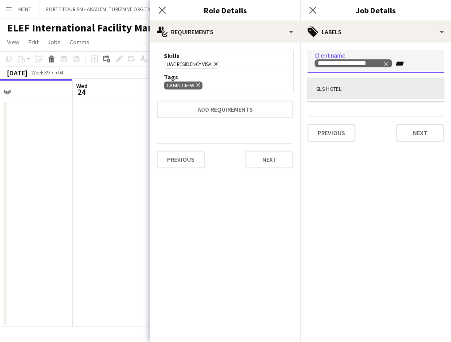
drag, startPoint x: 371, startPoint y: 88, endPoint x: 444, endPoint y: 96, distance: 73.5
click at [371, 88] on div "SLS HOTEL" at bounding box center [375, 88] width 136 height 21
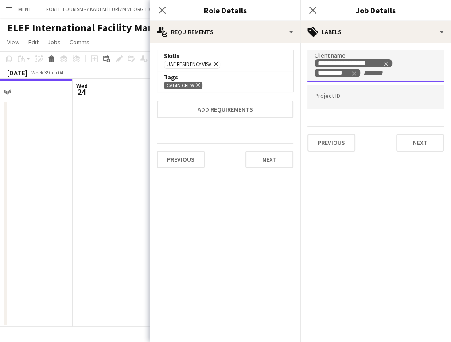
click at [89, 142] on app-date-cell at bounding box center [126, 213] width 106 height 227
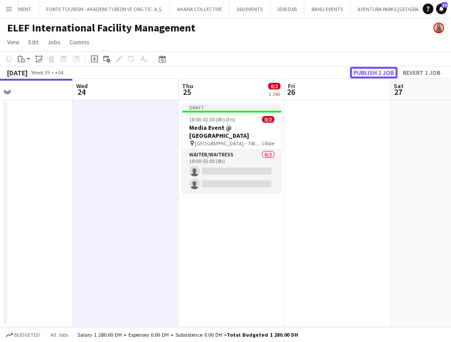
click at [379, 70] on button "Publish 1 job" at bounding box center [373, 73] width 47 height 12
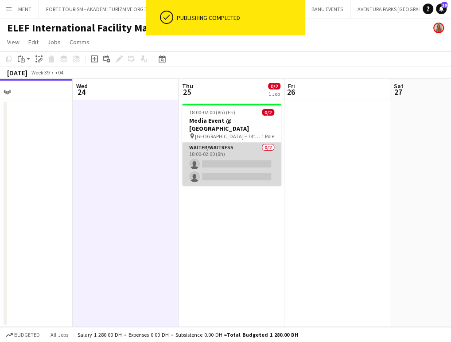
click at [245, 157] on app-card-role "Waiter/Waitress 0/2 18:00-02:00 (8h) single-neutral-actions single-neutral-acti…" at bounding box center [231, 164] width 99 height 43
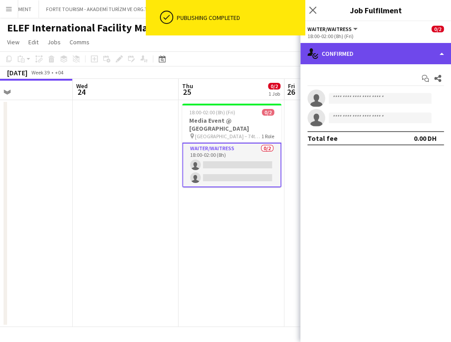
click at [431, 47] on div "single-neutral-actions-check-2 Confirmed" at bounding box center [375, 53] width 151 height 21
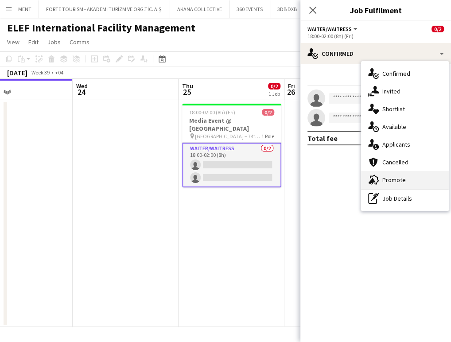
click at [393, 186] on div "advertising-megaphone Promote" at bounding box center [405, 180] width 88 height 18
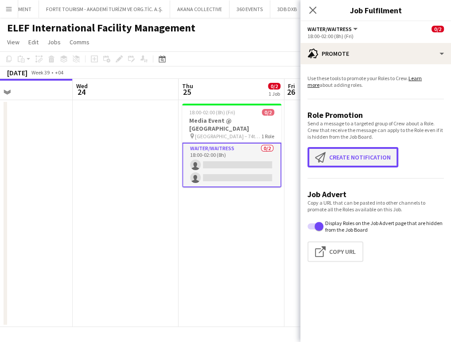
click at [340, 155] on button "Create notification Create notification" at bounding box center [352, 157] width 91 height 20
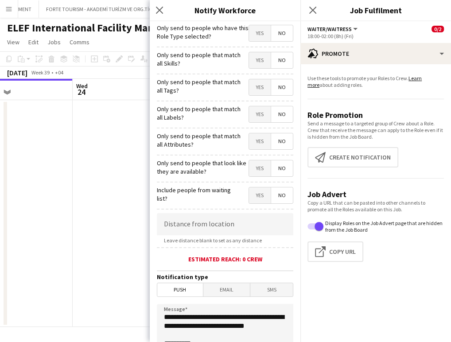
click at [256, 56] on span "Yes" at bounding box center [260, 60] width 22 height 16
click at [257, 89] on span "Yes" at bounding box center [260, 87] width 22 height 16
click at [250, 119] on span "Yes" at bounding box center [260, 114] width 22 height 16
drag, startPoint x: 252, startPoint y: 150, endPoint x: 252, endPoint y: 162, distance: 12.4
click at [252, 149] on span "Yes" at bounding box center [260, 141] width 22 height 16
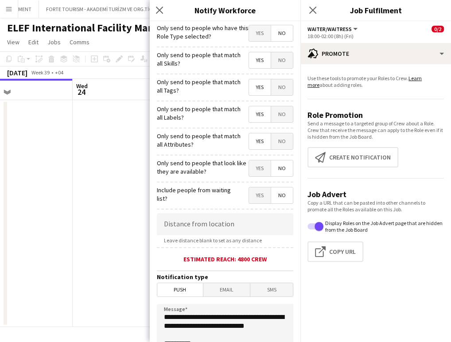
click at [249, 174] on span "Yes" at bounding box center [260, 168] width 22 height 16
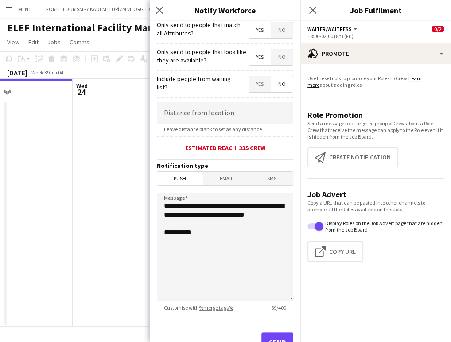
scroll to position [148, 0]
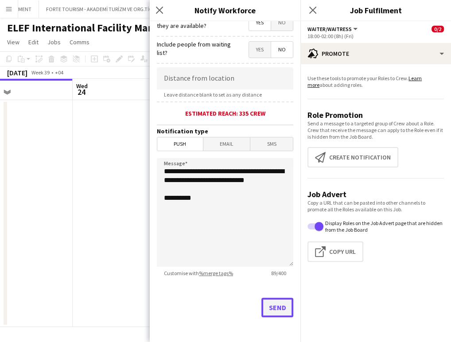
click at [276, 309] on button "Send" at bounding box center [277, 307] width 32 height 19
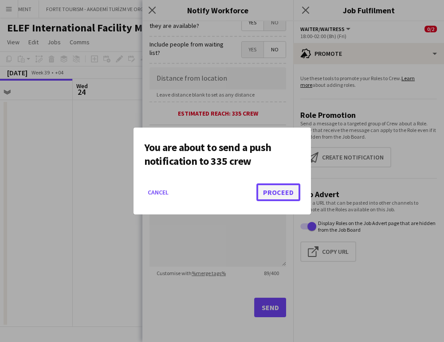
click at [279, 195] on button "Proceed" at bounding box center [278, 192] width 44 height 18
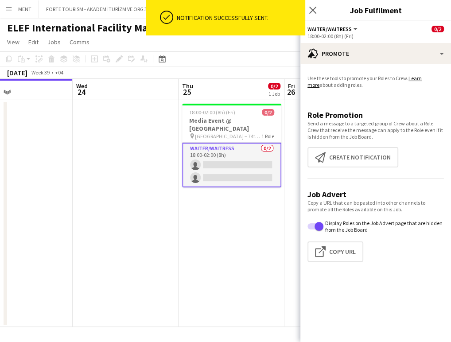
click at [231, 207] on app-date-cell "18:00-02:00 (8h) (Fri) 0/2 Media Event @ SLS Hotel pin SLS Dubai Hotel – 74th F…" at bounding box center [232, 213] width 106 height 227
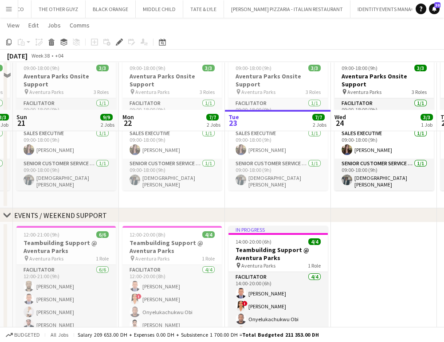
scroll to position [132, 0]
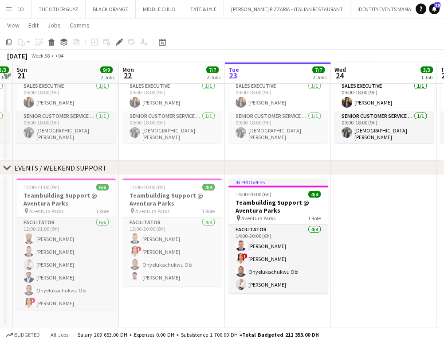
click at [355, 212] on app-date-cell at bounding box center [384, 251] width 106 height 152
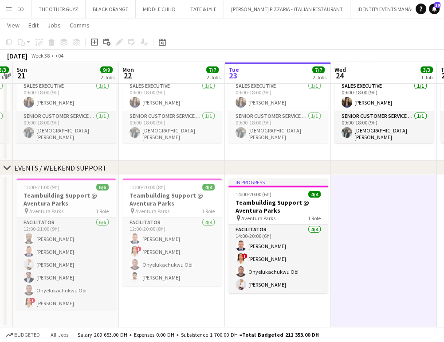
click at [340, 242] on app-date-cell at bounding box center [384, 251] width 106 height 152
